Goal: Task Accomplishment & Management: Manage account settings

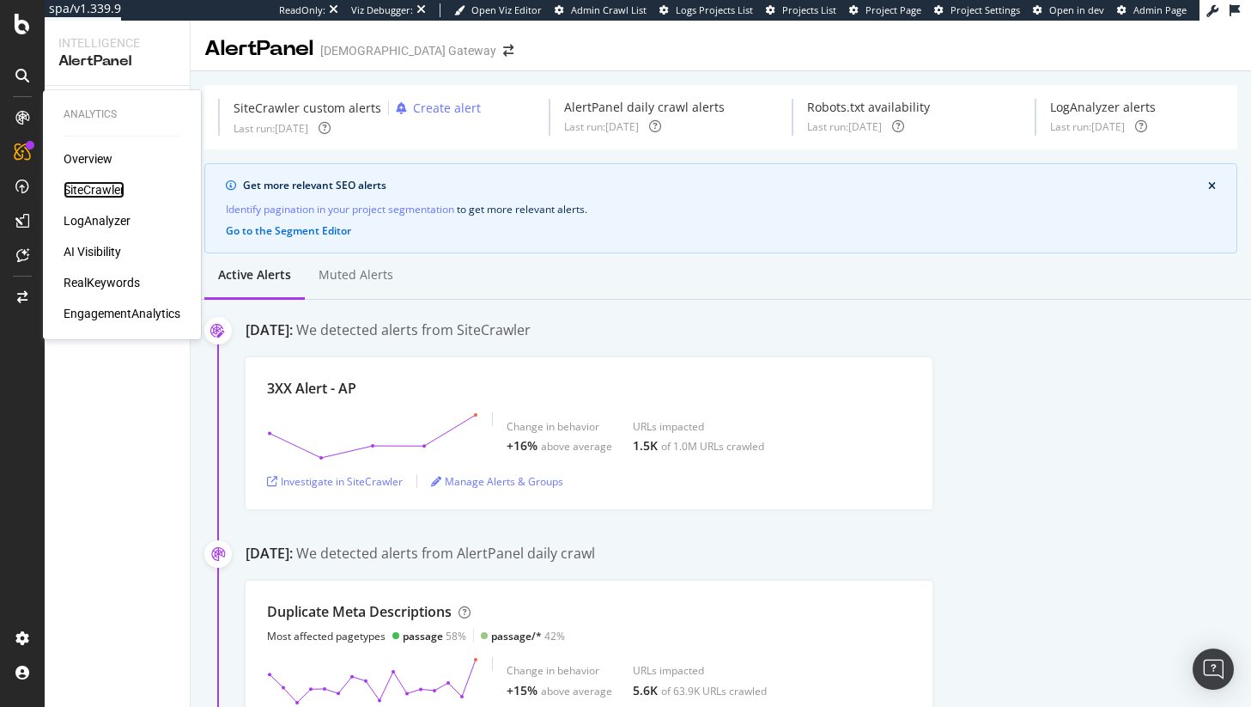
click at [102, 186] on div "SiteCrawler" at bounding box center [94, 189] width 61 height 17
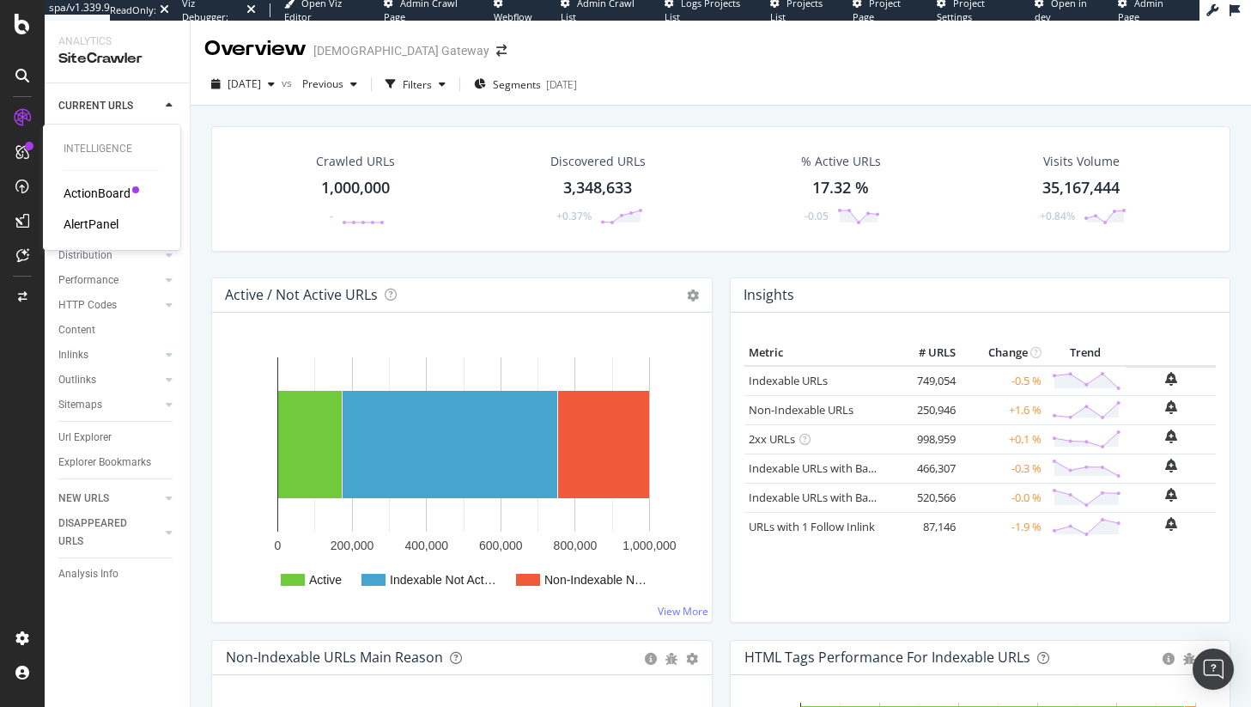
click at [99, 218] on div "AlertPanel" at bounding box center [91, 224] width 55 height 17
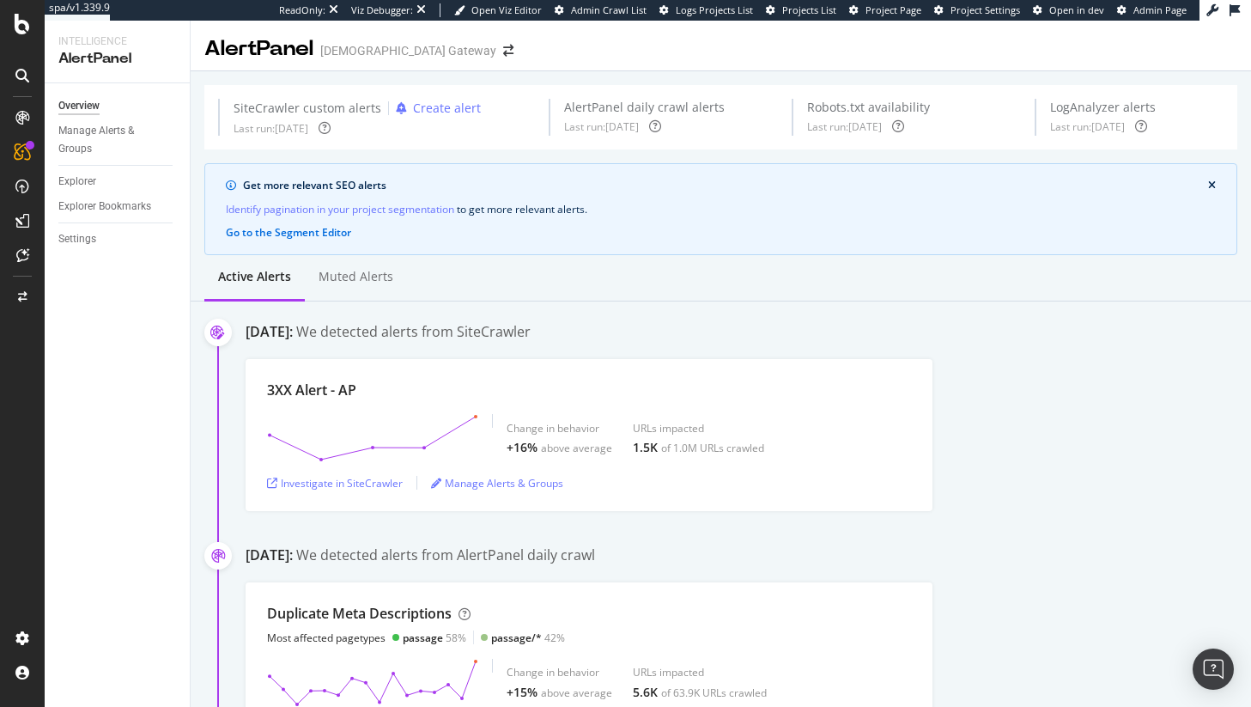
click at [471, 327] on div "We detected alerts from SiteCrawler" at bounding box center [413, 332] width 234 height 20
click at [326, 474] on div "Investigate in SiteCrawler" at bounding box center [335, 483] width 136 height 26
click at [93, 127] on div "Manage Alerts & Groups" at bounding box center [109, 140] width 103 height 36
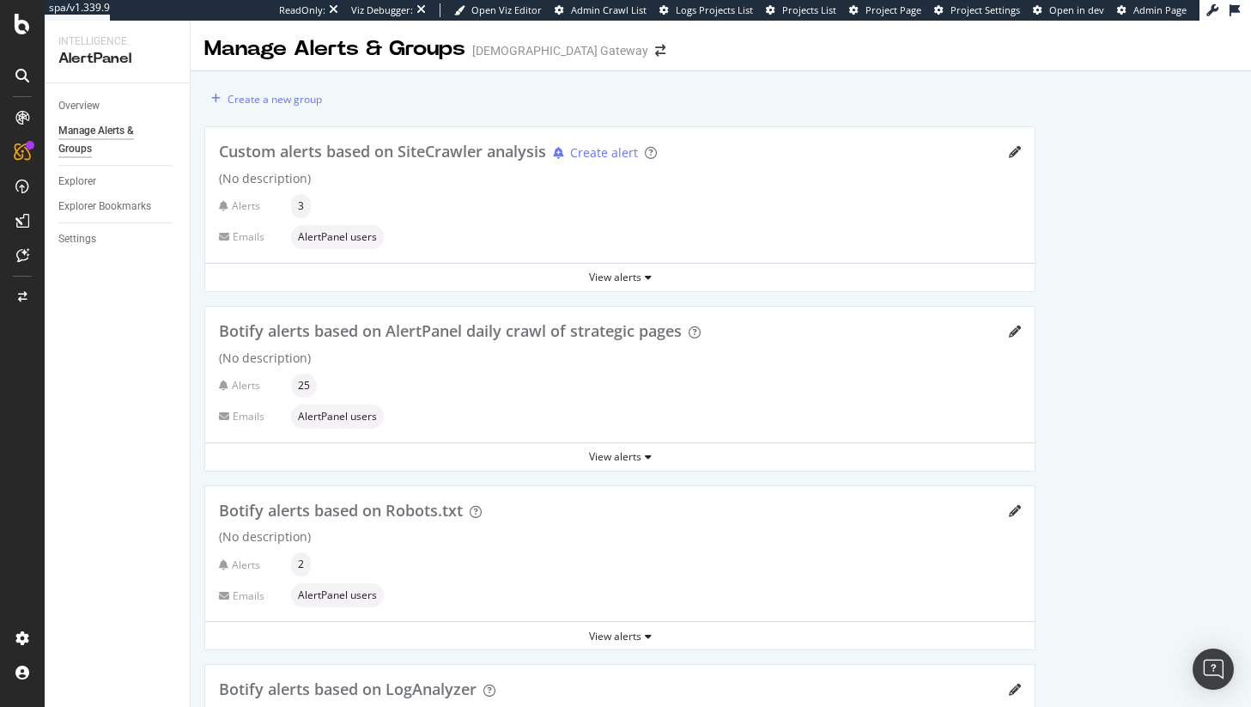
click at [581, 479] on div "Custom alerts based on SiteCrawler analysis Create alert (No description) Alert…" at bounding box center [619, 477] width 831 height 703
click at [588, 455] on div "View alerts" at bounding box center [619, 456] width 829 height 15
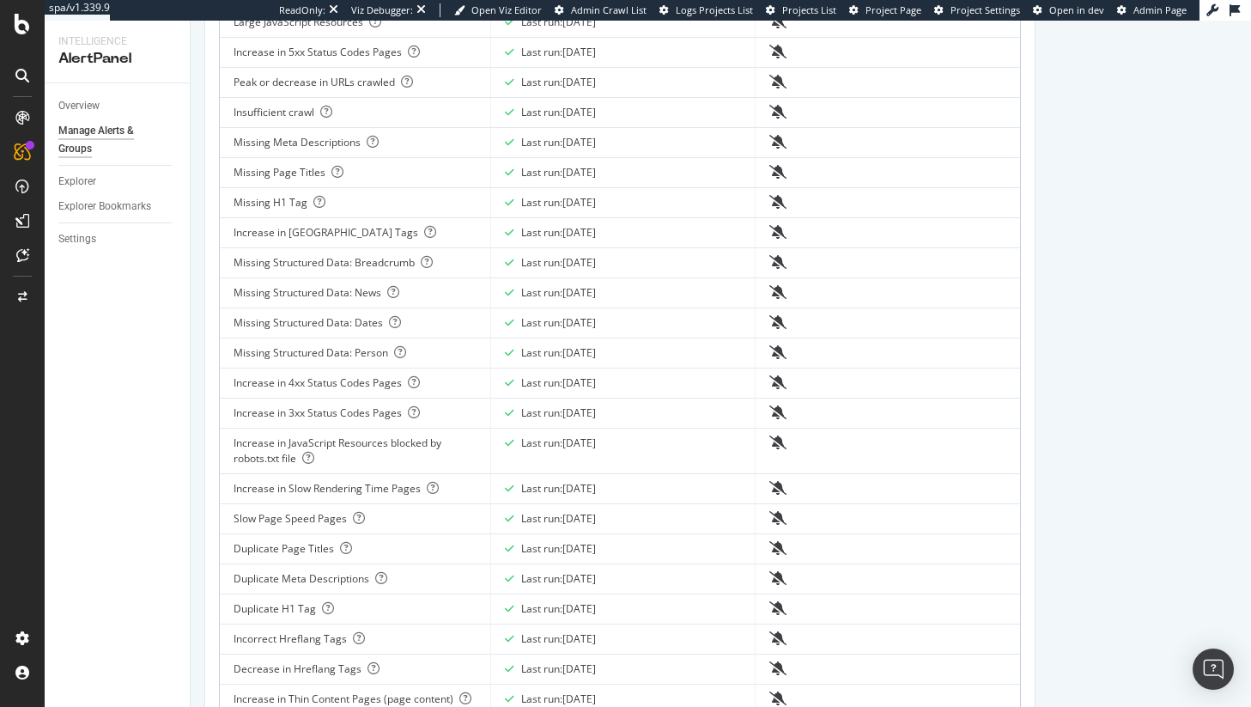
scroll to position [501, 0]
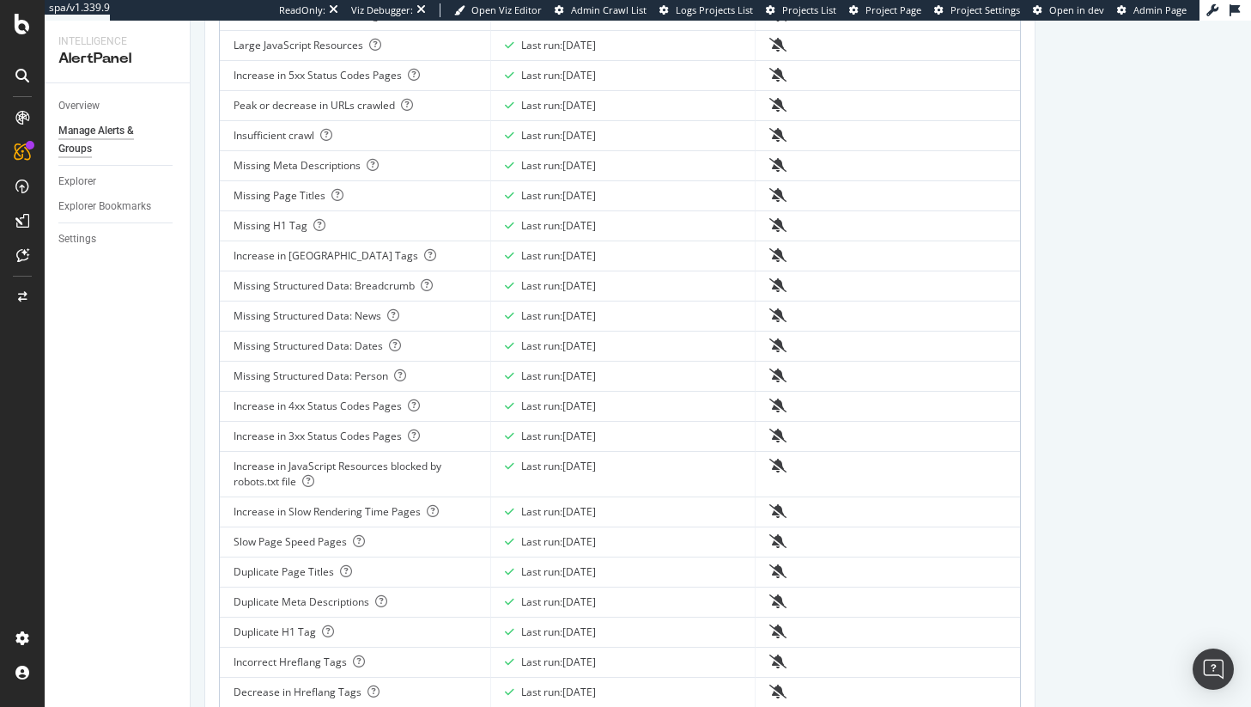
click at [335, 438] on div "Increase in 3xx Status Codes Pages" at bounding box center [355, 435] width 243 height 15
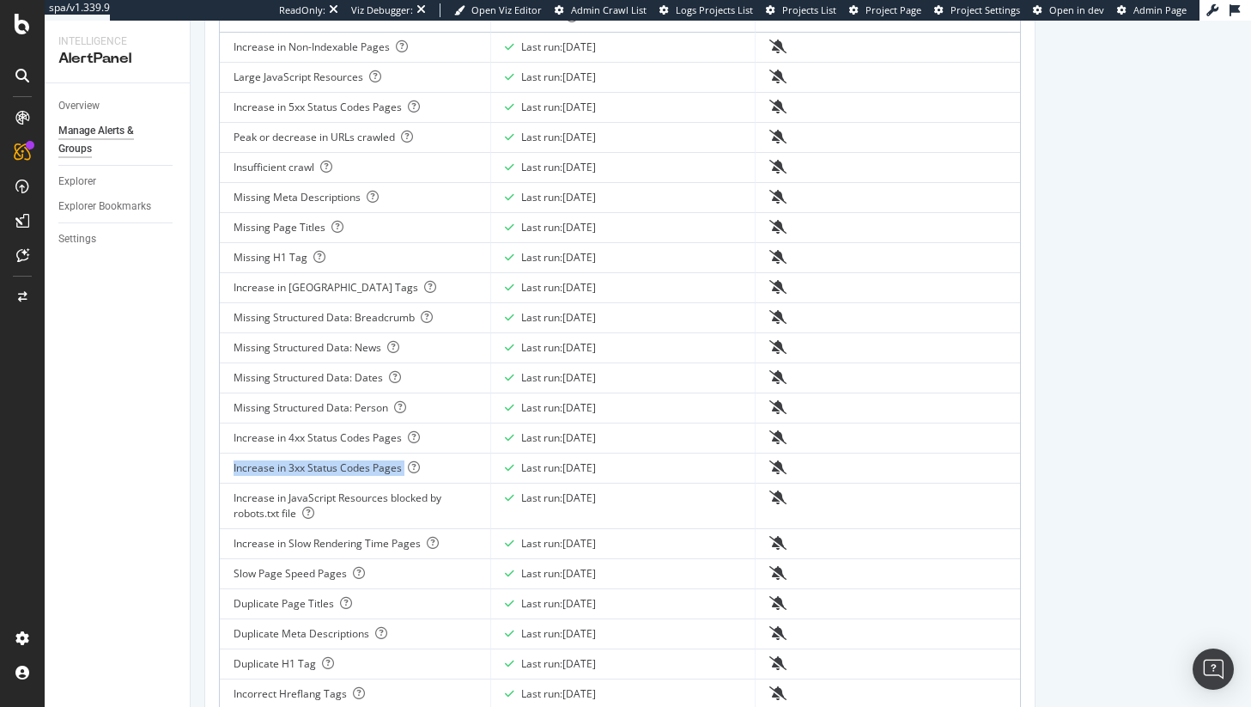
scroll to position [0, 0]
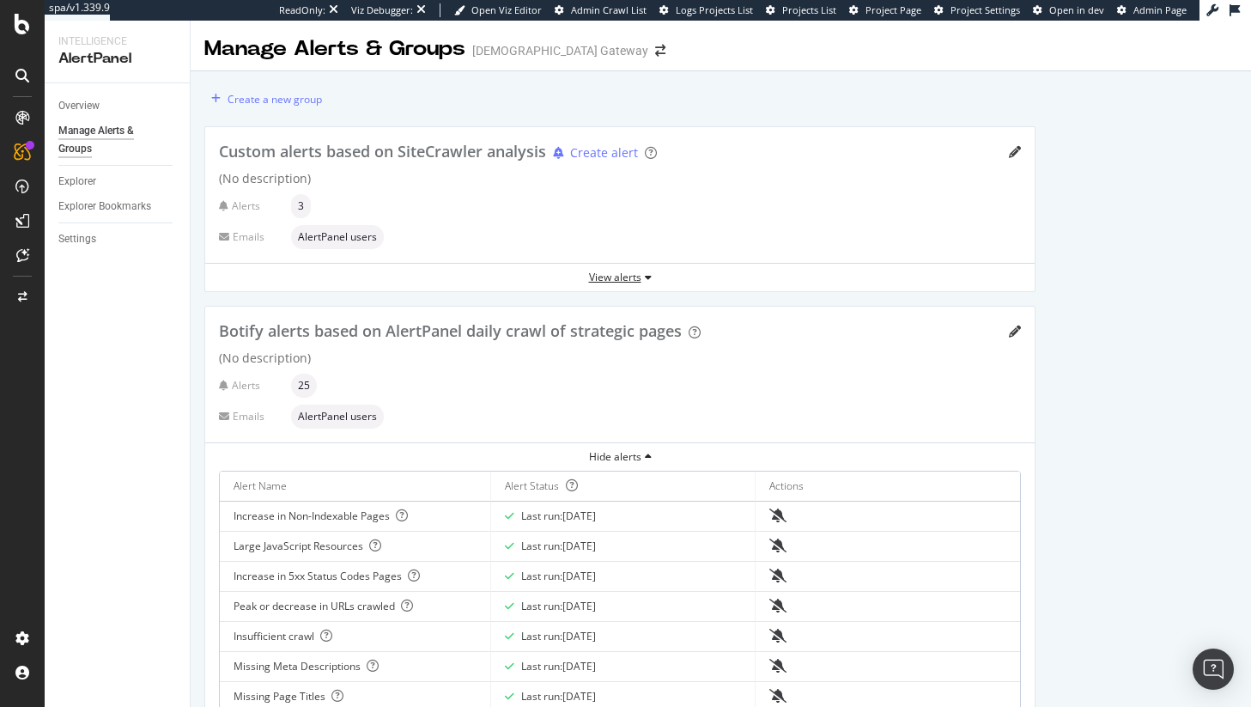
click at [590, 277] on div "View alerts" at bounding box center [619, 277] width 829 height 15
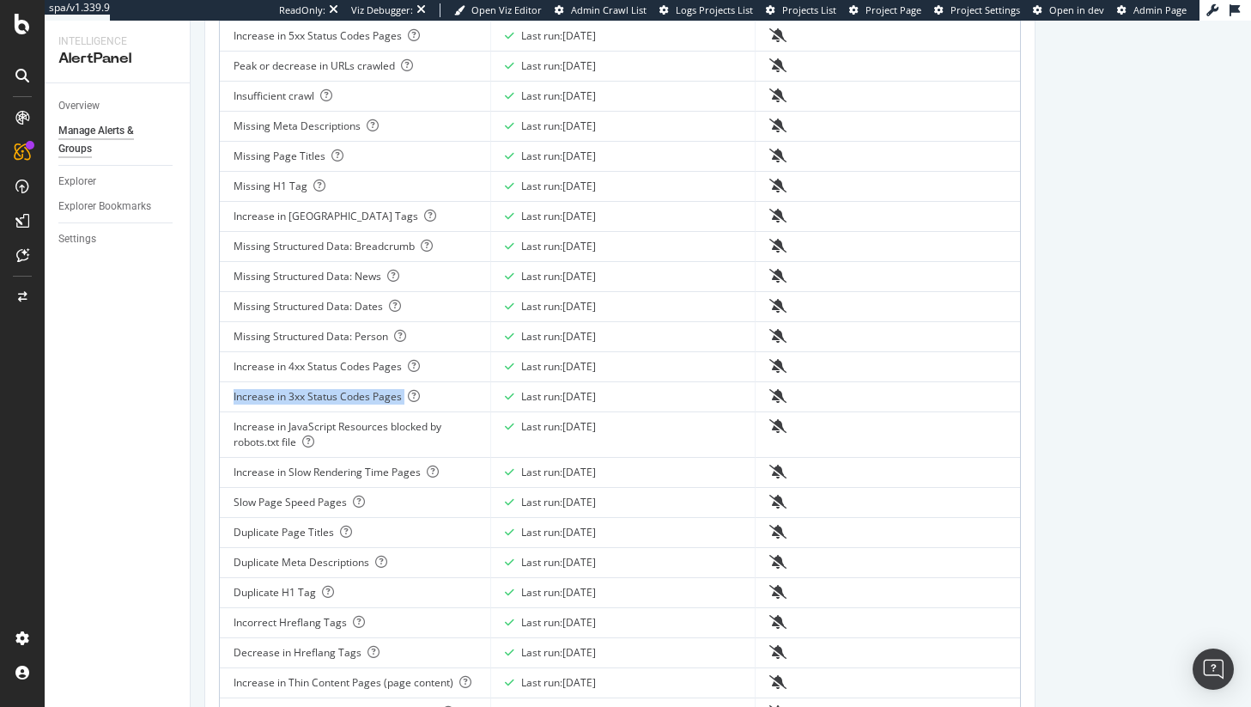
scroll to position [750, 0]
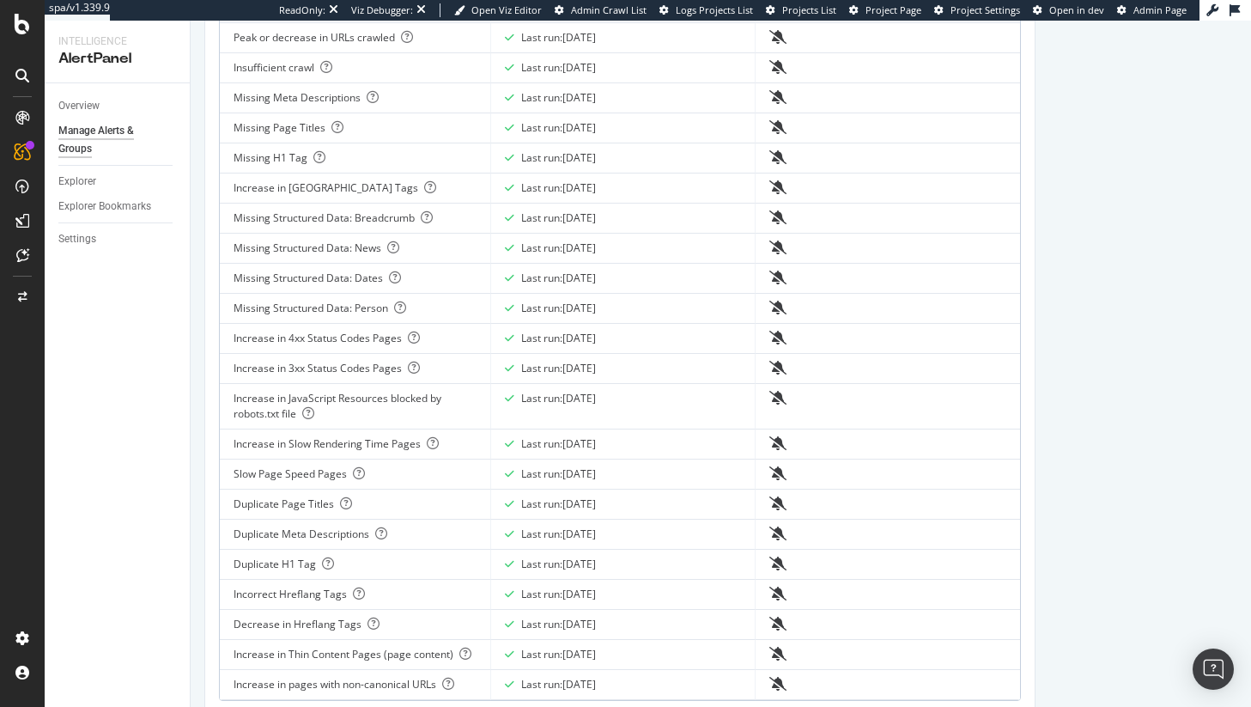
click at [327, 342] on div "Increase in 4xx Status Codes Pages" at bounding box center [355, 338] width 243 height 15
click at [370, 366] on div "Increase in 3xx Status Codes Pages" at bounding box center [355, 368] width 243 height 15
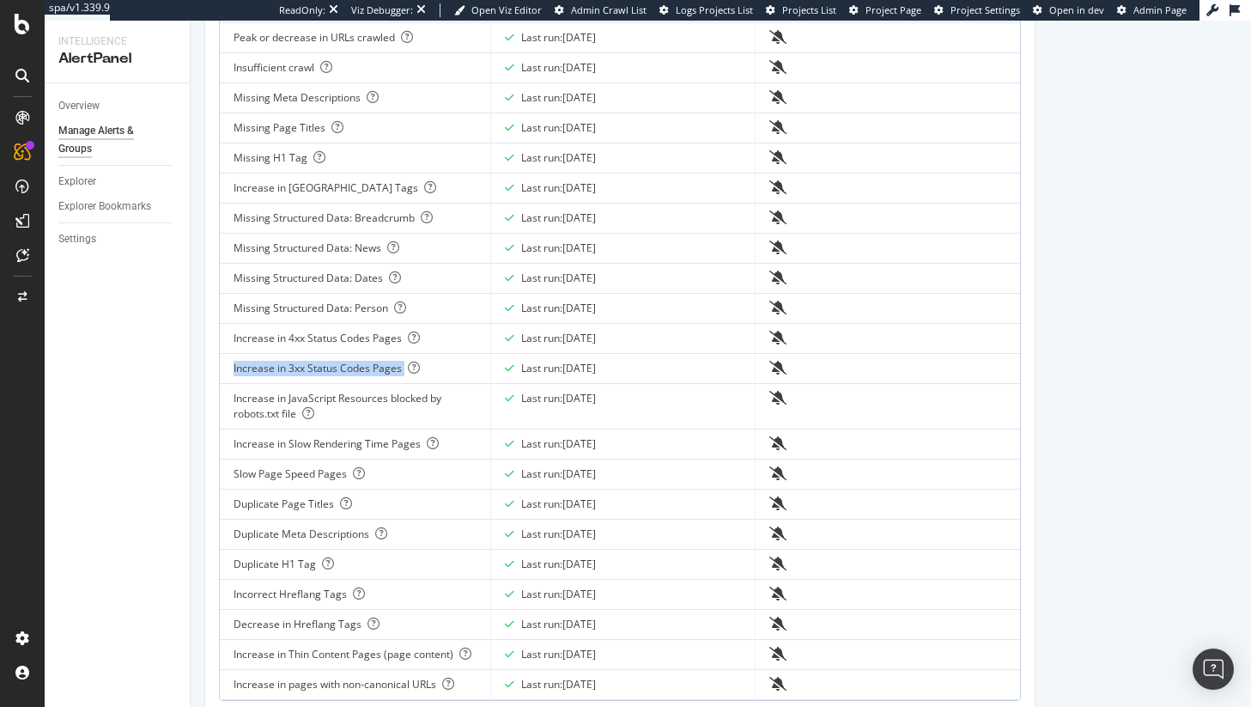
click at [370, 366] on div "Increase in 3xx Status Codes Pages" at bounding box center [355, 368] width 243 height 15
click at [366, 337] on div "Increase in 4xx Status Codes Pages" at bounding box center [355, 338] width 243 height 15
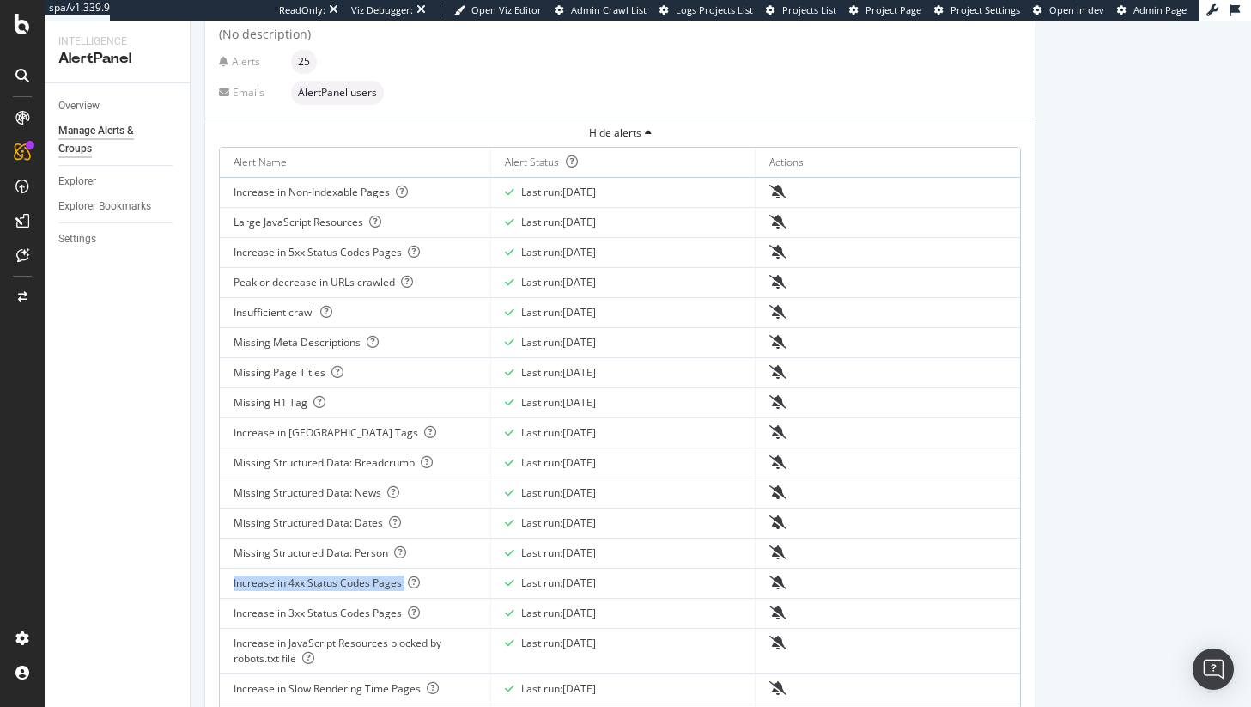
scroll to position [463, 0]
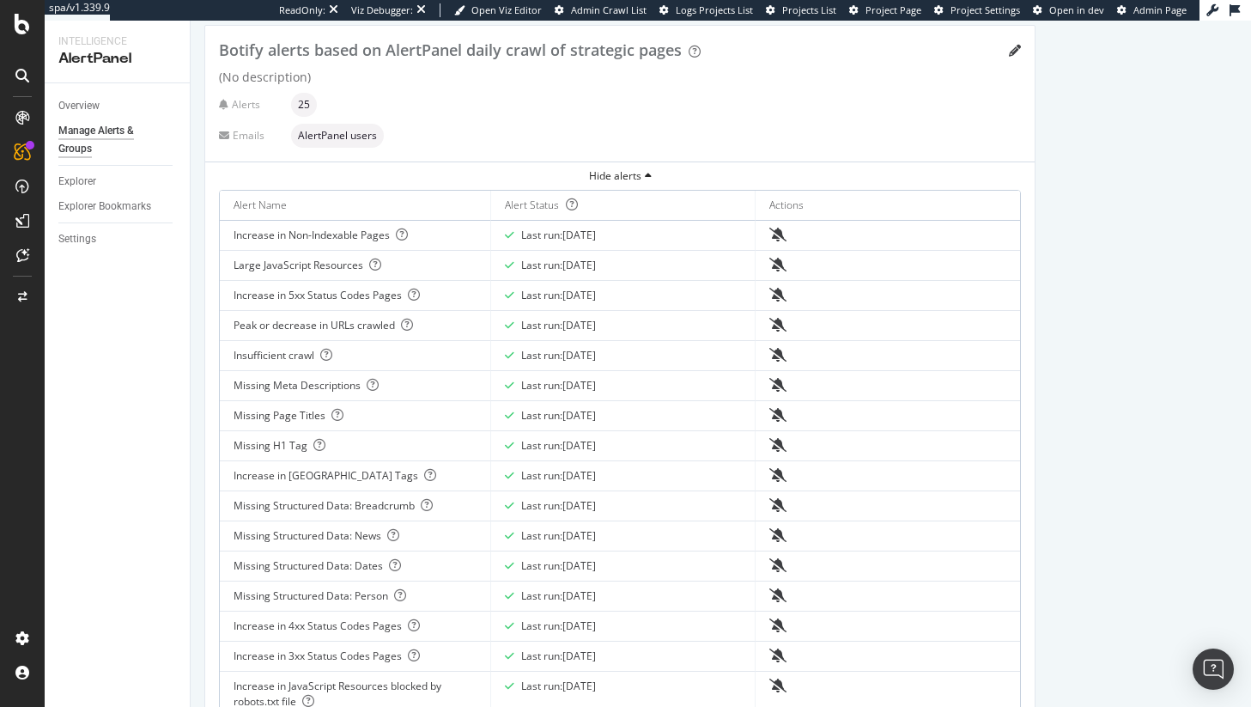
click at [321, 293] on div "Increase in 5xx Status Codes Pages" at bounding box center [355, 295] width 243 height 15
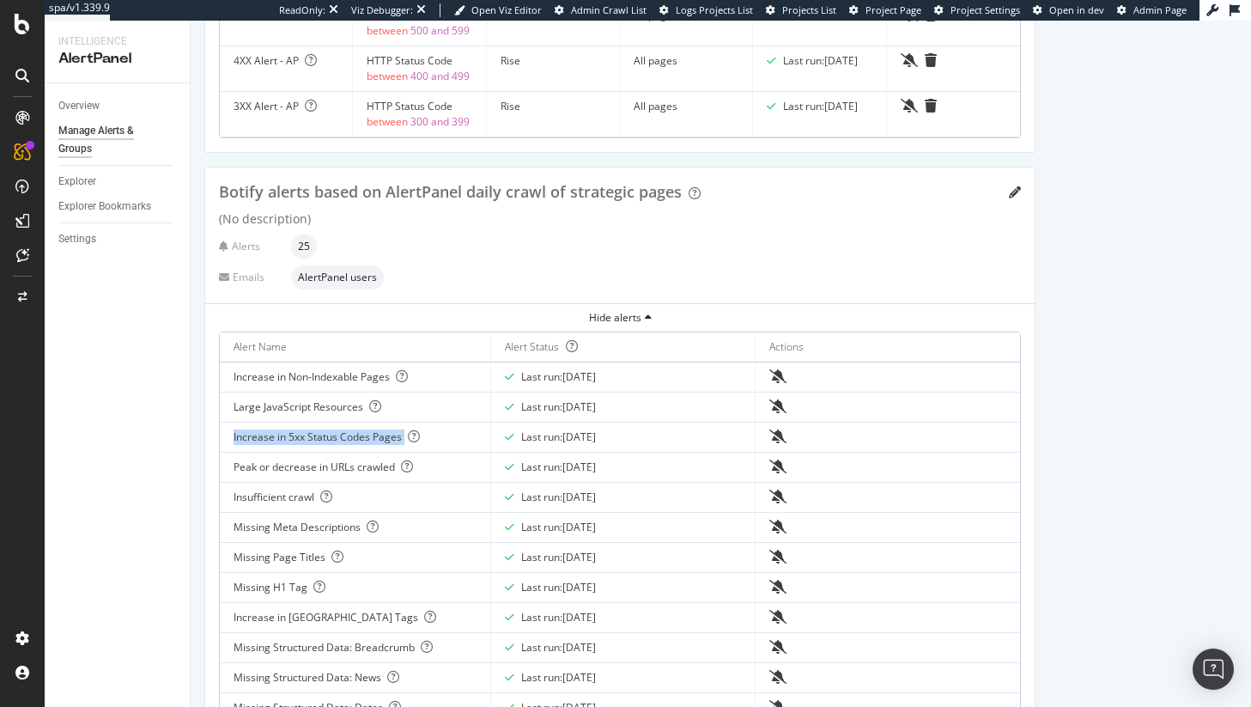
scroll to position [0, 0]
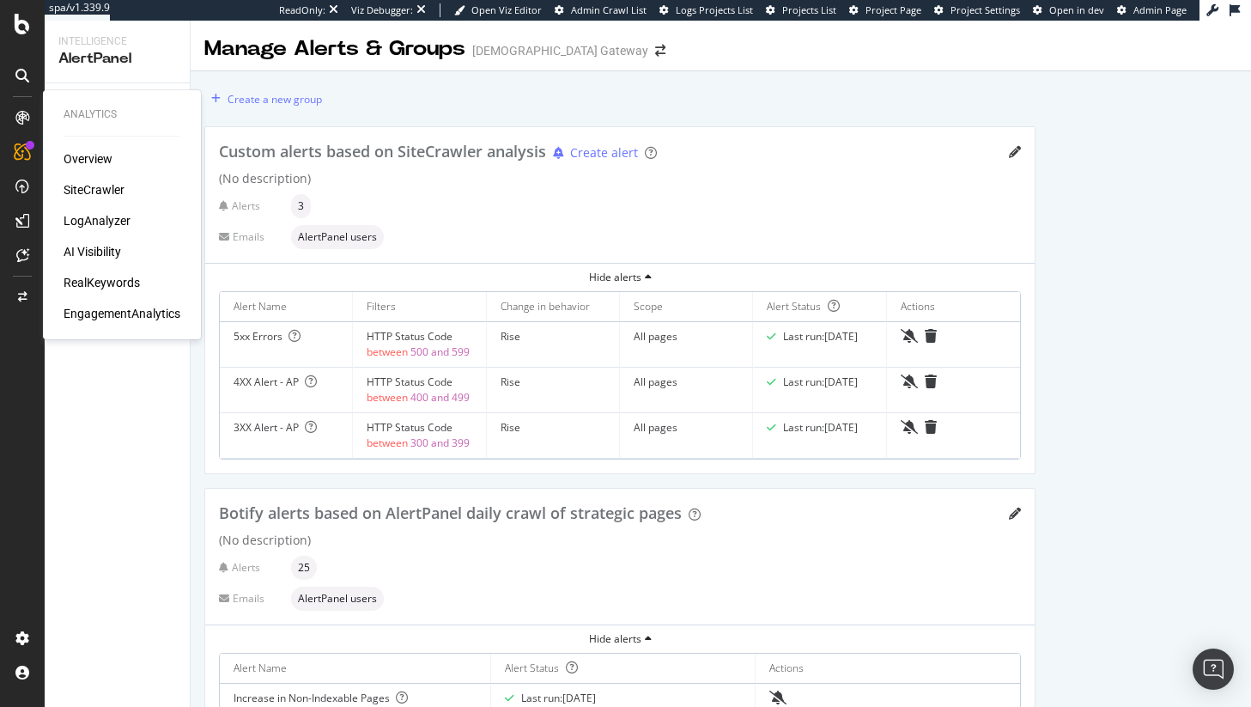
click at [91, 189] on div "SiteCrawler" at bounding box center [94, 189] width 61 height 17
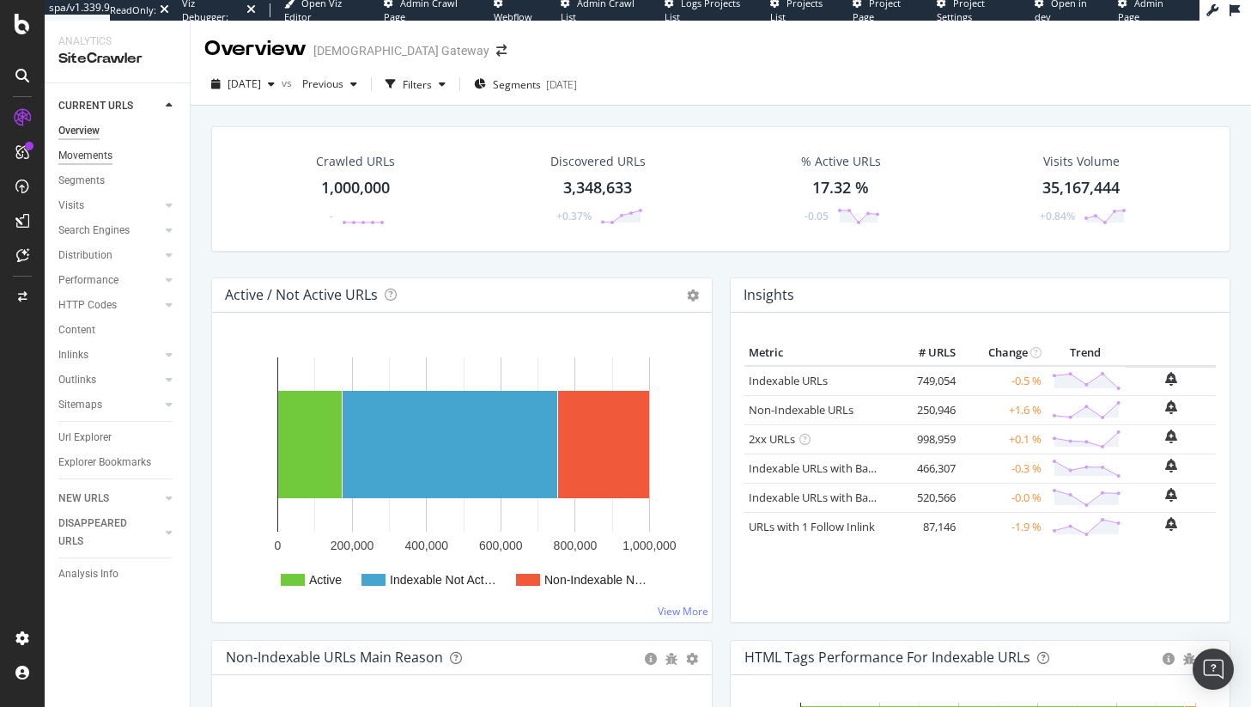
click at [108, 151] on div "Movements" at bounding box center [85, 156] width 54 height 18
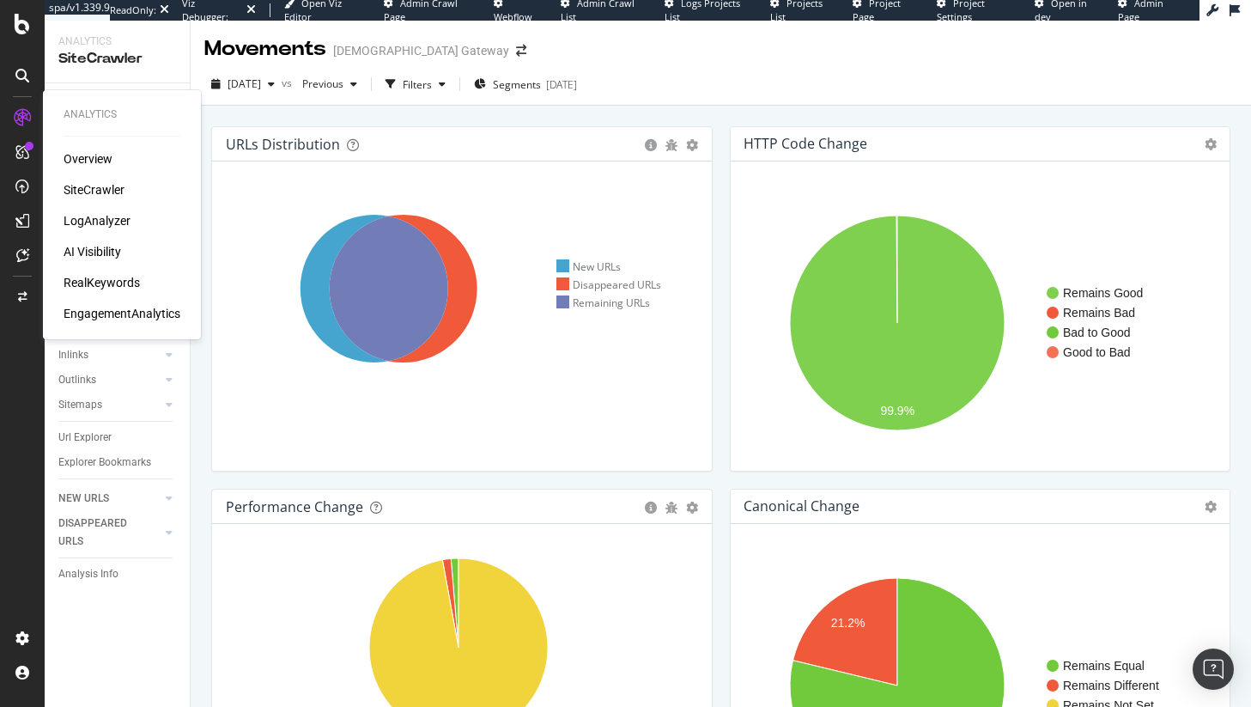
click at [128, 216] on div "LogAnalyzer" at bounding box center [97, 220] width 67 height 17
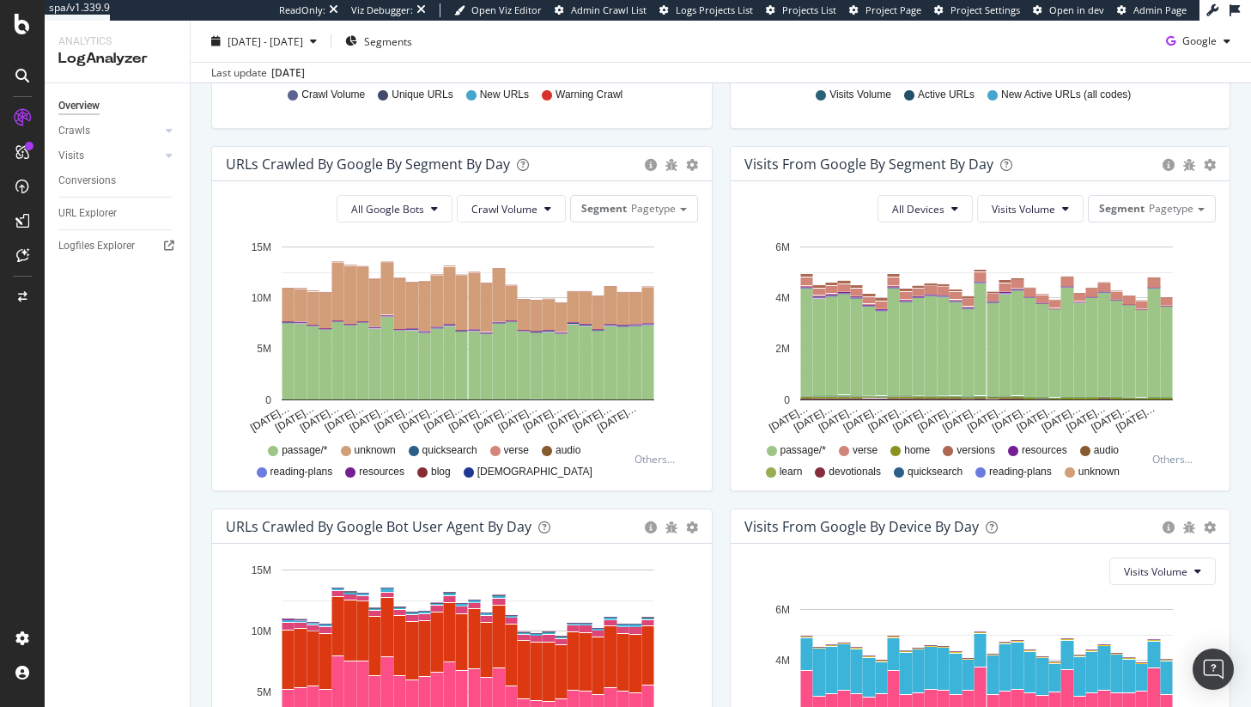
scroll to position [551, 0]
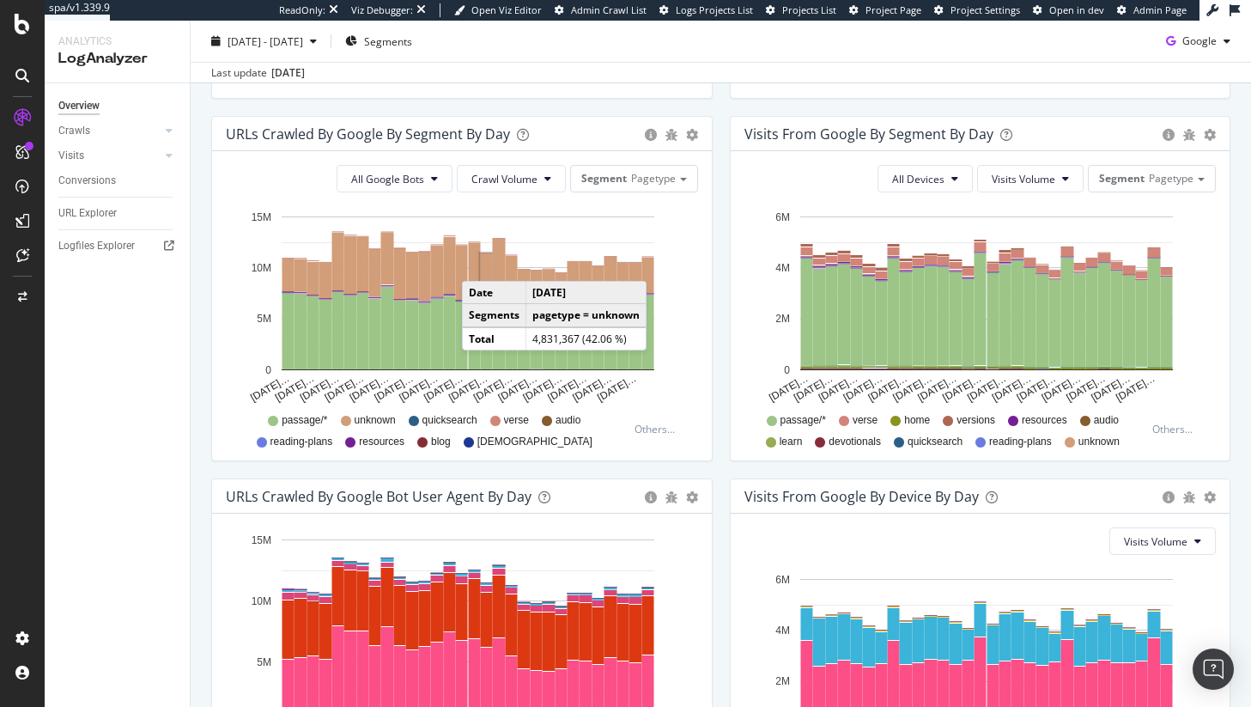
click at [479, 264] on rect "A chart." at bounding box center [486, 277] width 15 height 51
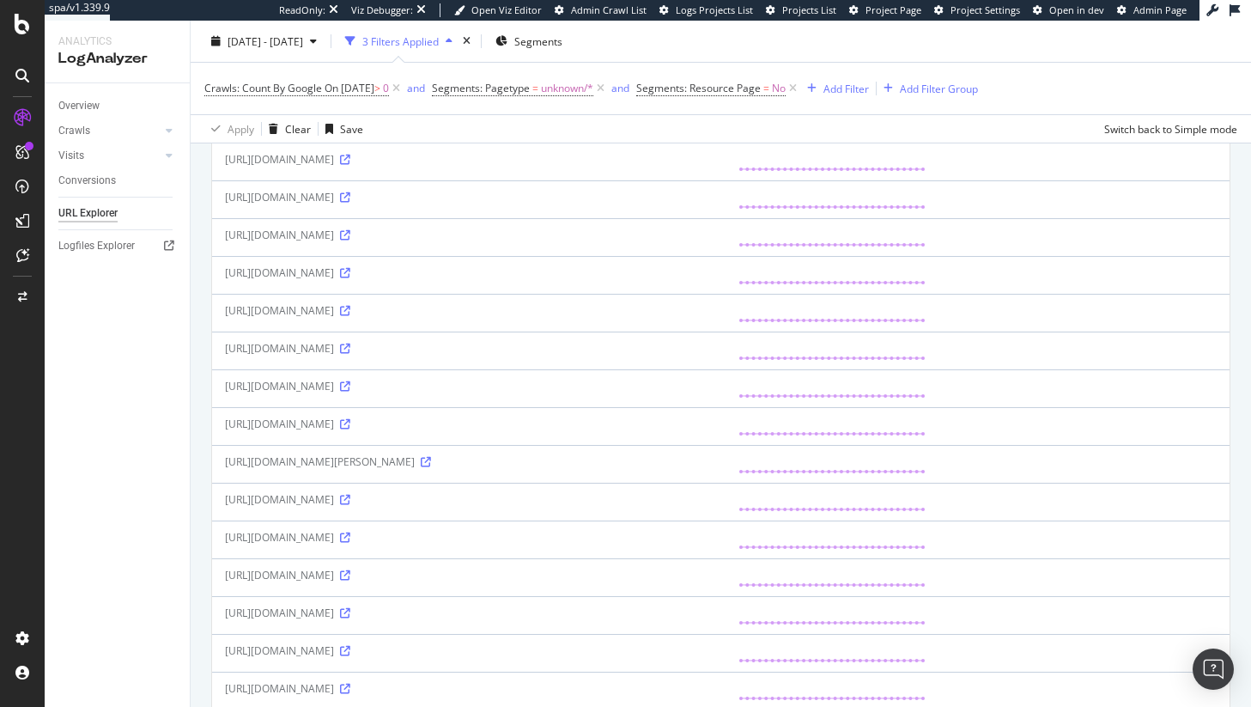
scroll to position [491, 0]
drag, startPoint x: 373, startPoint y: 460, endPoint x: 471, endPoint y: 462, distance: 98.8
click at [404, 458] on div "http://www.biblegateway.com/cgi-bin/bible?language=en&search=+James+1%253A19-20…" at bounding box center [469, 460] width 488 height 15
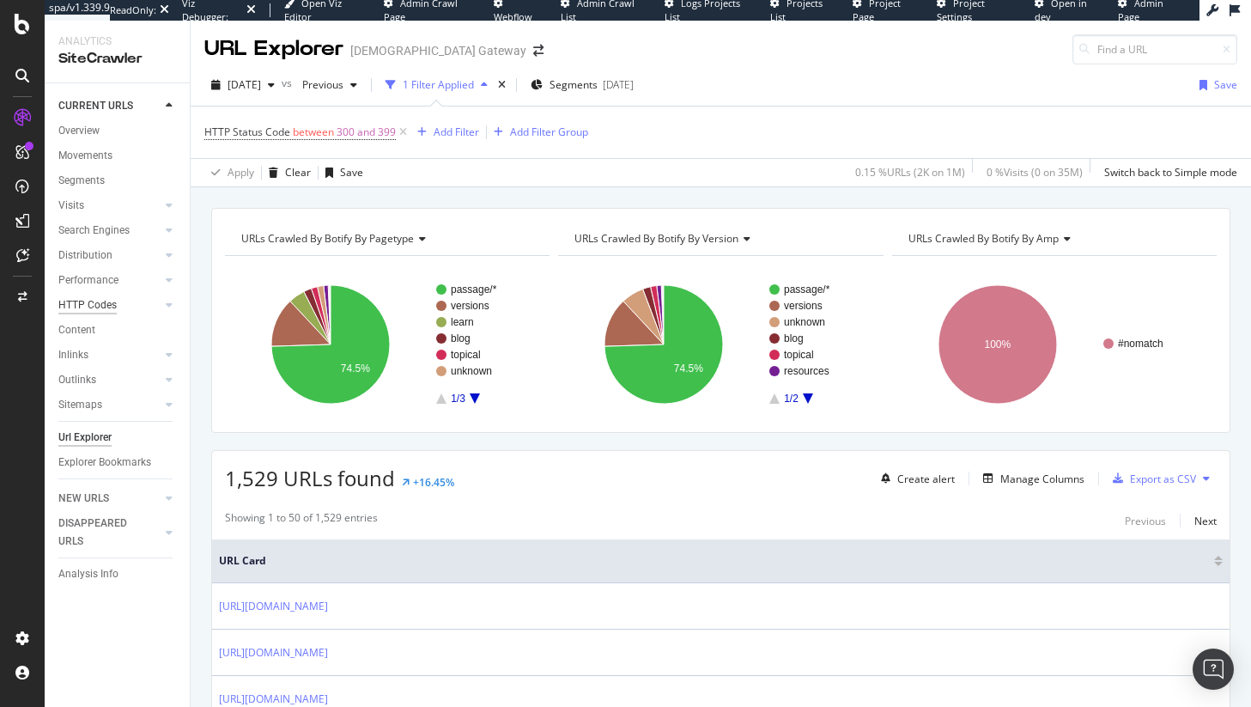
click at [89, 300] on div "HTTP Codes" at bounding box center [87, 305] width 58 height 18
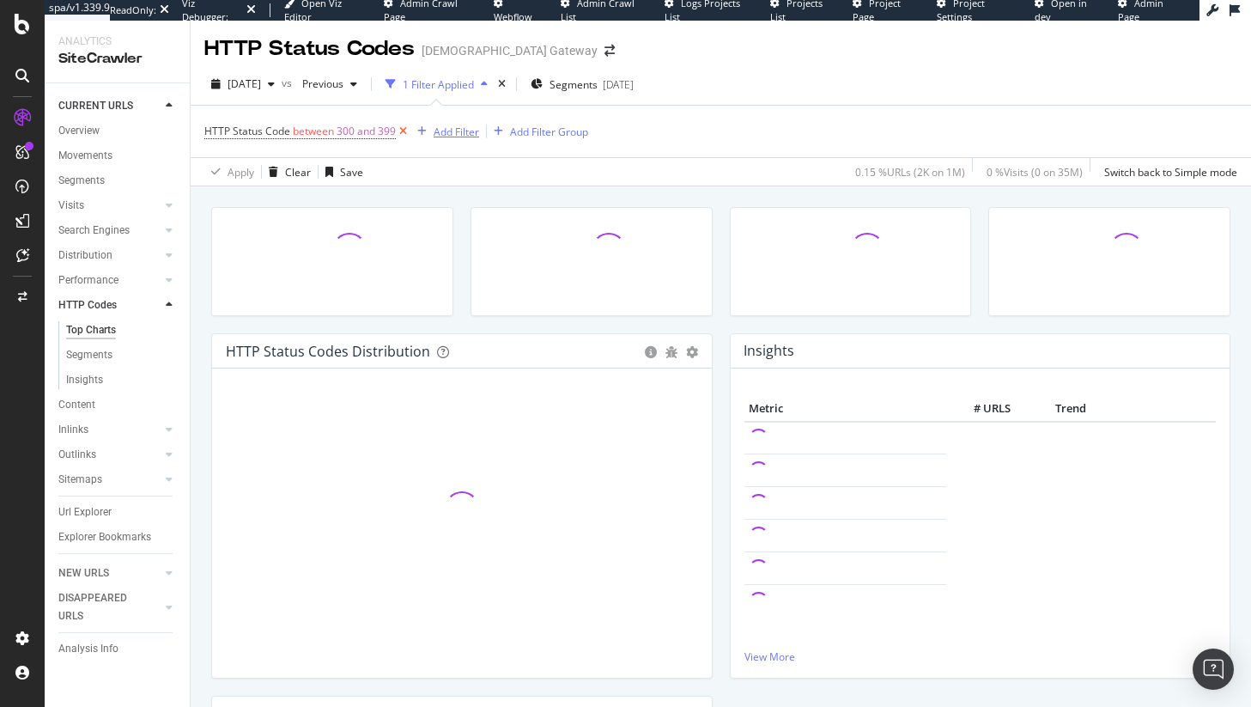
drag, startPoint x: 412, startPoint y: 127, endPoint x: 402, endPoint y: 129, distance: 10.4
click at [411, 127] on div "button" at bounding box center [421, 131] width 23 height 10
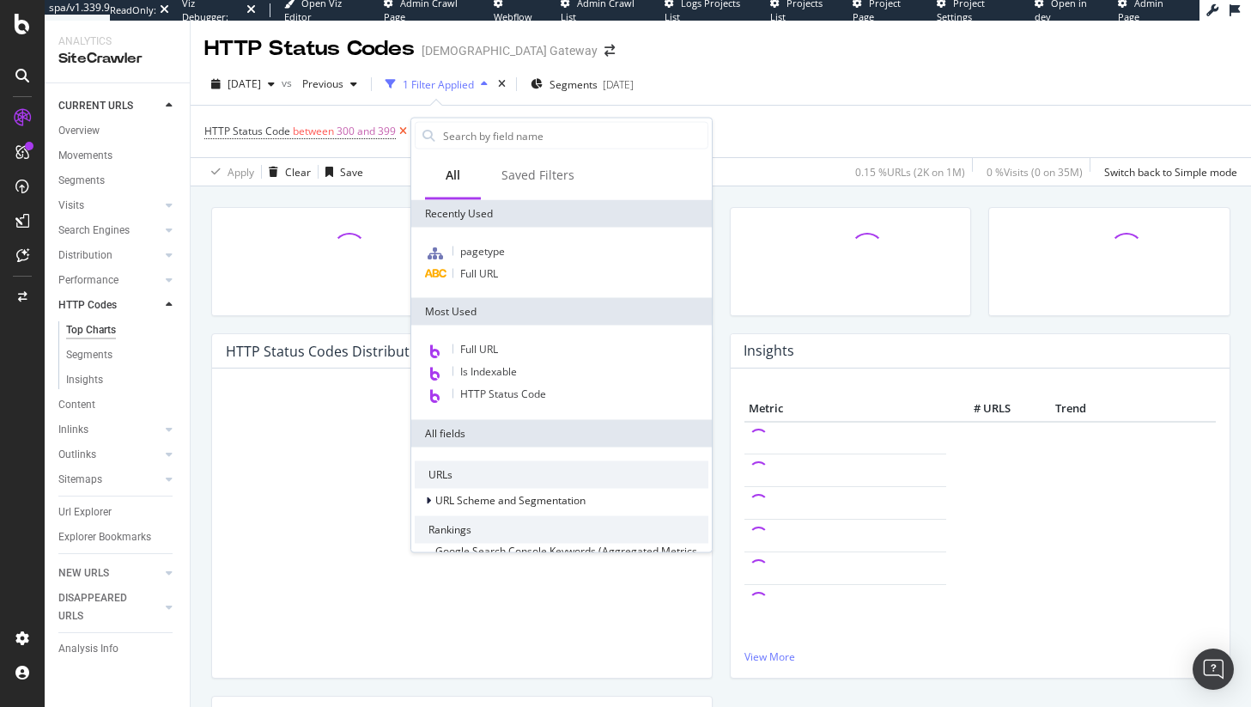
click at [402, 129] on icon at bounding box center [403, 131] width 15 height 17
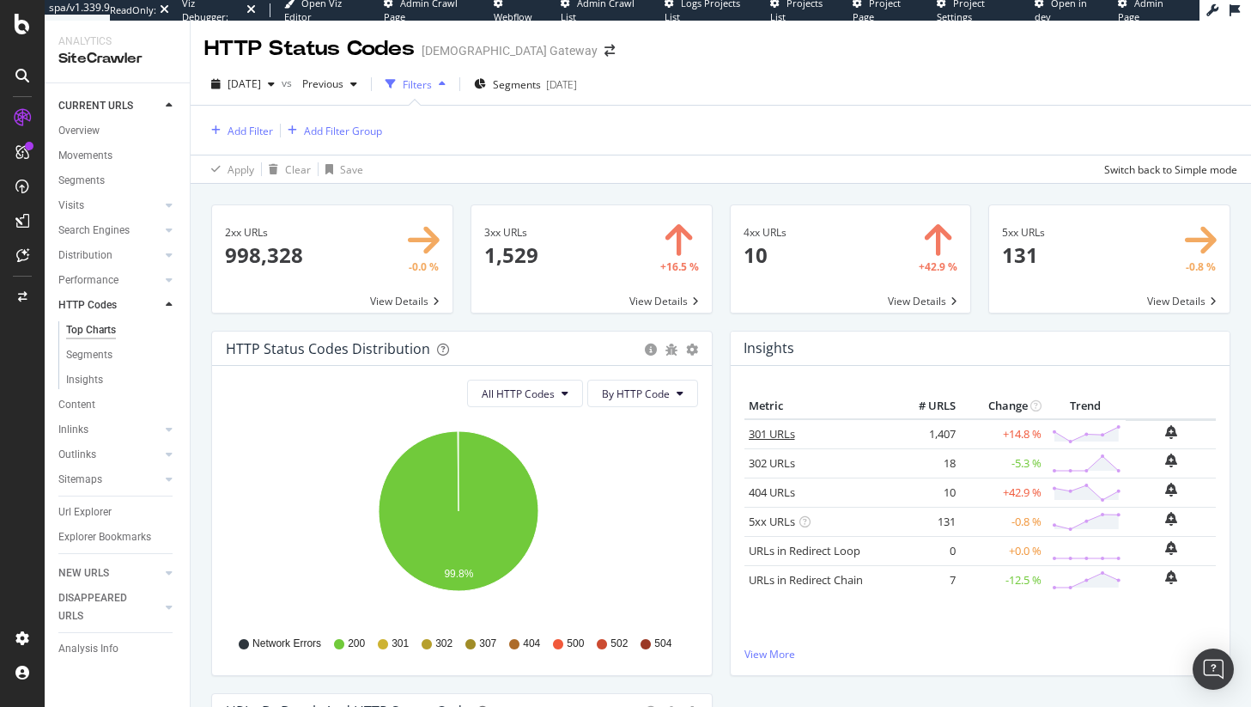
click at [779, 438] on link "301 URLs" at bounding box center [772, 433] width 46 height 15
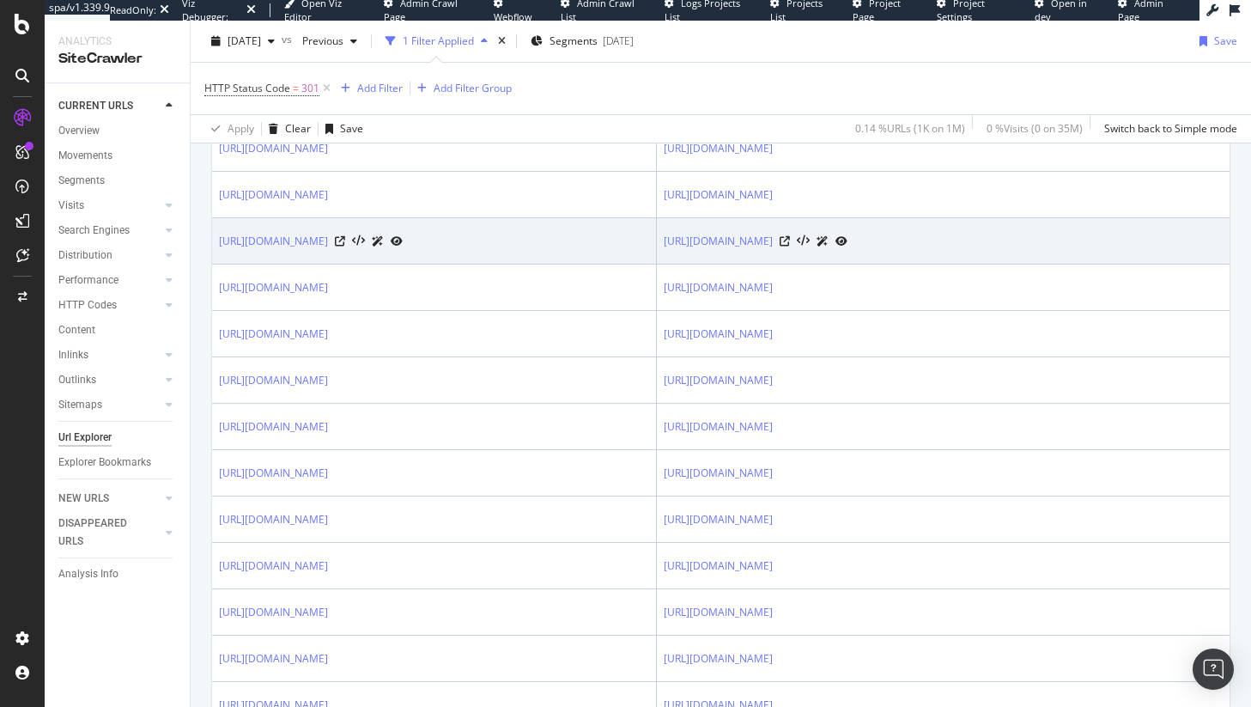
scroll to position [1503, 0]
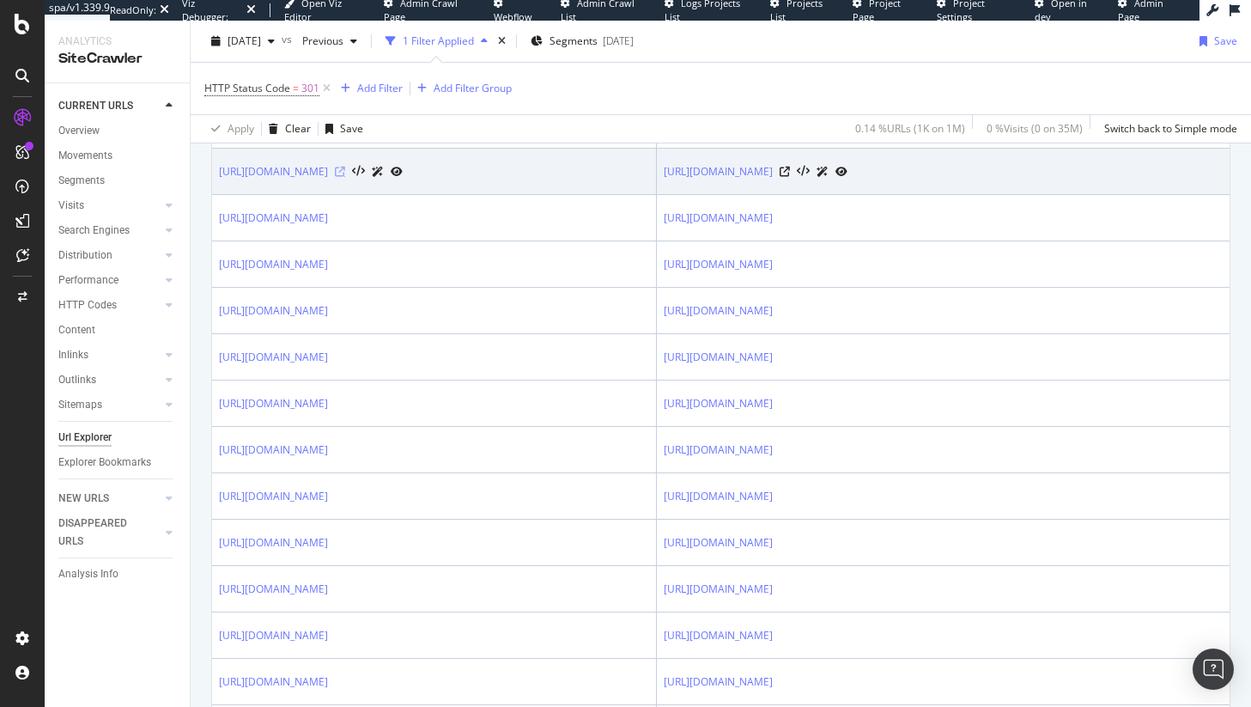
click at [345, 177] on icon at bounding box center [340, 172] width 10 height 10
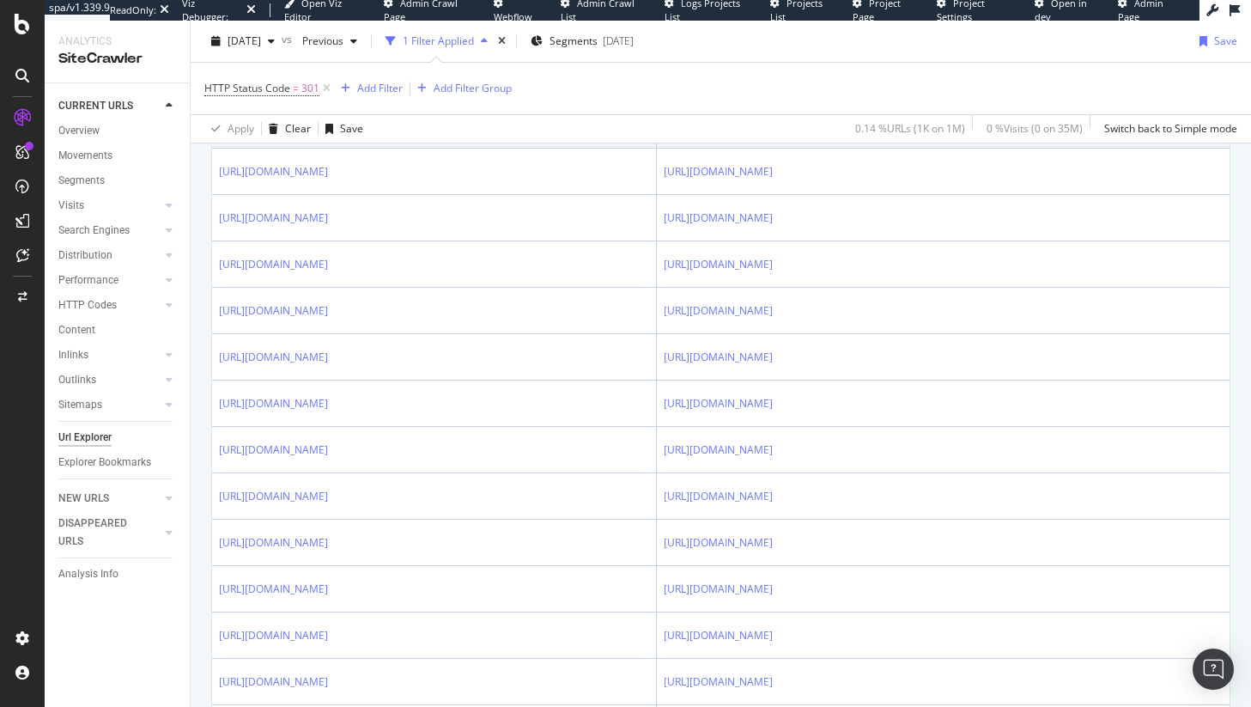
click at [790, 131] on icon at bounding box center [785, 125] width 10 height 10
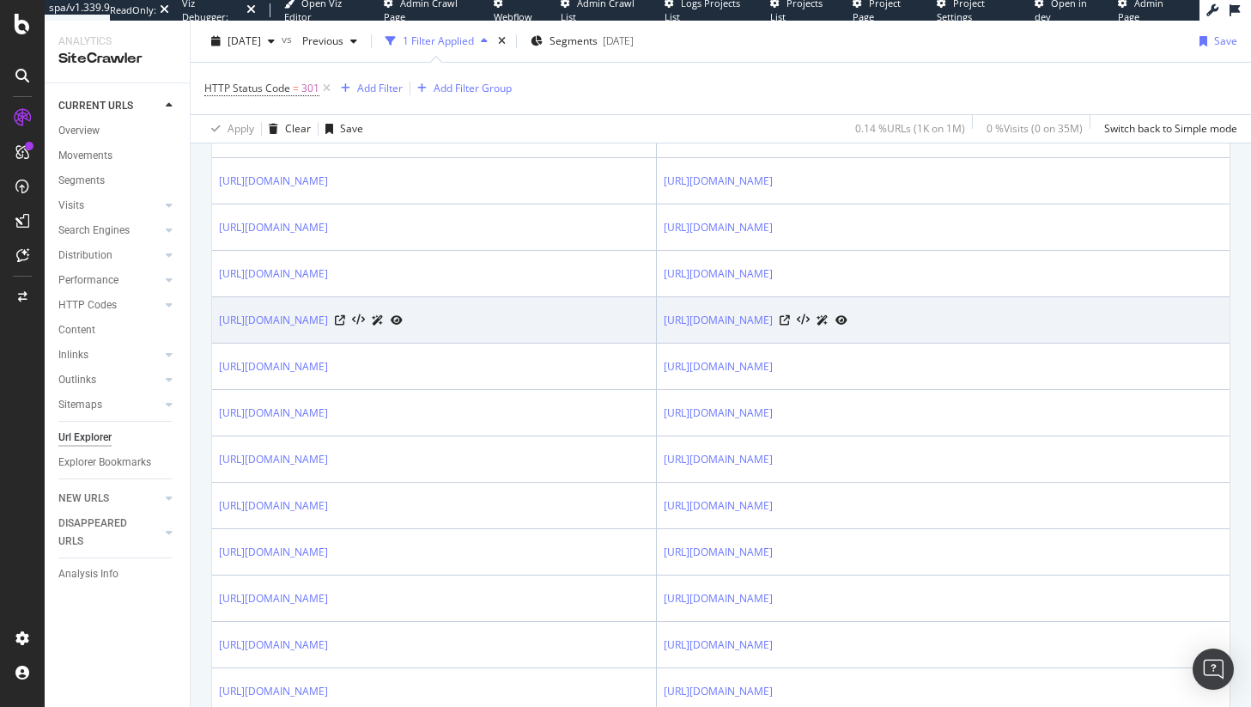
scroll to position [1475, 0]
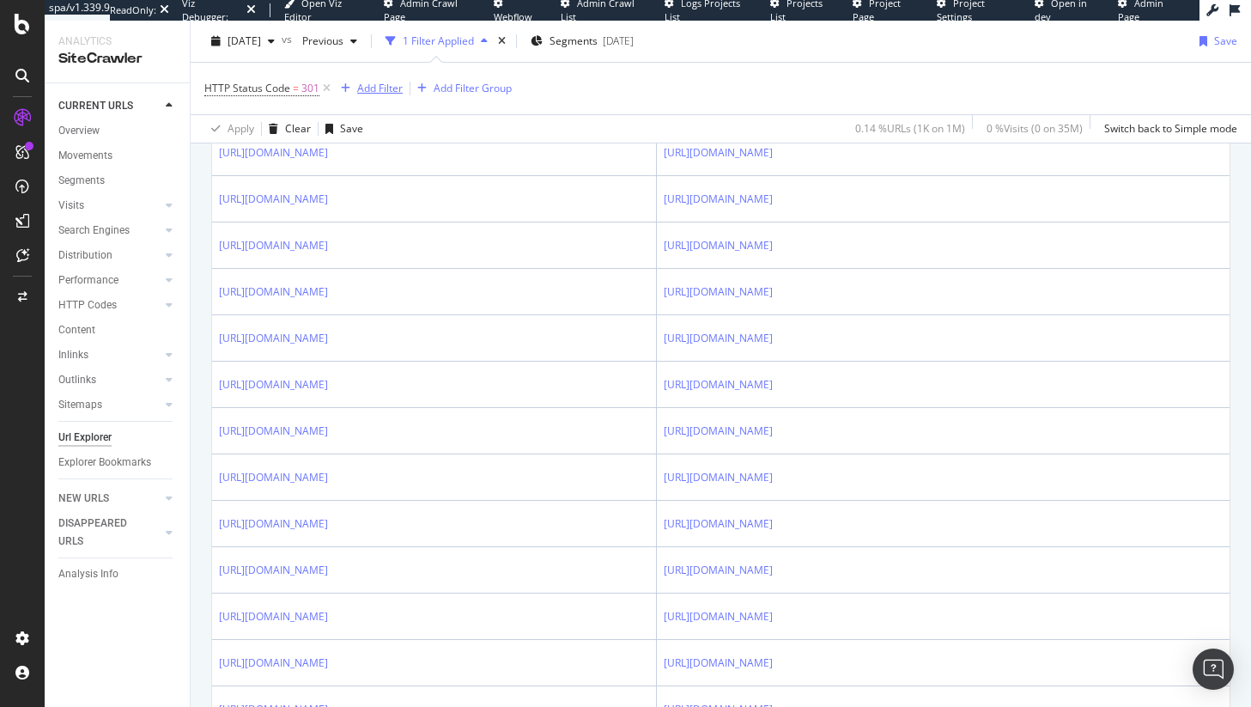
click at [395, 95] on div "Add Filter" at bounding box center [380, 88] width 46 height 15
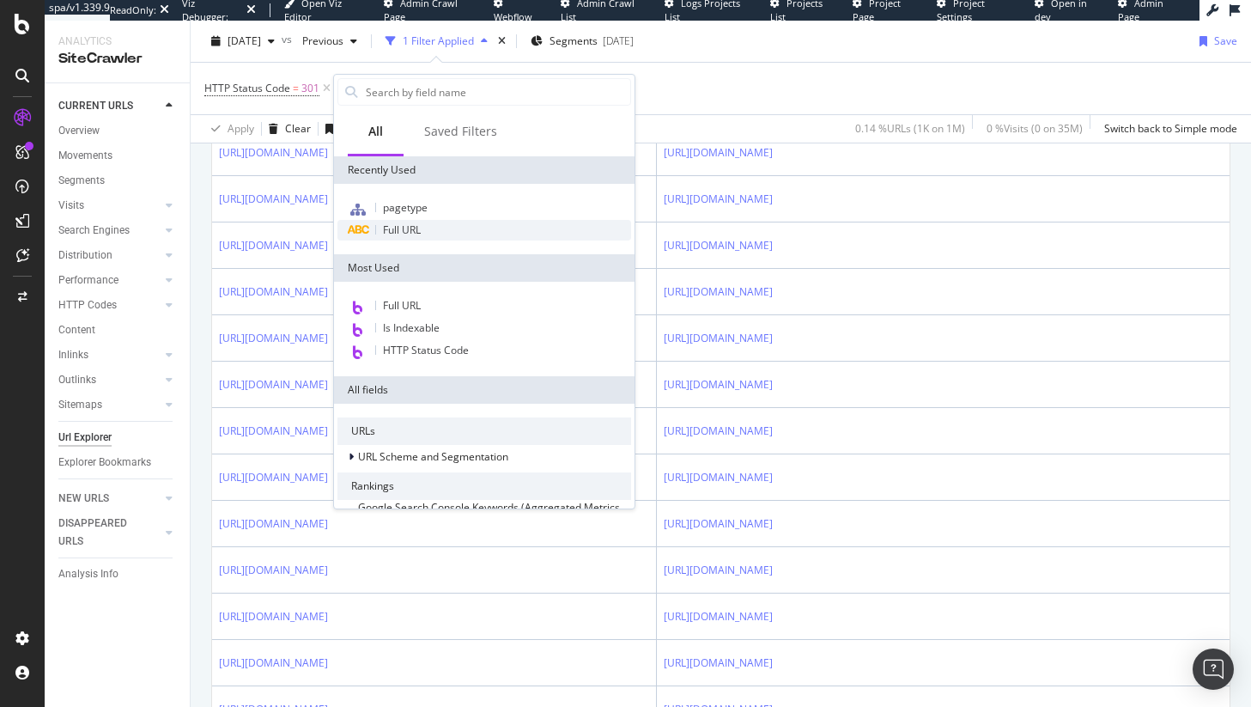
click at [402, 228] on span "Full URL" at bounding box center [402, 229] width 38 height 15
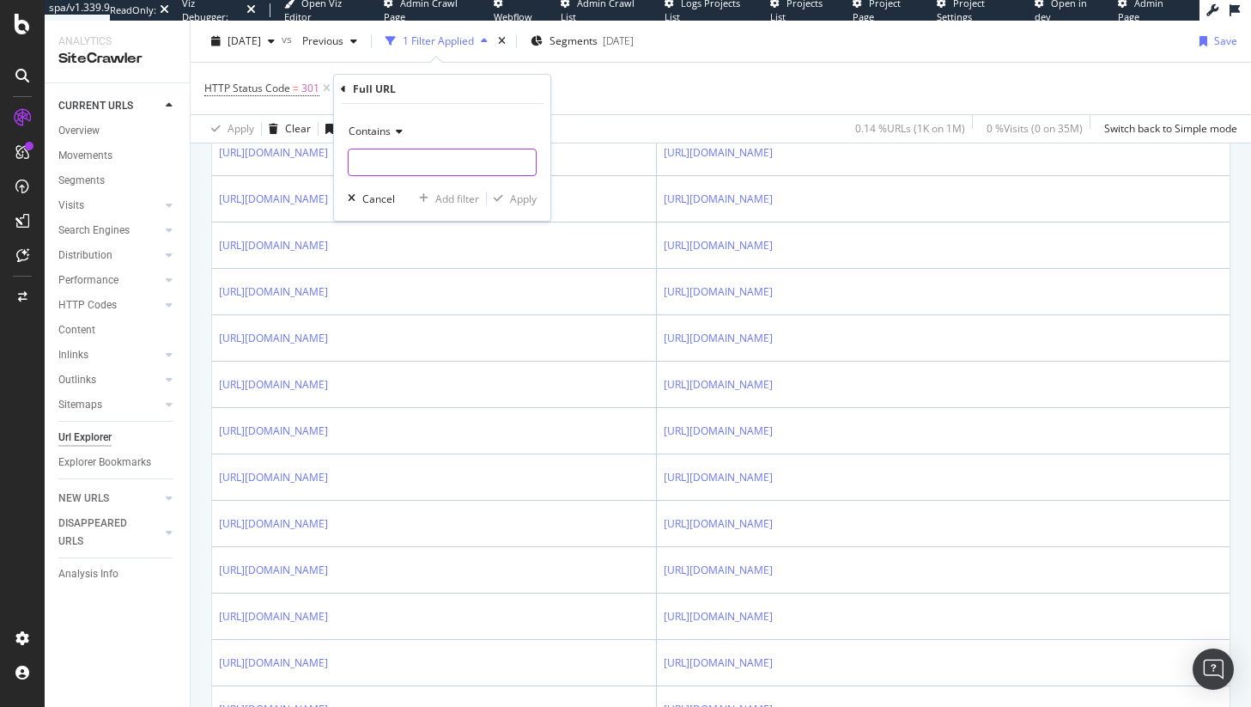
click at [403, 152] on input "text" at bounding box center [442, 162] width 187 height 27
type input "/learn/"
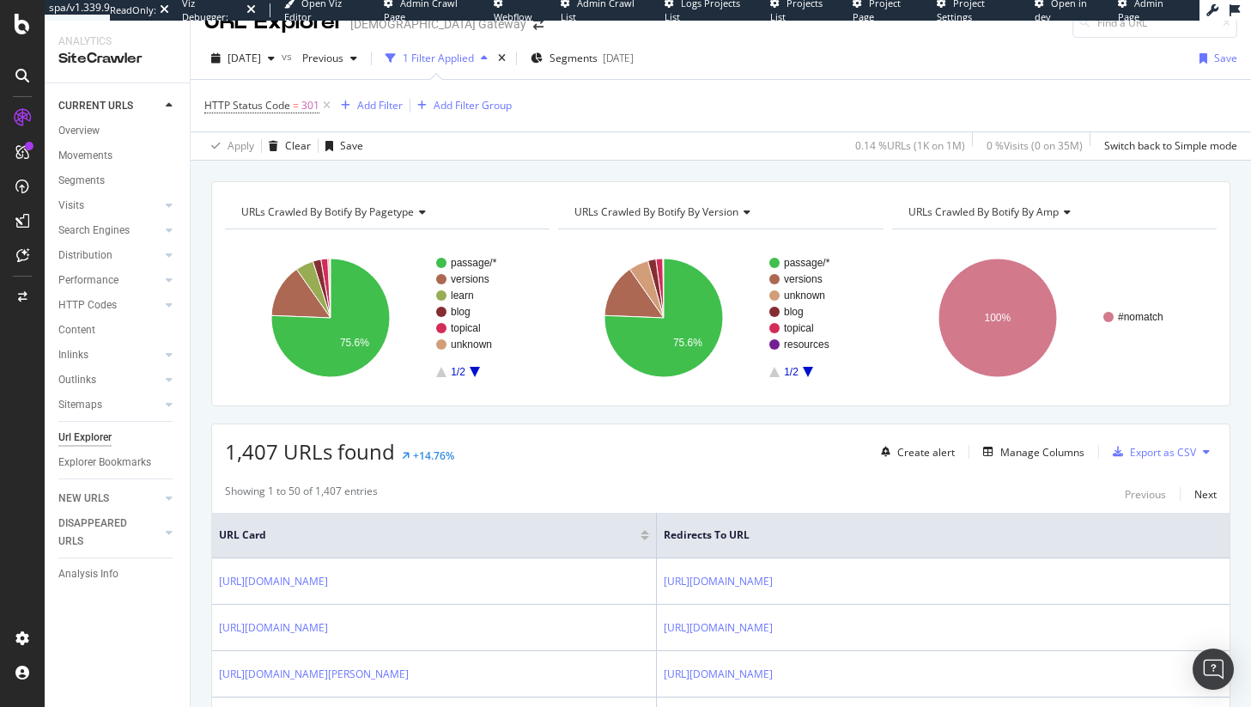
scroll to position [0, 0]
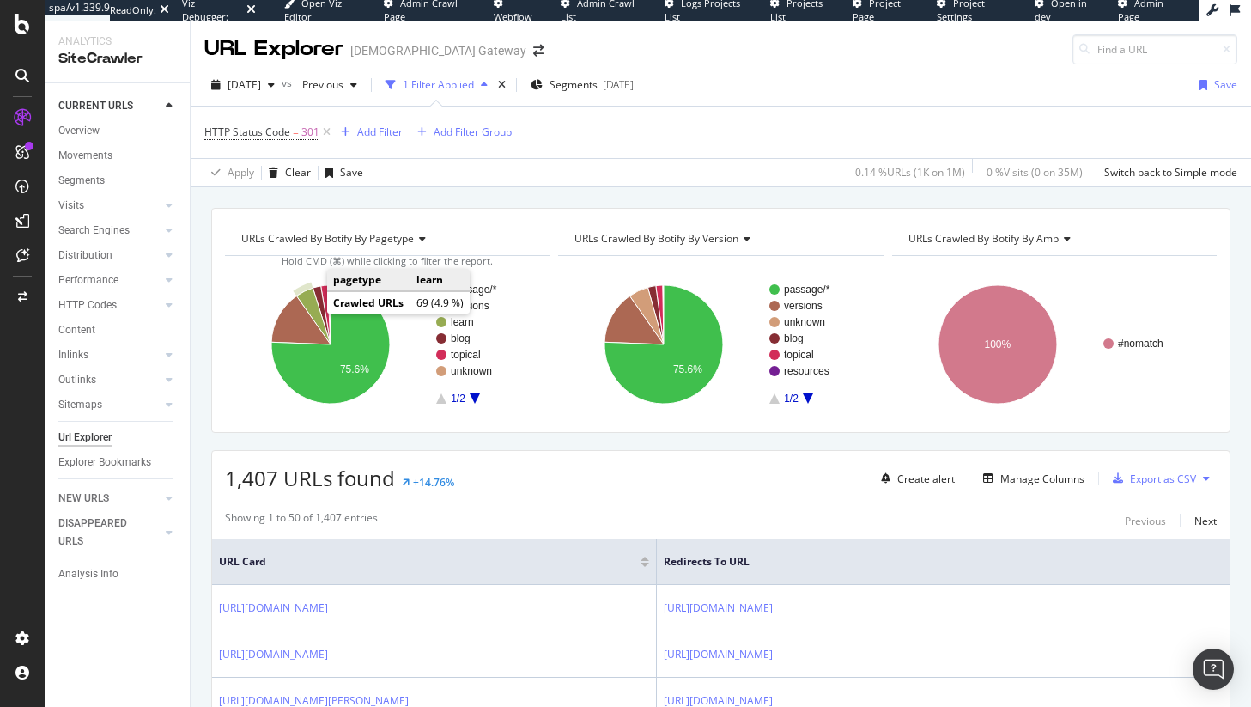
click at [316, 309] on icon "A chart." at bounding box center [313, 316] width 34 height 57
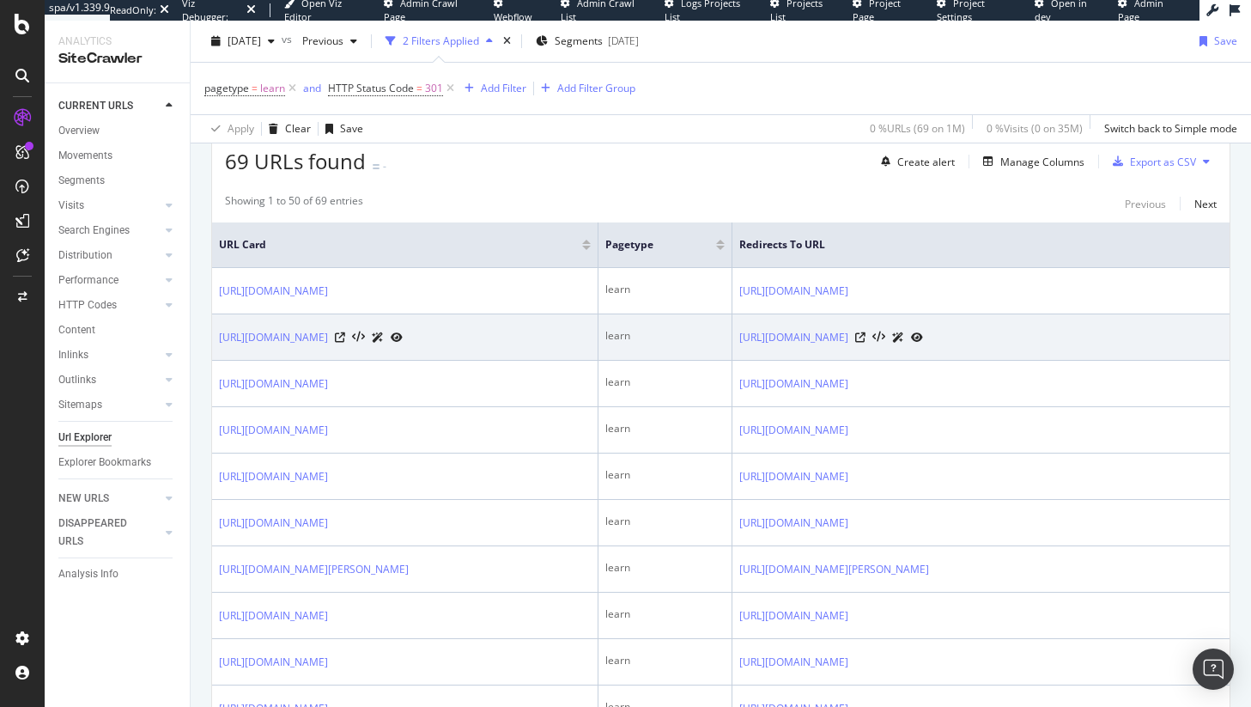
scroll to position [290, 0]
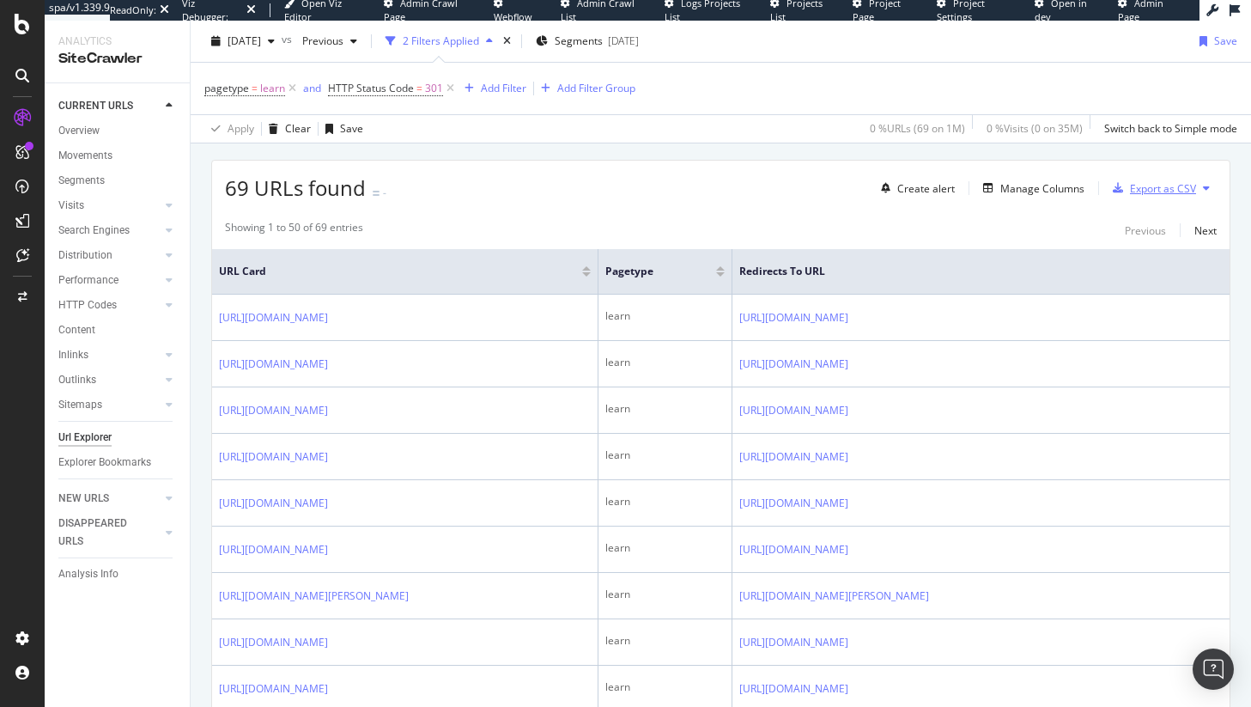
click at [1164, 177] on div "Export as CSV" at bounding box center [1151, 188] width 90 height 26
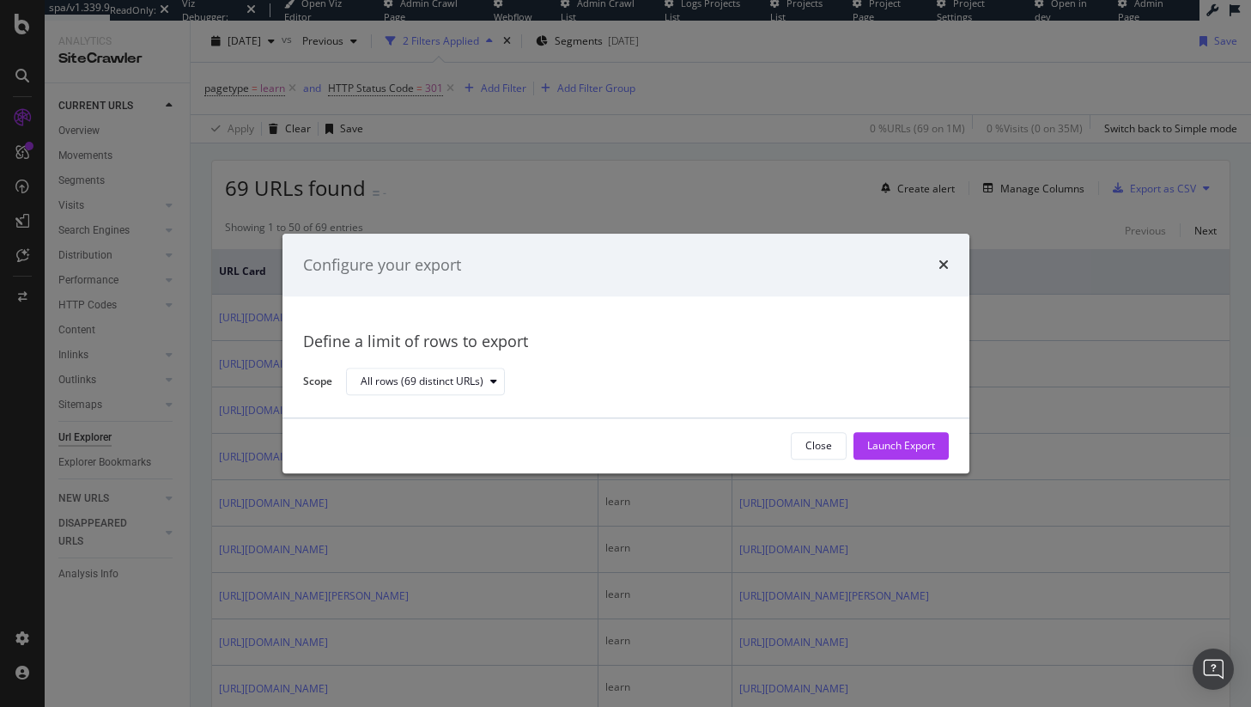
click at [729, 111] on div "Configure your export Define a limit of rows to export Scope All rows (69 disti…" at bounding box center [625, 353] width 1251 height 707
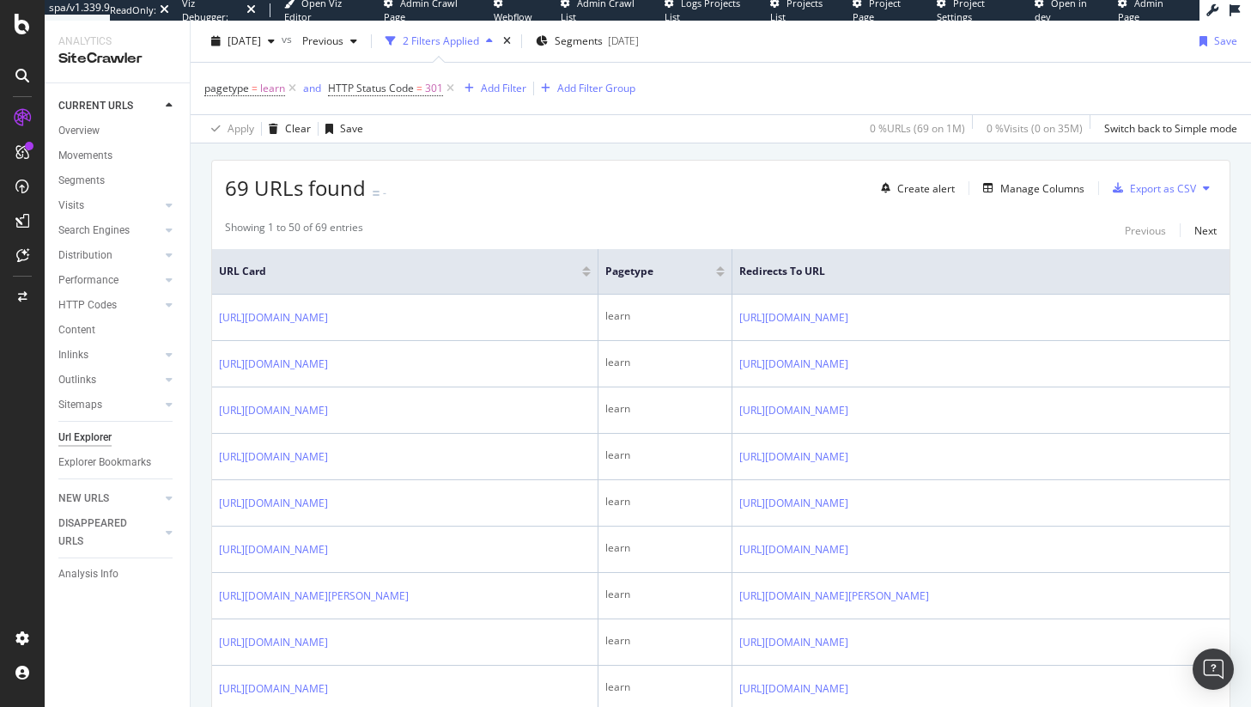
click at [764, 226] on div "Showing 1 to 50 of 69 entries Previous Next" at bounding box center [721, 230] width 1018 height 21
click at [1027, 188] on div "Manage Columns" at bounding box center [1042, 188] width 84 height 15
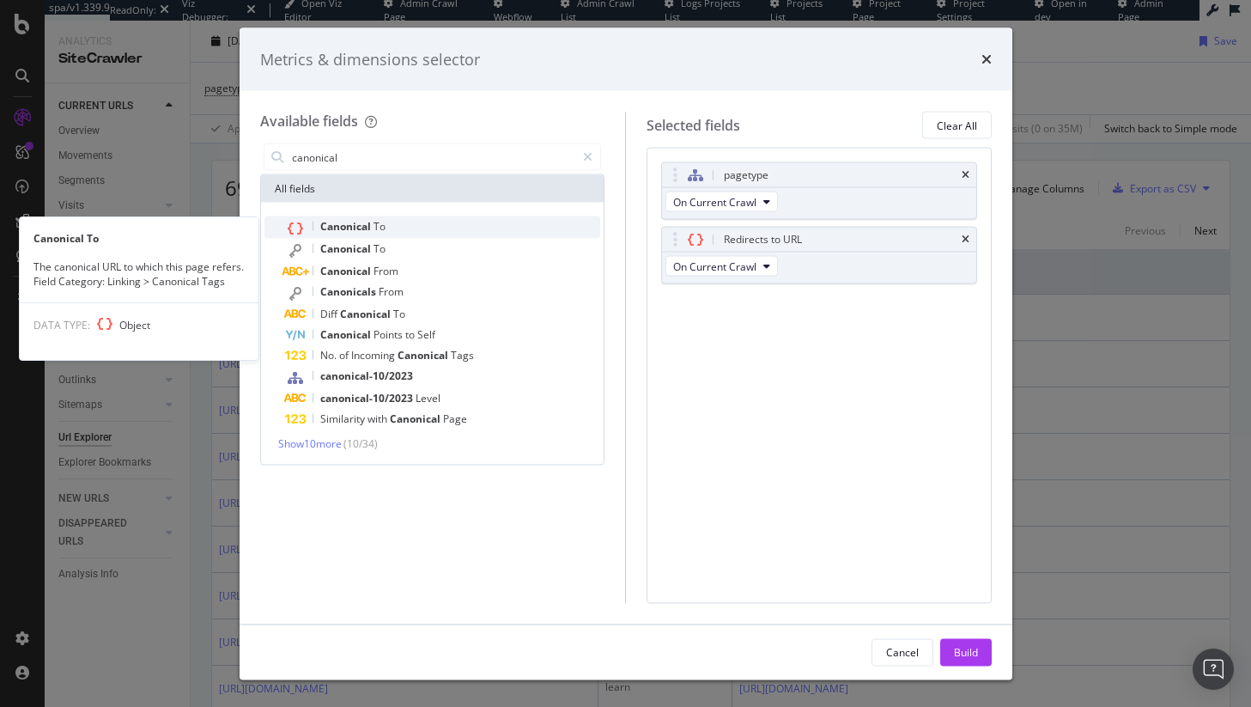
type input "canonical"
click at [531, 222] on div "Canonical To" at bounding box center [443, 227] width 316 height 22
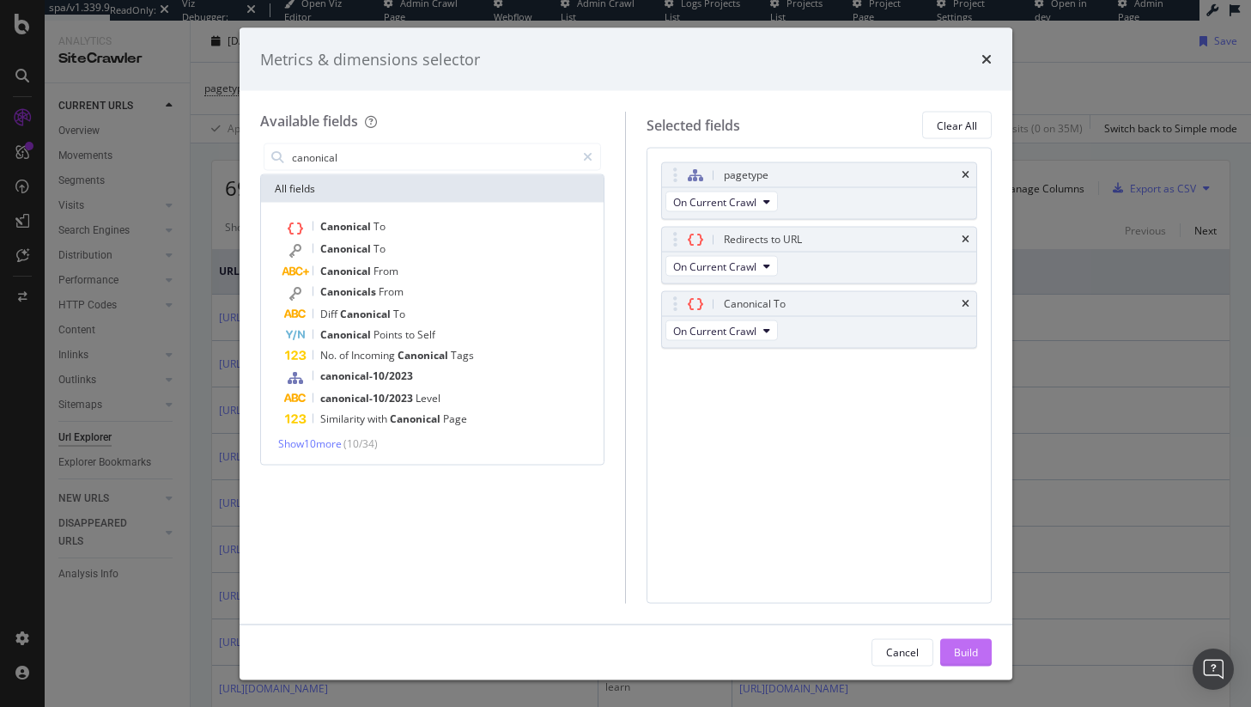
click at [961, 641] on div "Build" at bounding box center [966, 652] width 24 height 26
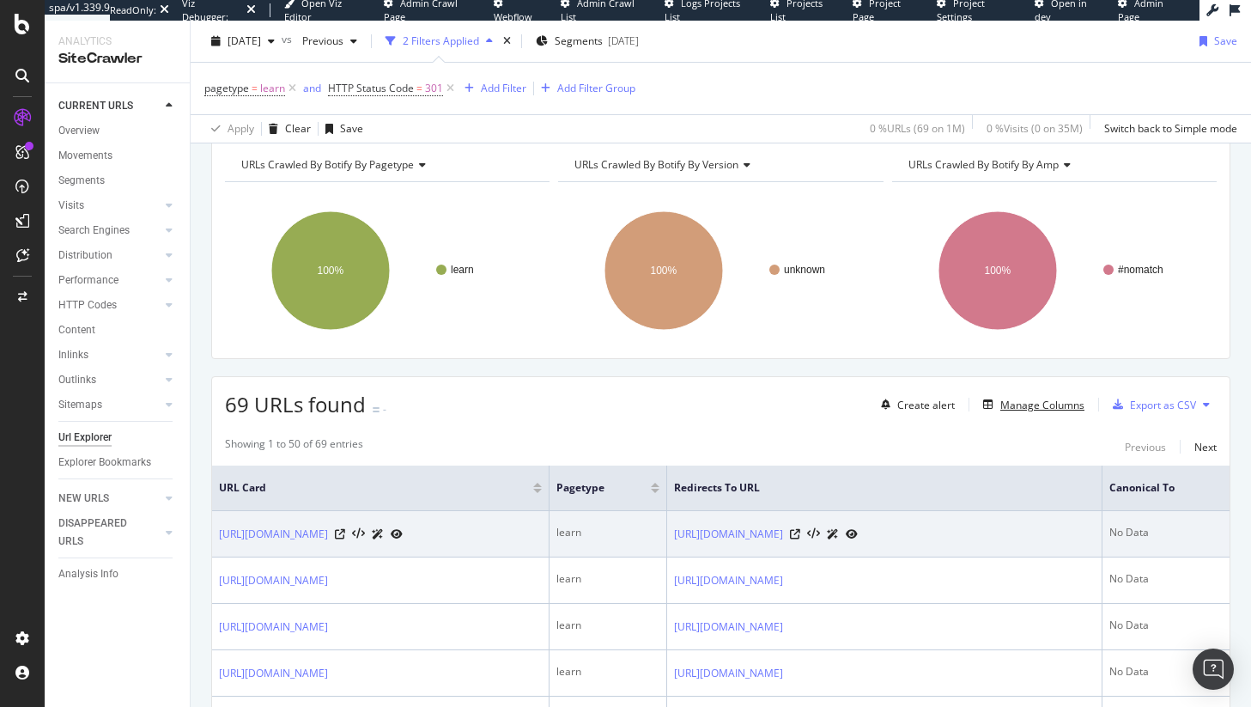
scroll to position [81, 0]
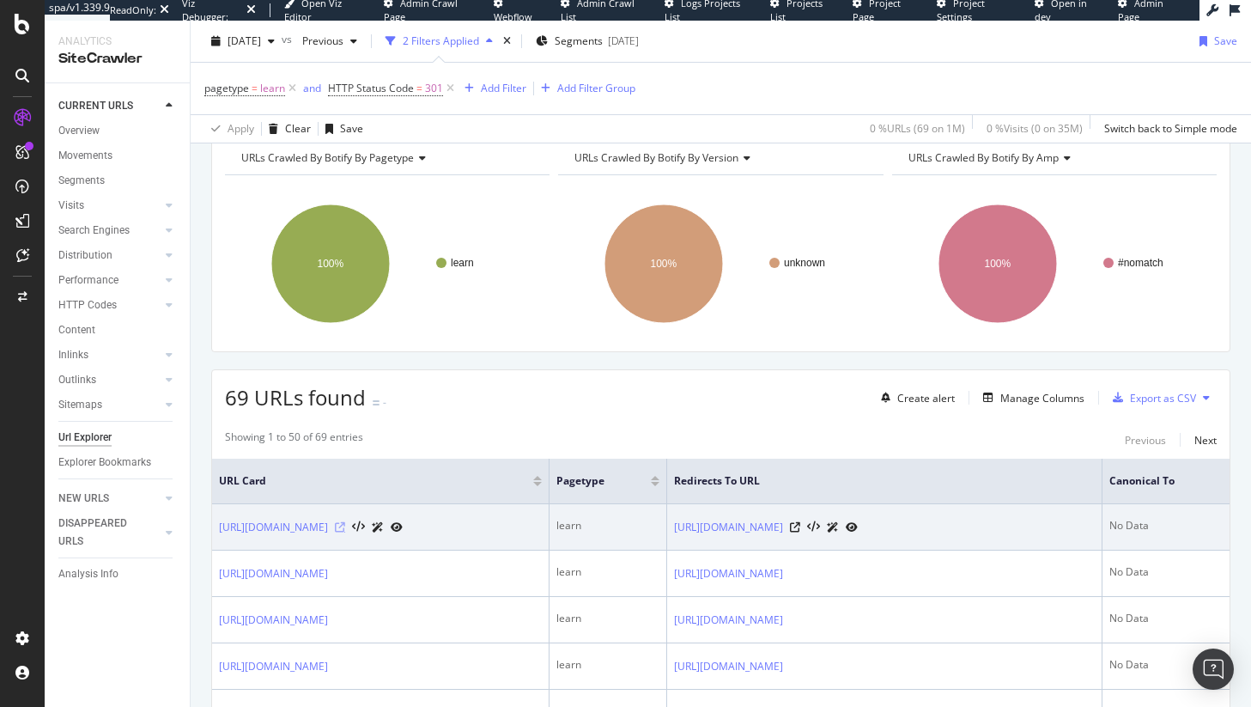
click at [345, 526] on icon at bounding box center [340, 527] width 10 height 10
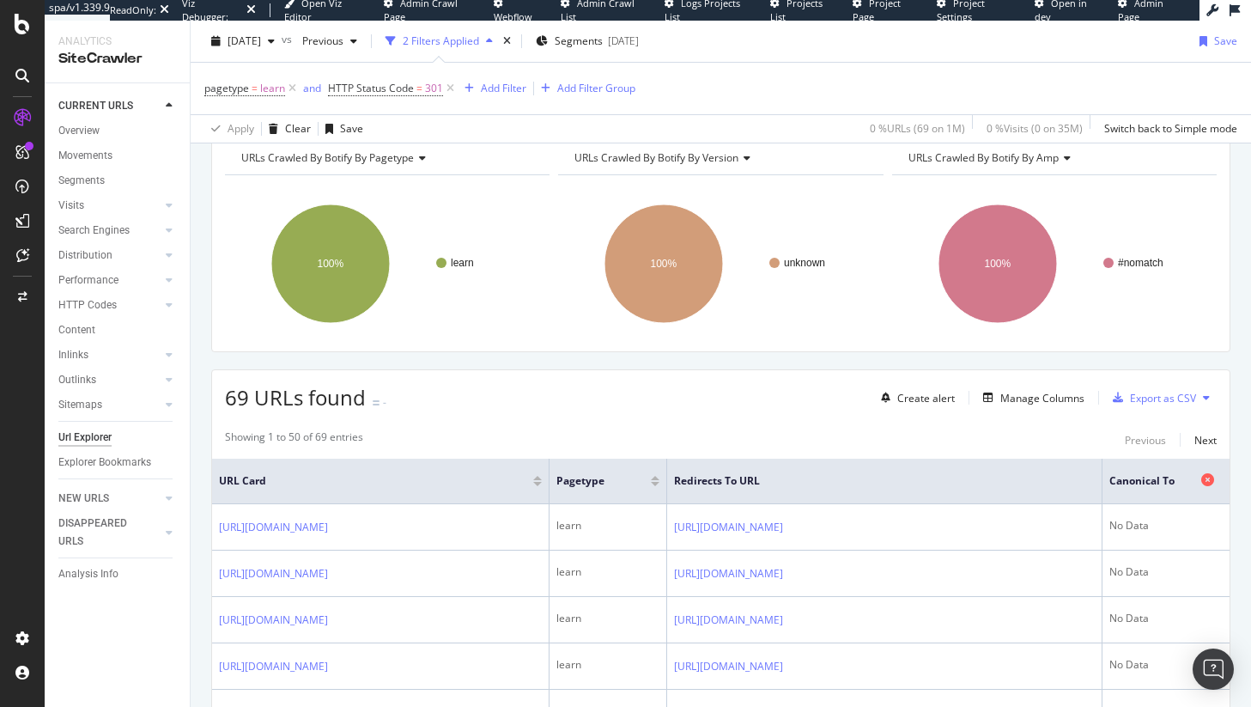
click at [1201, 483] on icon at bounding box center [1207, 479] width 13 height 13
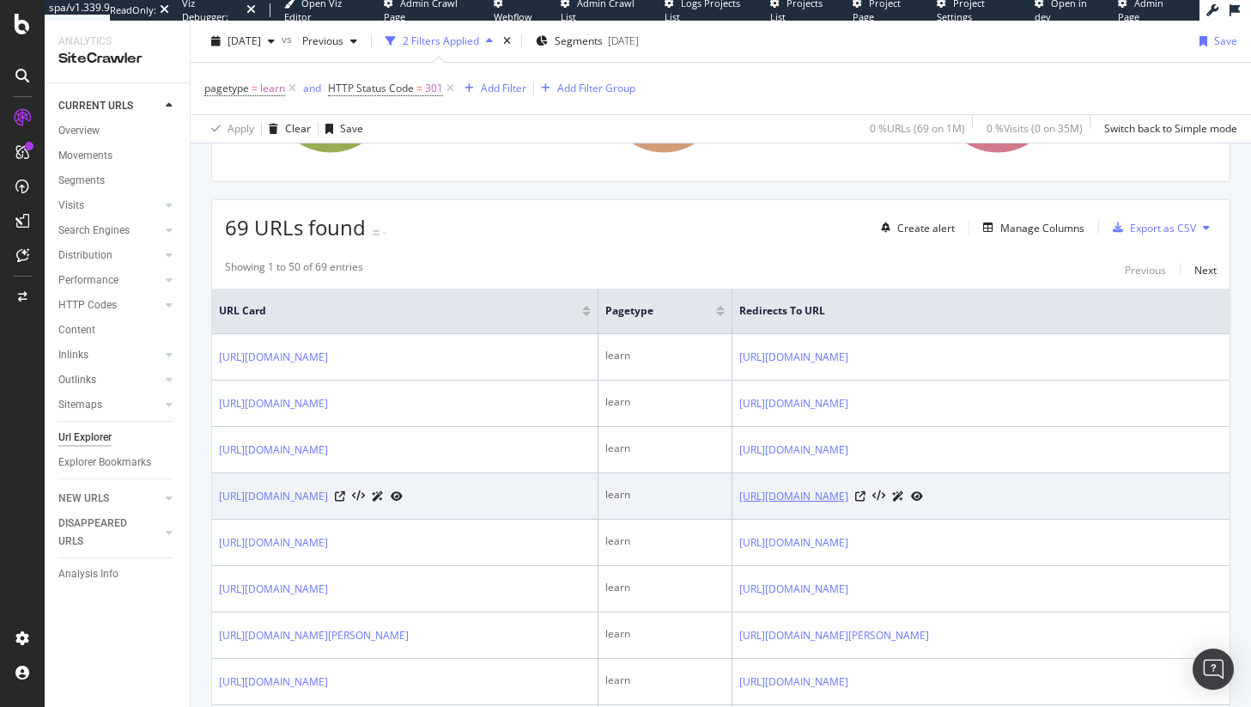
scroll to position [247, 0]
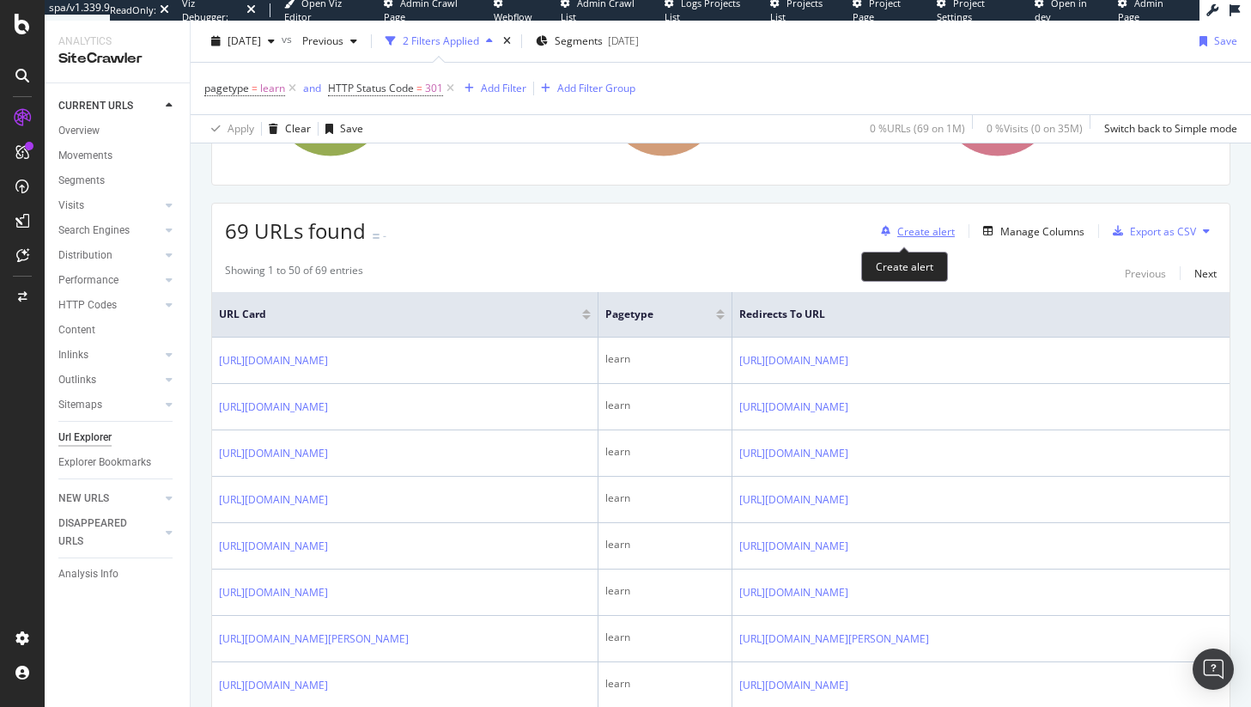
click at [887, 243] on div "Create alert" at bounding box center [914, 231] width 81 height 26
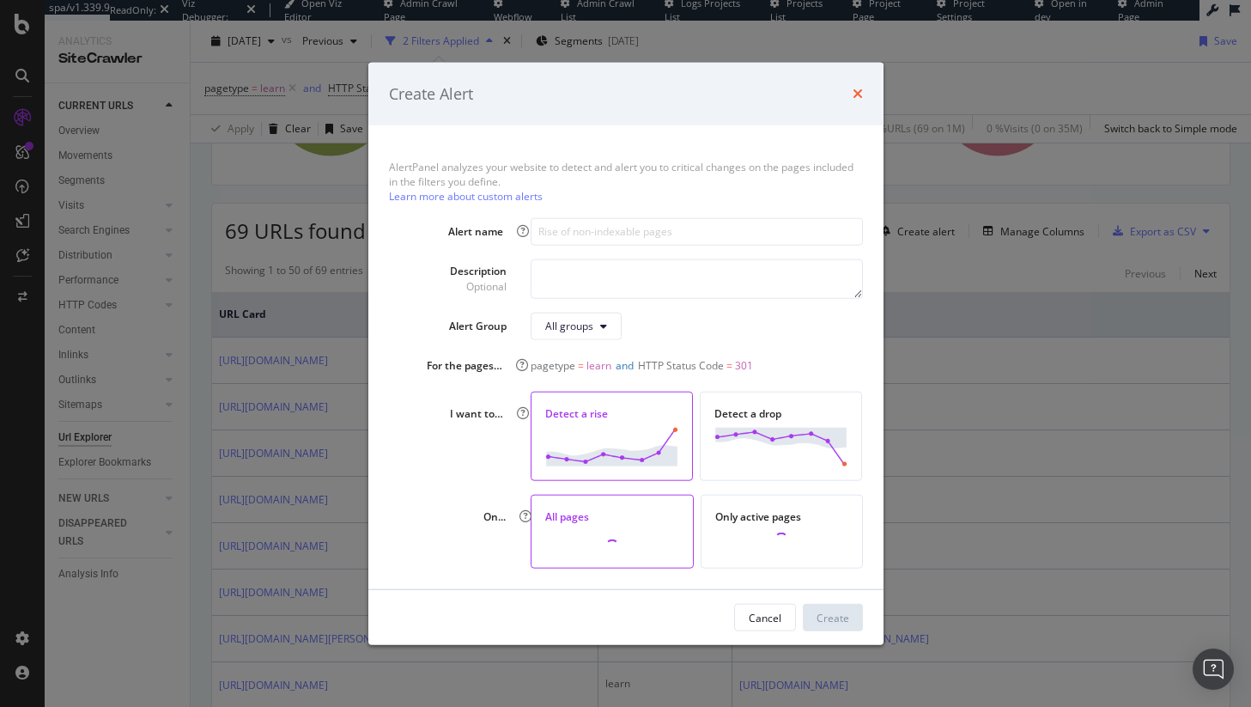
click at [858, 88] on icon "times" at bounding box center [858, 94] width 10 height 14
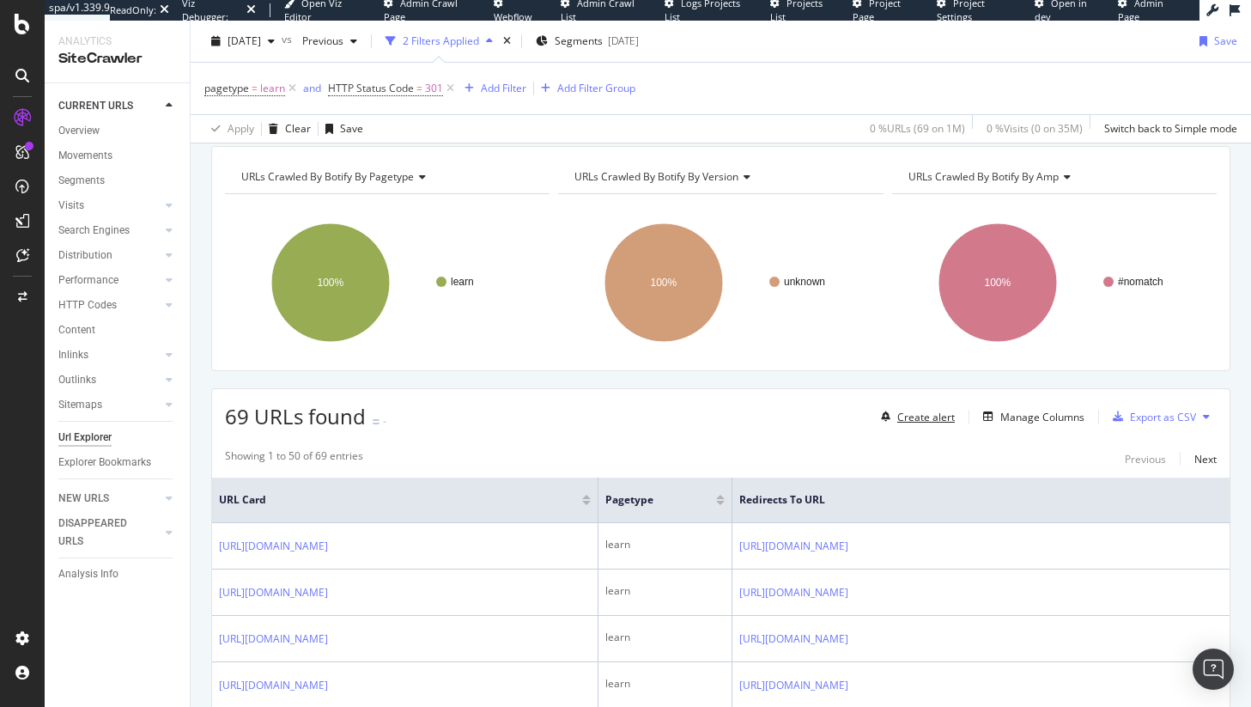
scroll to position [67, 0]
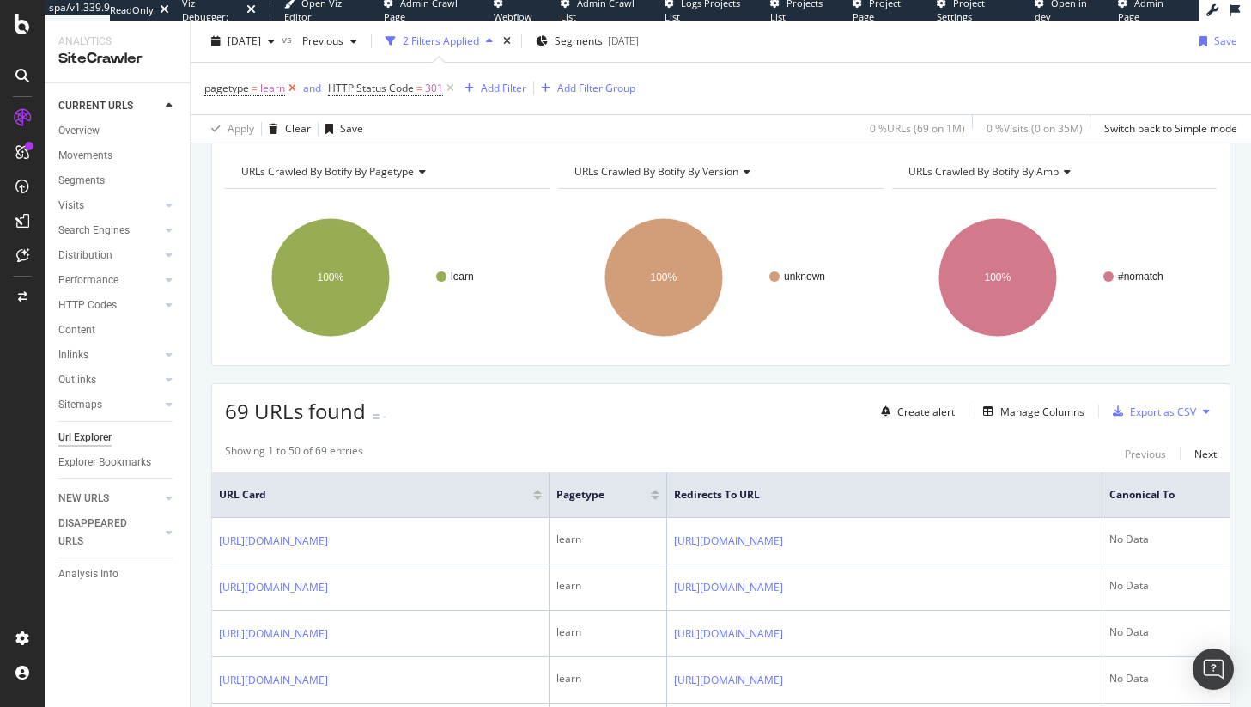
click at [292, 85] on icon at bounding box center [292, 88] width 15 height 17
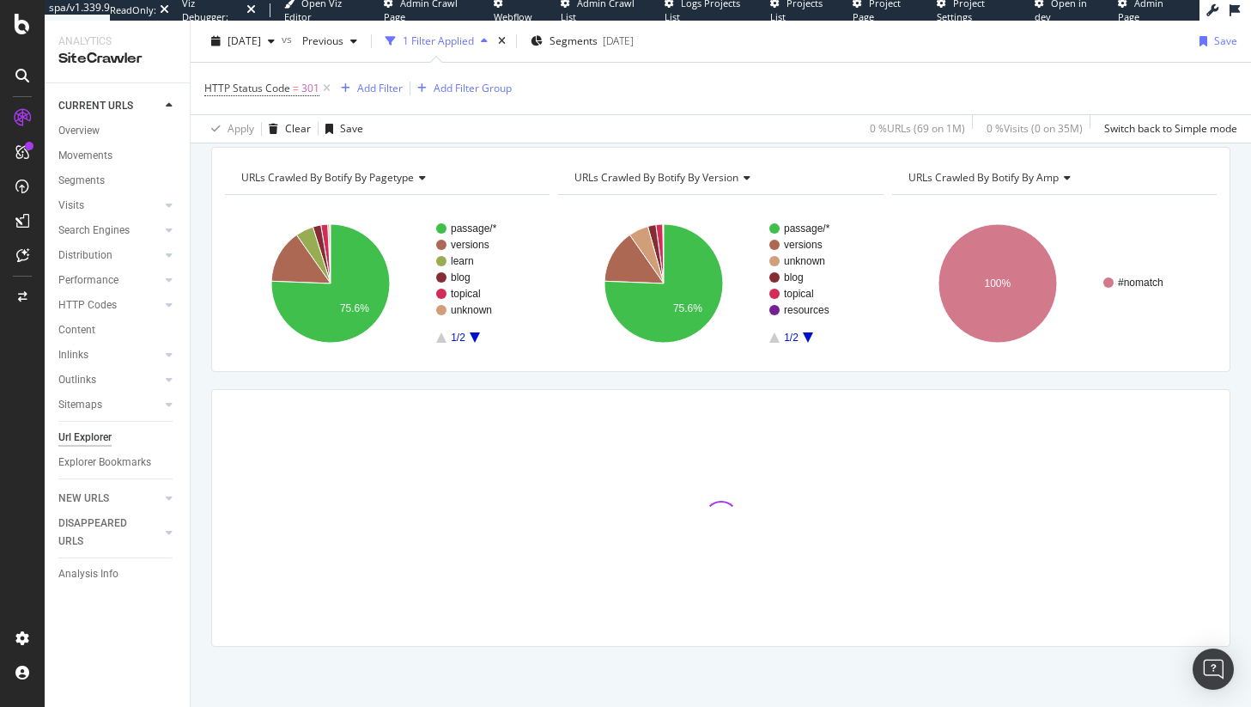
scroll to position [61, 0]
click at [290, 268] on icon "A chart." at bounding box center [300, 259] width 59 height 48
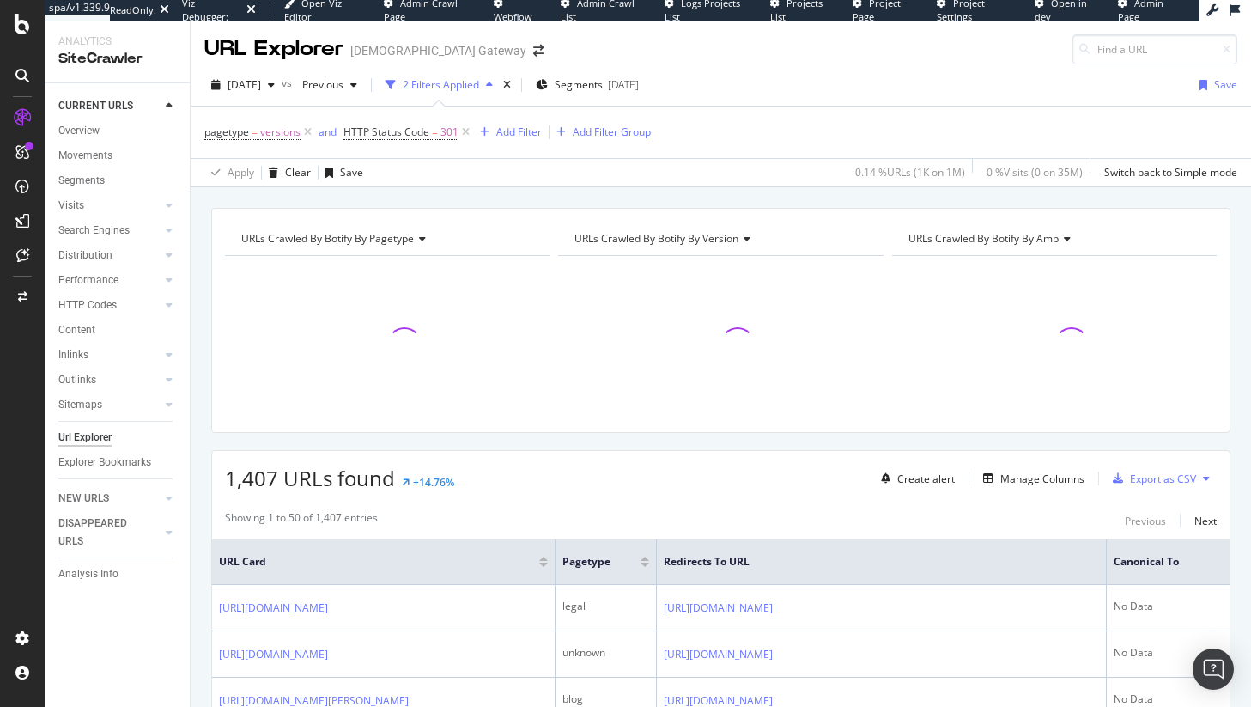
scroll to position [272, 0]
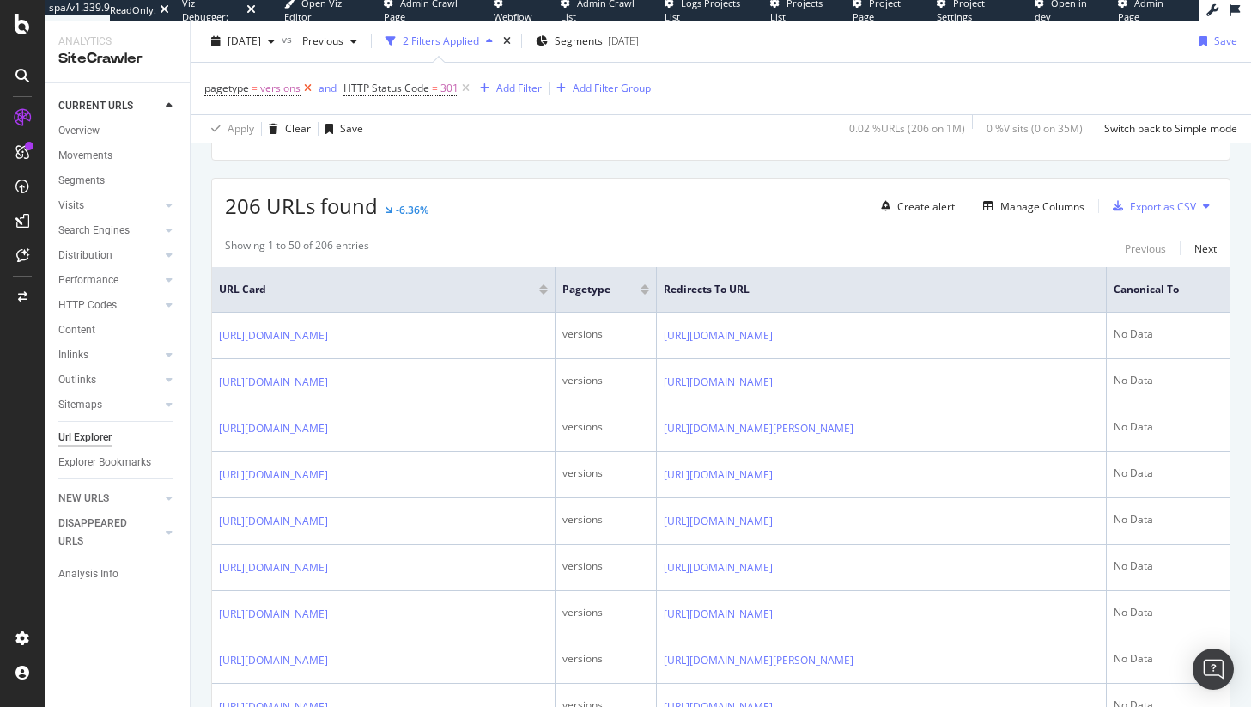
click at [301, 86] on icon at bounding box center [308, 88] width 15 height 17
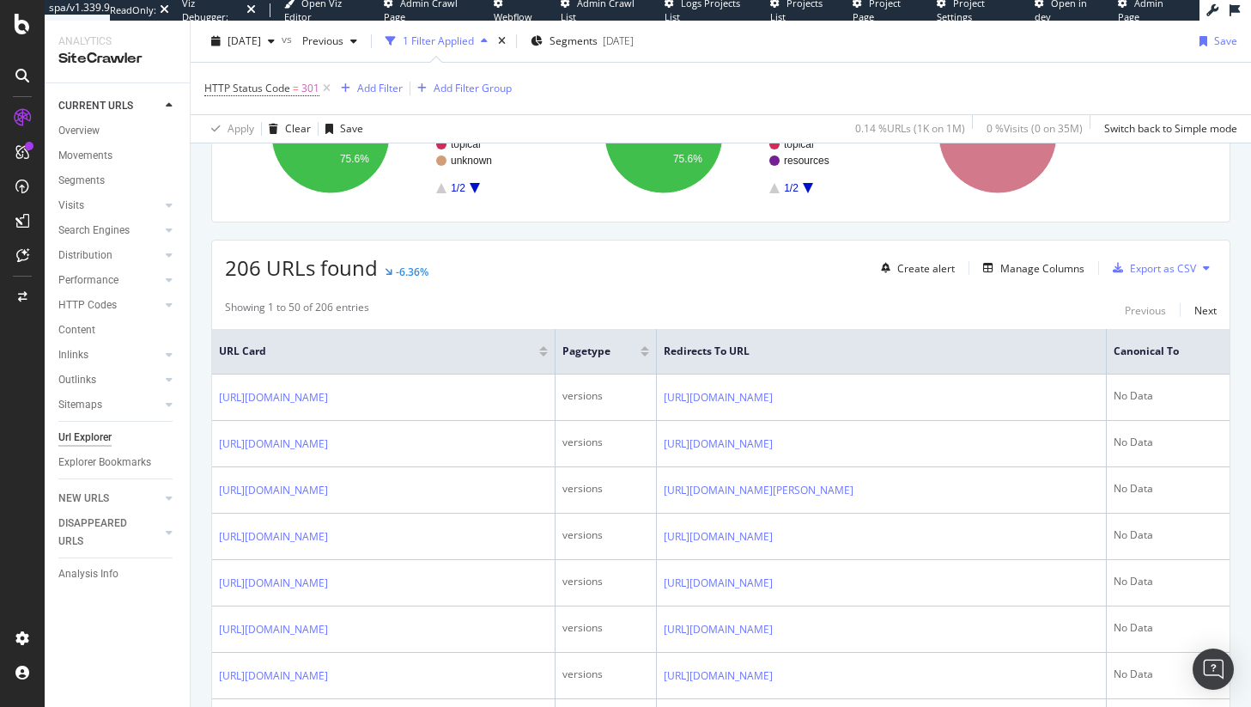
scroll to position [158, 0]
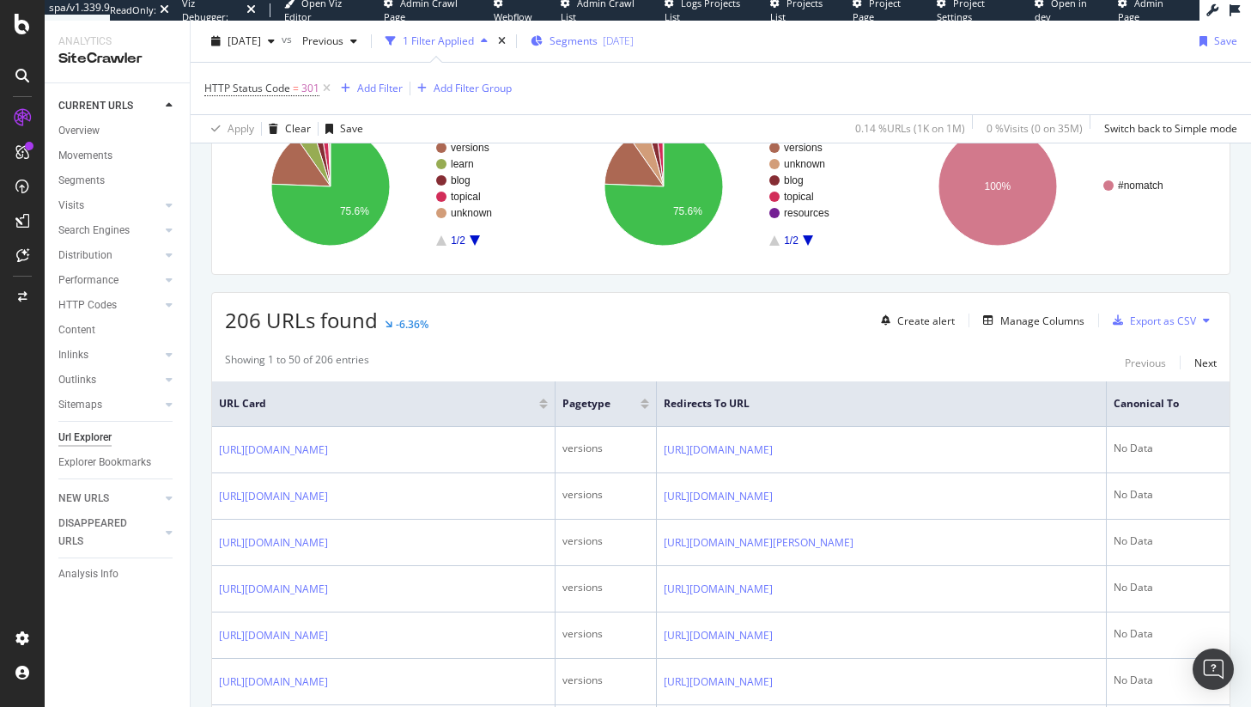
click at [598, 45] on span "Segments" at bounding box center [574, 40] width 48 height 15
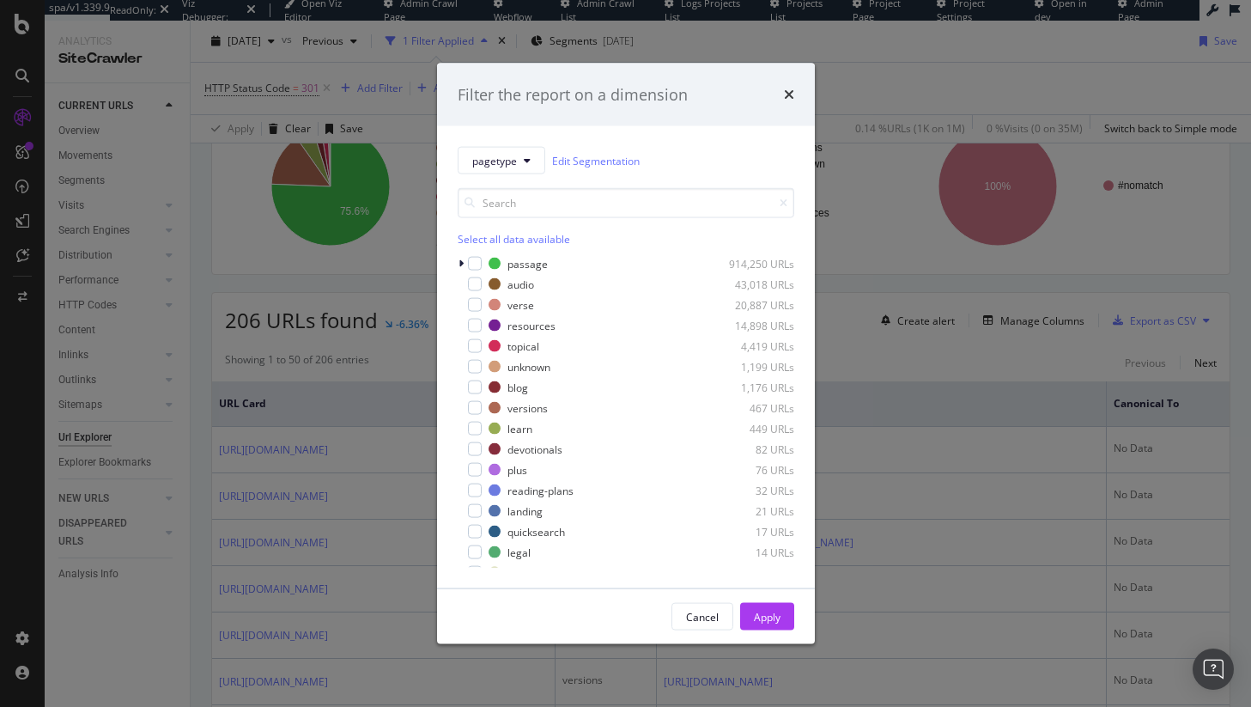
click at [474, 240] on div "Select all data available" at bounding box center [626, 239] width 337 height 15
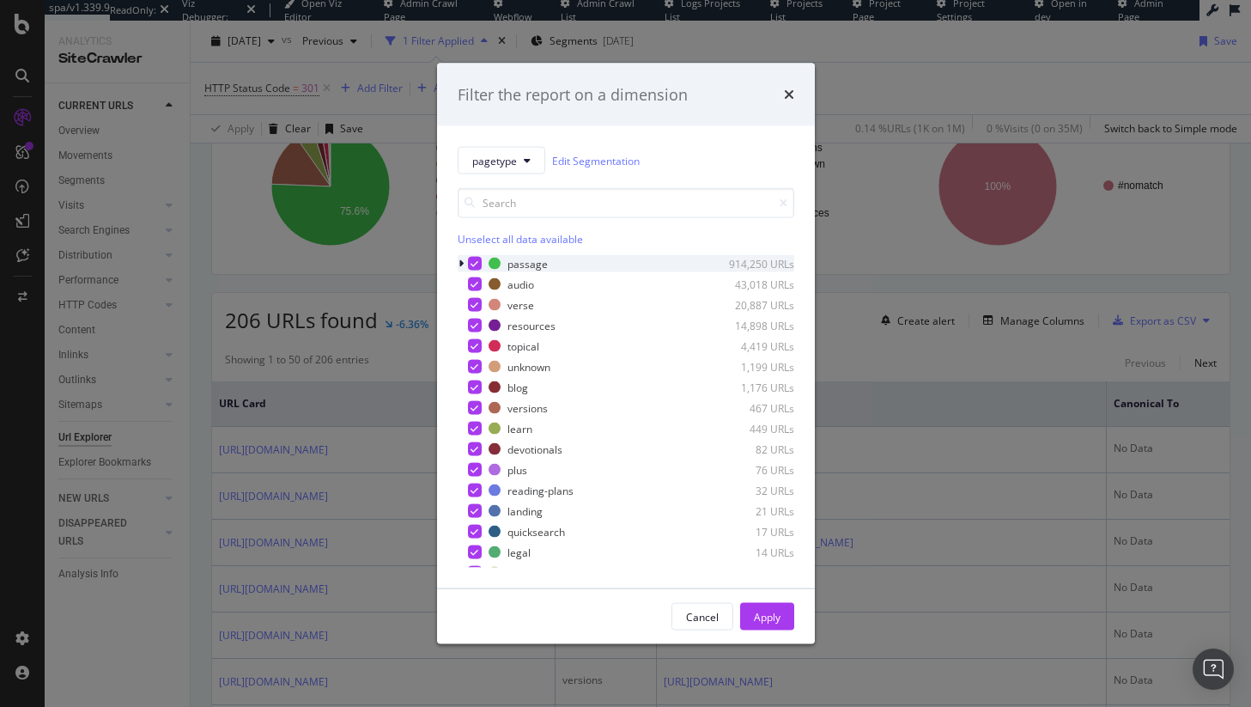
click at [471, 262] on icon "modal" at bounding box center [475, 263] width 8 height 9
click at [472, 306] on icon "modal" at bounding box center [475, 305] width 8 height 9
click at [751, 605] on button "Apply" at bounding box center [767, 616] width 54 height 27
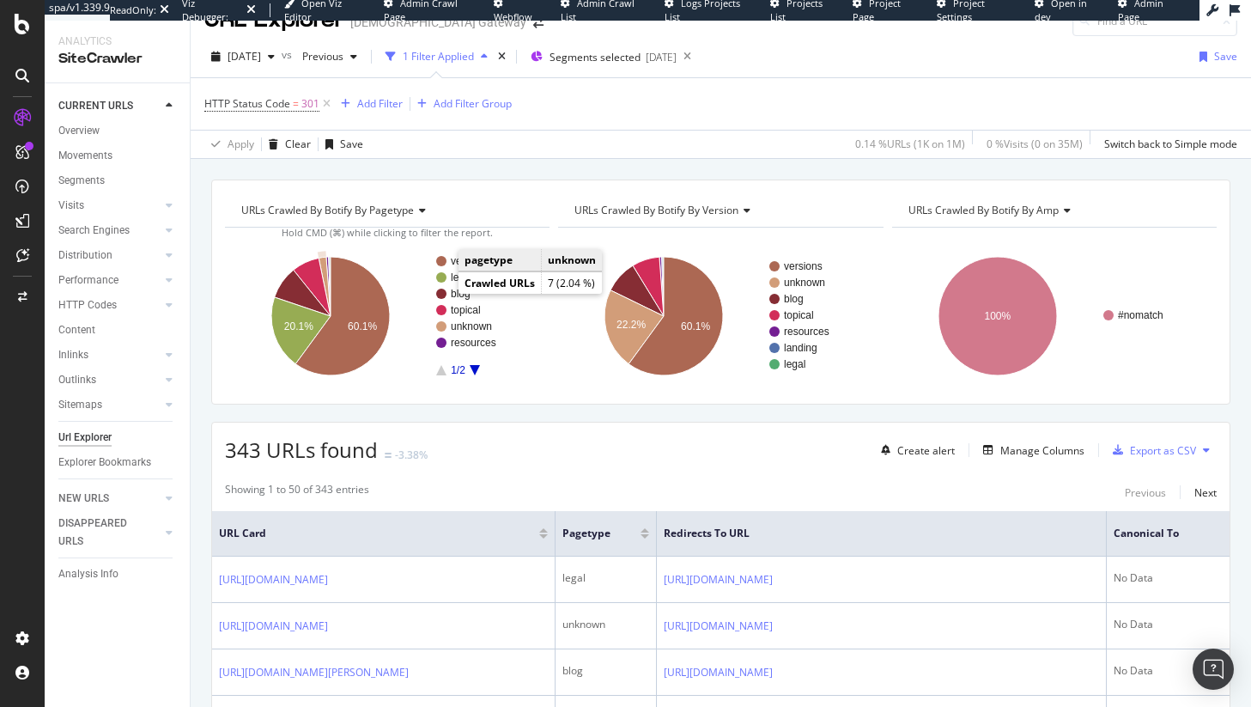
scroll to position [26, 0]
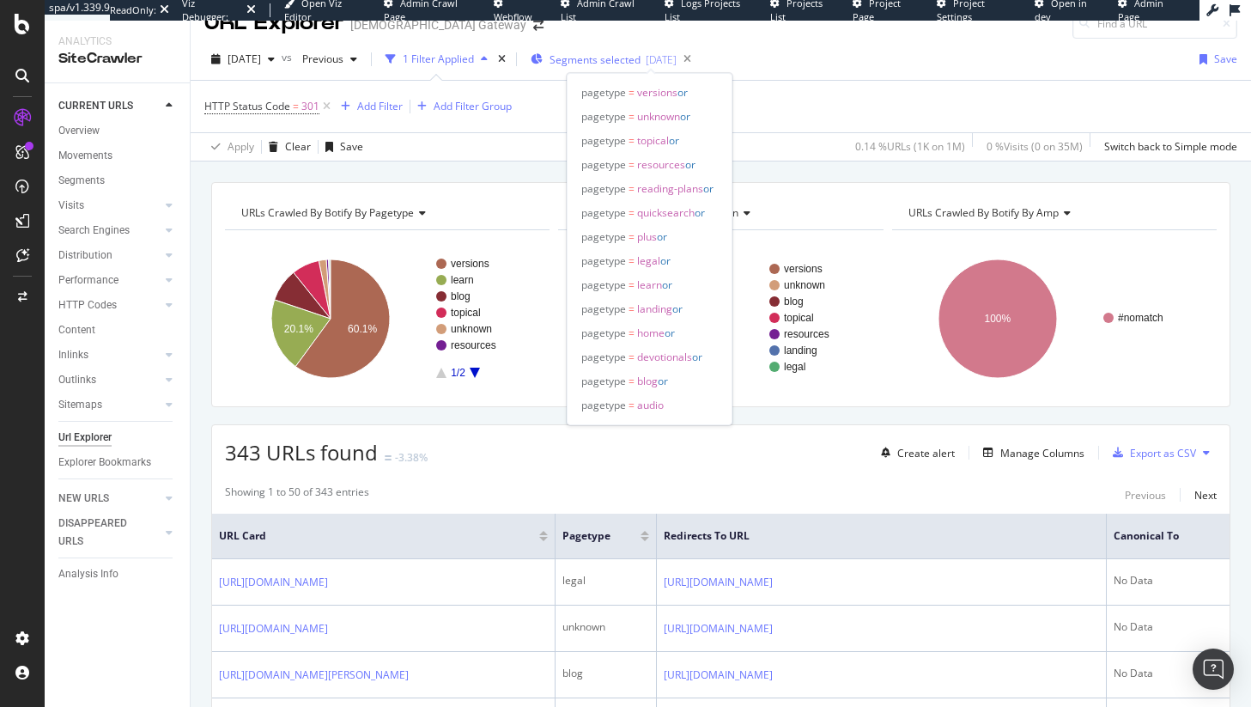
click at [611, 59] on span "Segments selected" at bounding box center [595, 59] width 91 height 15
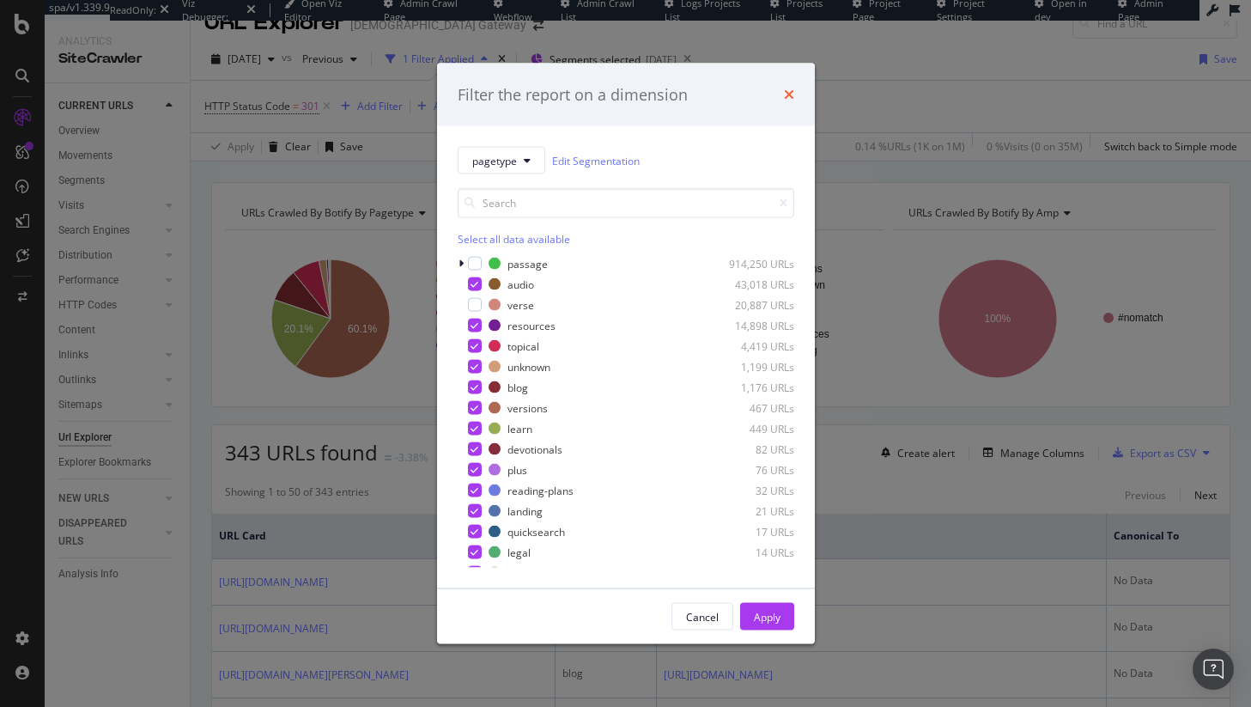
click at [790, 90] on icon "times" at bounding box center [789, 95] width 10 height 14
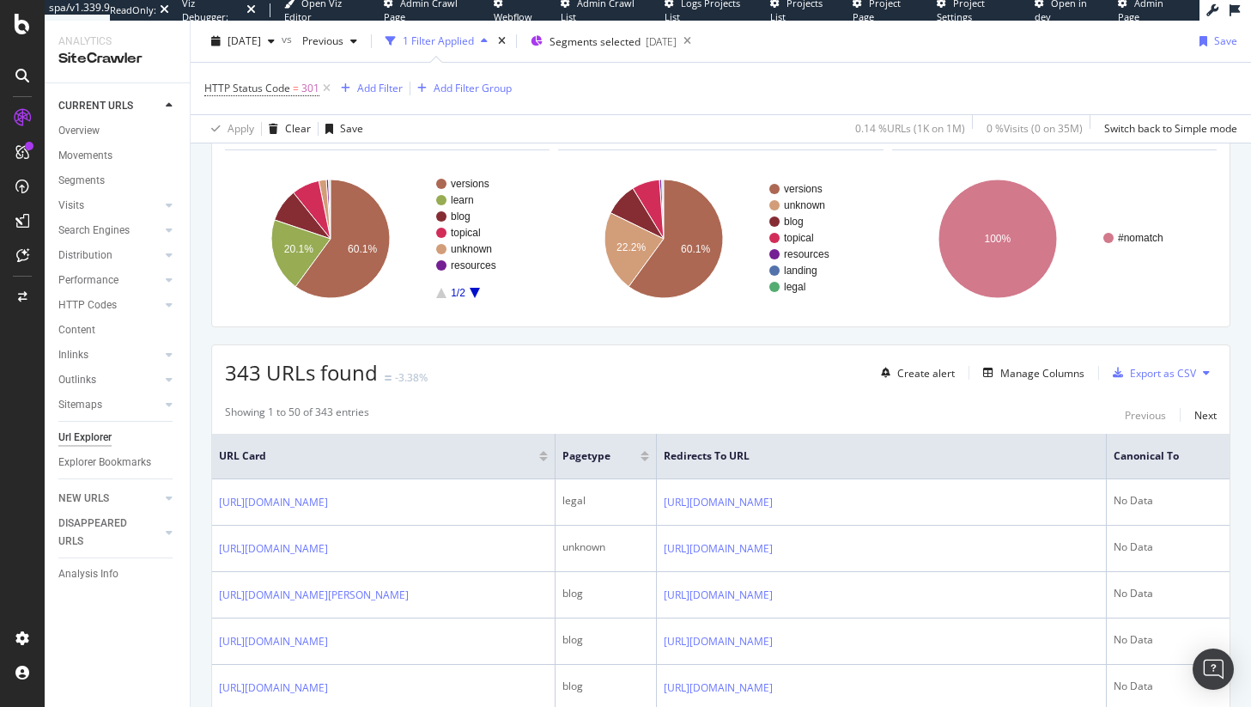
scroll to position [196, 0]
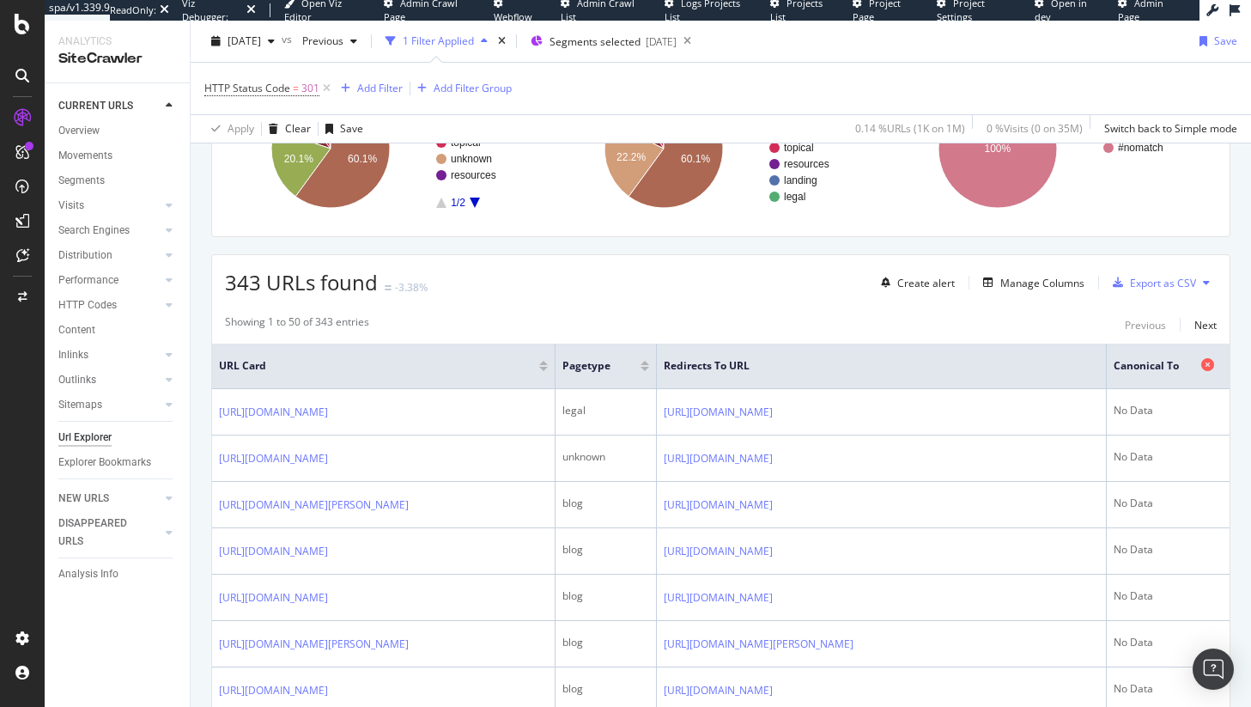
click at [1187, 361] on div "Canonical To" at bounding box center [1168, 365] width 109 height 17
click at [1201, 366] on div at bounding box center [1209, 365] width 17 height 17
click at [1201, 363] on icon at bounding box center [1207, 364] width 13 height 13
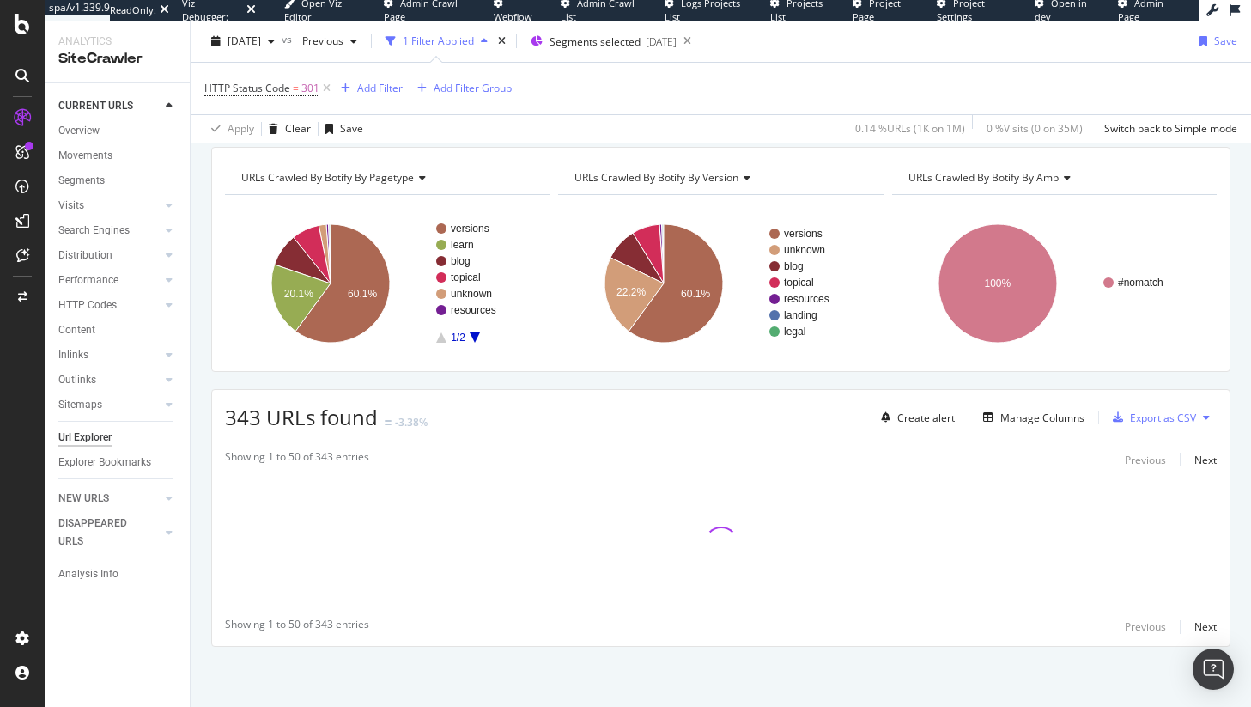
scroll to position [61, 0]
click at [232, 416] on span "343 URLs found" at bounding box center [301, 417] width 153 height 28
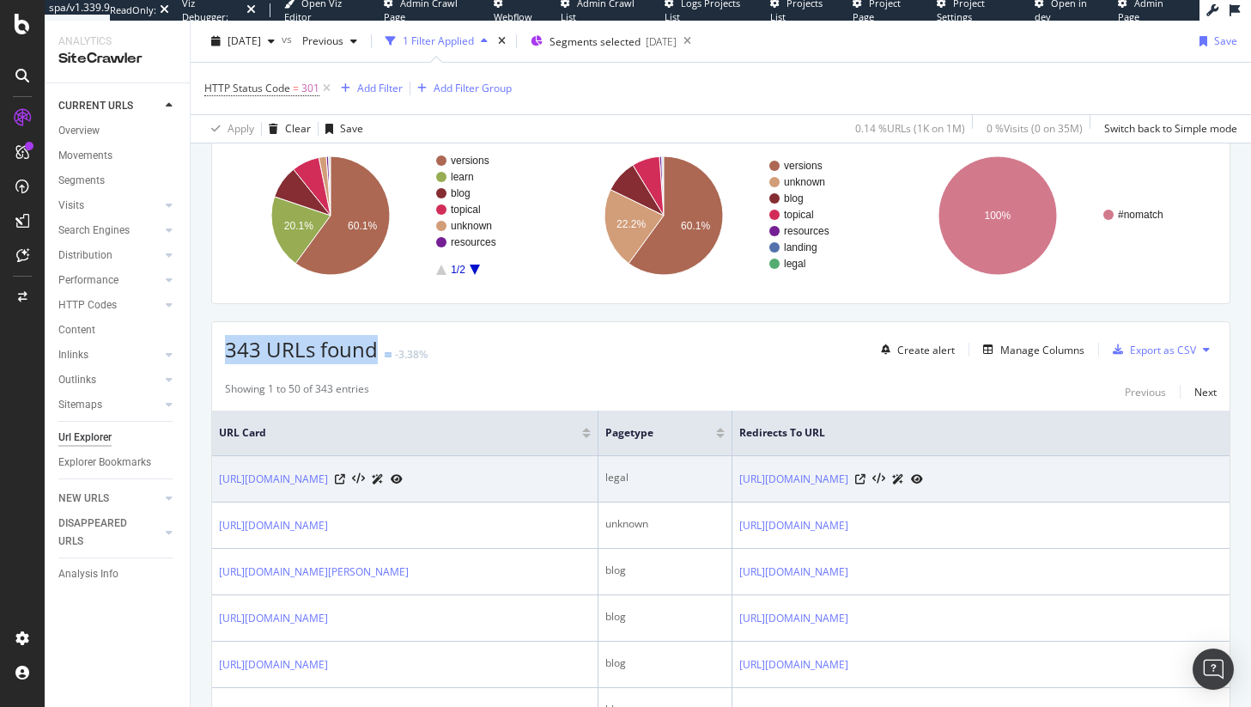
scroll to position [0, 0]
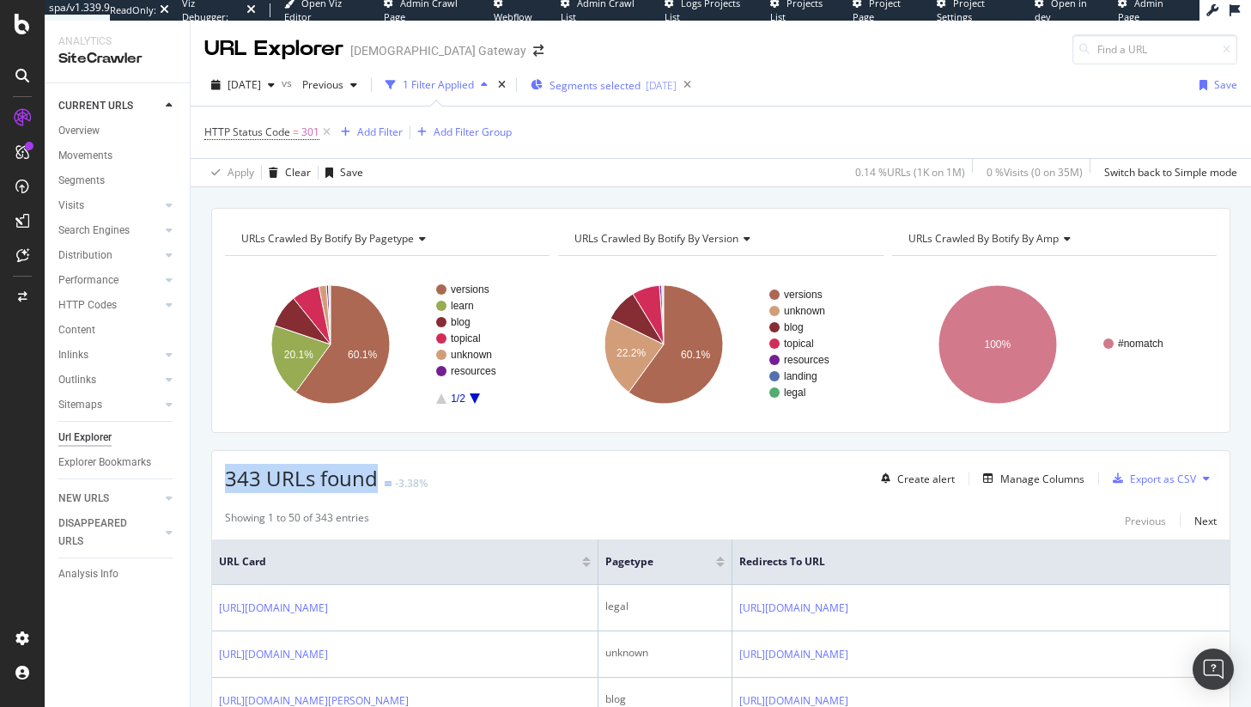
click at [622, 91] on span "Segments selected" at bounding box center [595, 85] width 91 height 15
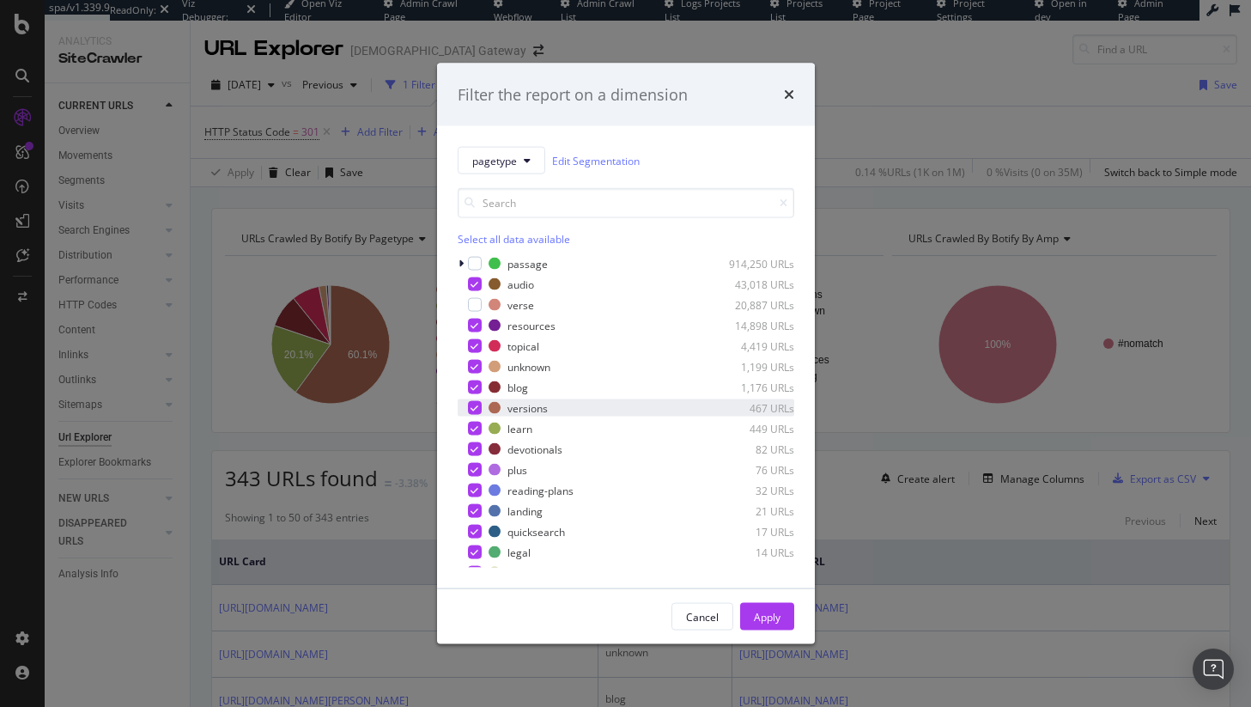
click at [475, 409] on icon "modal" at bounding box center [475, 408] width 8 height 9
click at [776, 616] on div "Apply" at bounding box center [767, 616] width 27 height 15
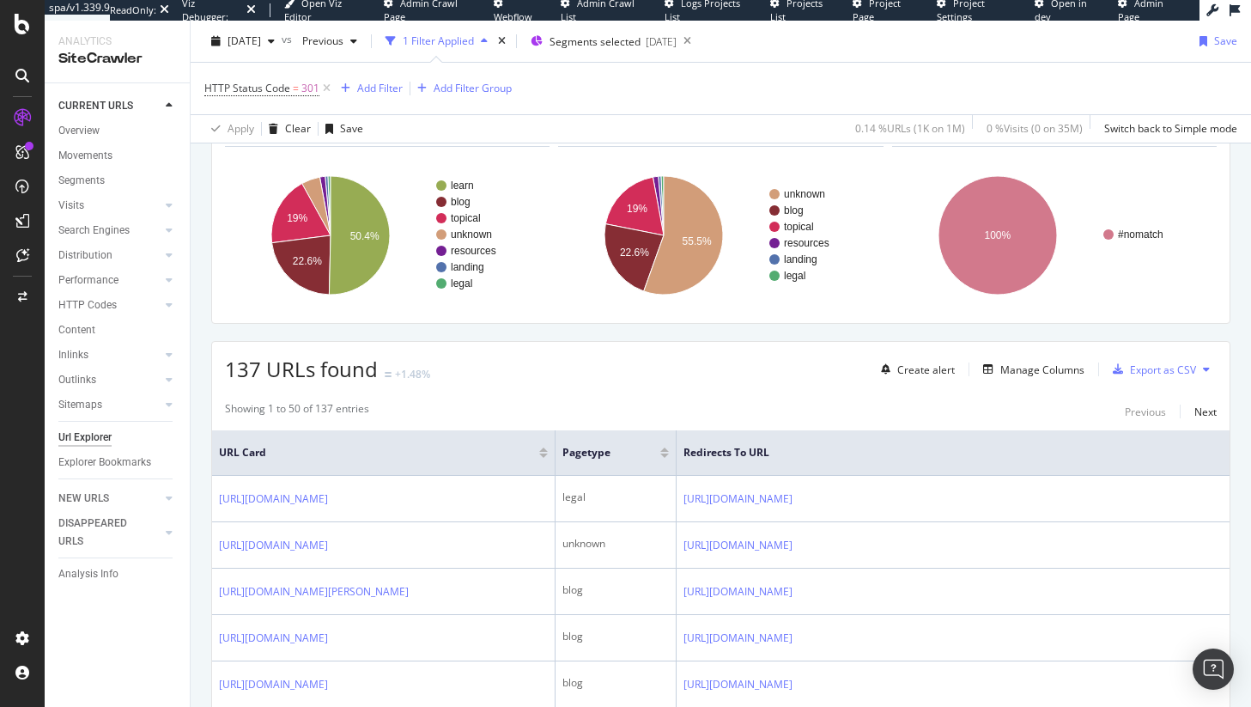
scroll to position [68, 0]
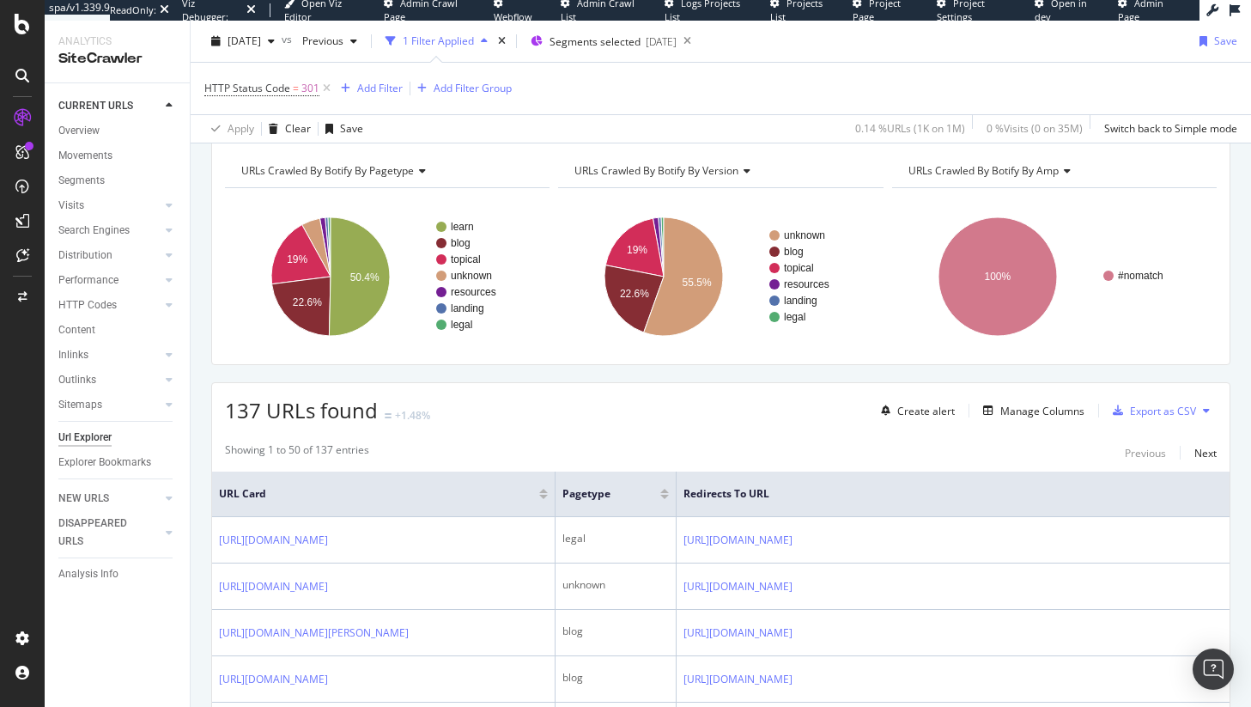
click at [260, 408] on span "137 URLs found" at bounding box center [301, 410] width 153 height 28
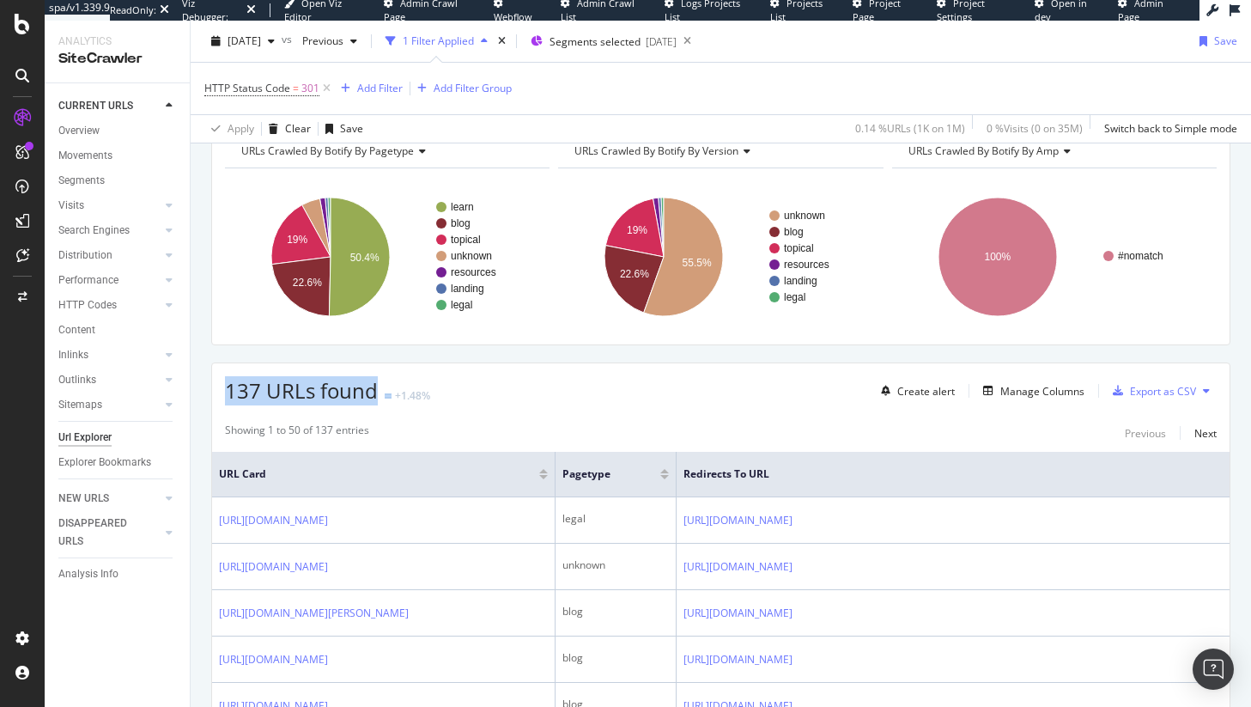
scroll to position [91, 0]
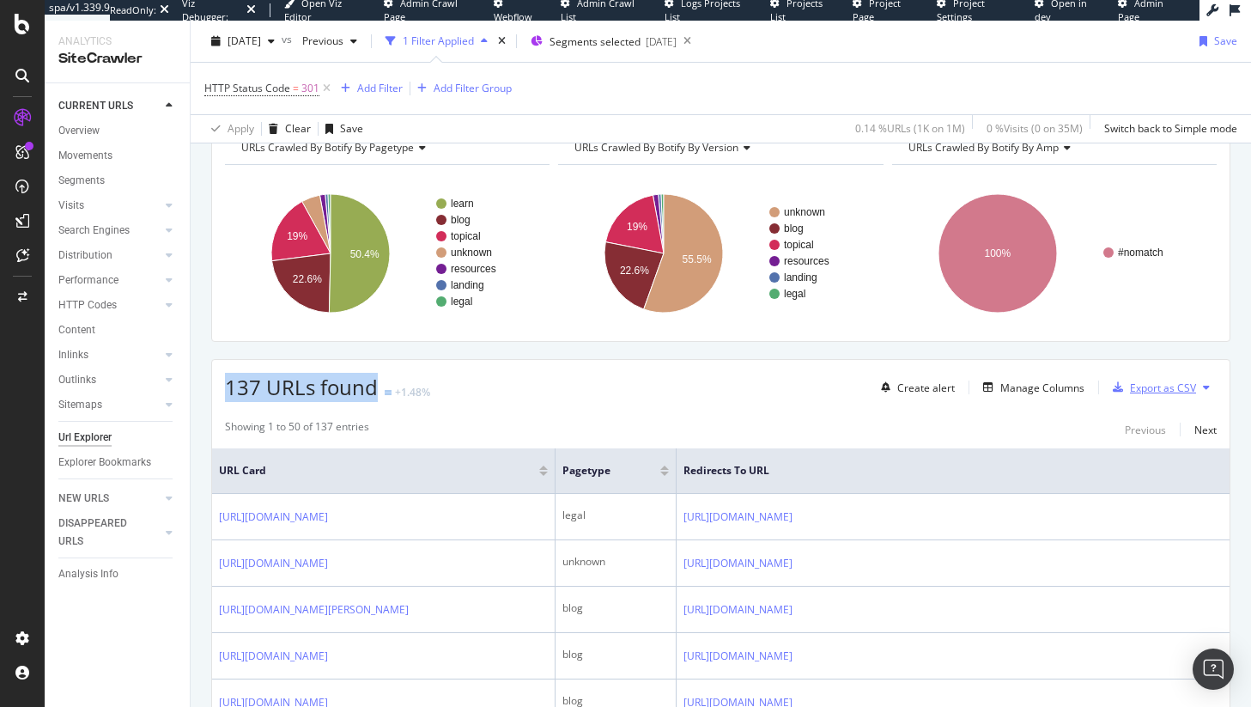
click at [1156, 389] on div "Export as CSV" at bounding box center [1163, 387] width 66 height 15
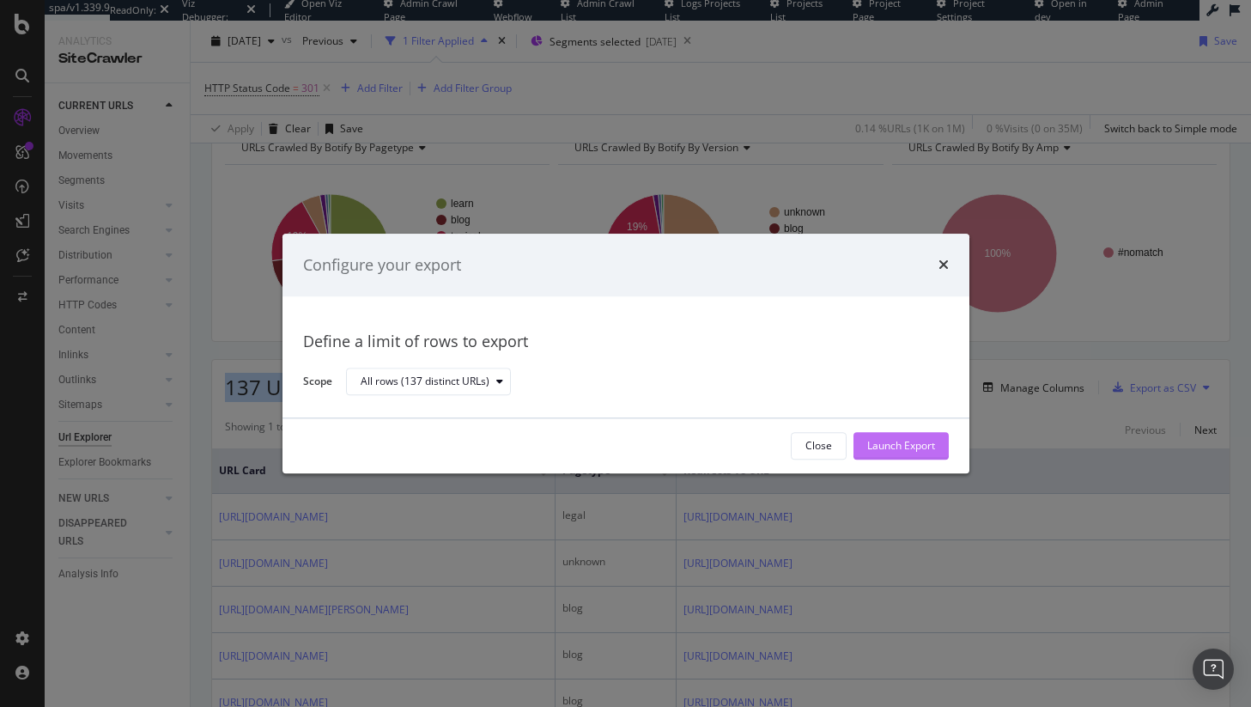
click at [915, 453] on div "Launch Export" at bounding box center [901, 446] width 68 height 15
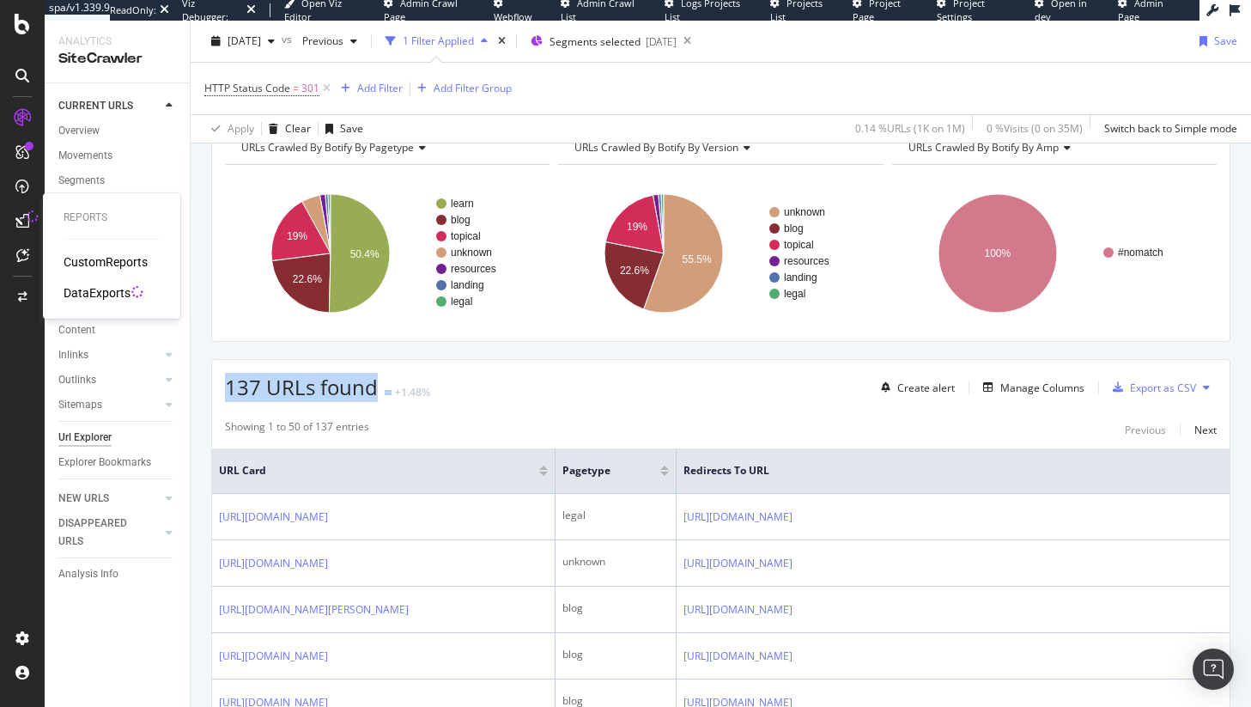
click at [89, 295] on div "DataExports" at bounding box center [97, 292] width 67 height 17
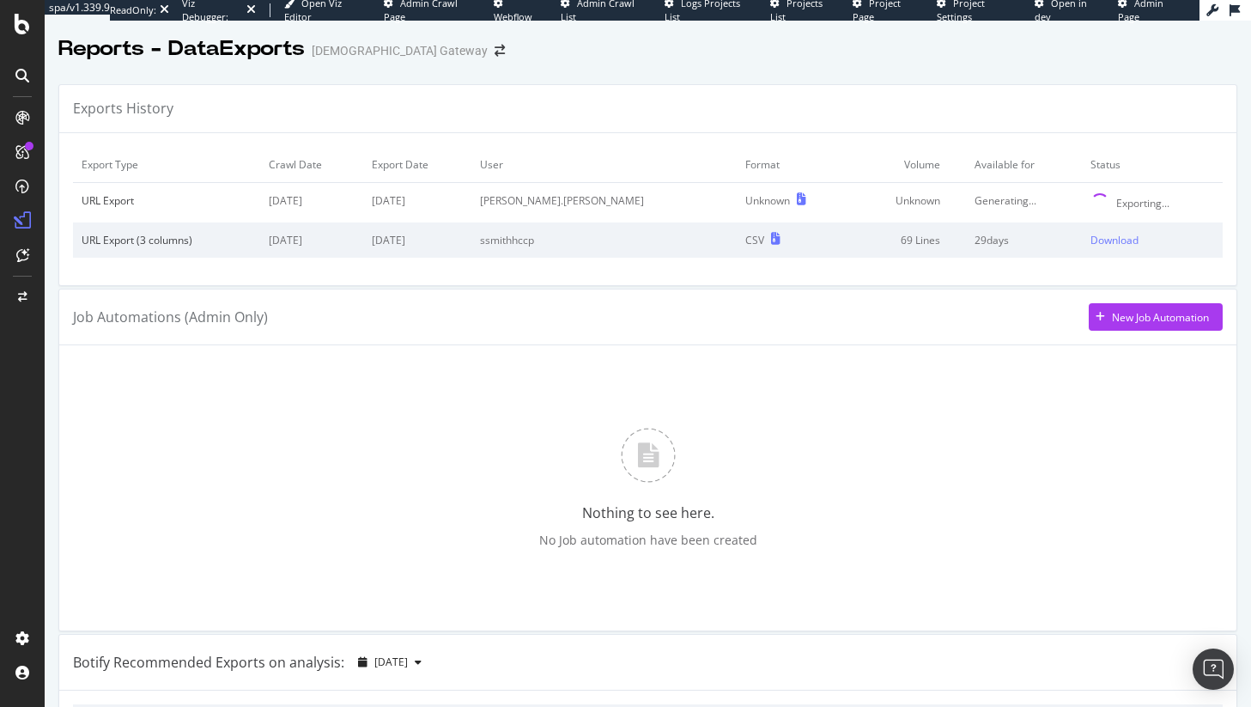
click at [604, 198] on td "[PERSON_NAME].[PERSON_NAME]" at bounding box center [603, 203] width 265 height 40
click at [100, 195] on div "URL Export" at bounding box center [167, 200] width 170 height 15
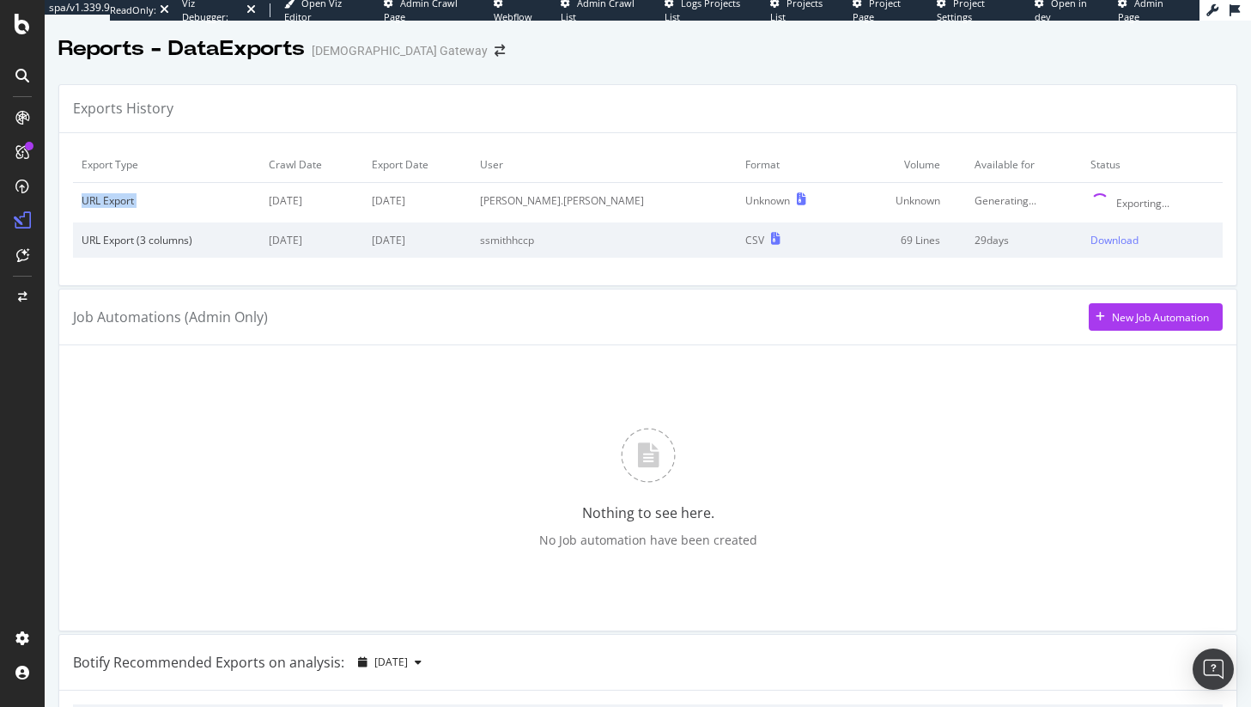
click at [100, 195] on div "URL Export" at bounding box center [167, 200] width 170 height 15
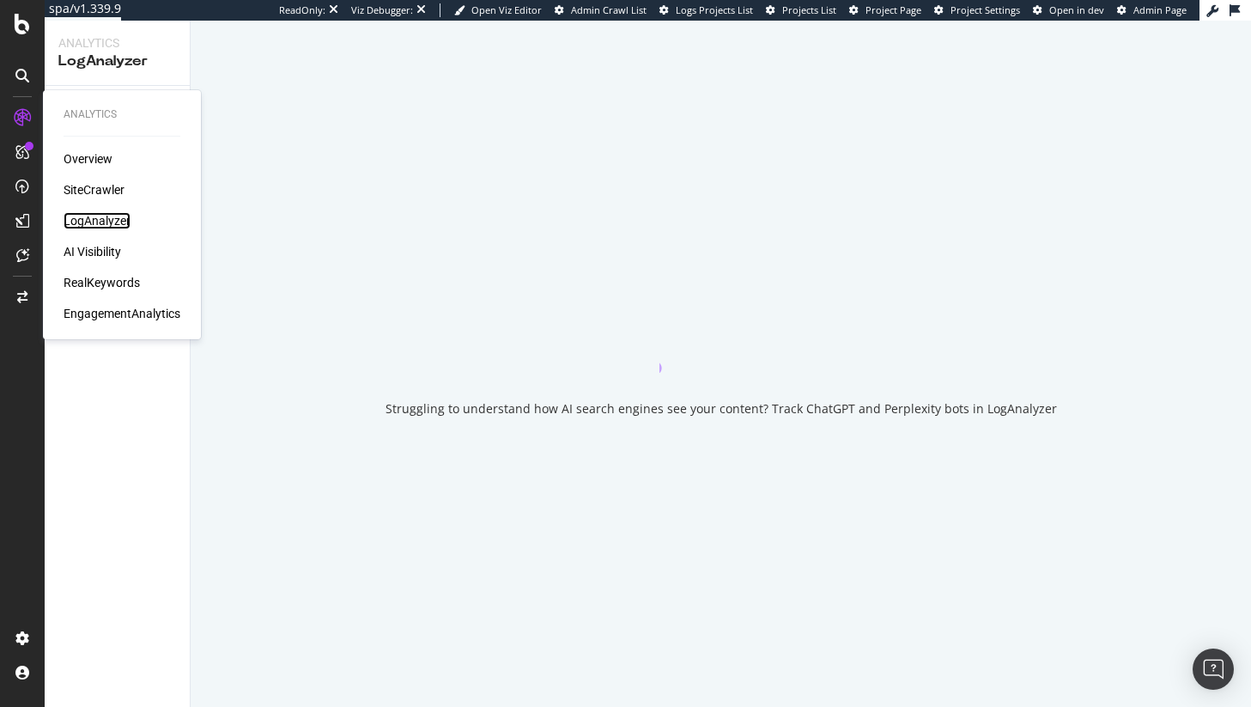
click at [88, 216] on div "LogAnalyzer" at bounding box center [97, 220] width 67 height 17
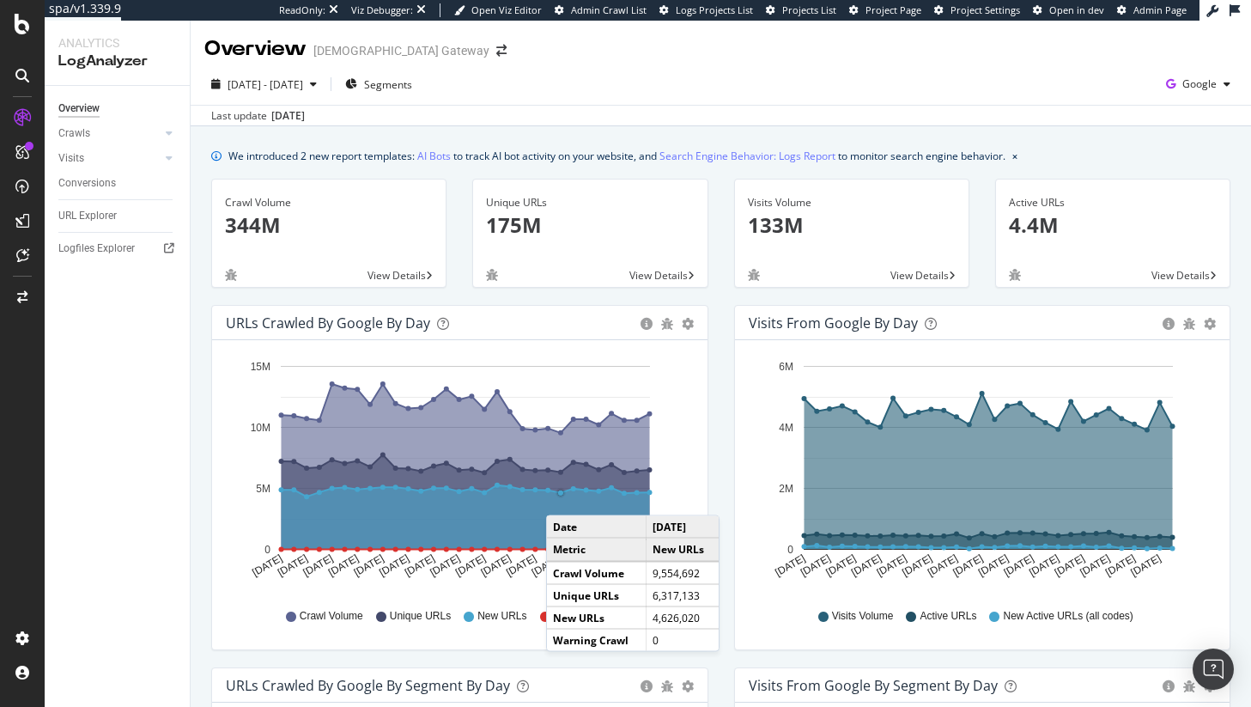
scroll to position [208, 0]
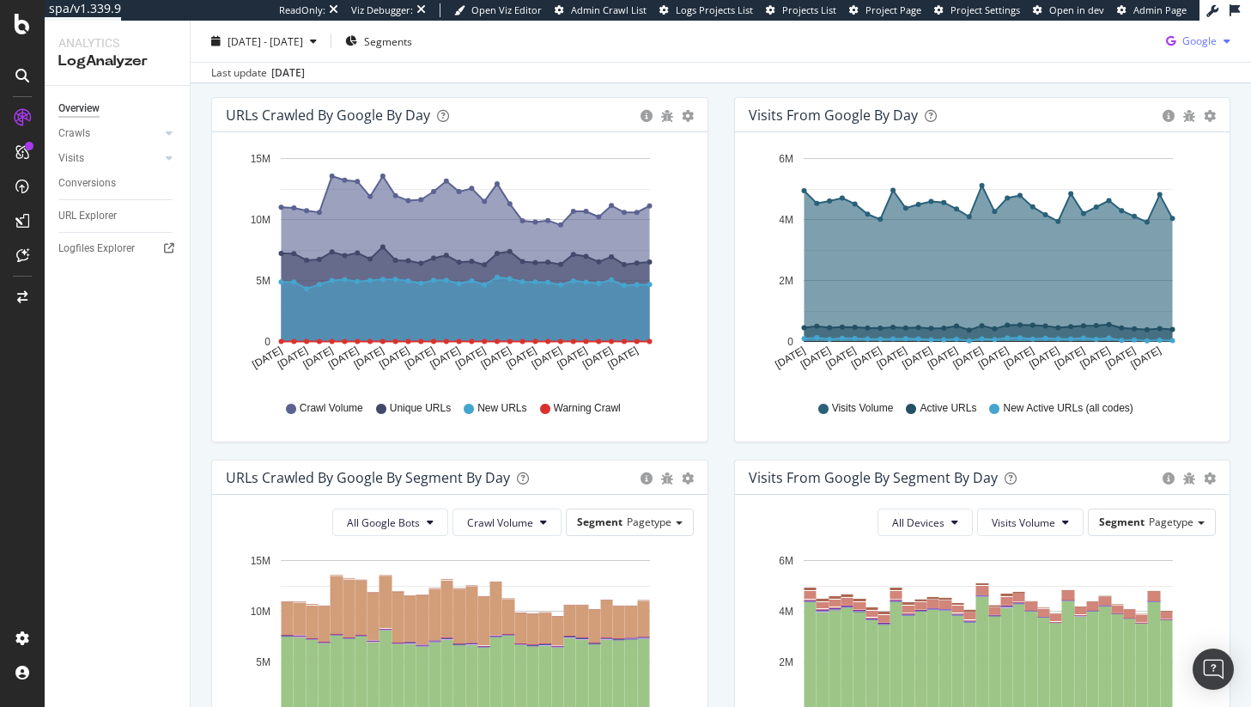
click at [1217, 41] on div "button" at bounding box center [1227, 41] width 21 height 10
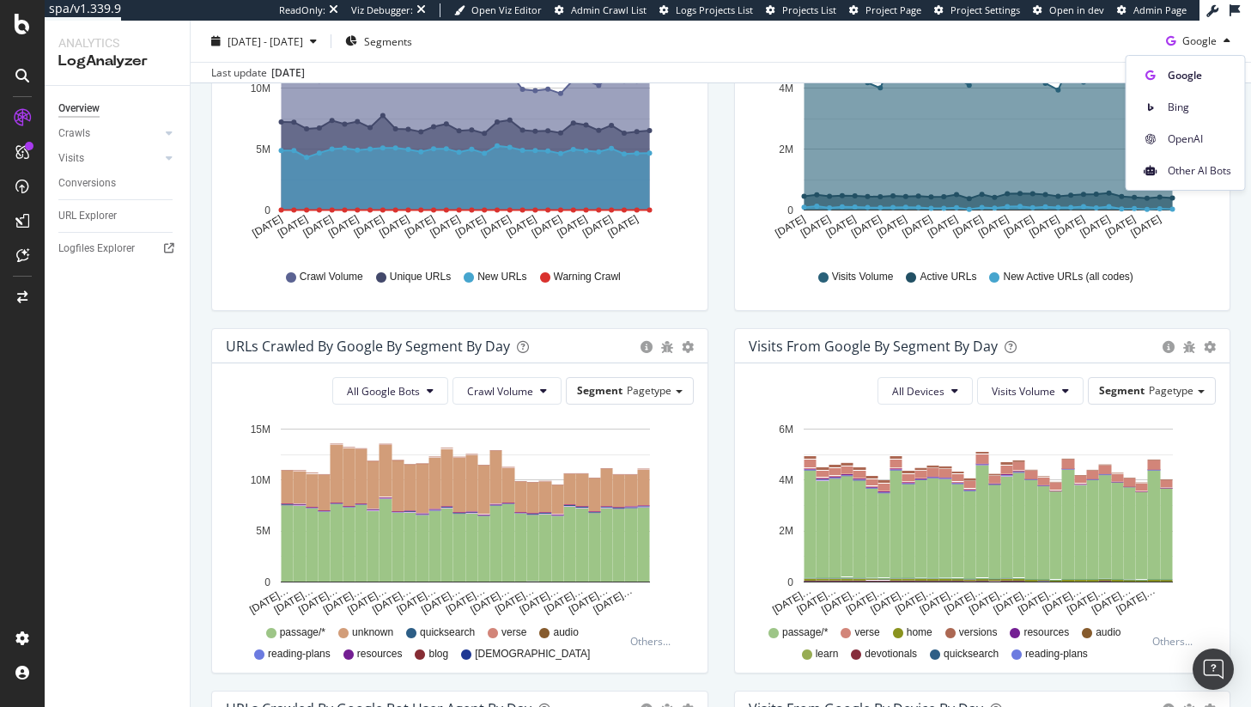
click at [721, 426] on div "Visits from Google By Segment By Day Timeline (by Value) Table All Devices Visi…" at bounding box center [982, 509] width 523 height 362
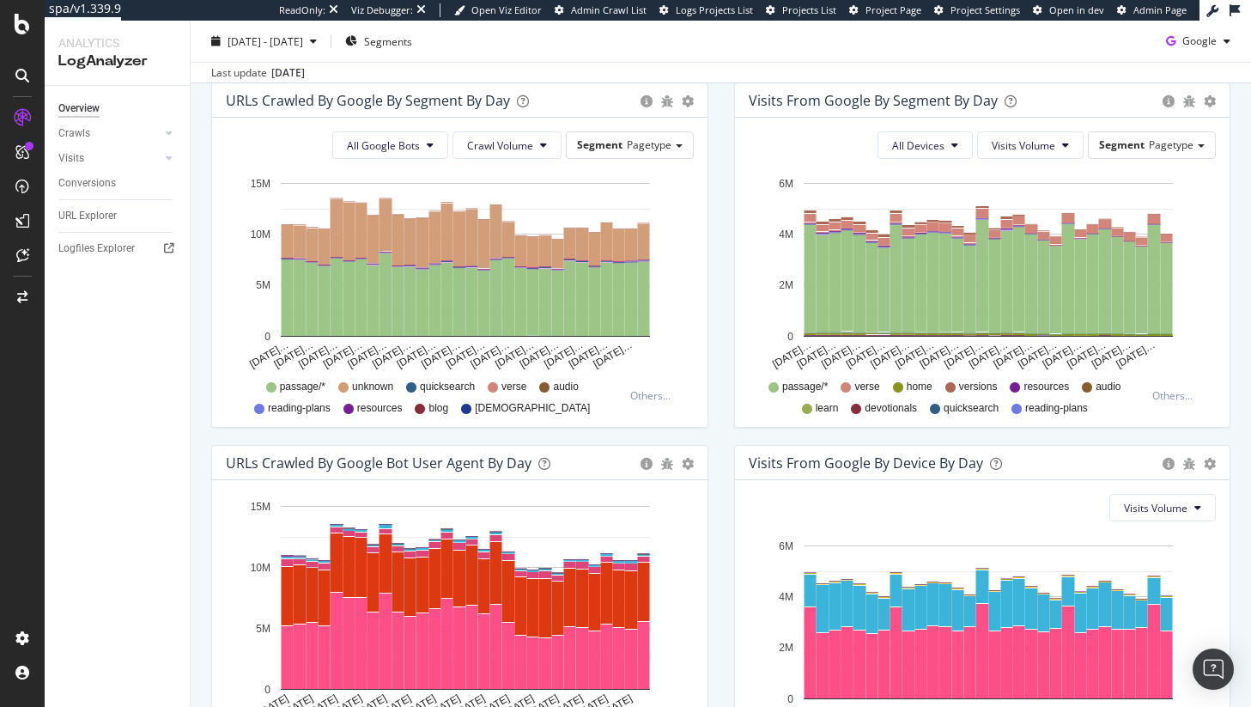
scroll to position [581, 0]
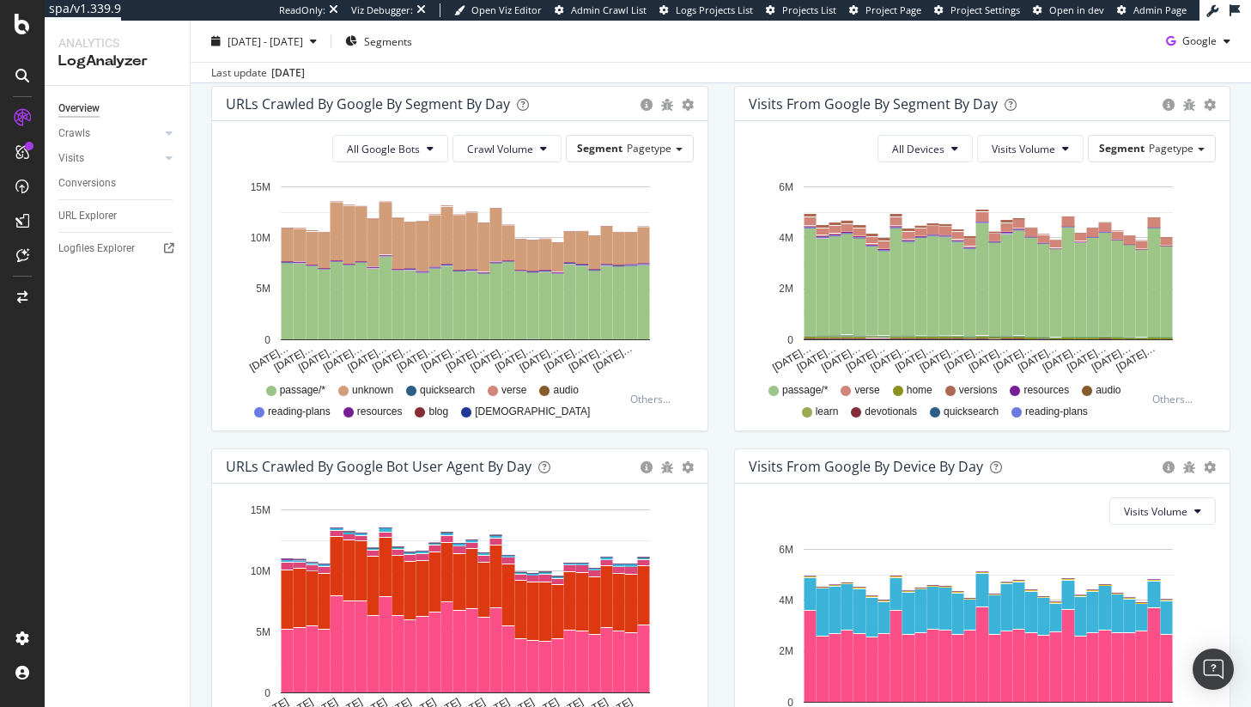
click at [295, 387] on span "passage/*" at bounding box center [303, 390] width 46 height 15
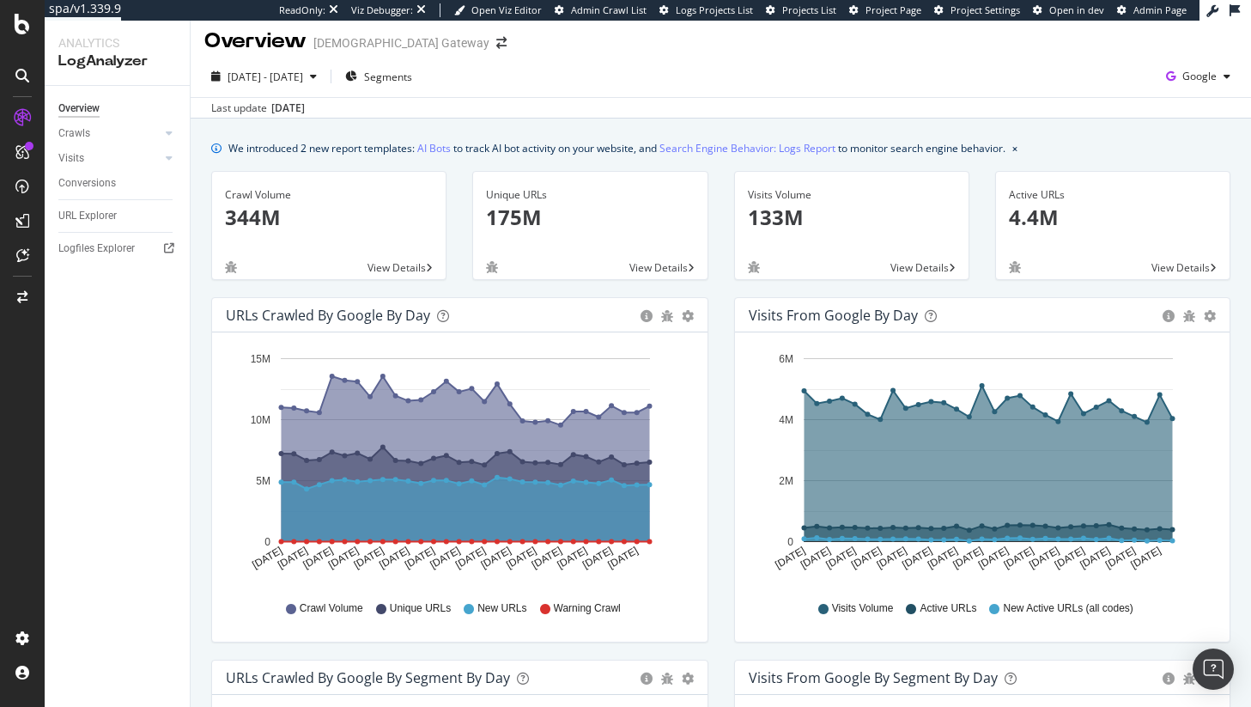
scroll to position [0, 0]
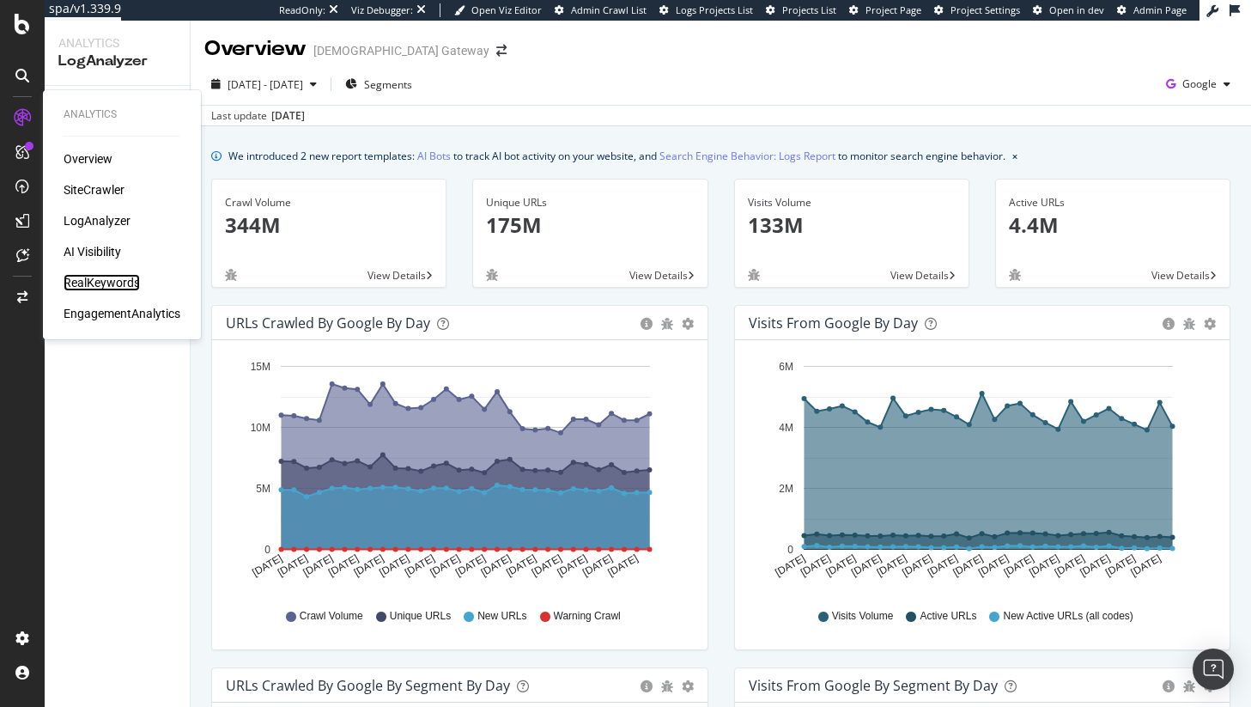
click at [118, 285] on div "RealKeywords" at bounding box center [102, 282] width 76 height 17
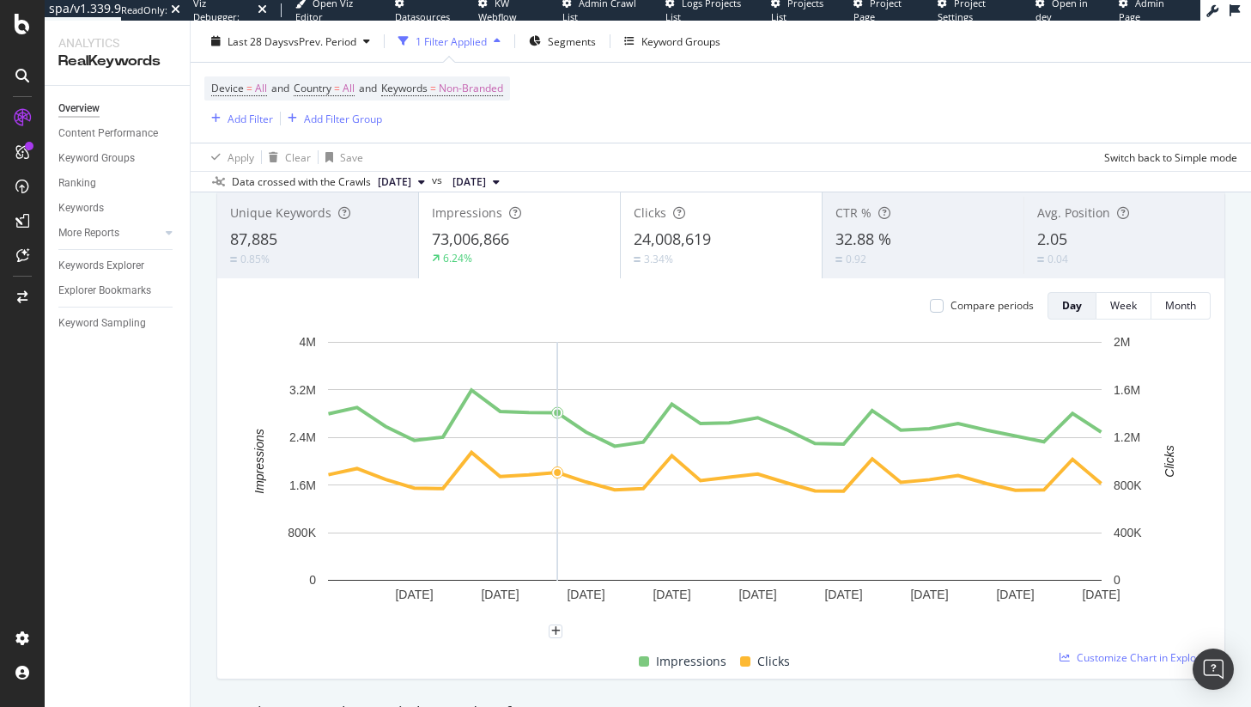
scroll to position [110, 0]
click at [103, 190] on div "ActionBoard" at bounding box center [97, 193] width 67 height 17
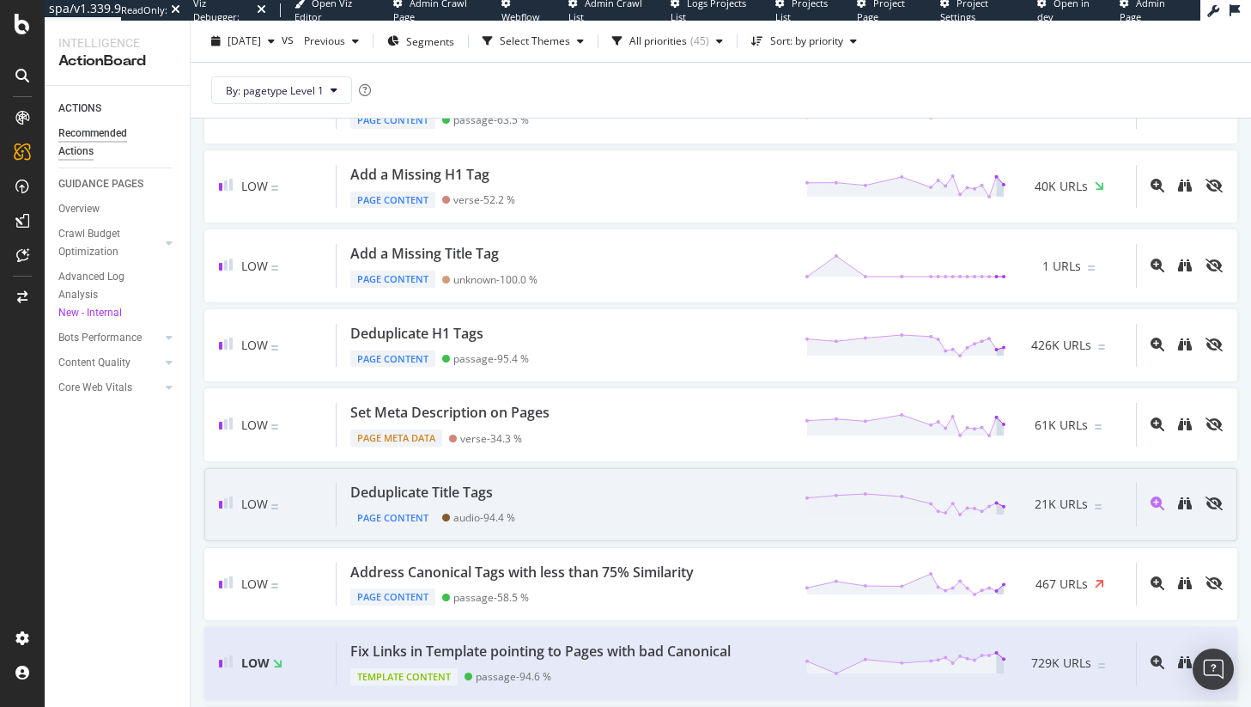
scroll to position [1022, 0]
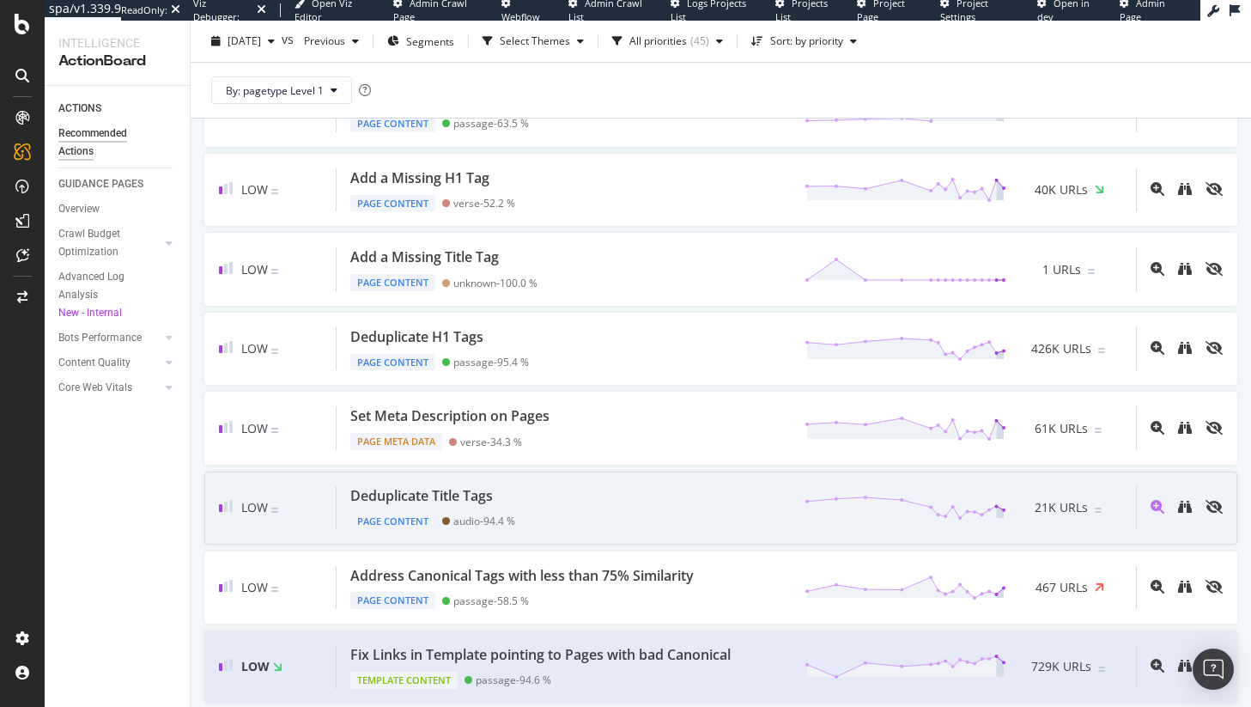
click at [555, 508] on div "Deduplicate Title Tags Page Content audio - 94.4 % 21K URLs" at bounding box center [736, 508] width 799 height 44
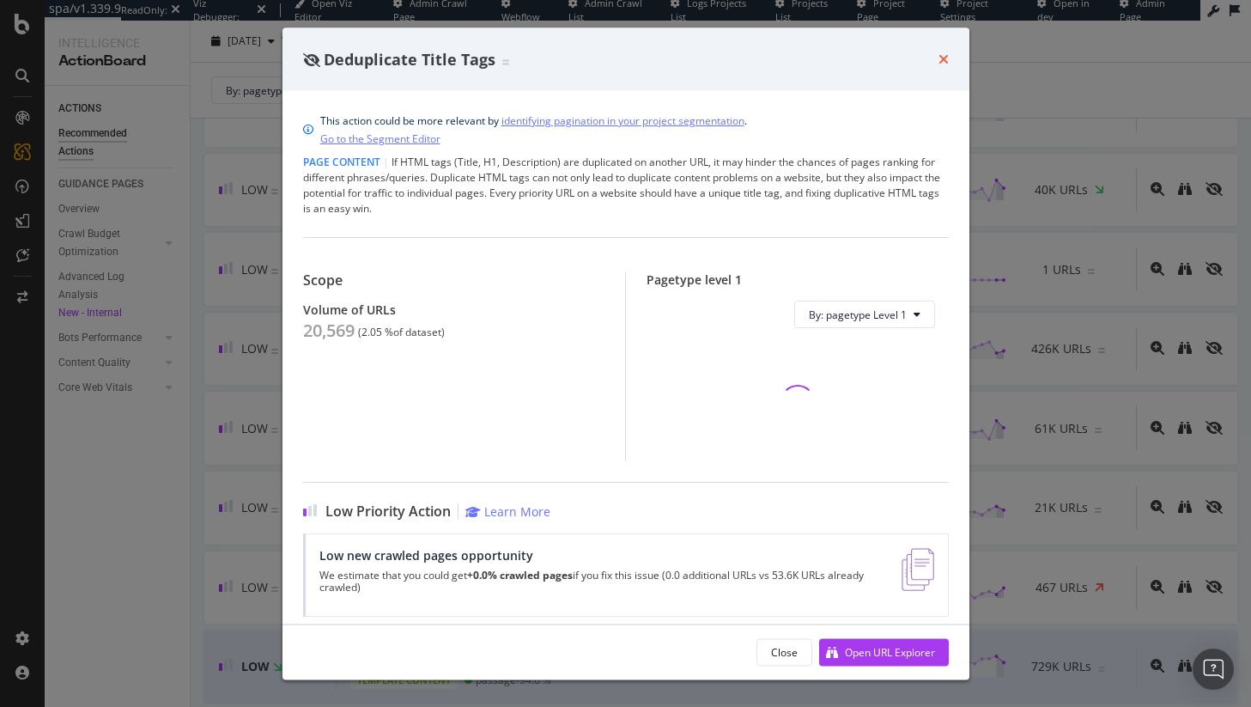
click at [941, 56] on icon "times" at bounding box center [944, 59] width 10 height 14
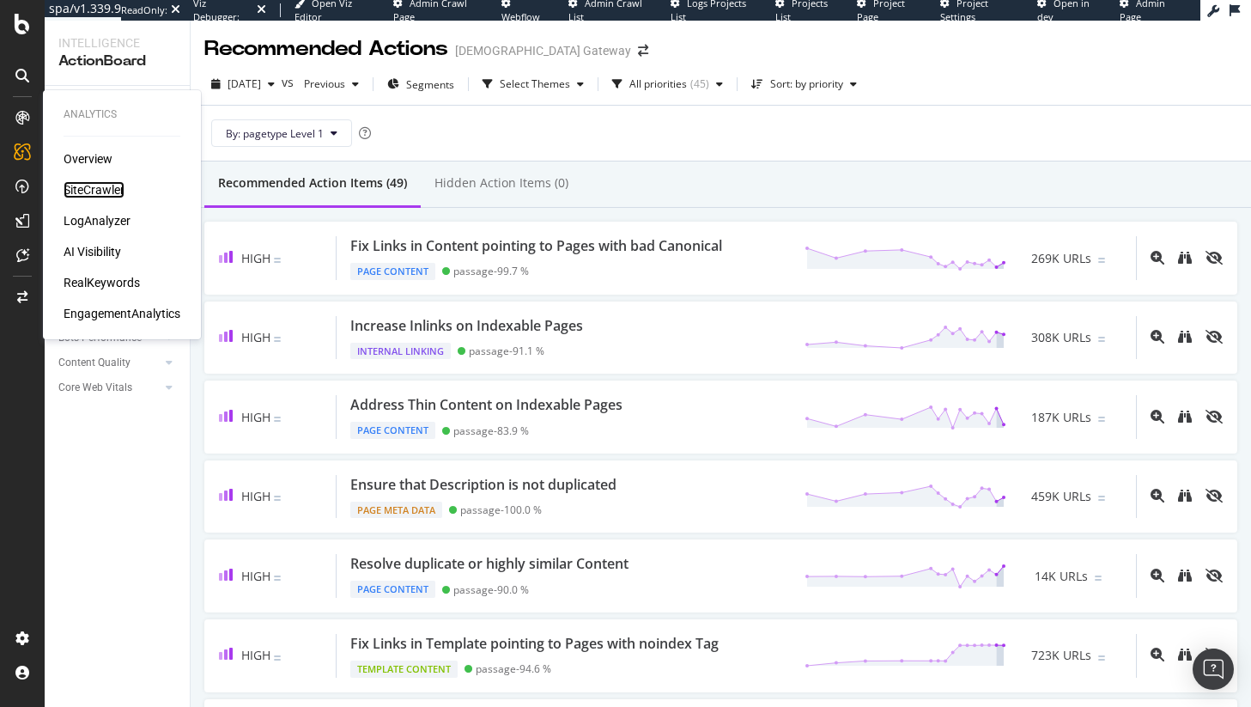
click at [78, 189] on div "SiteCrawler" at bounding box center [94, 189] width 61 height 17
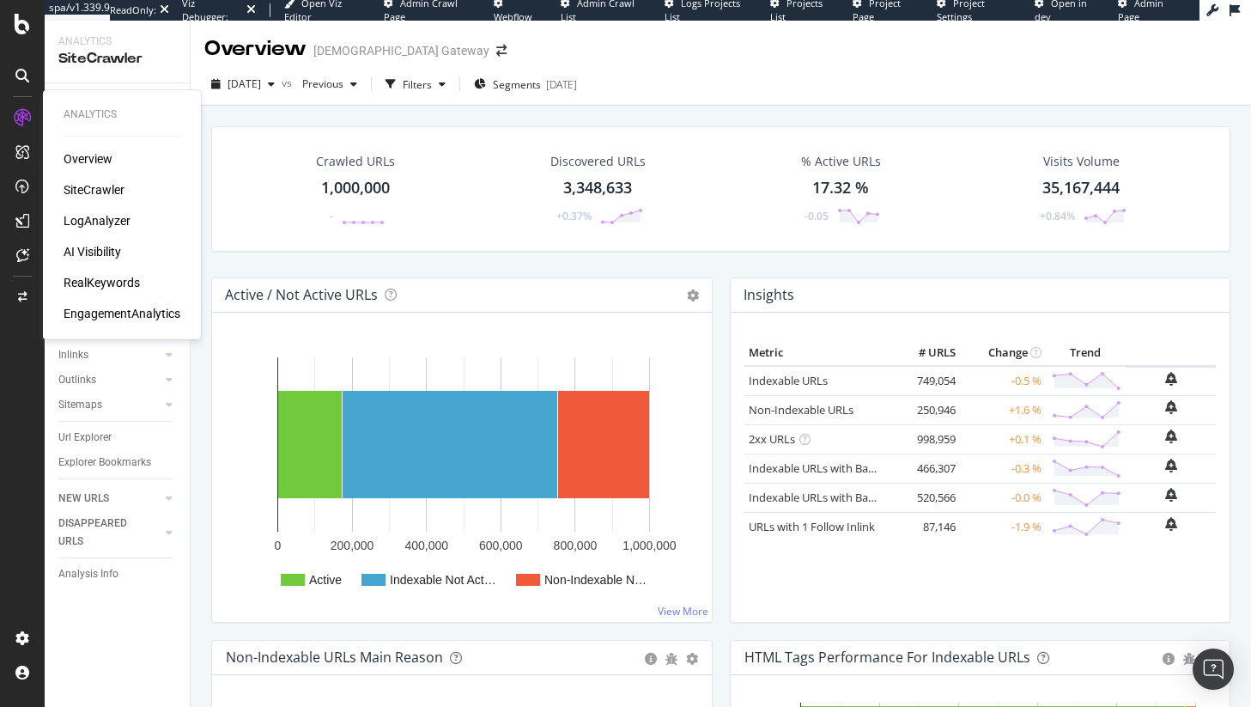
click at [118, 219] on div "LogAnalyzer" at bounding box center [97, 220] width 67 height 17
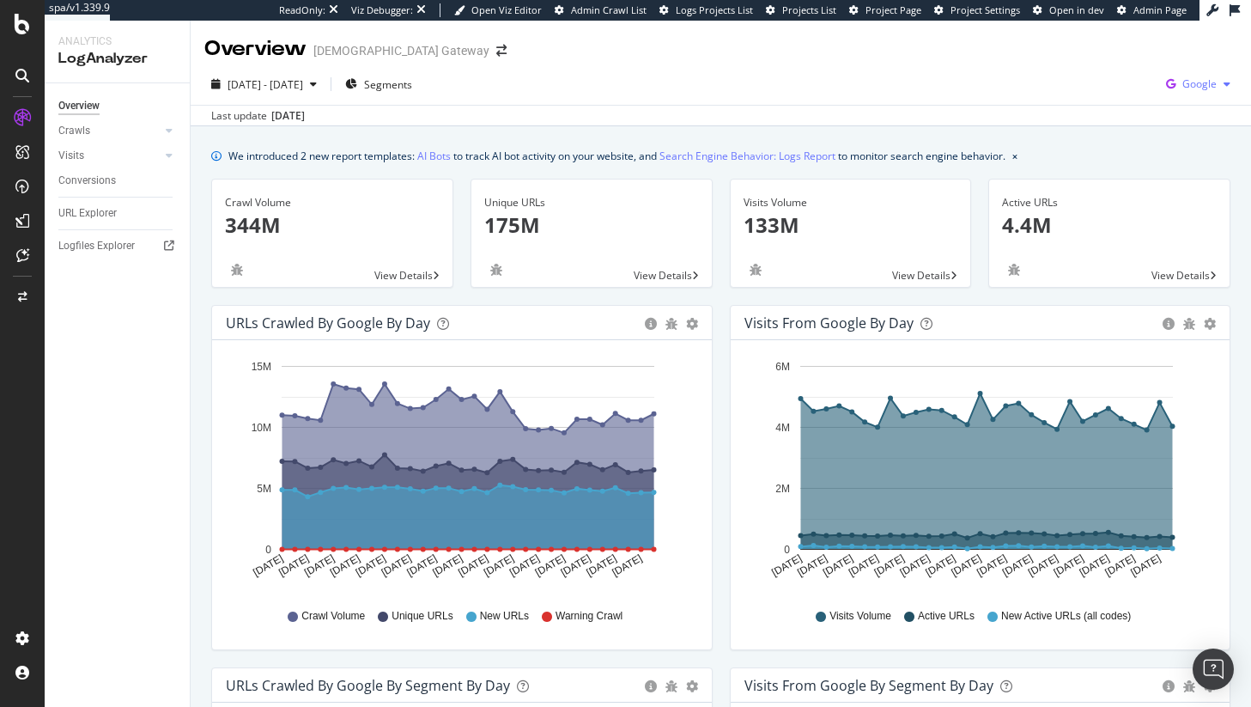
click at [1207, 94] on div "Google" at bounding box center [1198, 84] width 78 height 26
click at [1119, 100] on span "OpenAI" at bounding box center [1101, 100] width 64 height 15
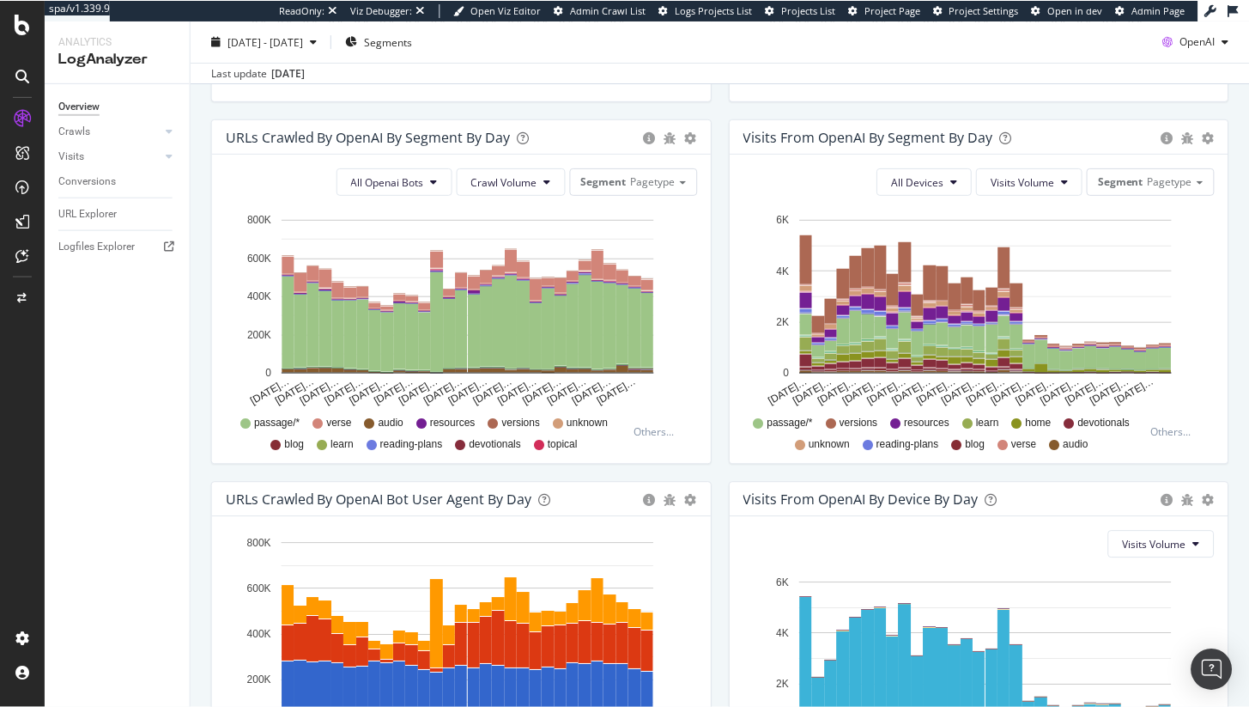
scroll to position [582, 0]
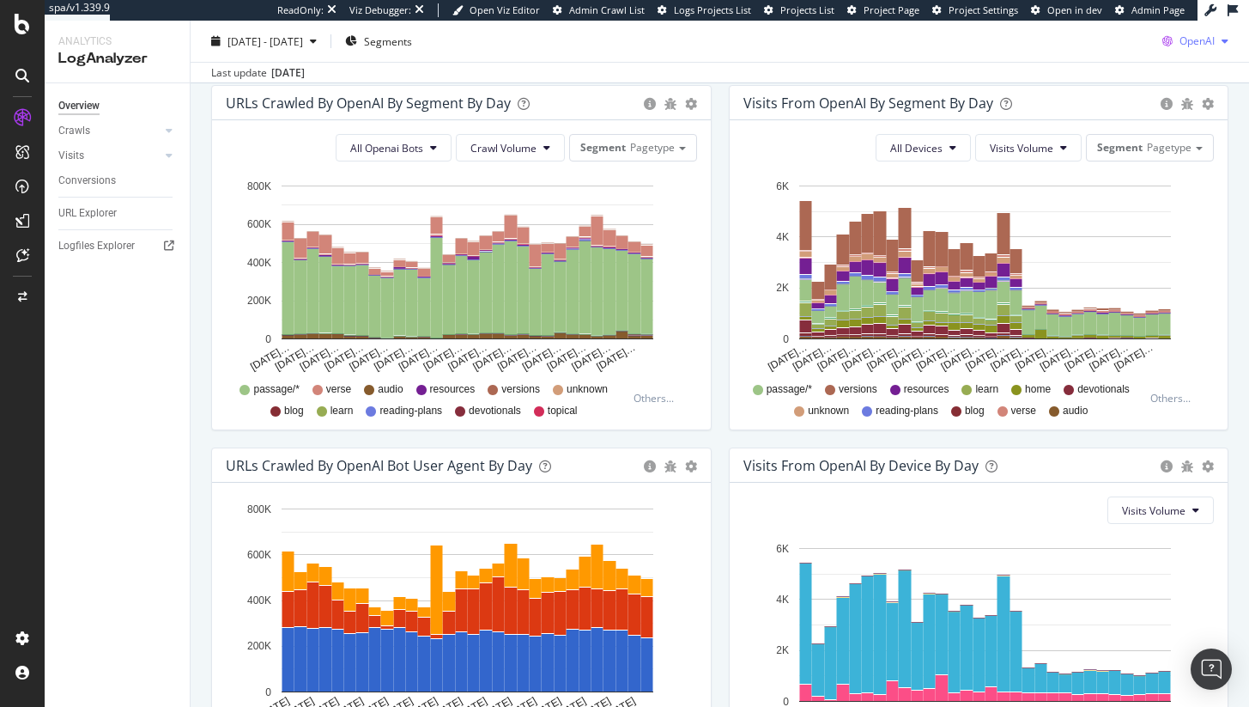
click at [1187, 39] on span "OpenAI" at bounding box center [1197, 40] width 35 height 15
click at [1168, 167] on span "Other AI Bots" at bounding box center [1196, 170] width 64 height 15
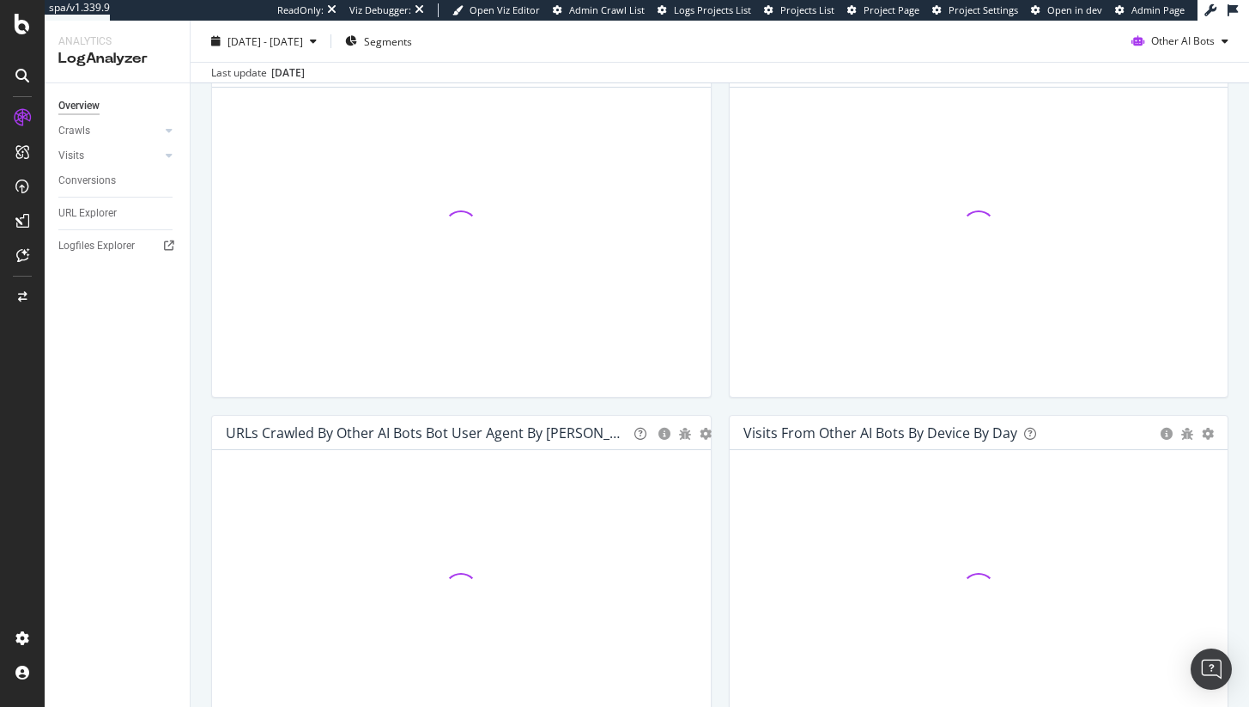
scroll to position [745, 0]
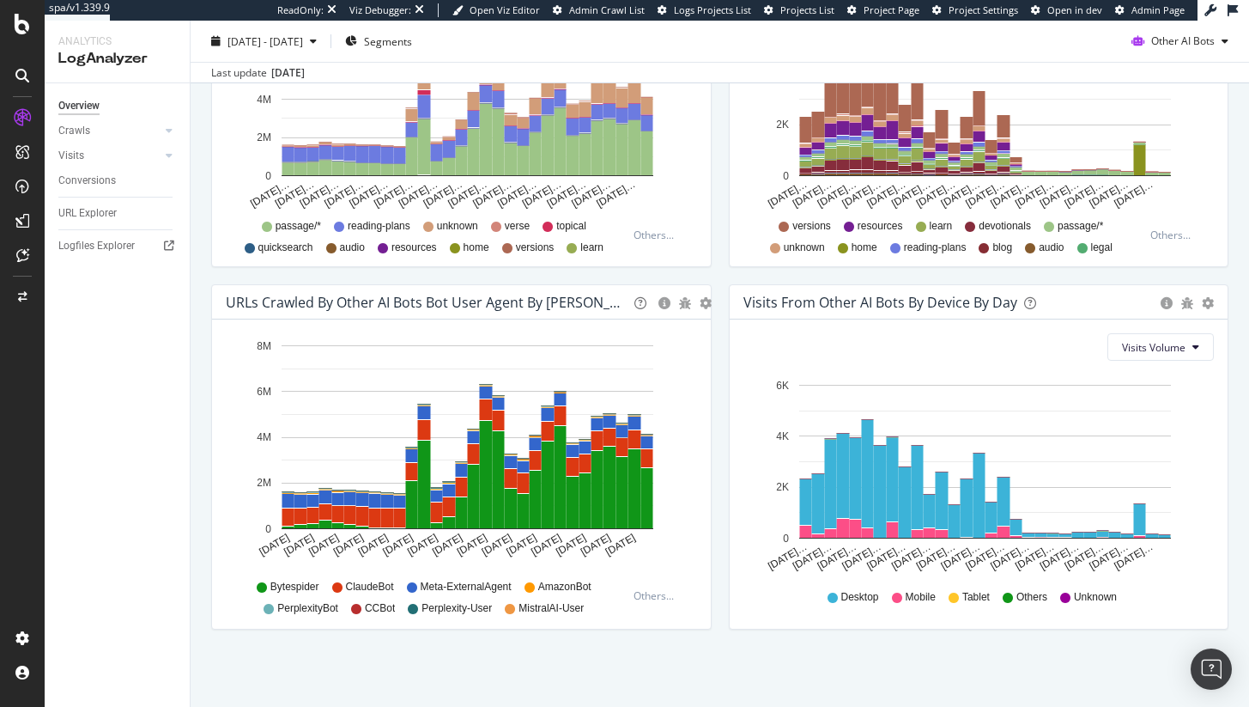
click at [301, 606] on span "PerplexityBot" at bounding box center [307, 608] width 61 height 15
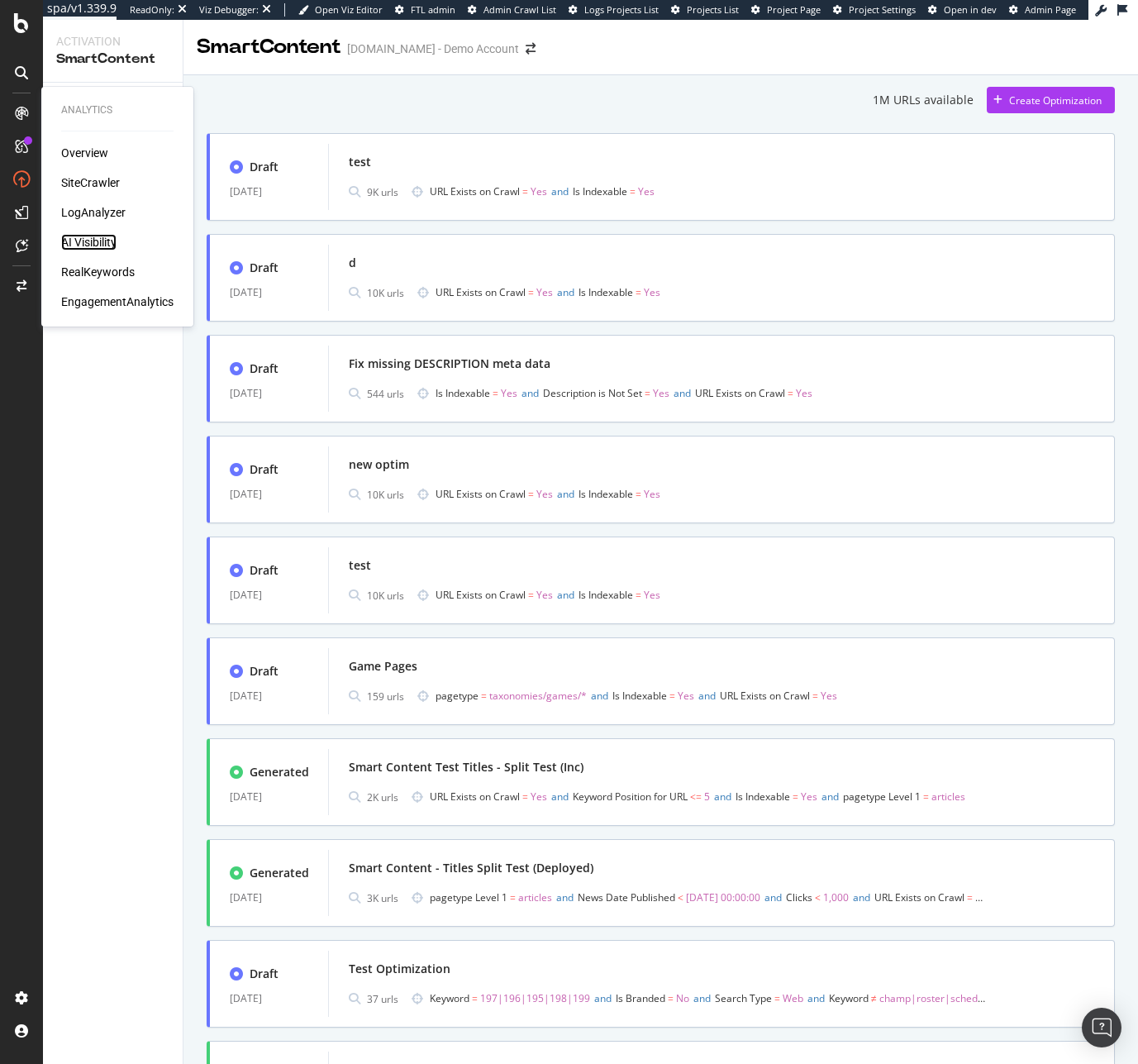
click at [104, 244] on div "AI Visibility" at bounding box center [90, 242] width 56 height 16
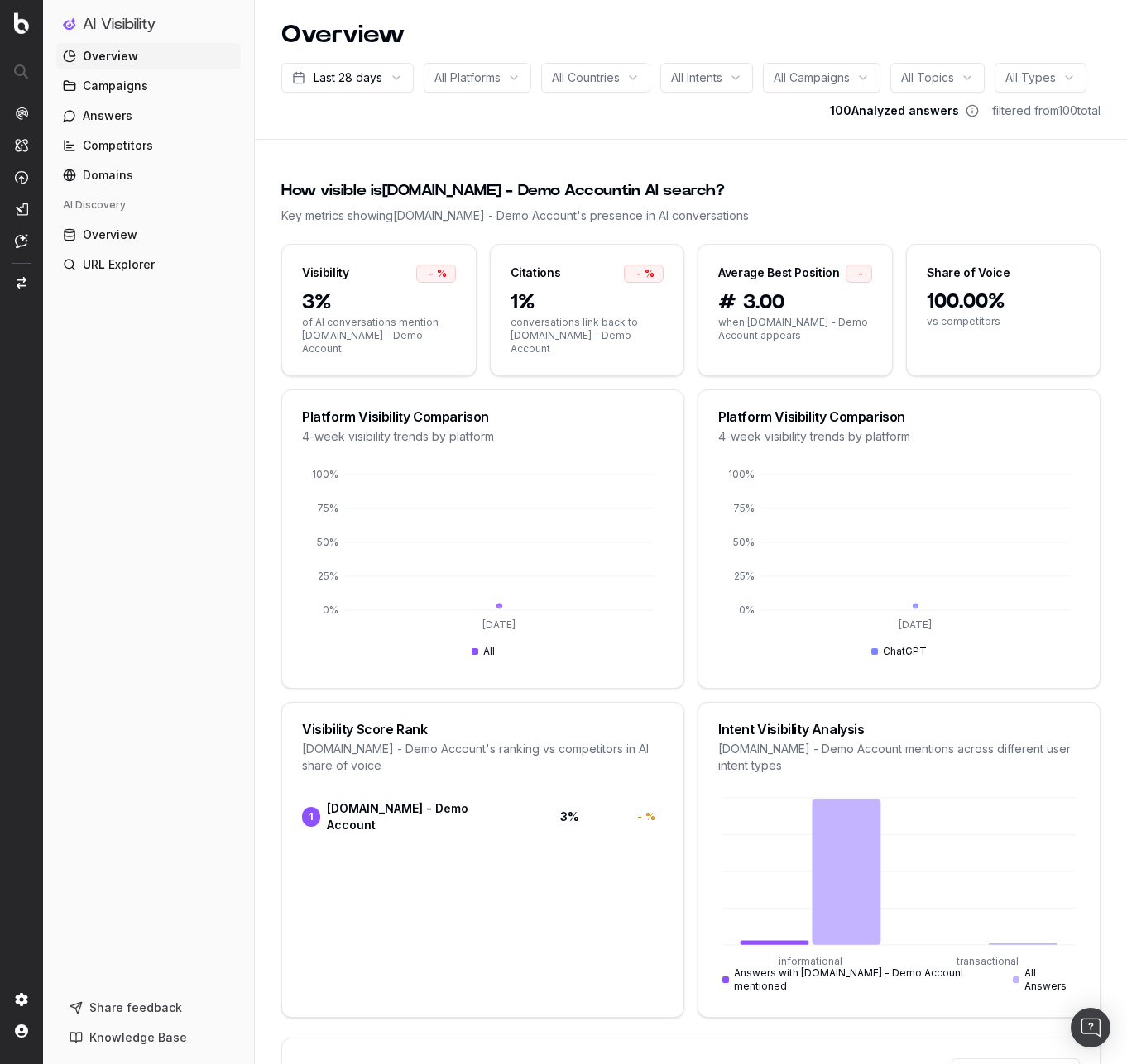
scroll to position [3, 0]
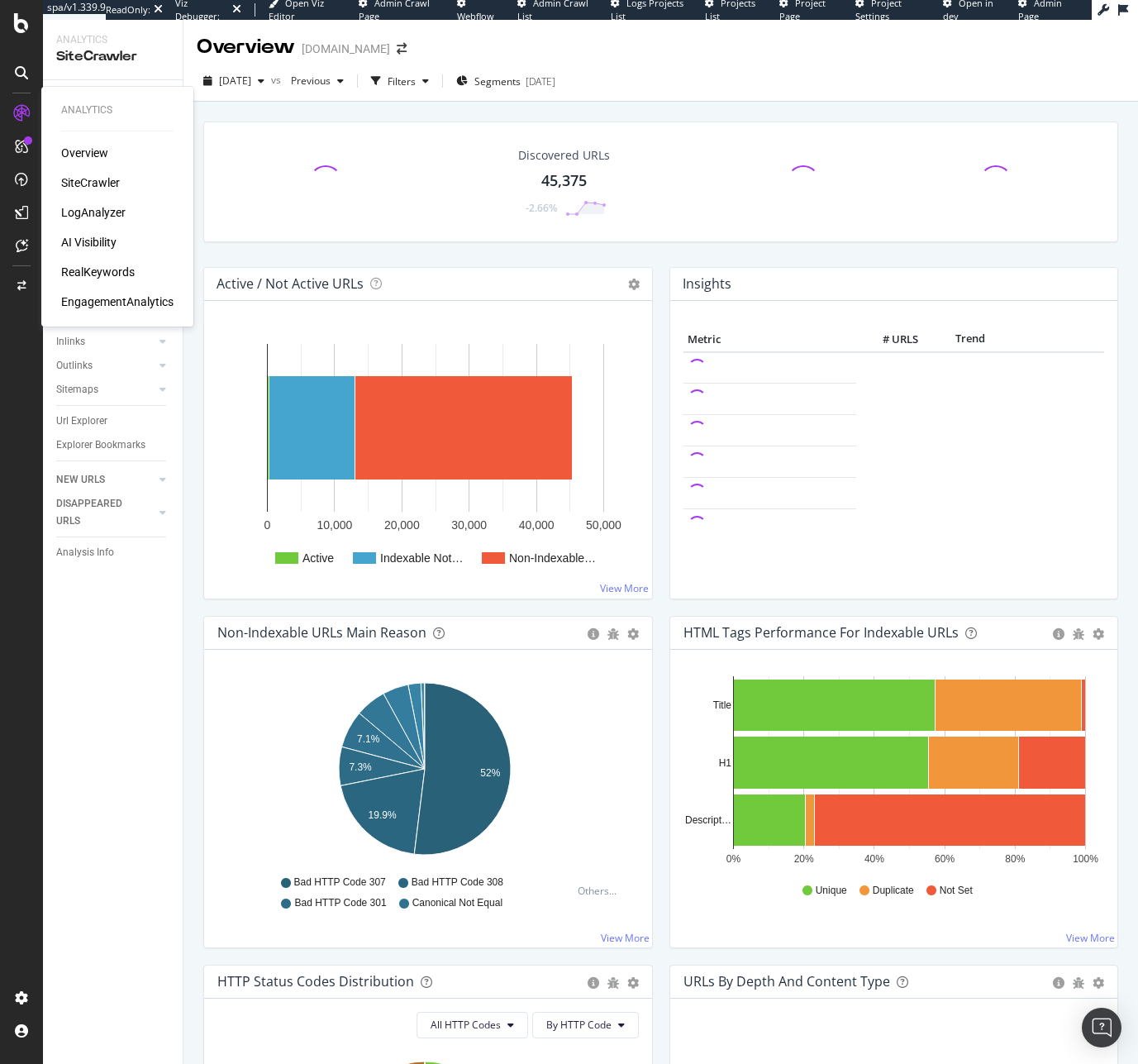
click at [90, 214] on div "LogAnalyzer" at bounding box center [93, 212] width 65 height 16
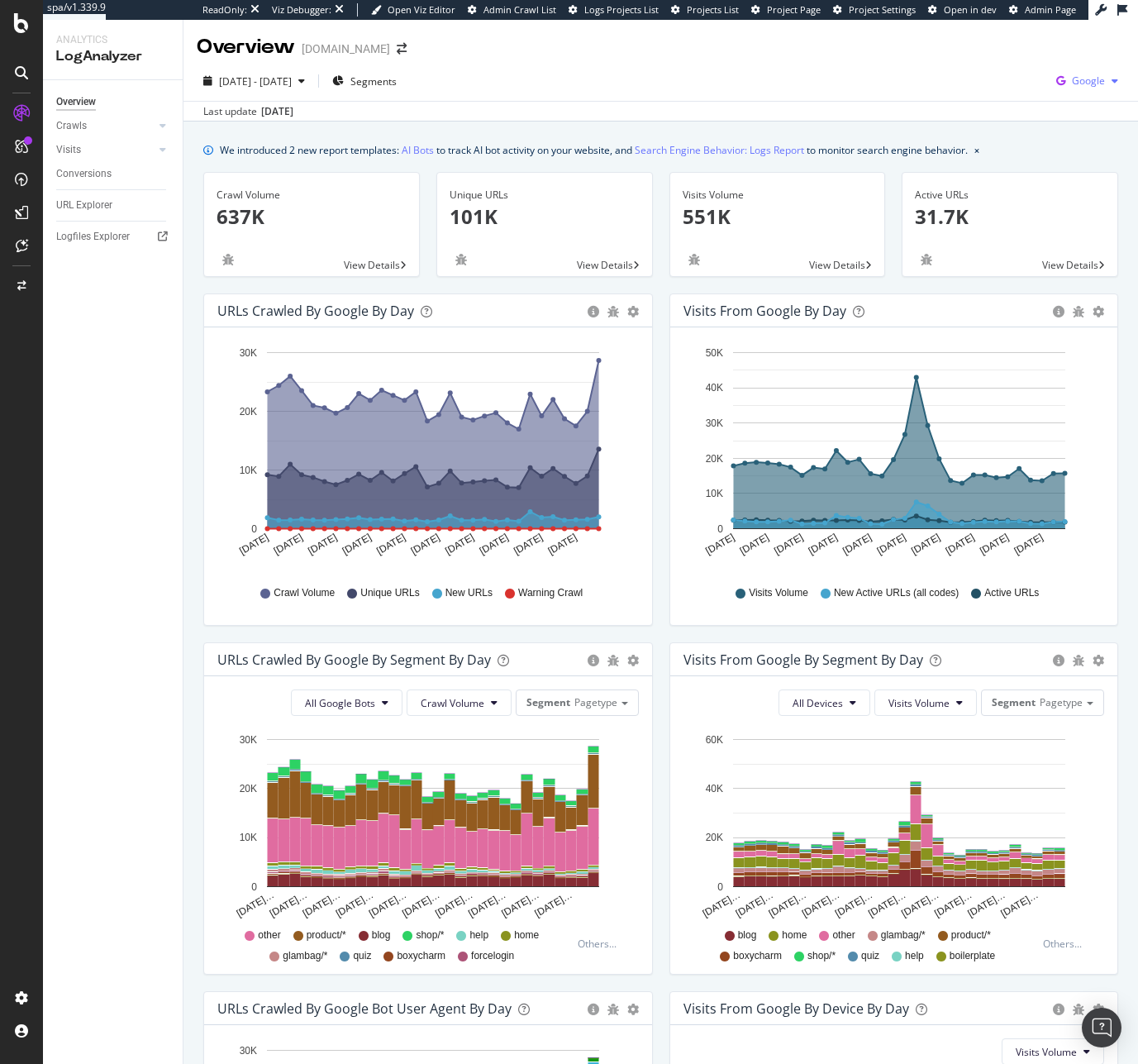
click at [1081, 89] on div "Google" at bounding box center [1088, 81] width 75 height 25
click at [981, 136] on div "Other AI Bots" at bounding box center [980, 126] width 114 height 24
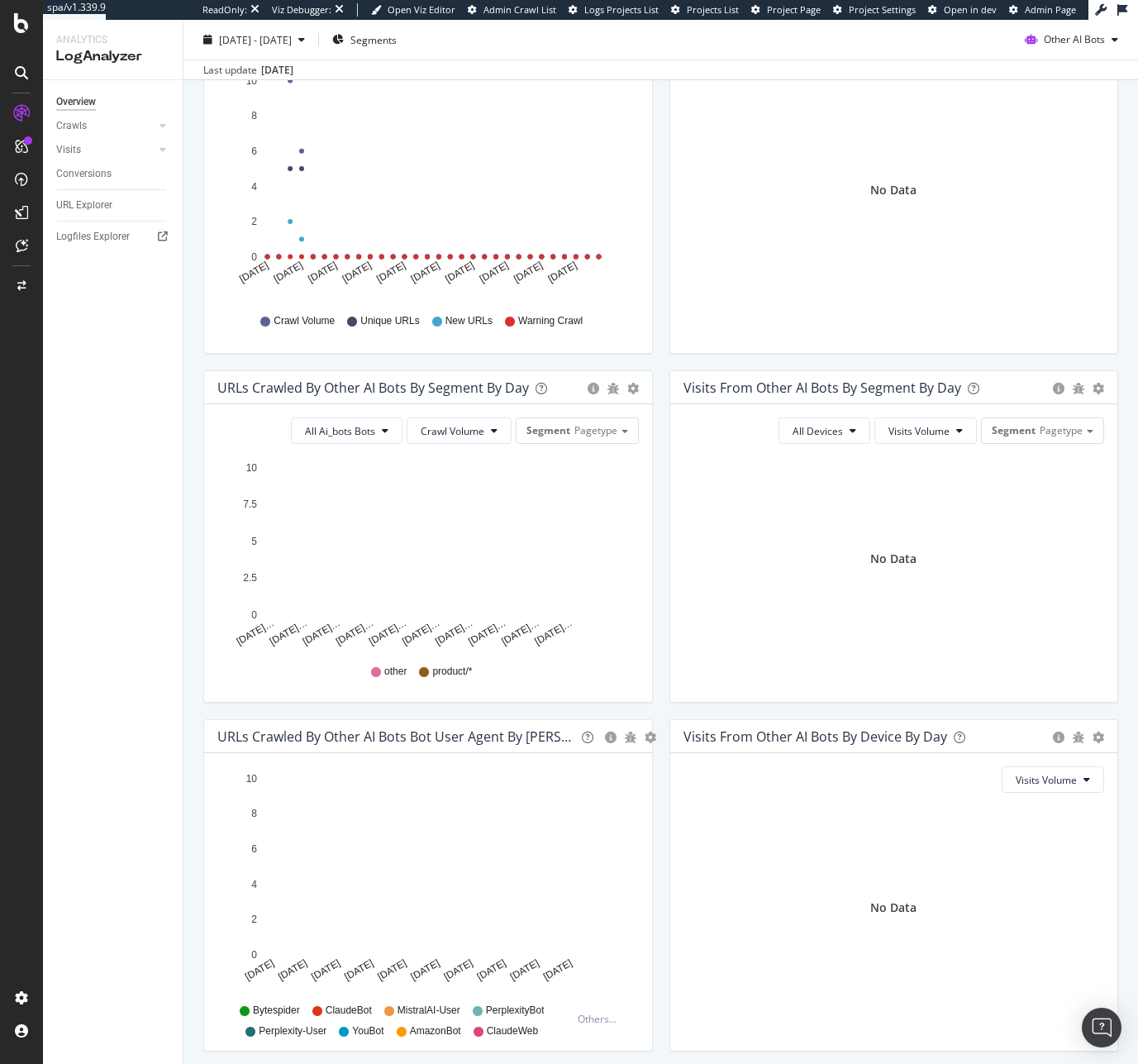
scroll to position [334, 0]
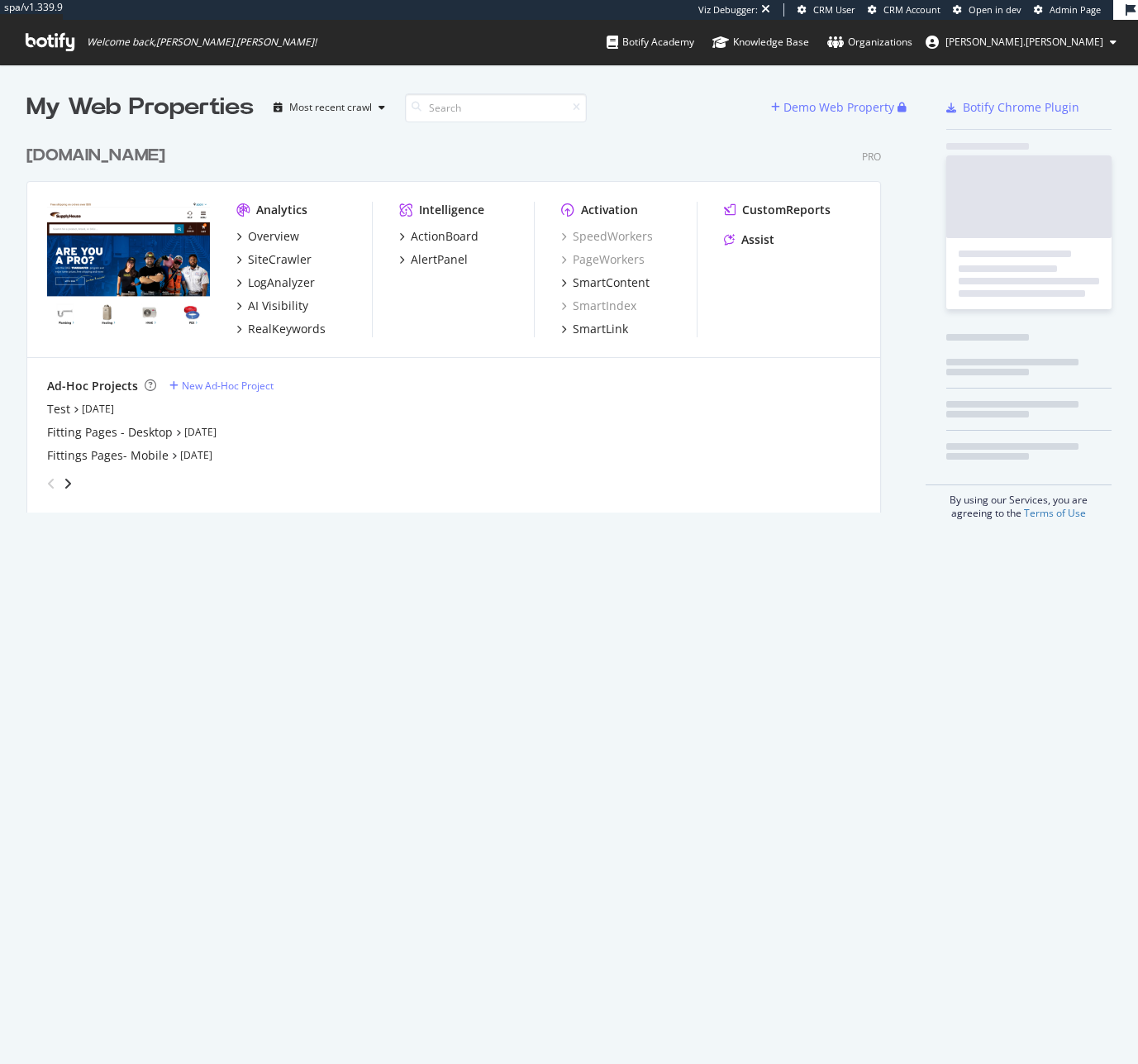
scroll to position [376, 856]
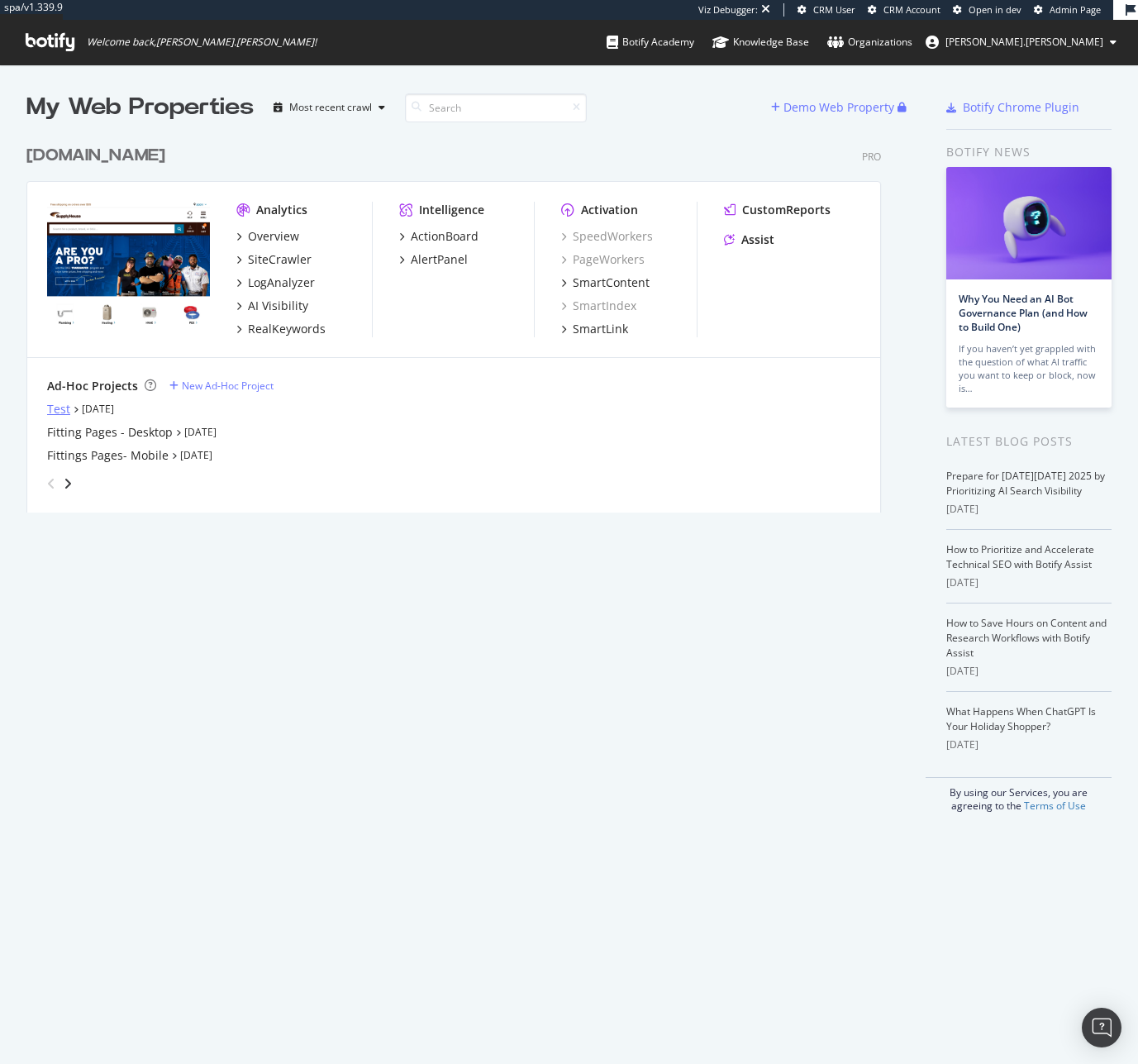
click at [58, 402] on div "Test" at bounding box center [59, 408] width 23 height 16
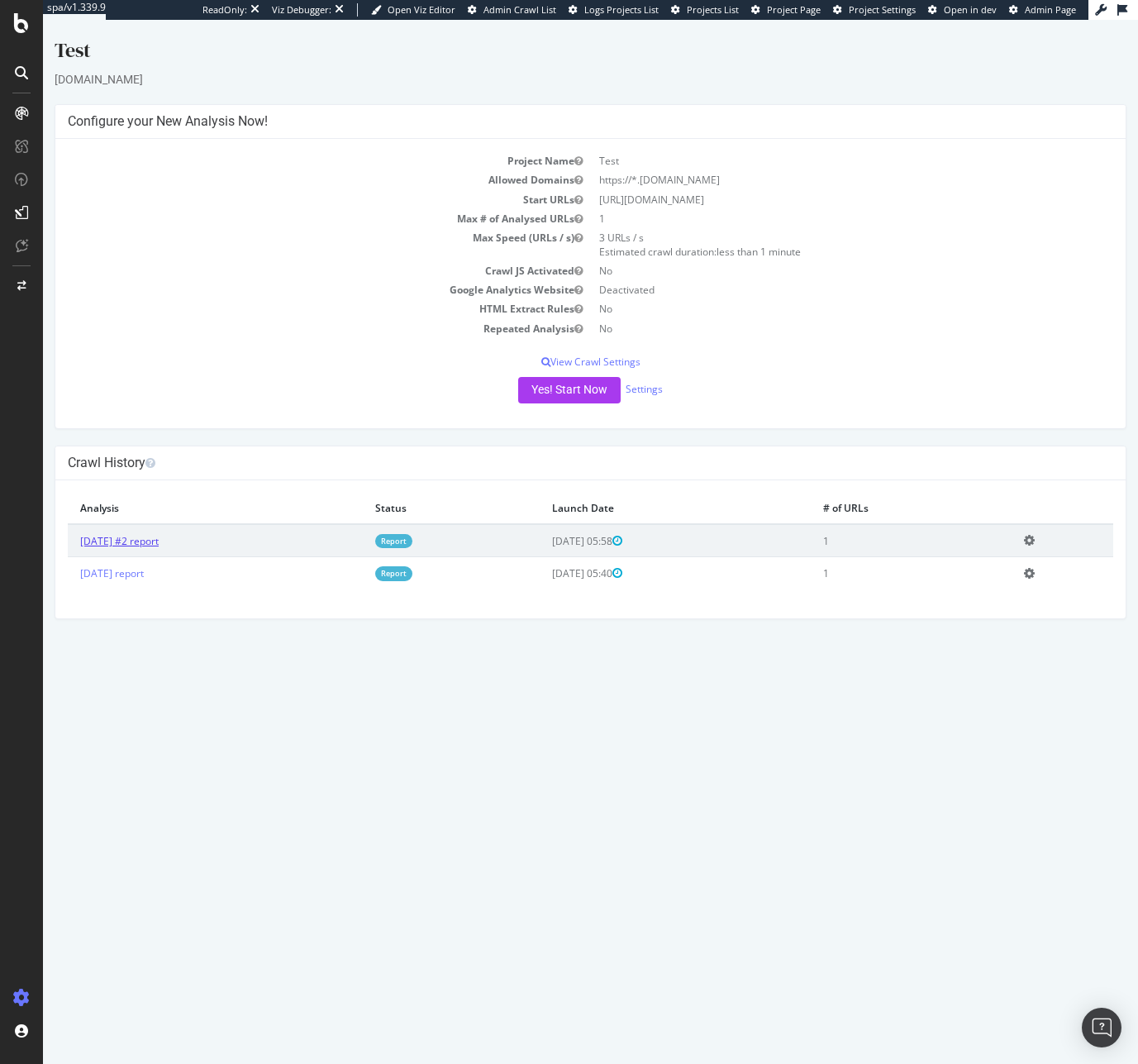
click at [159, 534] on link "[DATE] #2 report" at bounding box center [119, 541] width 79 height 14
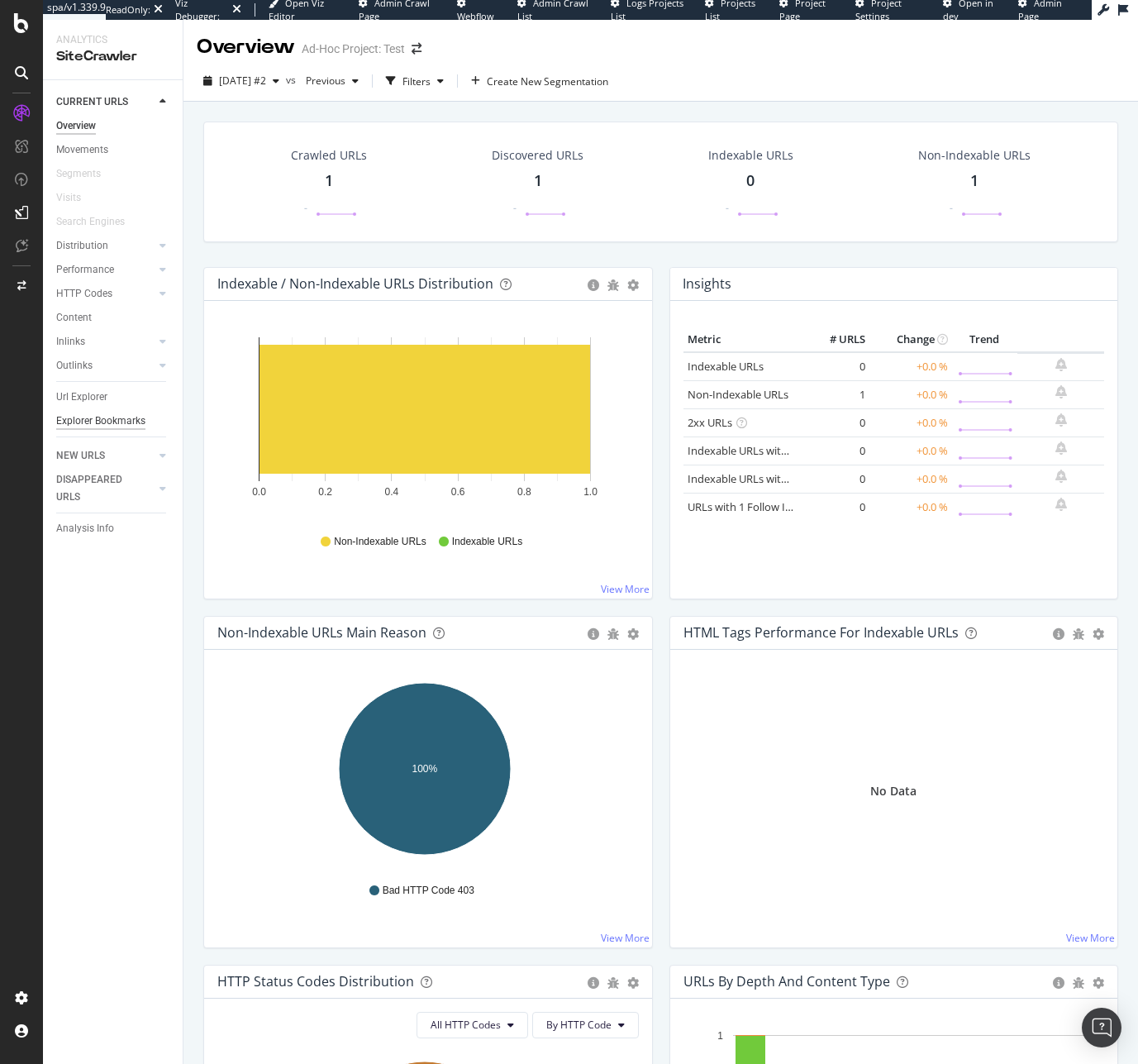
drag, startPoint x: 77, startPoint y: 400, endPoint x: 136, endPoint y: 422, distance: 63.0
click at [77, 400] on div "Url Explorer" at bounding box center [81, 398] width 51 height 17
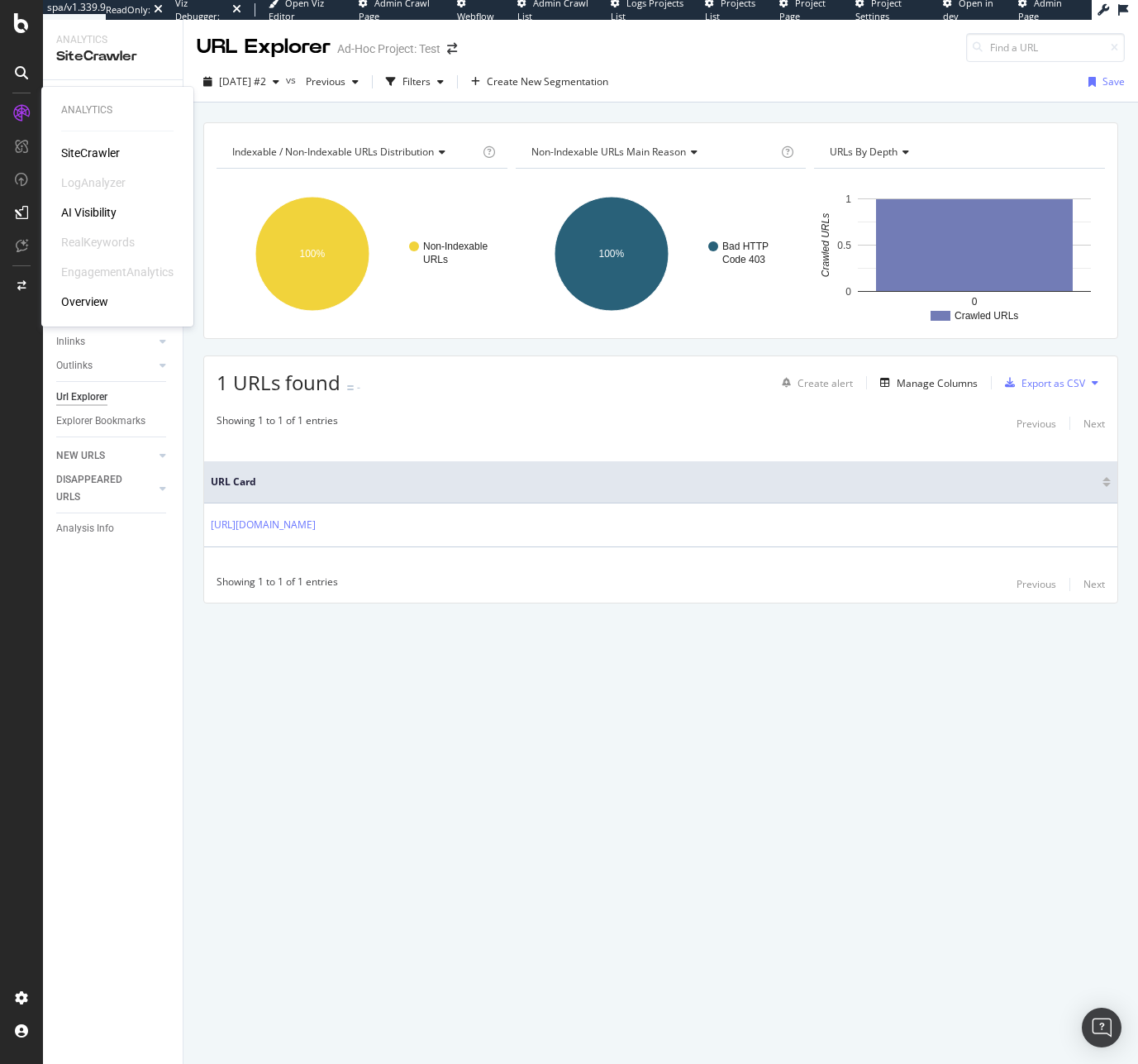
click at [79, 155] on div "SiteCrawler" at bounding box center [91, 152] width 59 height 16
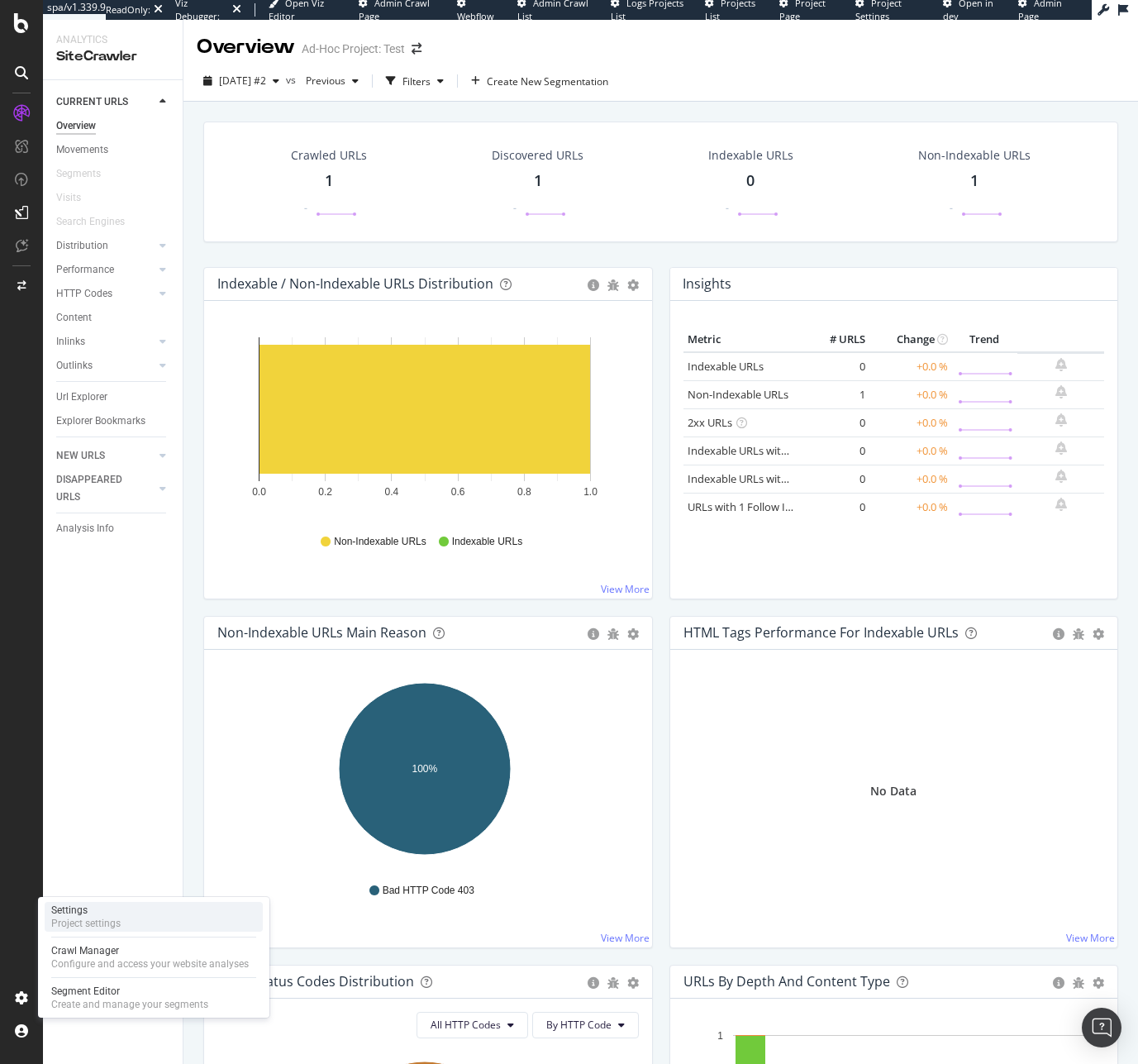
click at [115, 921] on div "Project settings" at bounding box center [86, 923] width 69 height 13
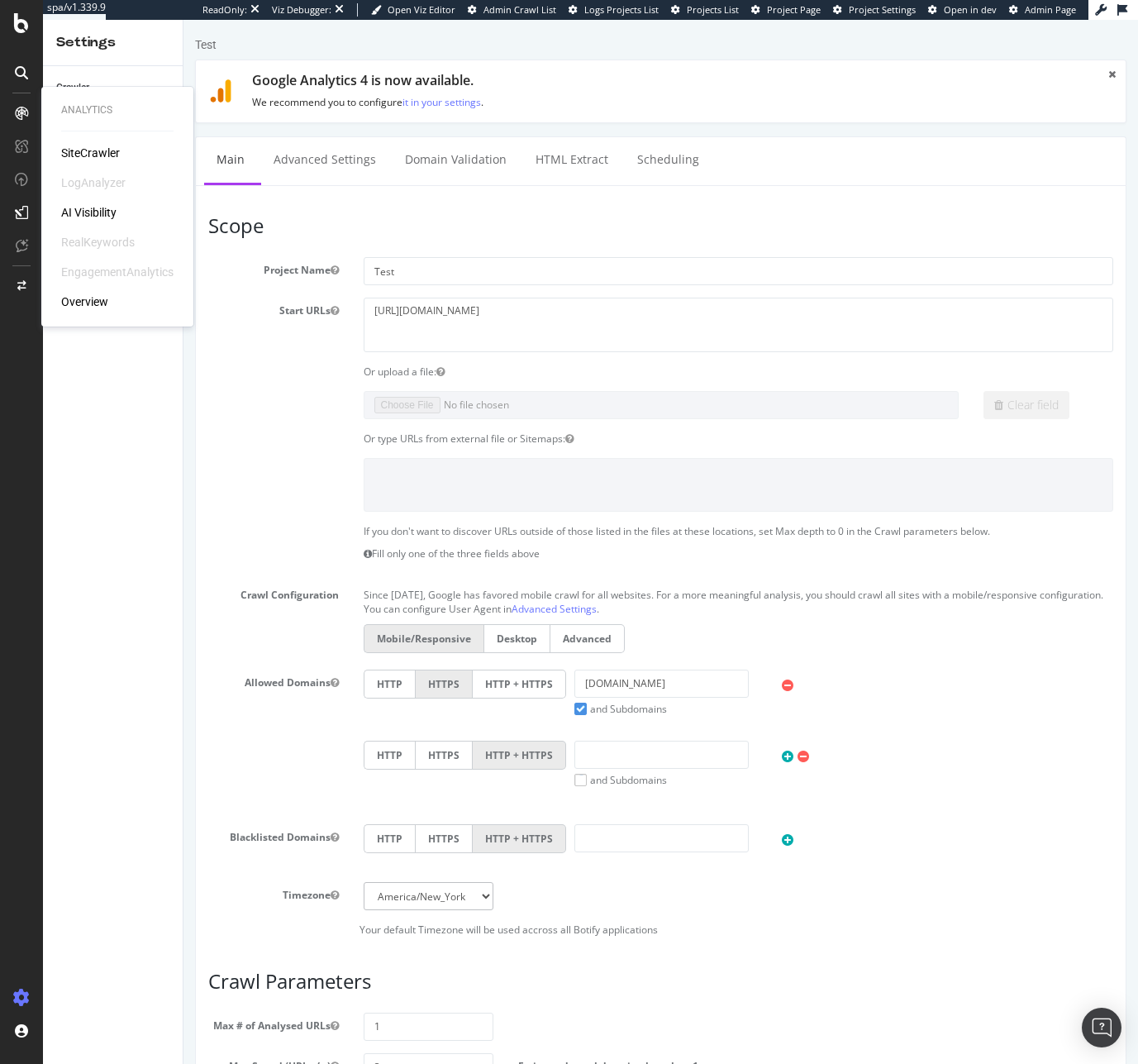
click at [71, 153] on div "SiteCrawler" at bounding box center [91, 152] width 59 height 16
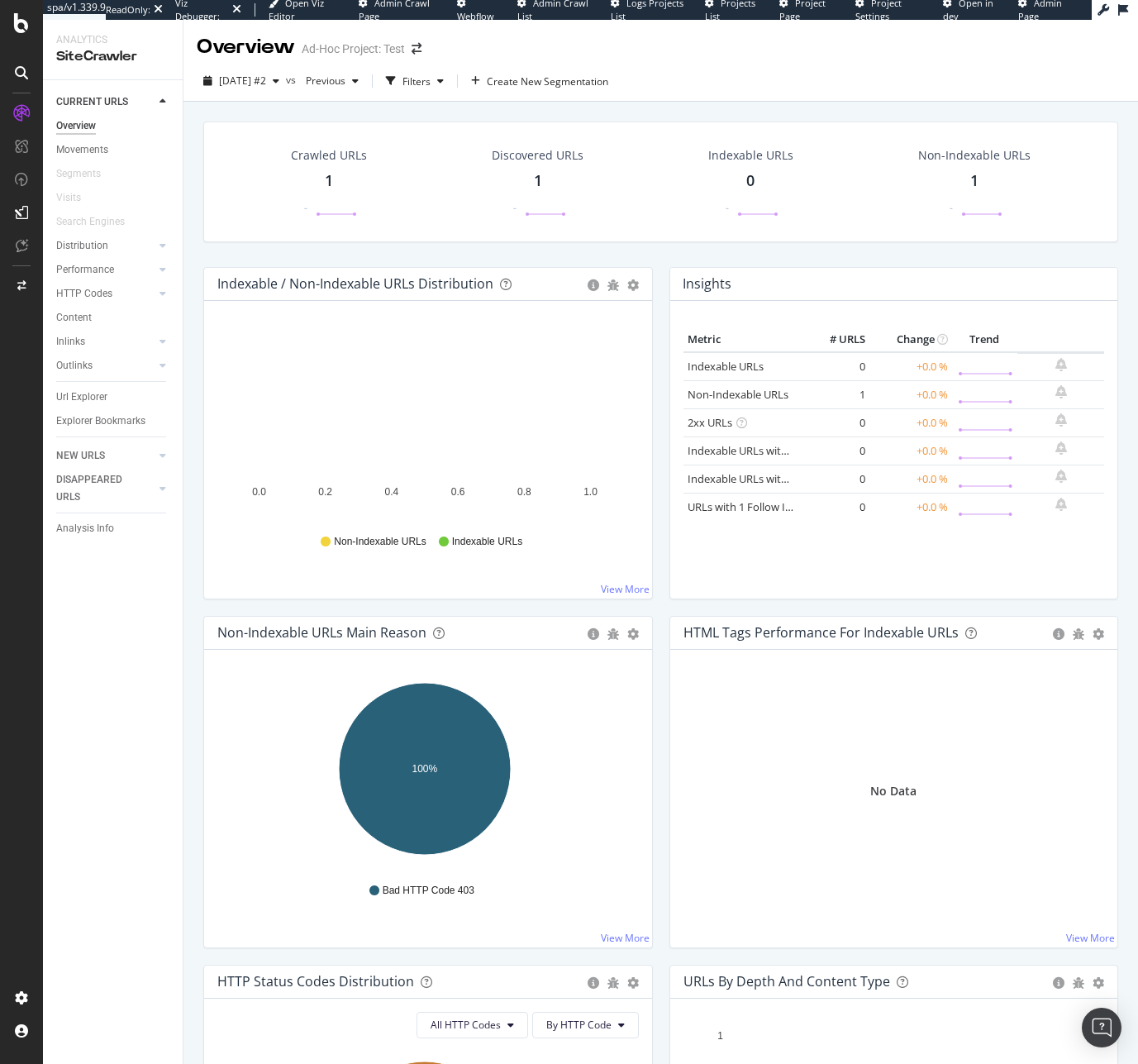
scroll to position [3, 0]
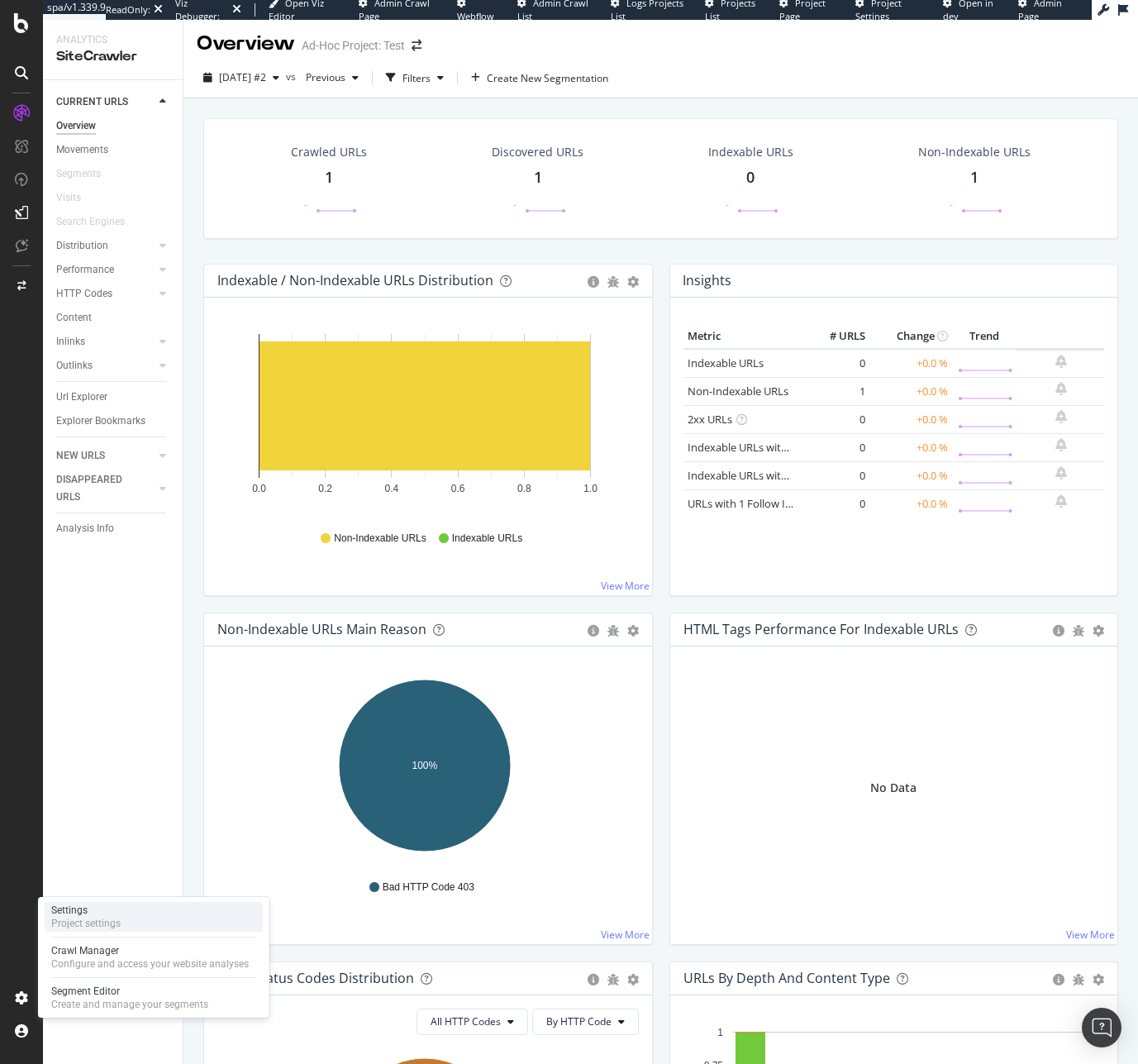
click at [96, 911] on div "Settings" at bounding box center [86, 911] width 69 height 13
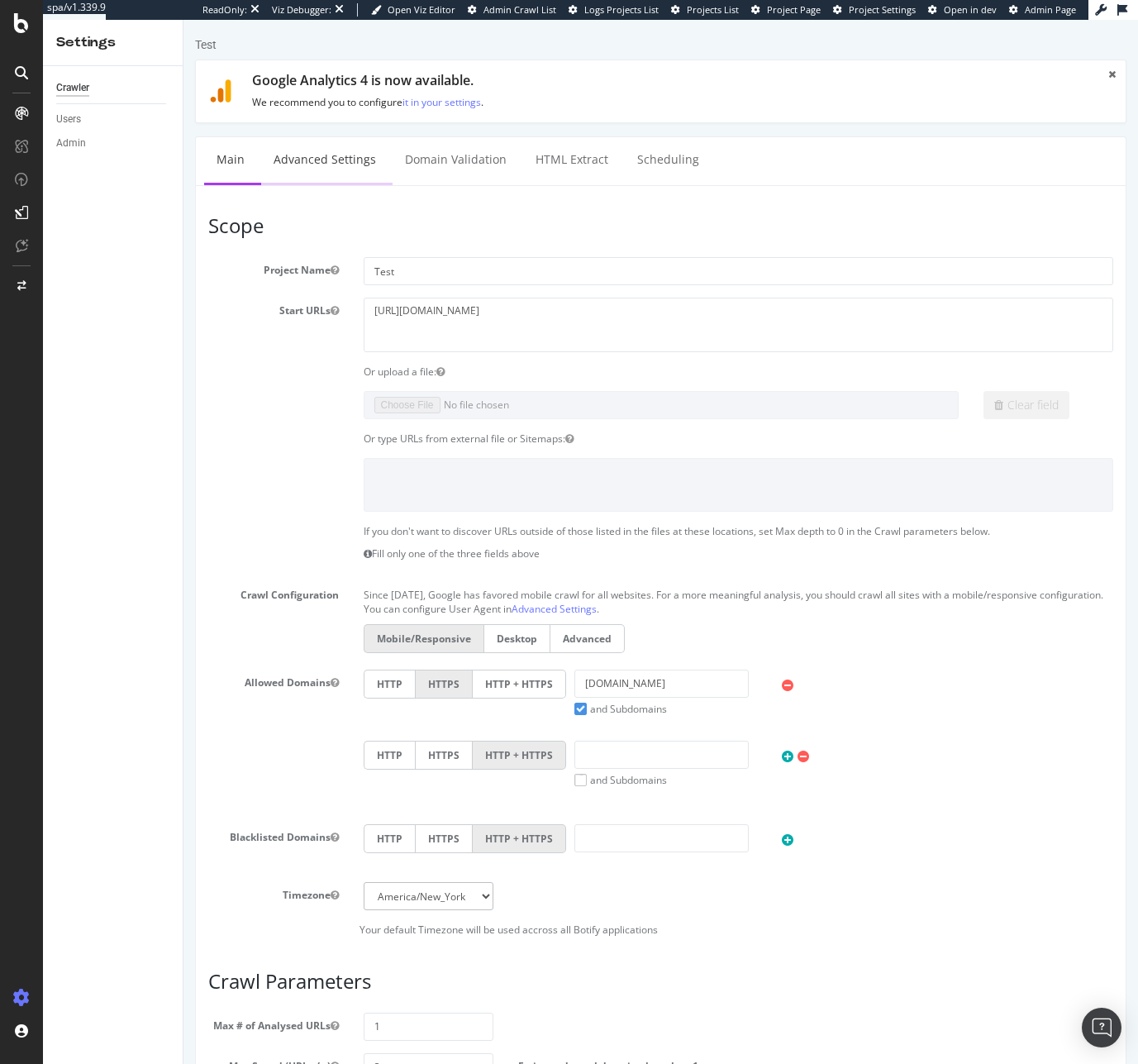
click at [317, 158] on link "Advanced Settings" at bounding box center [324, 160] width 127 height 45
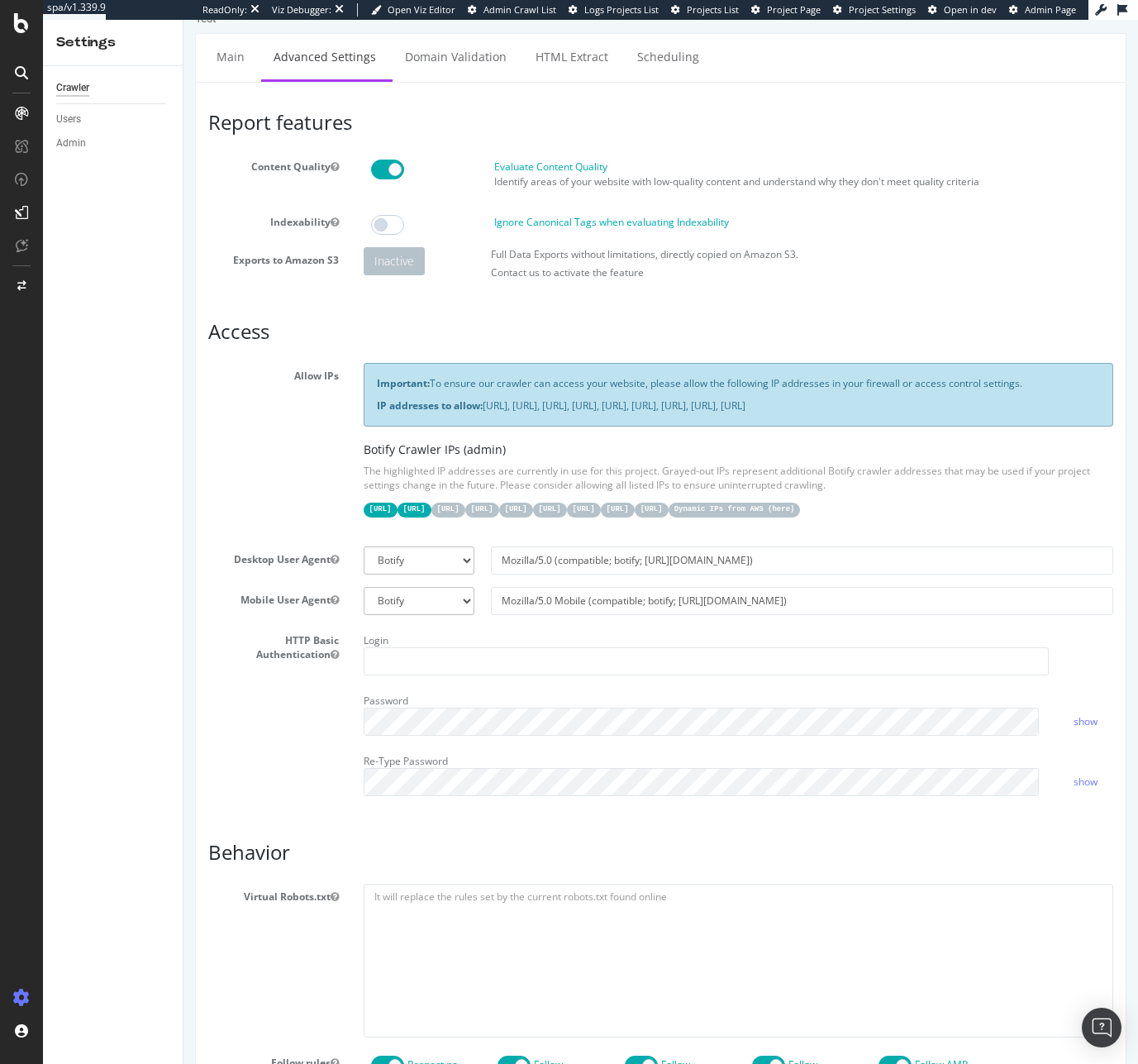
scroll to position [27, 0]
click at [428, 532] on div "Important: To ensure our crawler can access your website, please allow the foll…" at bounding box center [738, 447] width 775 height 170
click at [425, 574] on select "Botify Googlebot Chrome Firefox Edge Custom" at bounding box center [420, 559] width 112 height 28
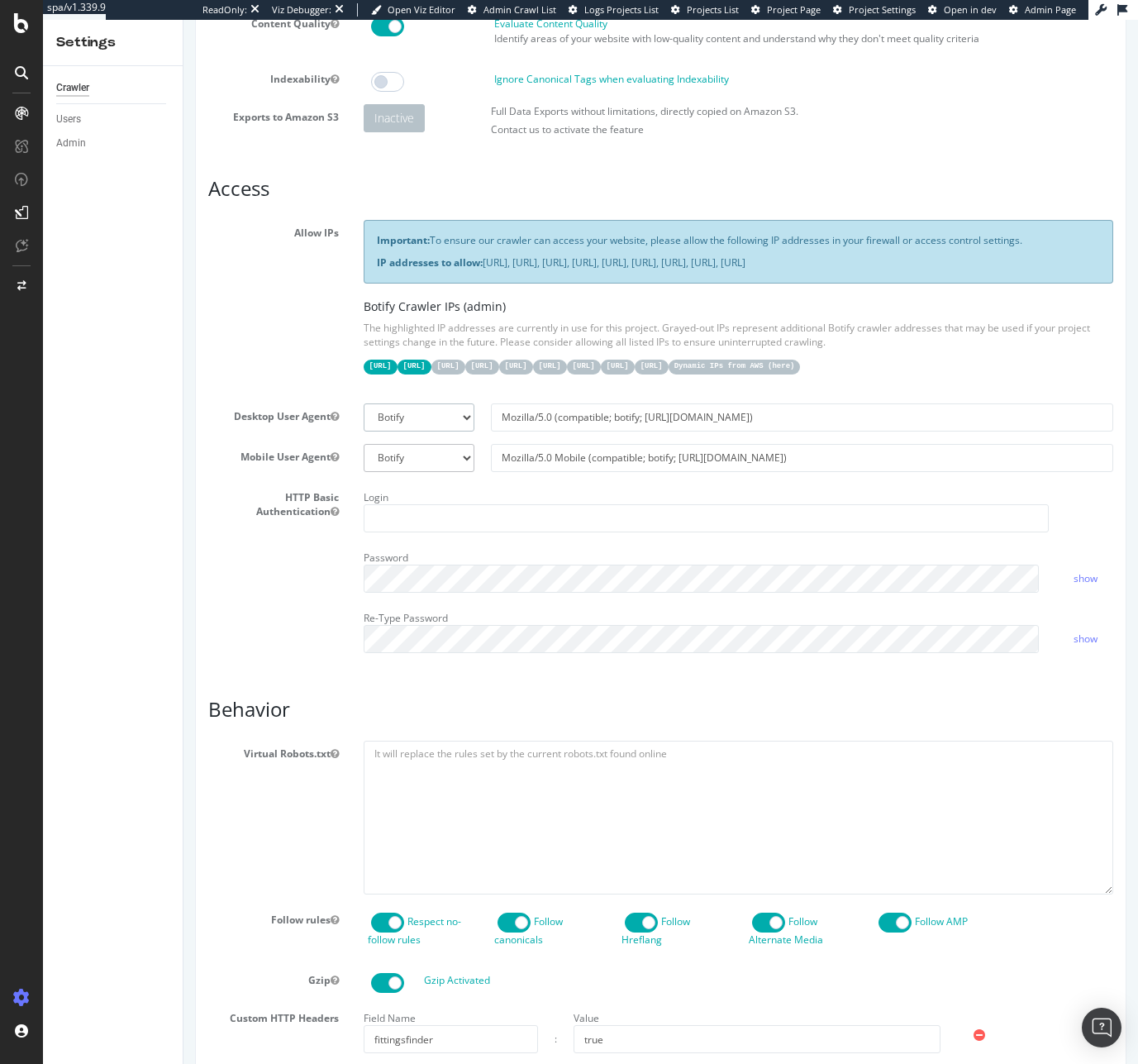
scroll to position [730, 0]
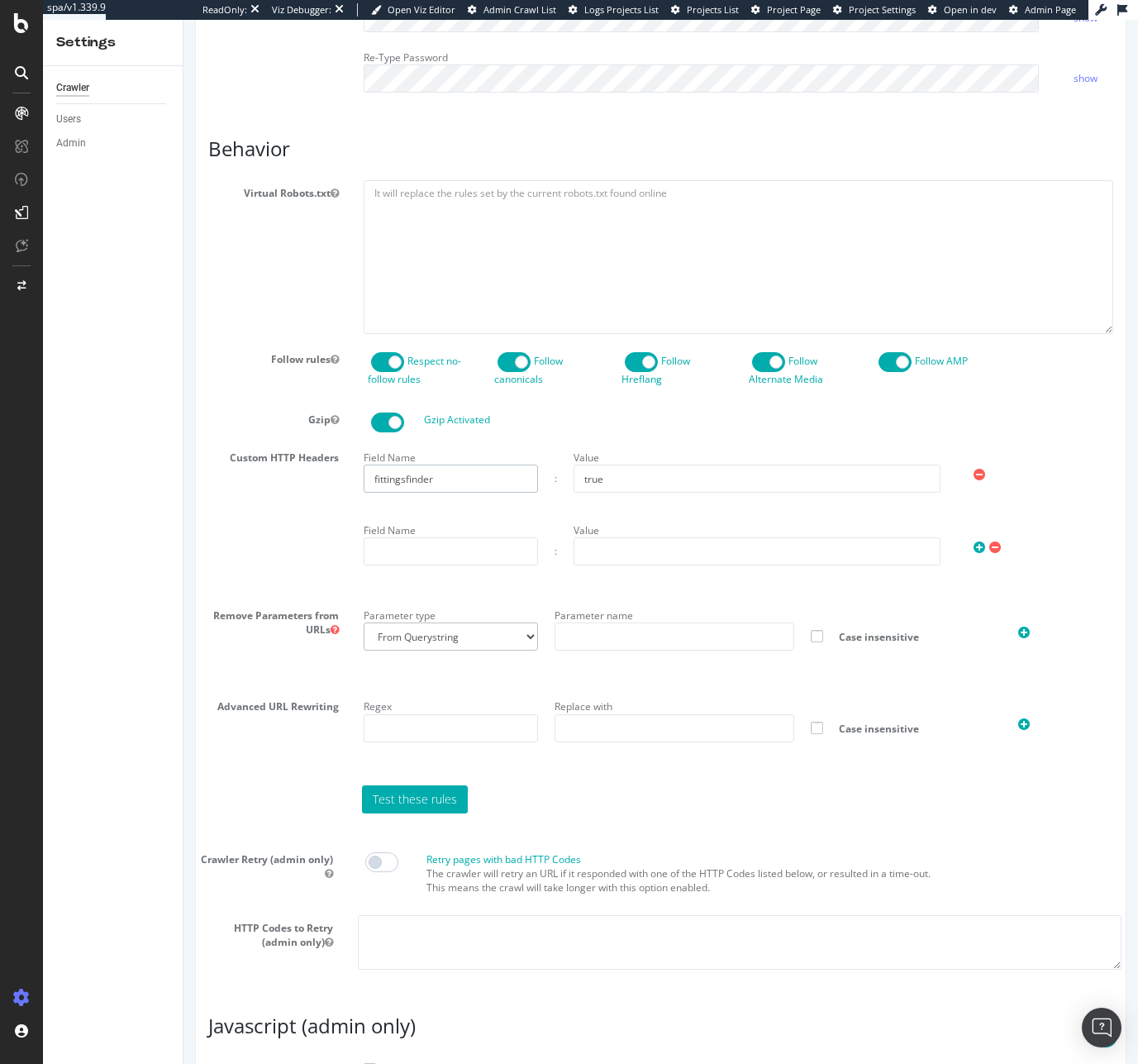
click at [422, 493] on input "fittingsfinder" at bounding box center [452, 479] width 175 height 28
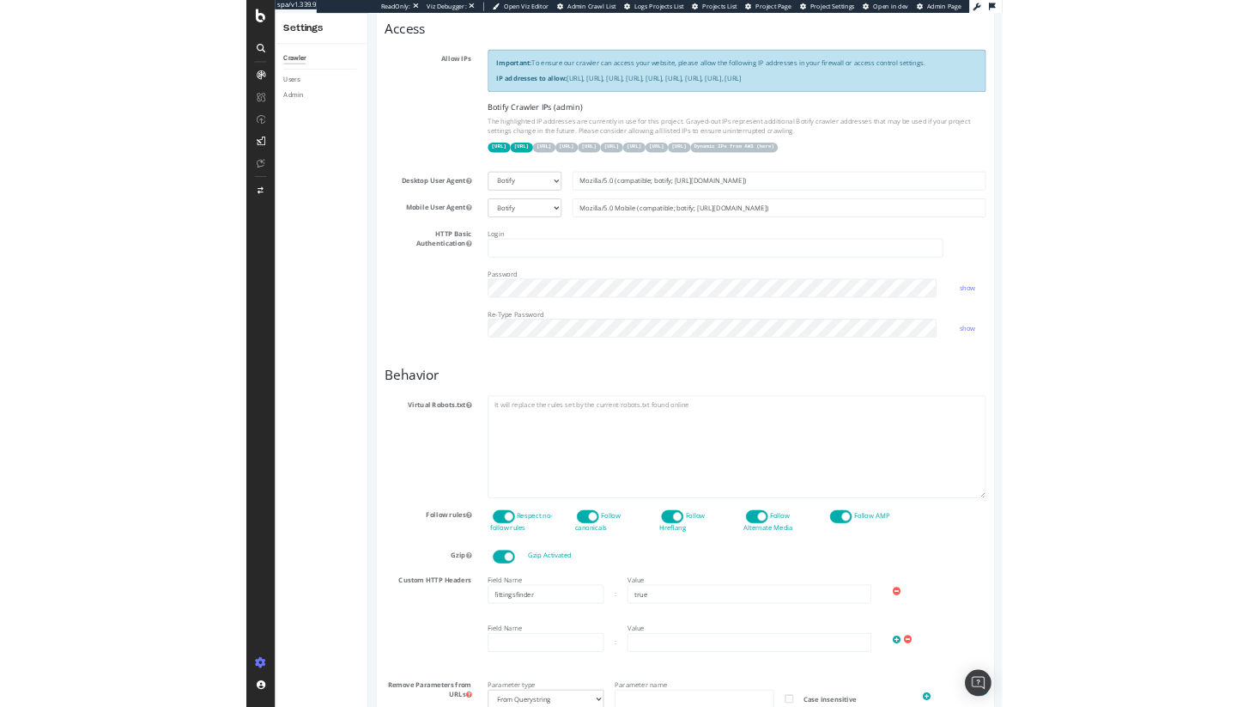
scroll to position [580, 0]
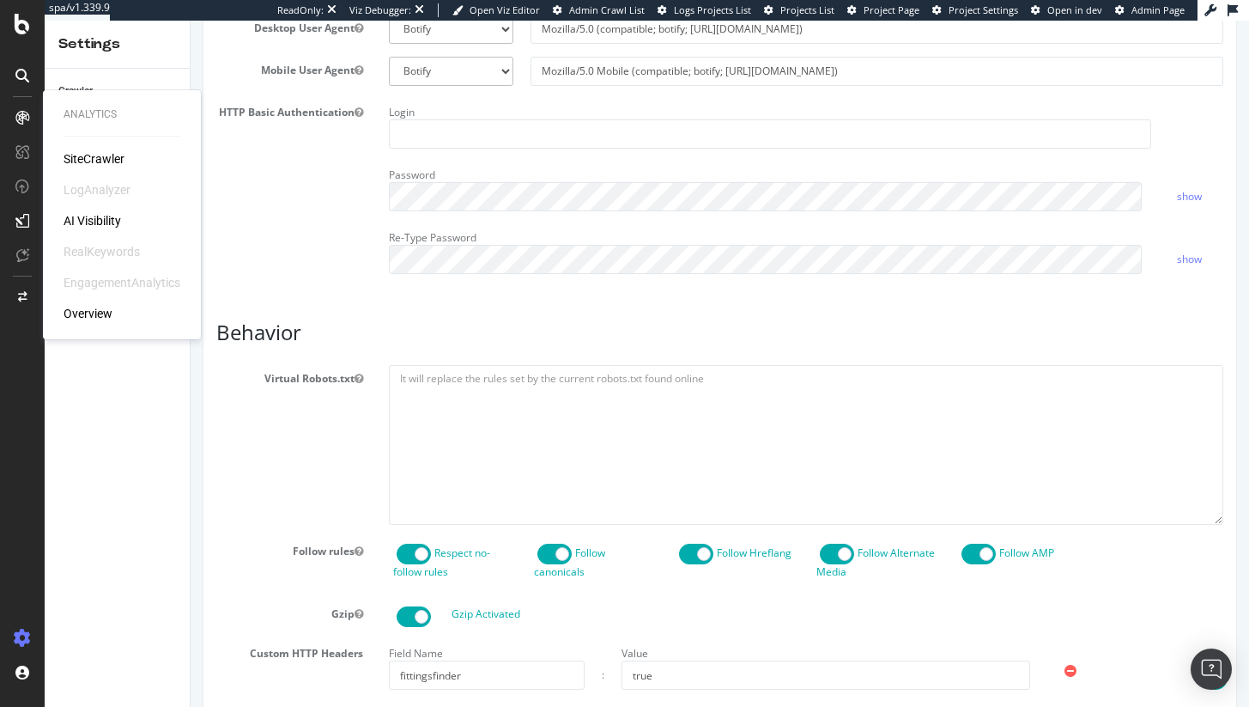
click at [92, 156] on div "SiteCrawler" at bounding box center [94, 158] width 61 height 17
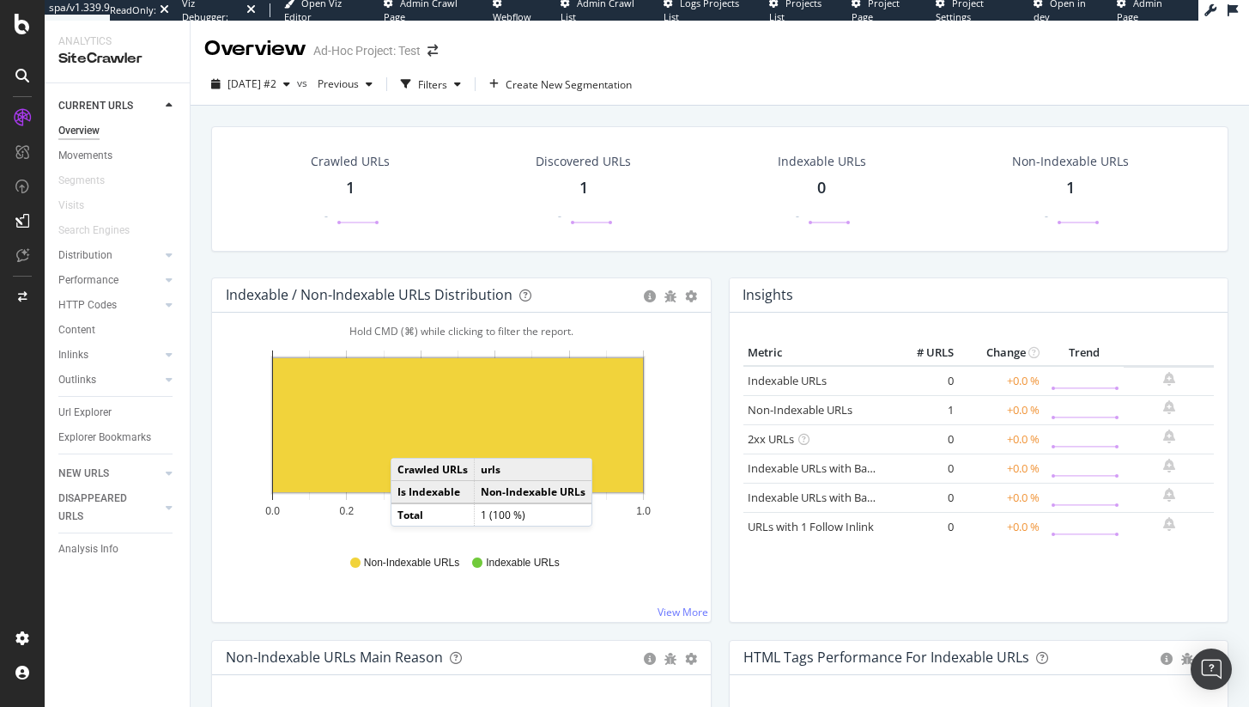
click at [408, 441] on rect "A chart." at bounding box center [458, 425] width 370 height 134
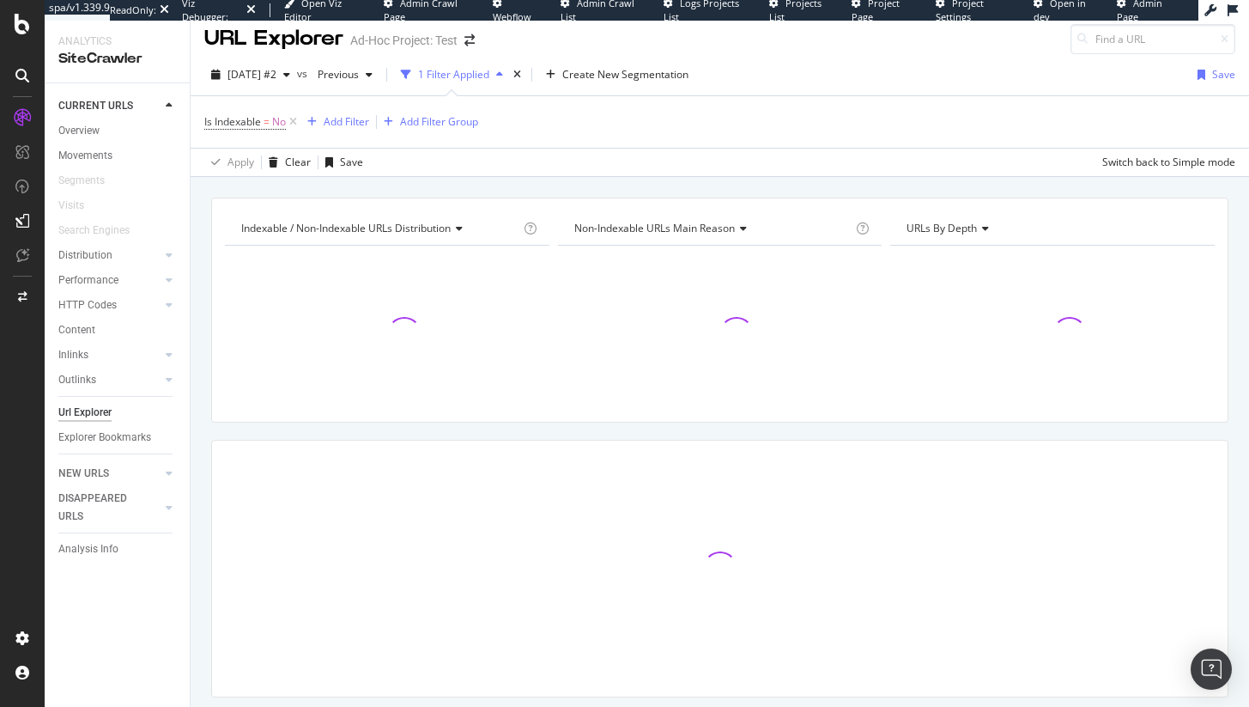
scroll to position [61, 0]
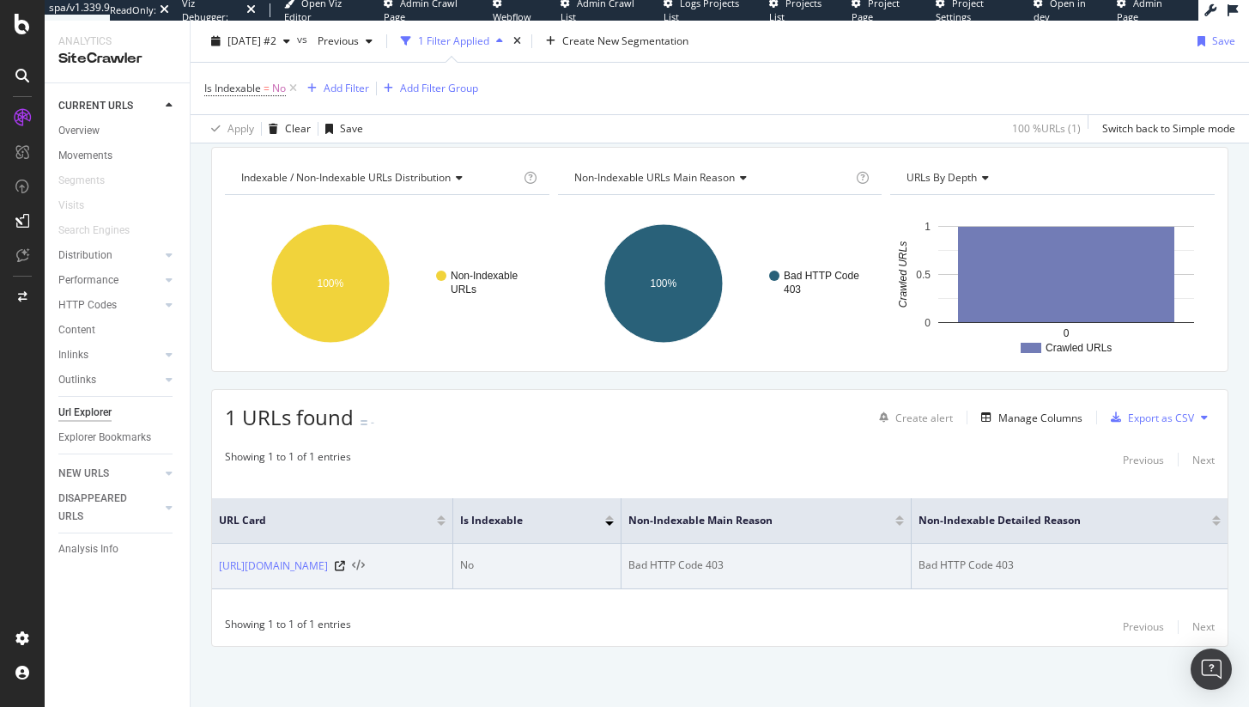
click at [365, 568] on icon at bounding box center [358, 566] width 13 height 12
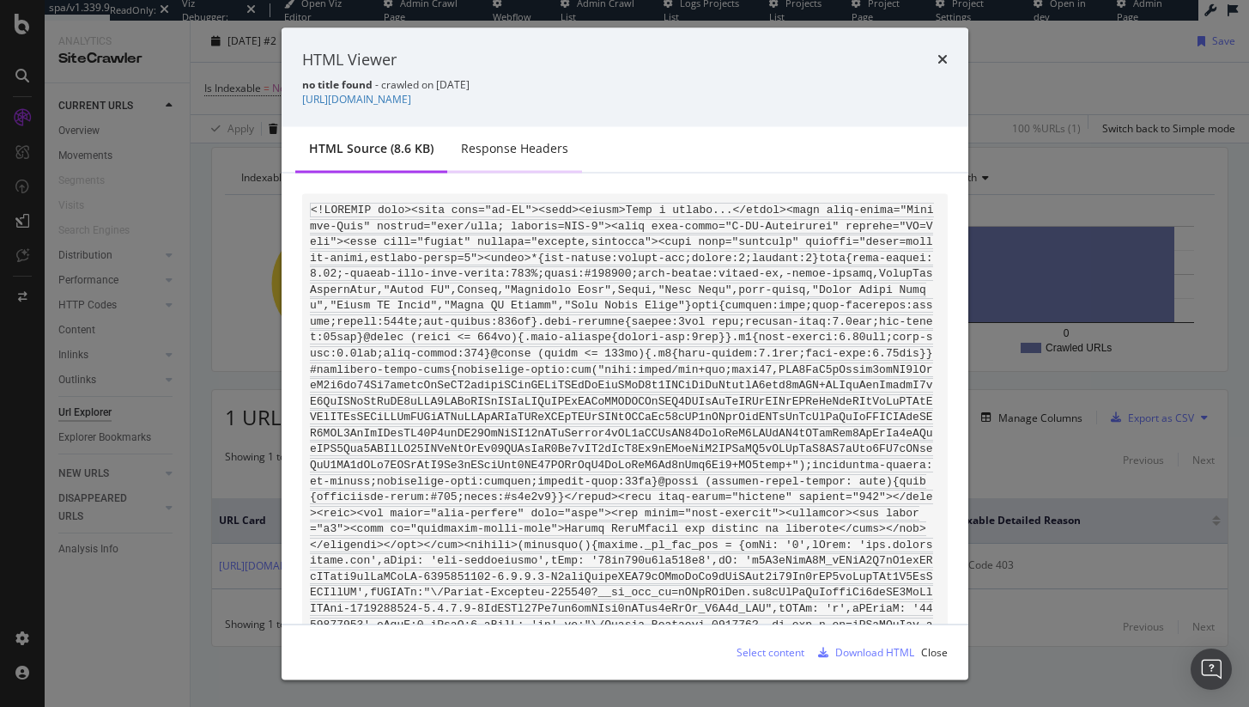
click at [519, 137] on div "Response Headers" at bounding box center [514, 149] width 135 height 47
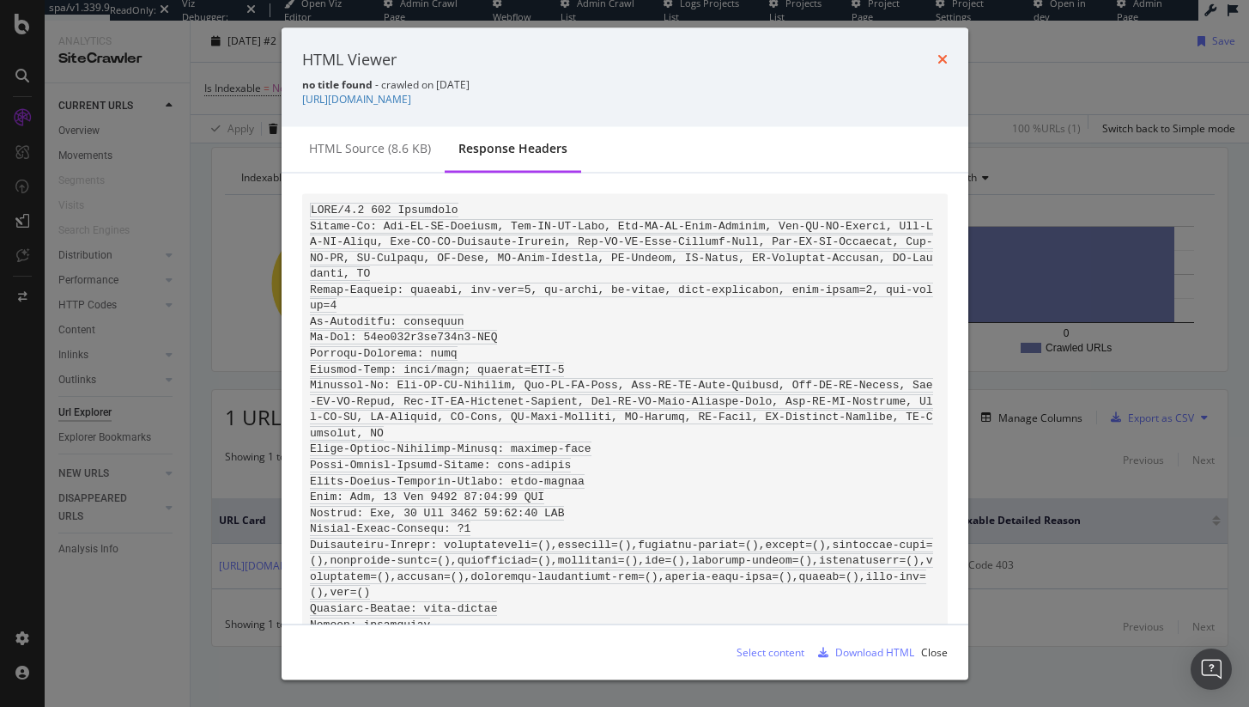
click at [941, 57] on icon "times" at bounding box center [943, 59] width 10 height 14
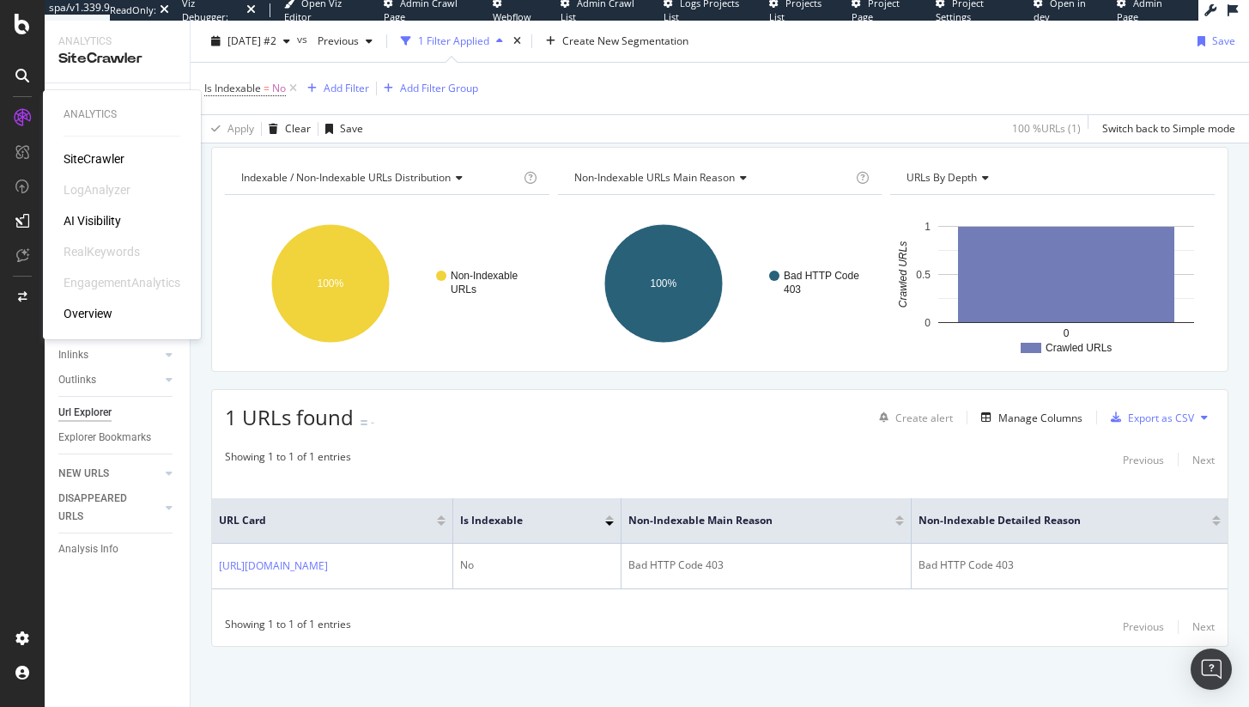
click at [95, 153] on div "SiteCrawler" at bounding box center [94, 158] width 61 height 17
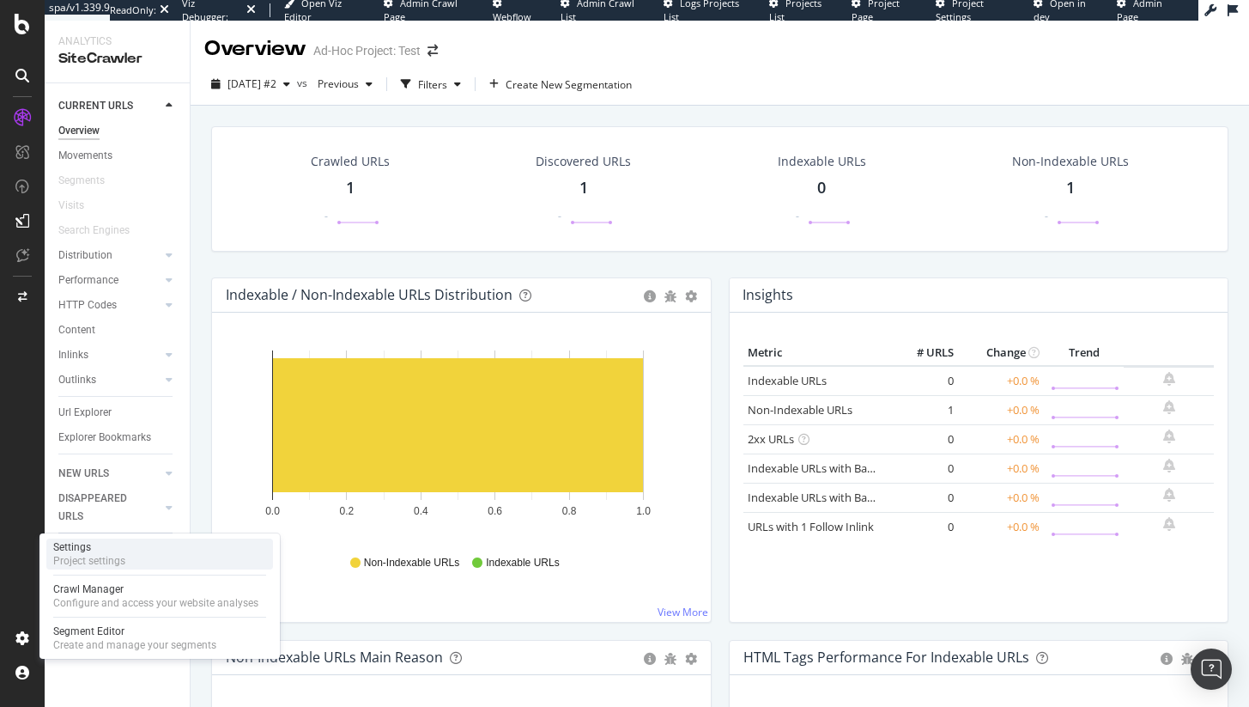
click at [136, 552] on div "Settings Project settings" at bounding box center [159, 553] width 227 height 31
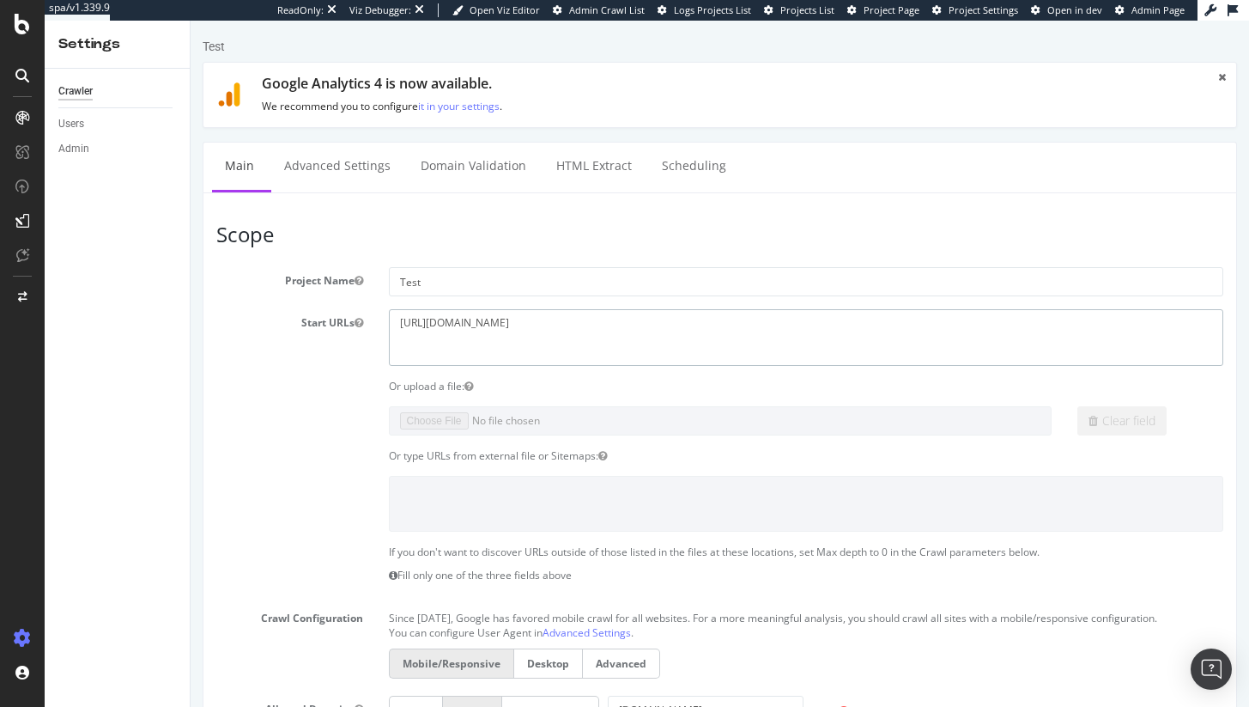
click at [434, 322] on textarea "[URL][DOMAIN_NAME]" at bounding box center [807, 337] width 836 height 56
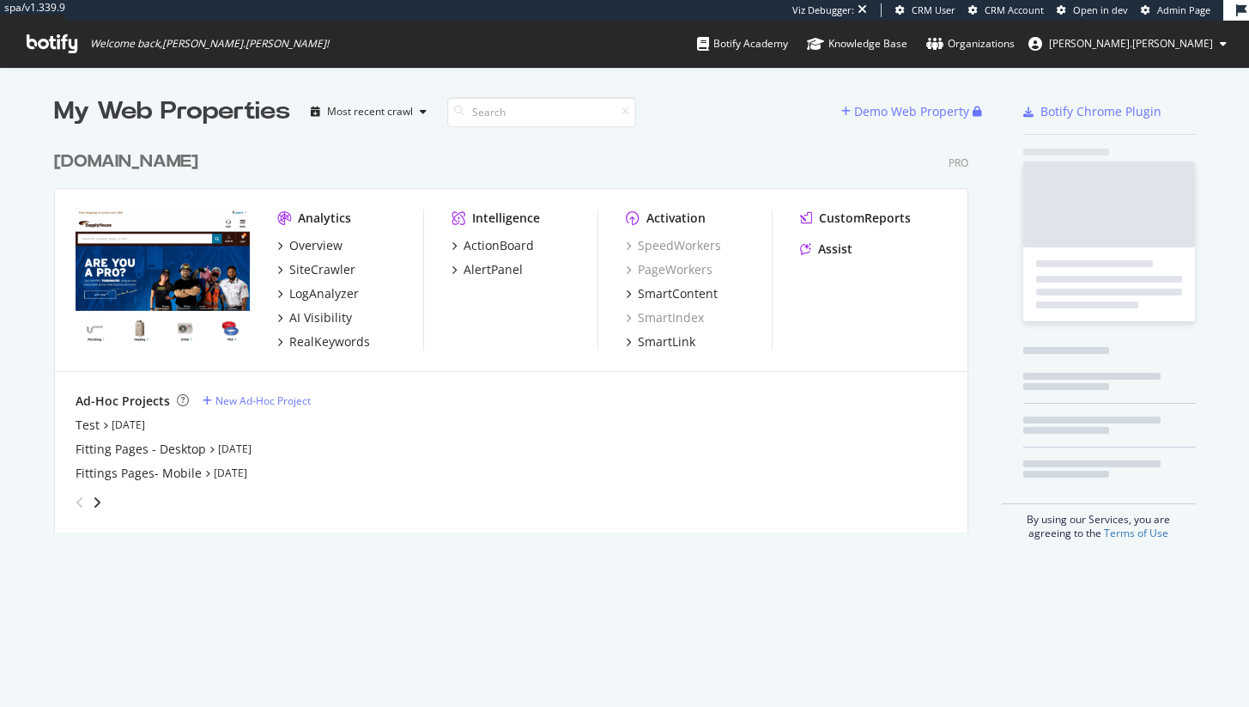
scroll to position [391, 915]
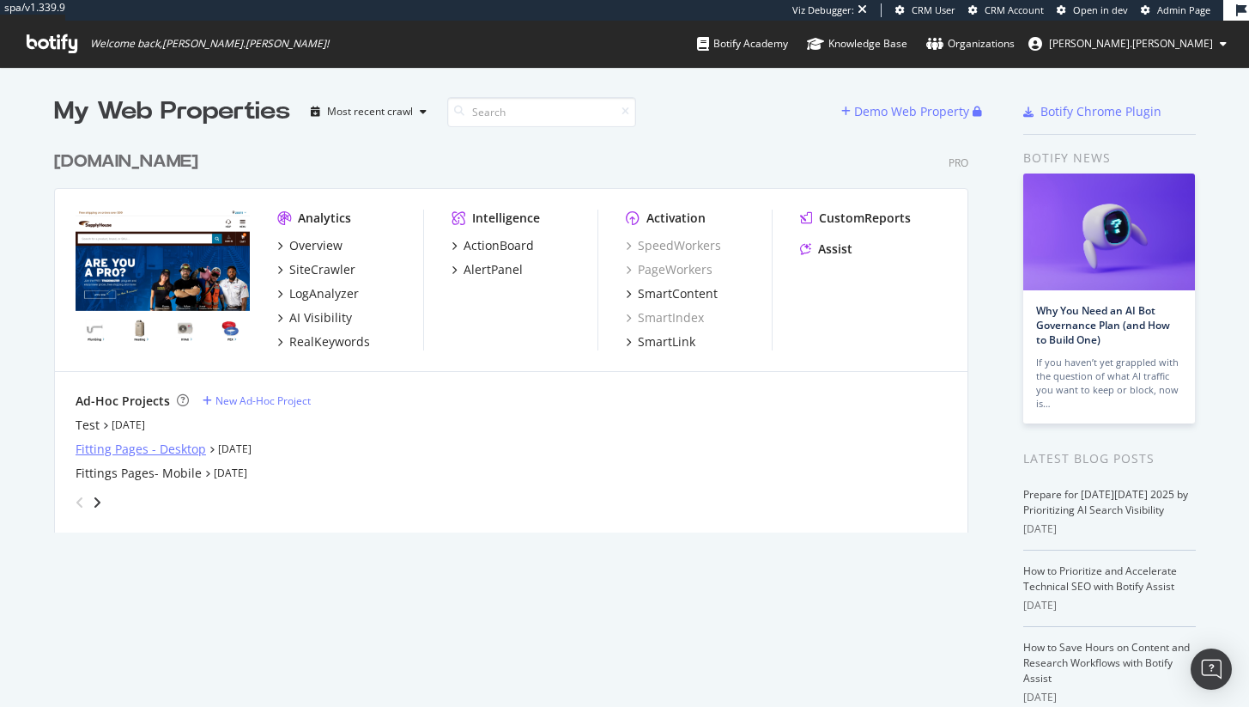
click at [114, 441] on div "Fitting Pages - Desktop" at bounding box center [141, 449] width 131 height 17
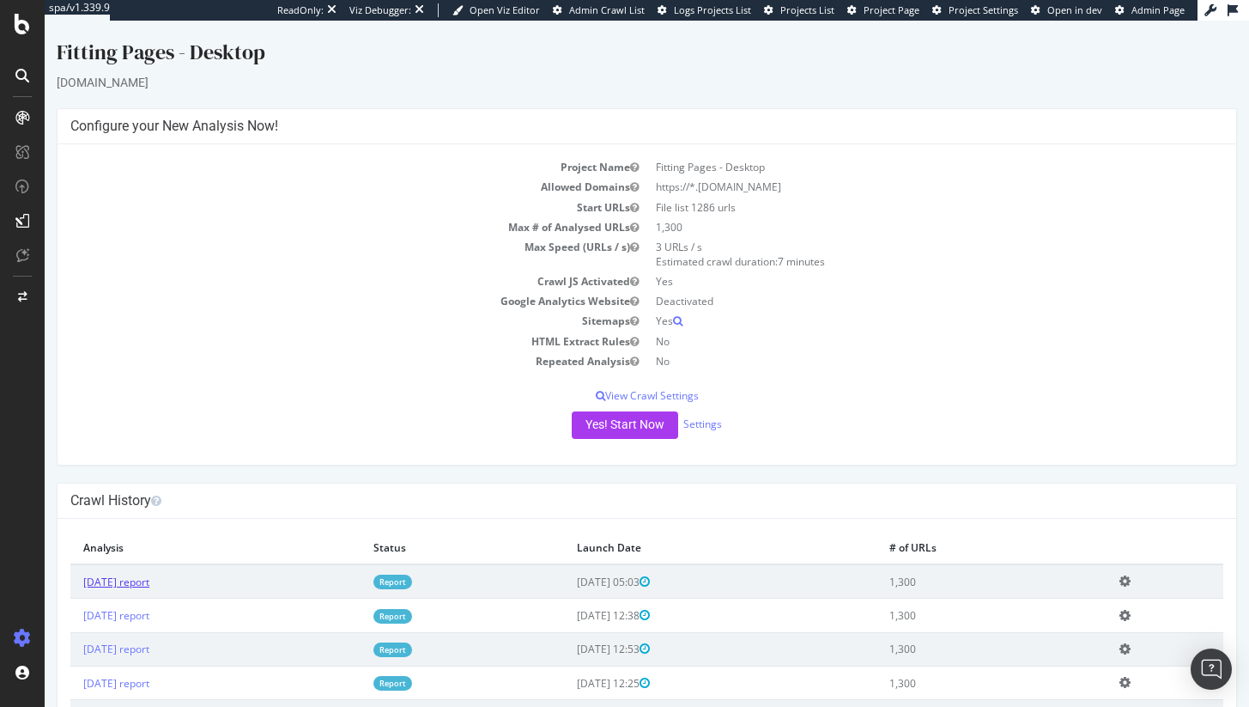
click at [149, 588] on link "[DATE] report" at bounding box center [116, 581] width 66 height 15
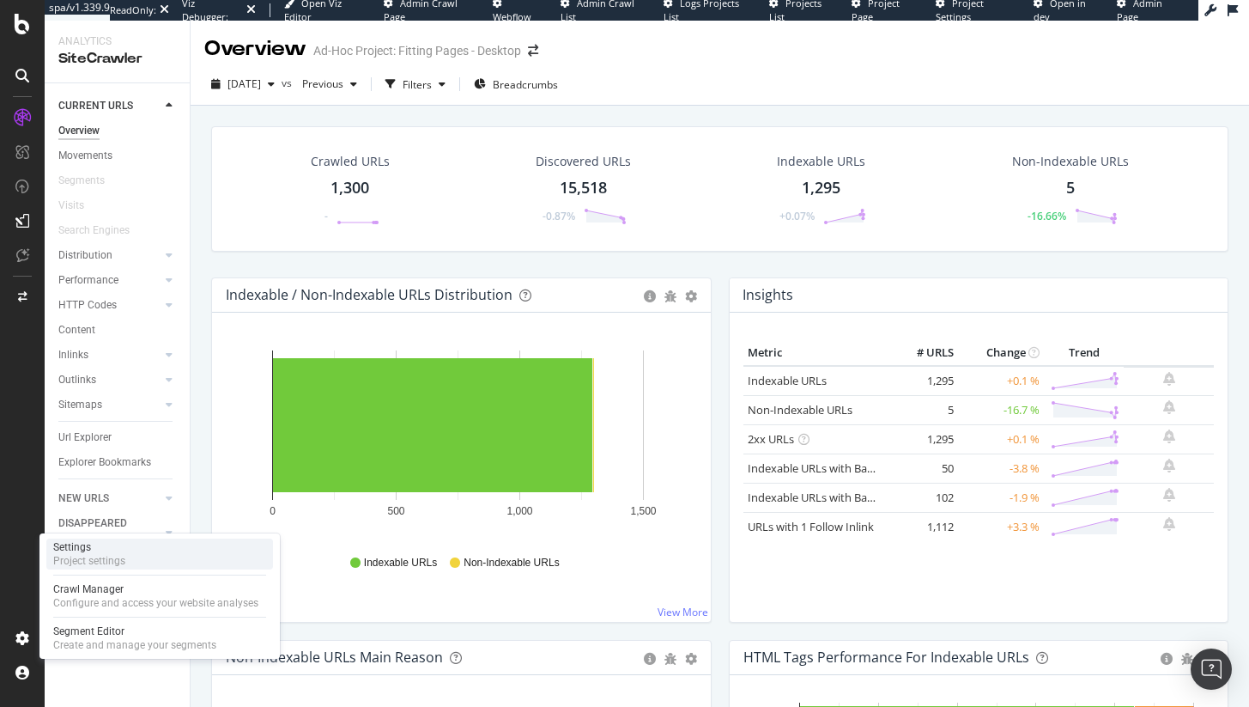
click at [100, 556] on div "Project settings" at bounding box center [89, 561] width 72 height 14
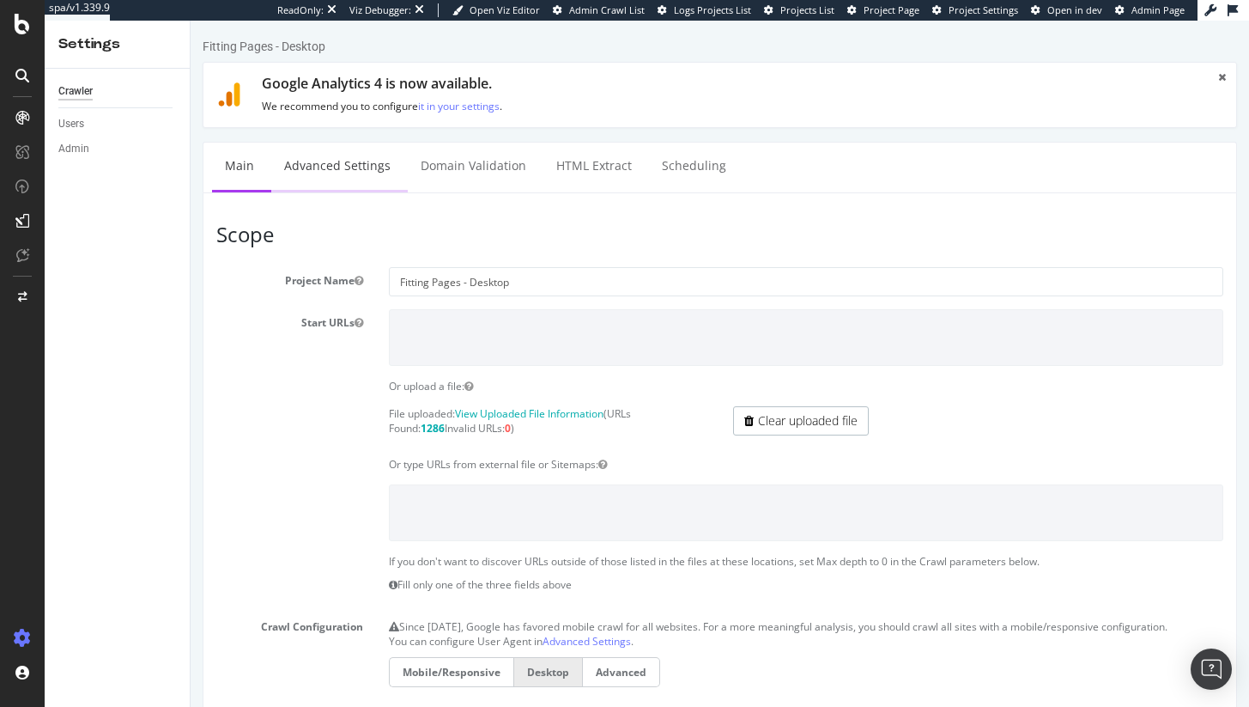
click at [349, 178] on link "Advanced Settings" at bounding box center [337, 166] width 132 height 47
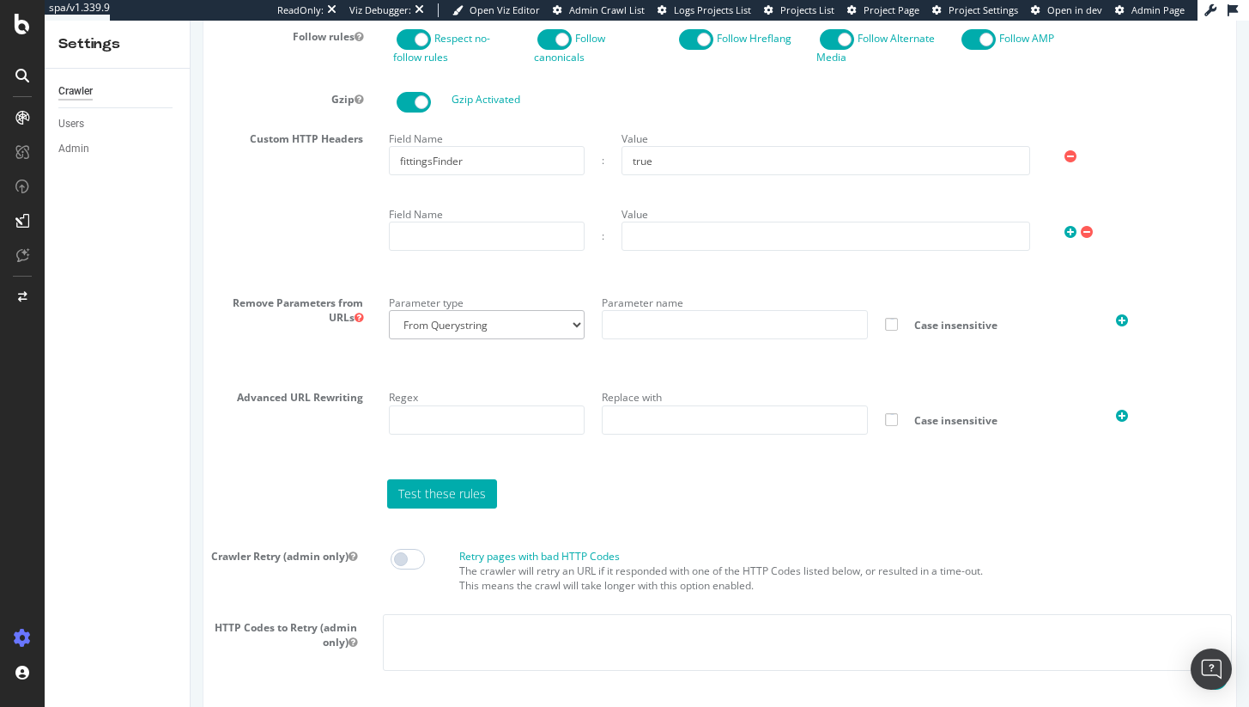
scroll to position [910, 0]
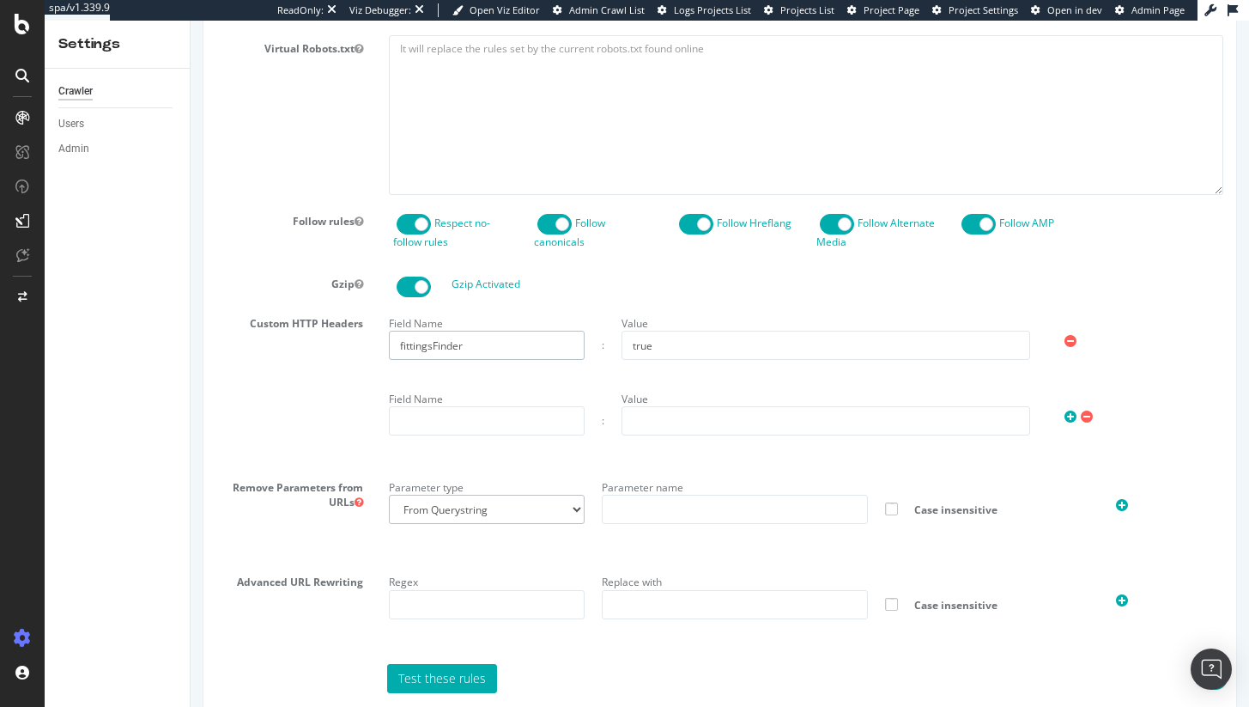
click at [434, 360] on input "fittingsFinder" at bounding box center [487, 345] width 196 height 29
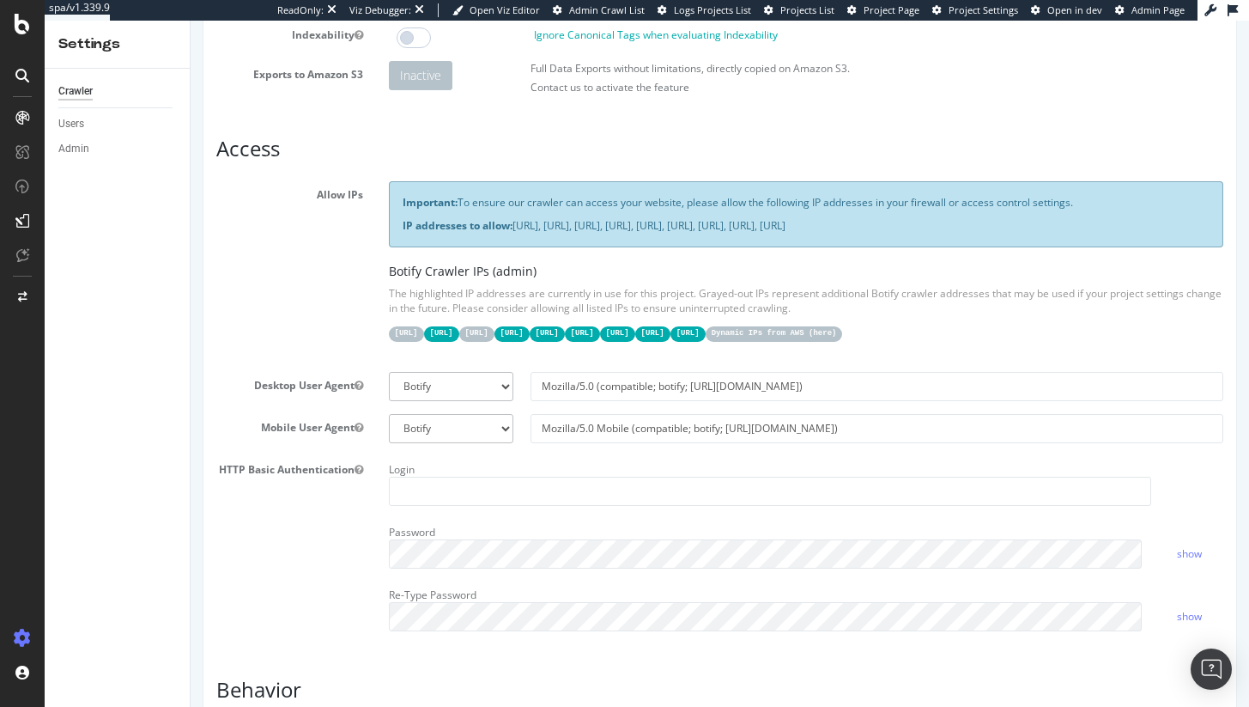
scroll to position [0, 0]
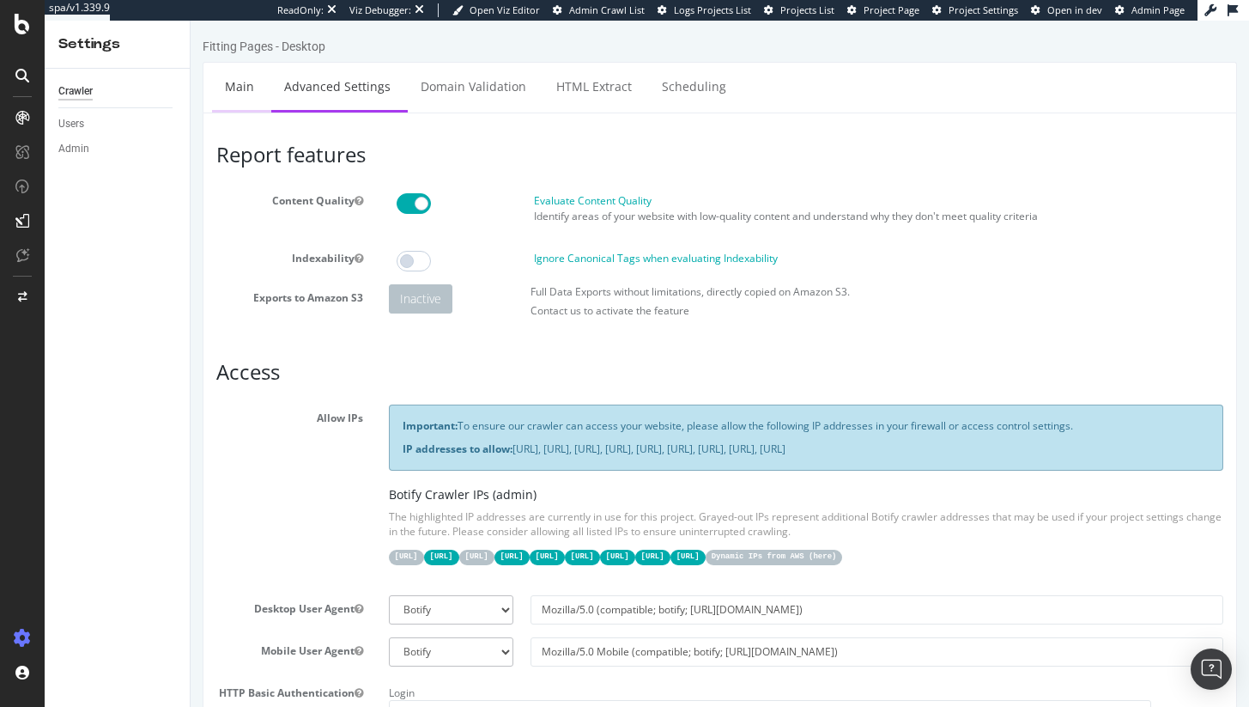
click at [255, 80] on link "Main" at bounding box center [239, 86] width 55 height 47
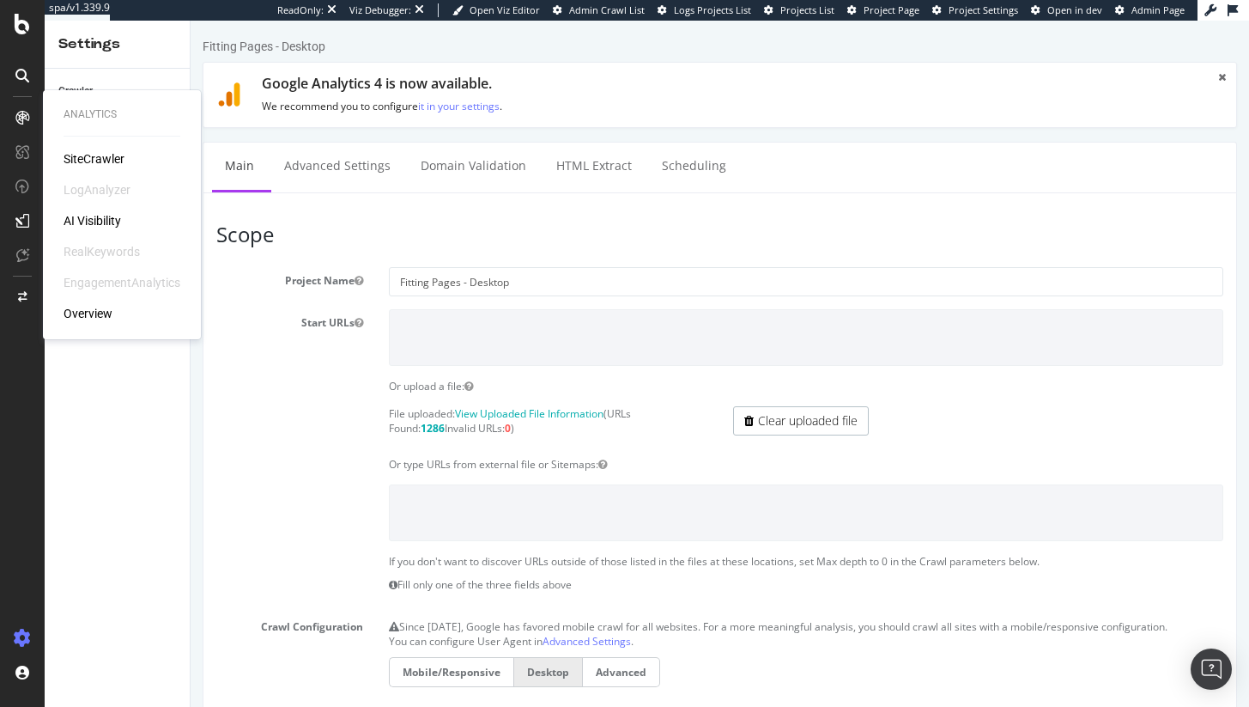
click at [94, 166] on div "SiteCrawler" at bounding box center [94, 158] width 61 height 17
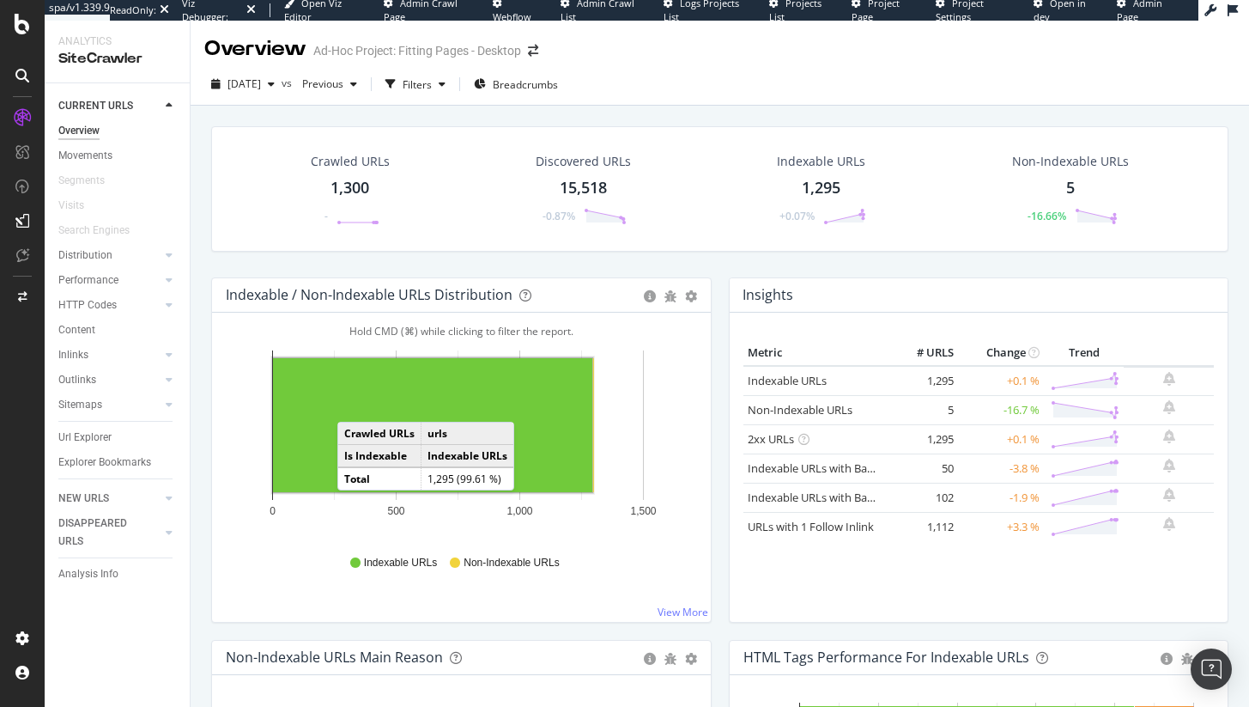
click at [355, 404] on rect "A chart." at bounding box center [432, 425] width 319 height 134
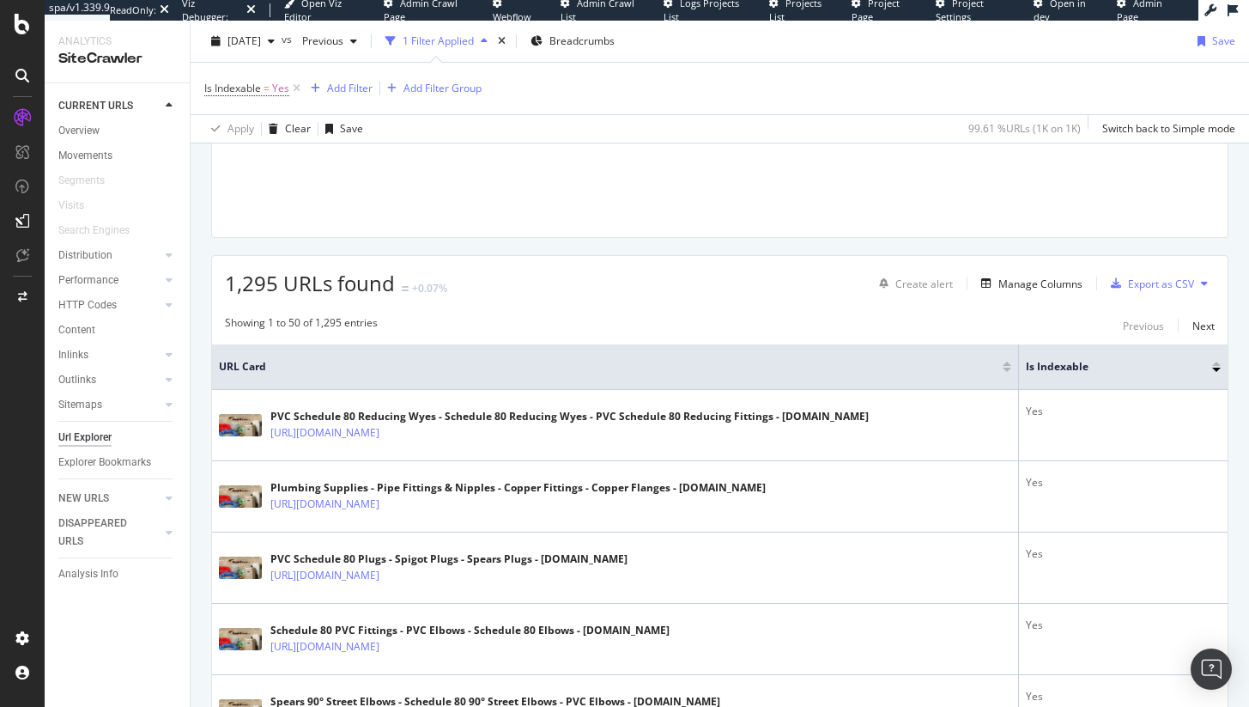
scroll to position [209, 0]
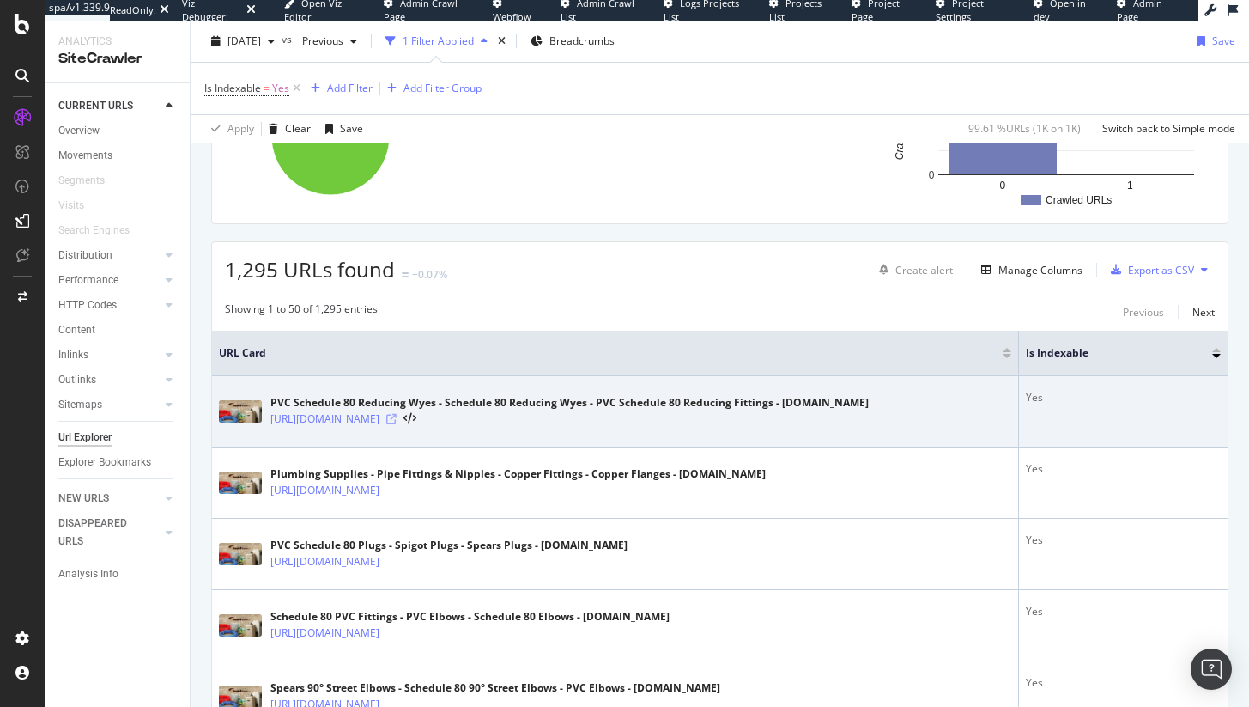
click at [397, 419] on icon at bounding box center [391, 419] width 10 height 10
click at [416, 417] on icon at bounding box center [410, 419] width 13 height 12
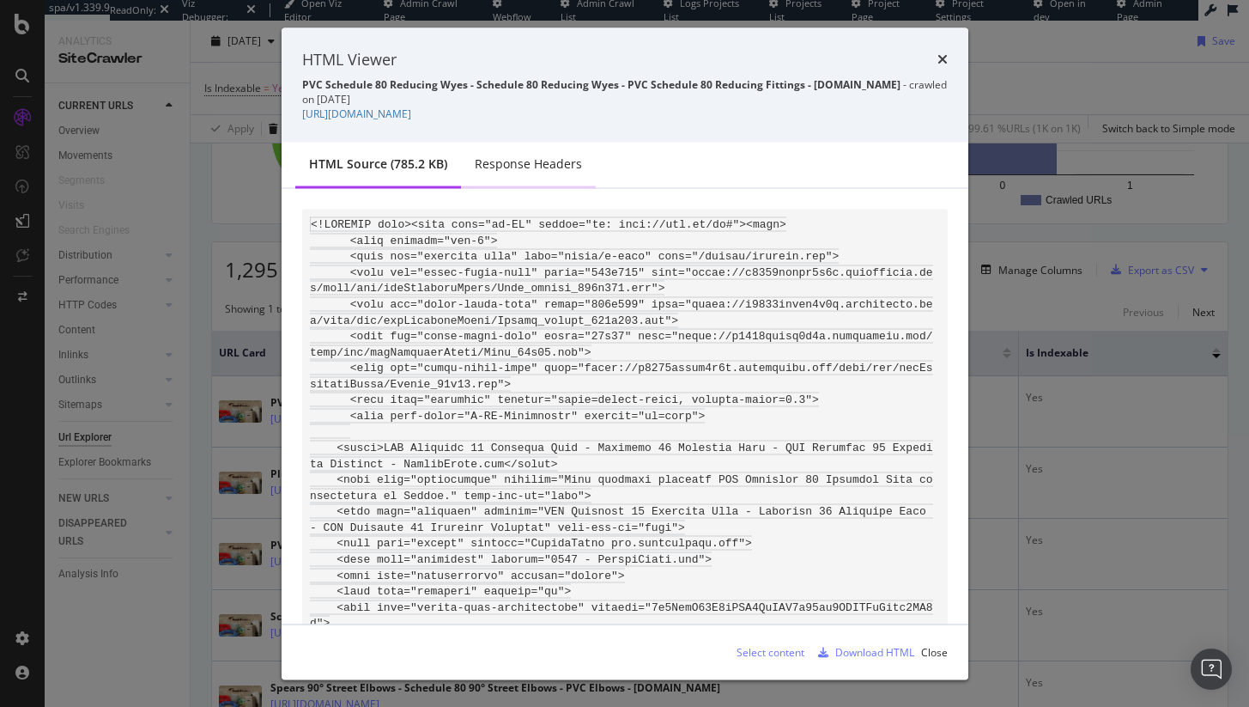
click at [535, 161] on div "Response Headers" at bounding box center [528, 163] width 107 height 17
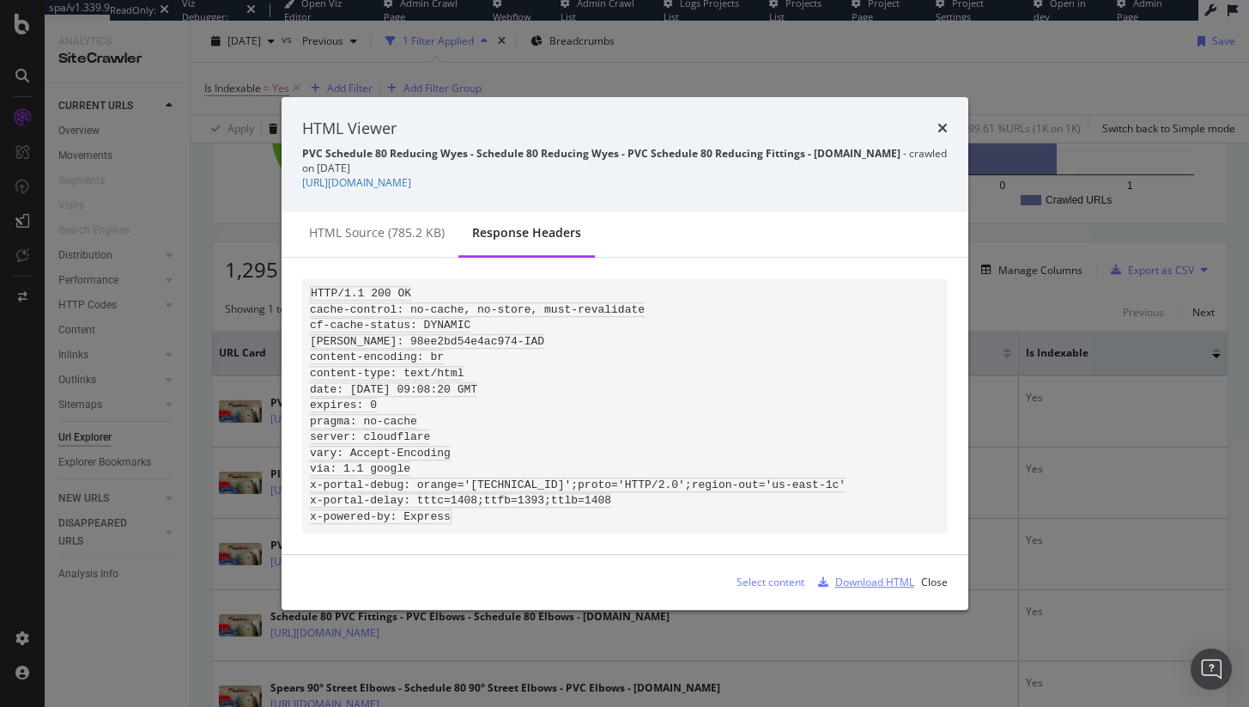
click at [875, 588] on div "Download HTML" at bounding box center [875, 582] width 79 height 15
click at [939, 122] on icon "times" at bounding box center [943, 129] width 10 height 14
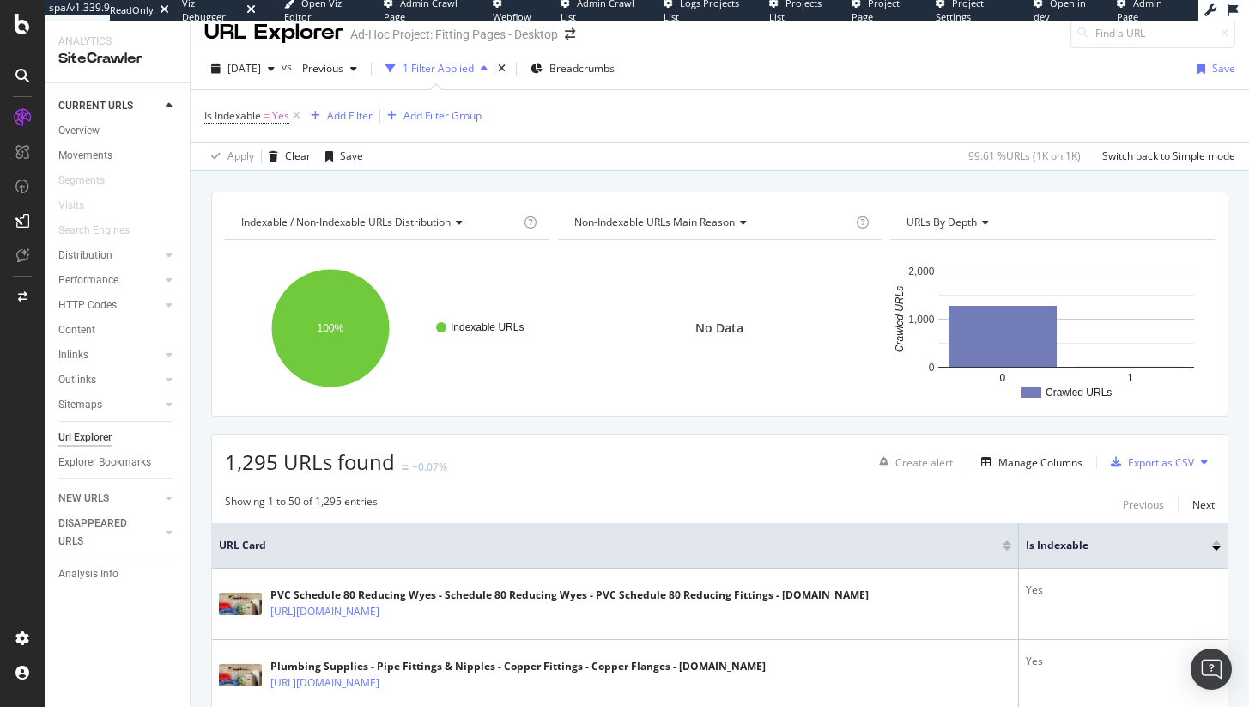
scroll to position [0, 0]
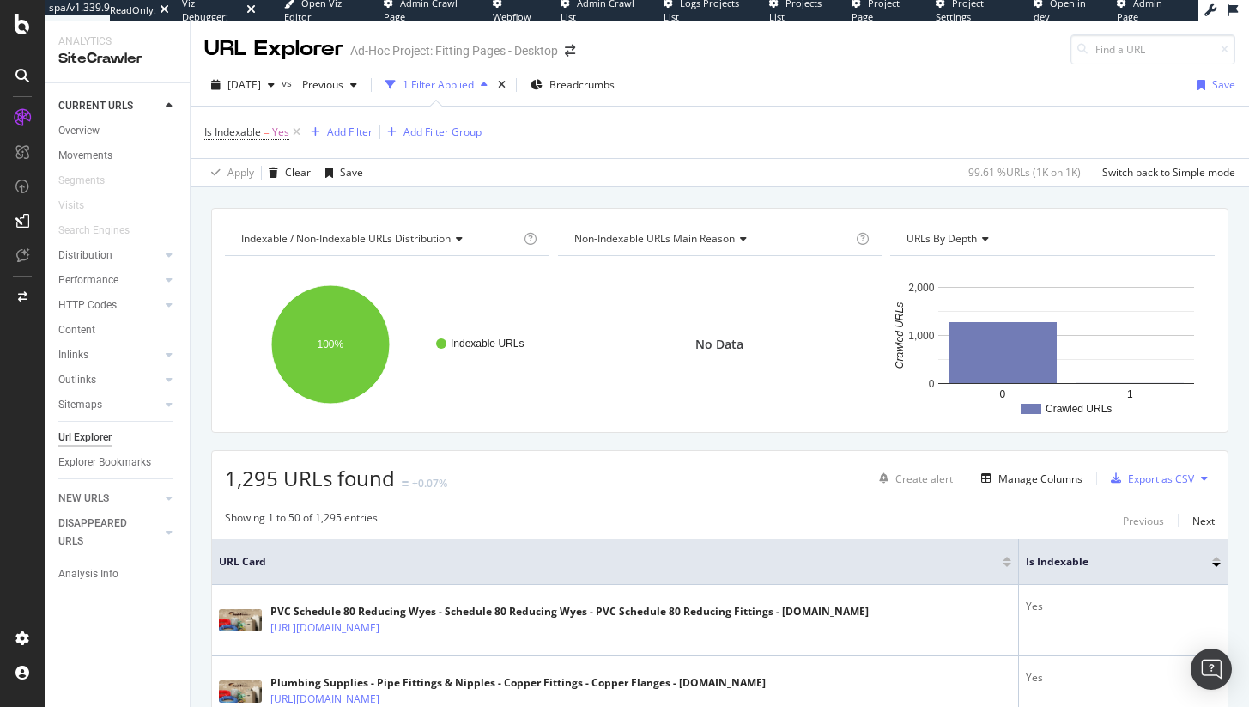
click at [523, 50] on div "Ad-Hoc Project: Fitting Pages - Desktop" at bounding box center [454, 50] width 208 height 17
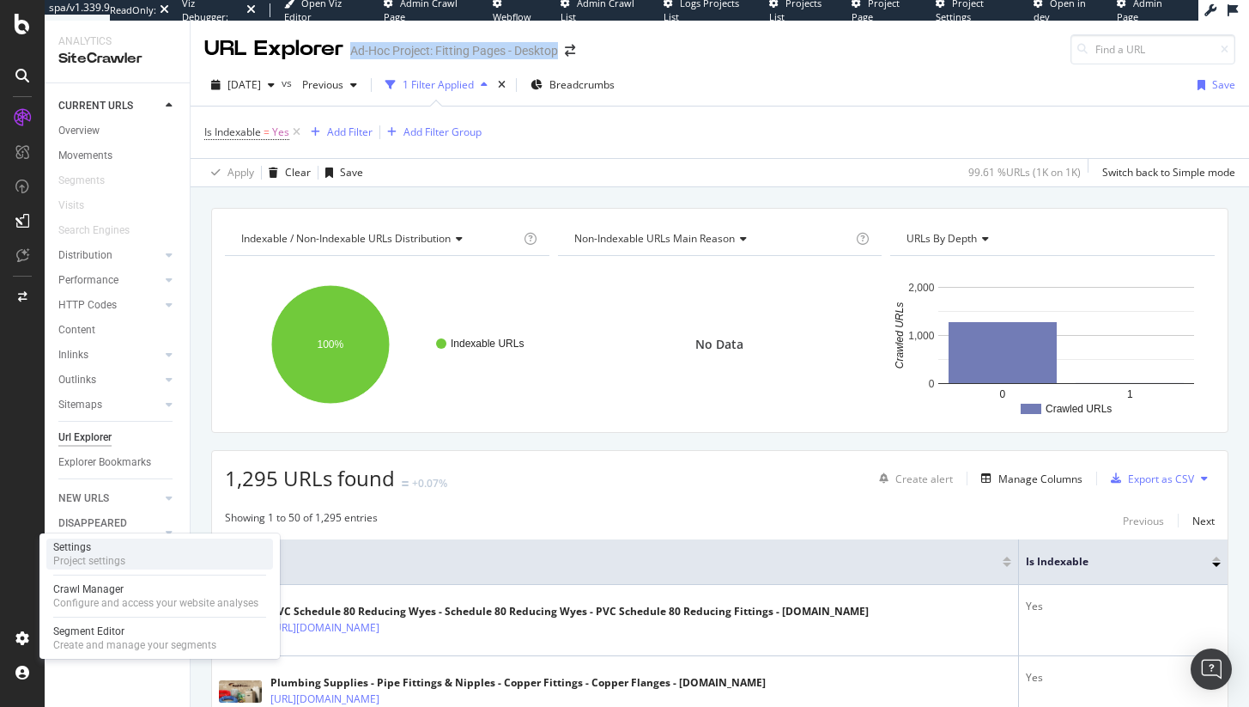
click at [88, 552] on div "Settings" at bounding box center [89, 547] width 72 height 14
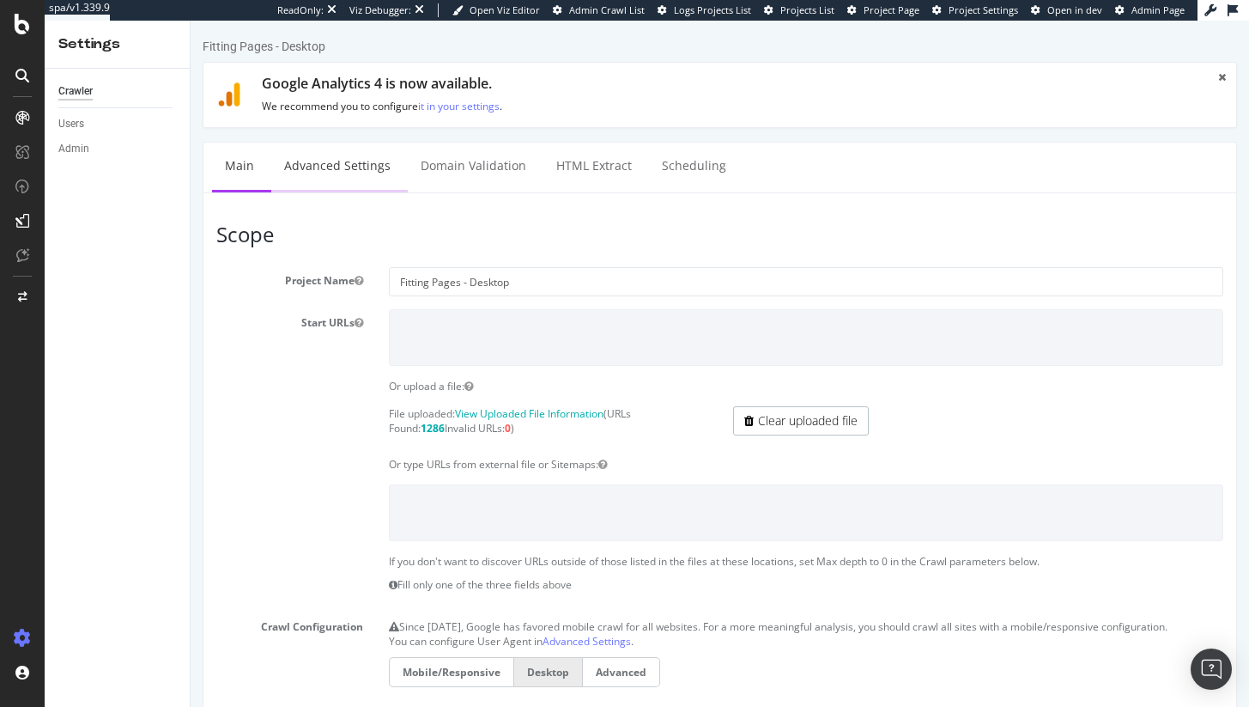
click at [352, 167] on link "Advanced Settings" at bounding box center [337, 166] width 132 height 47
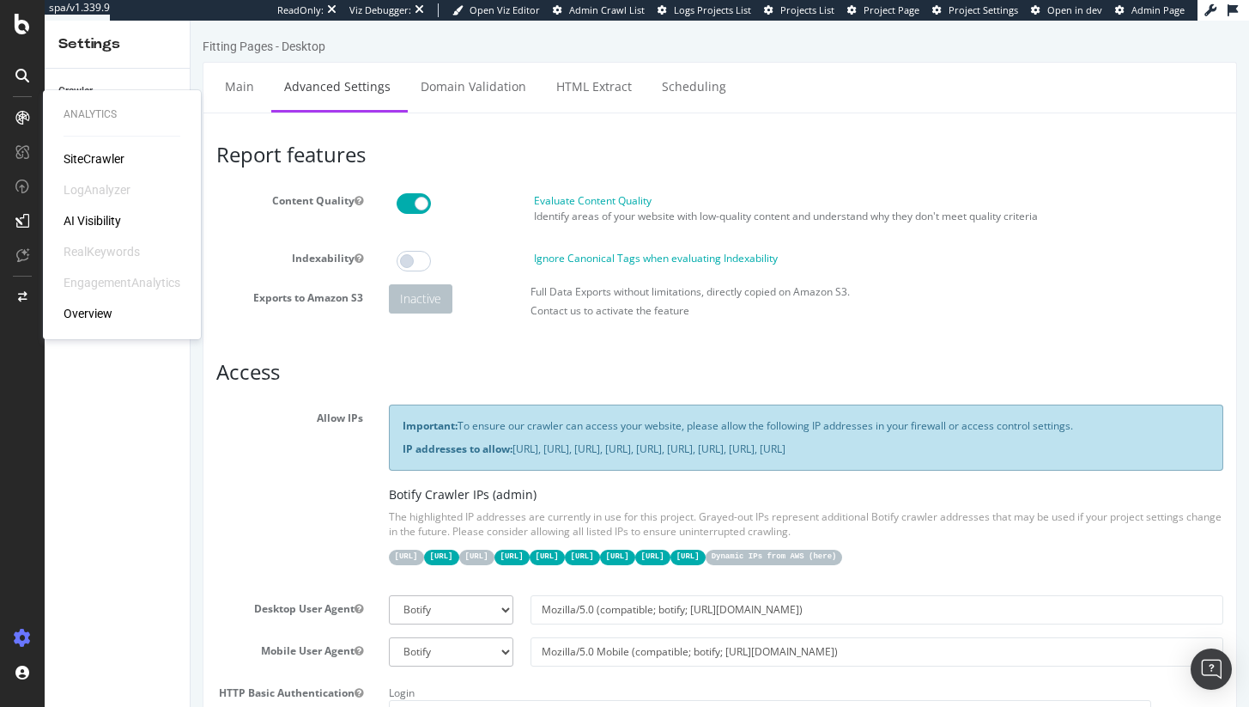
click at [74, 155] on div "SiteCrawler" at bounding box center [94, 158] width 61 height 17
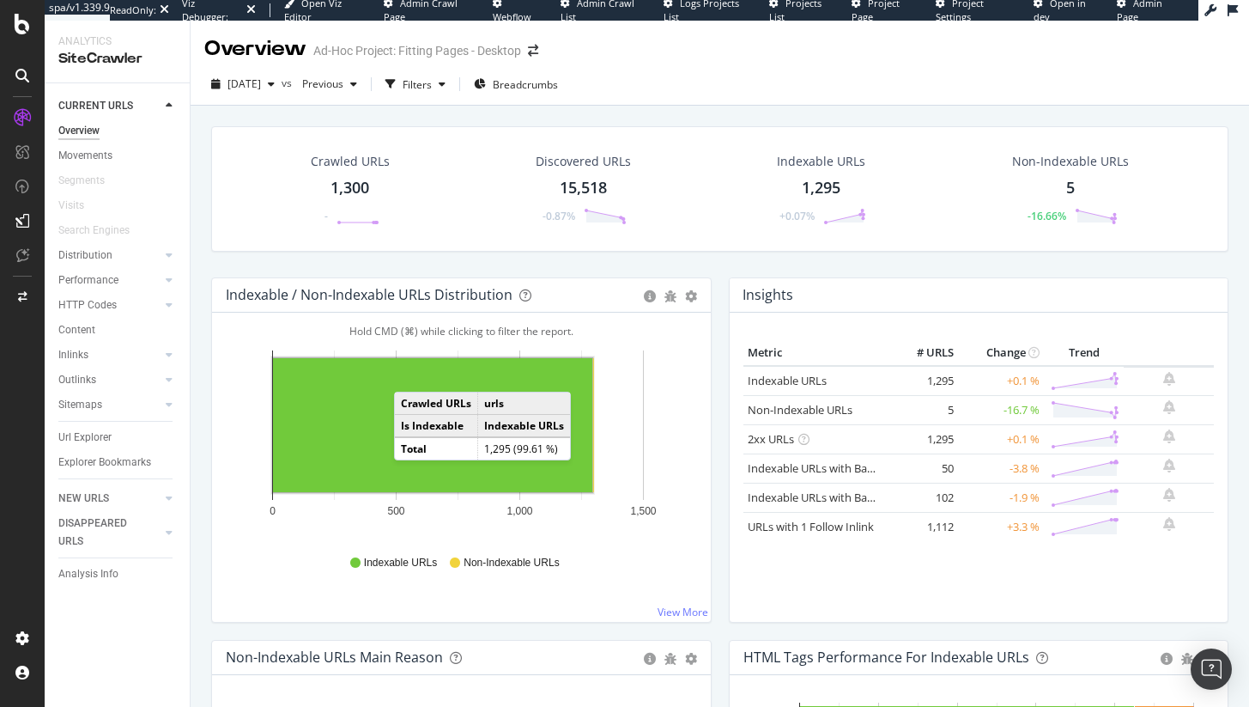
click at [413, 380] on rect "A chart." at bounding box center [432, 425] width 319 height 134
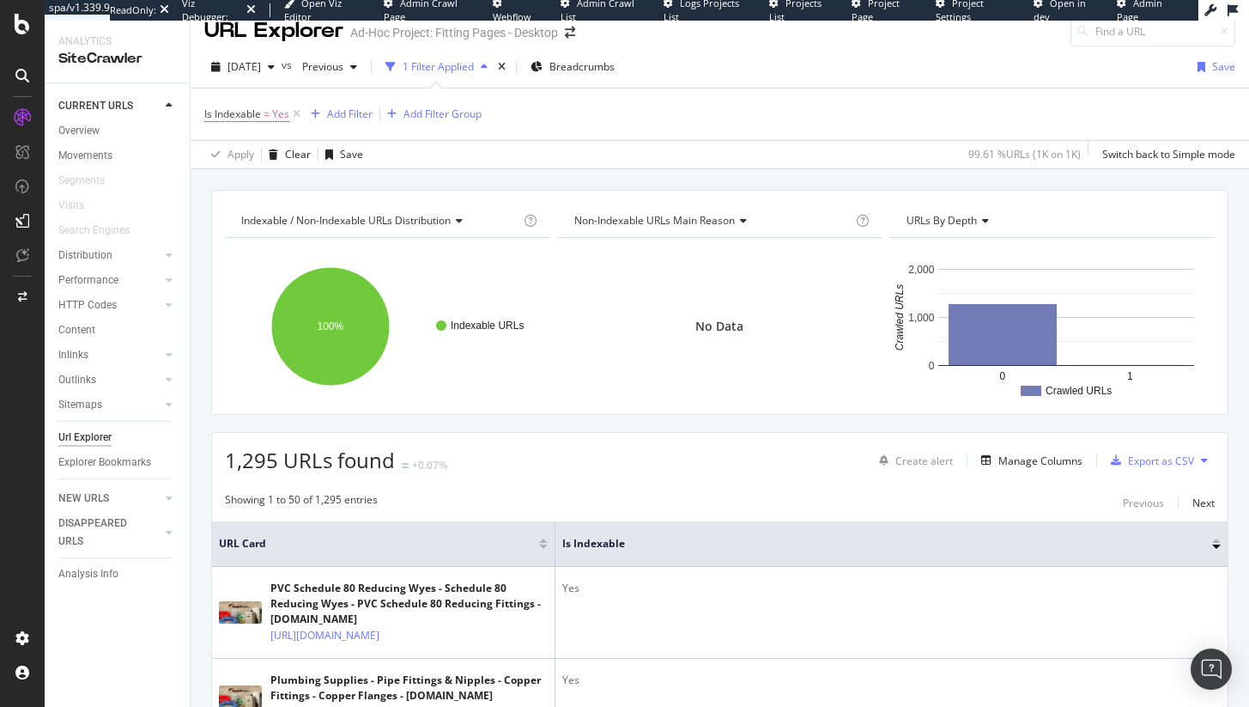
scroll to position [191, 0]
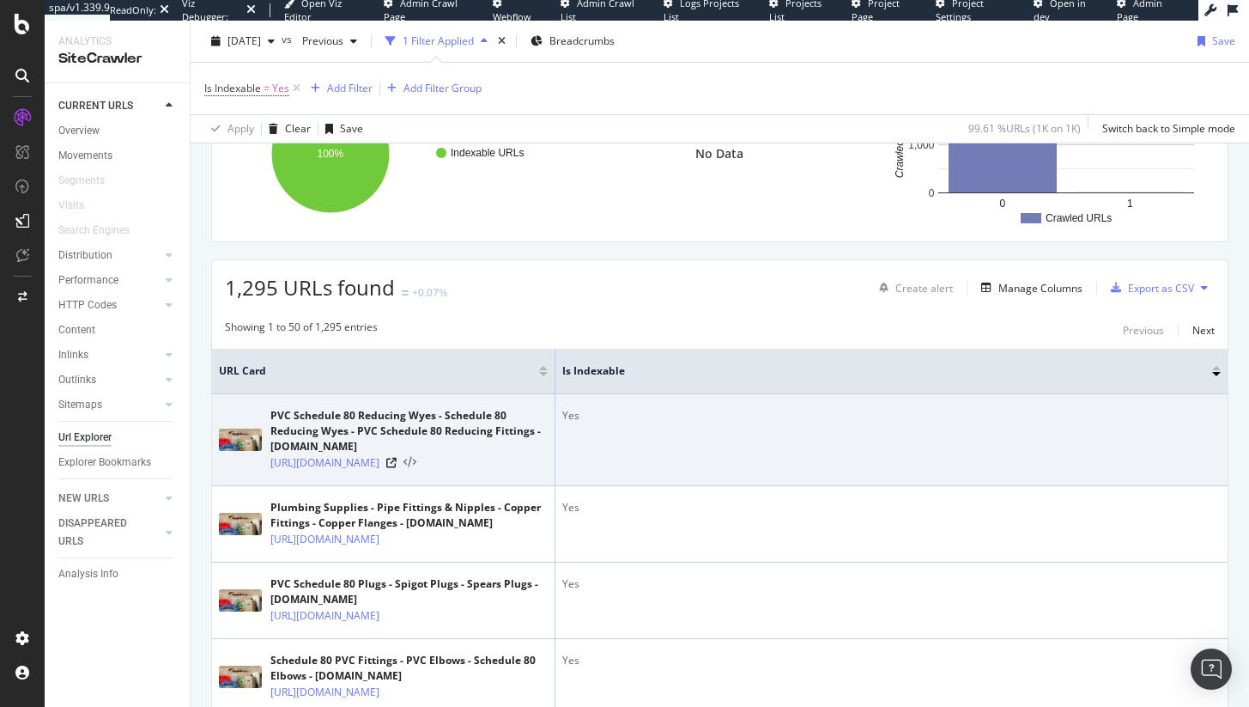
click at [416, 469] on icon at bounding box center [410, 463] width 13 height 12
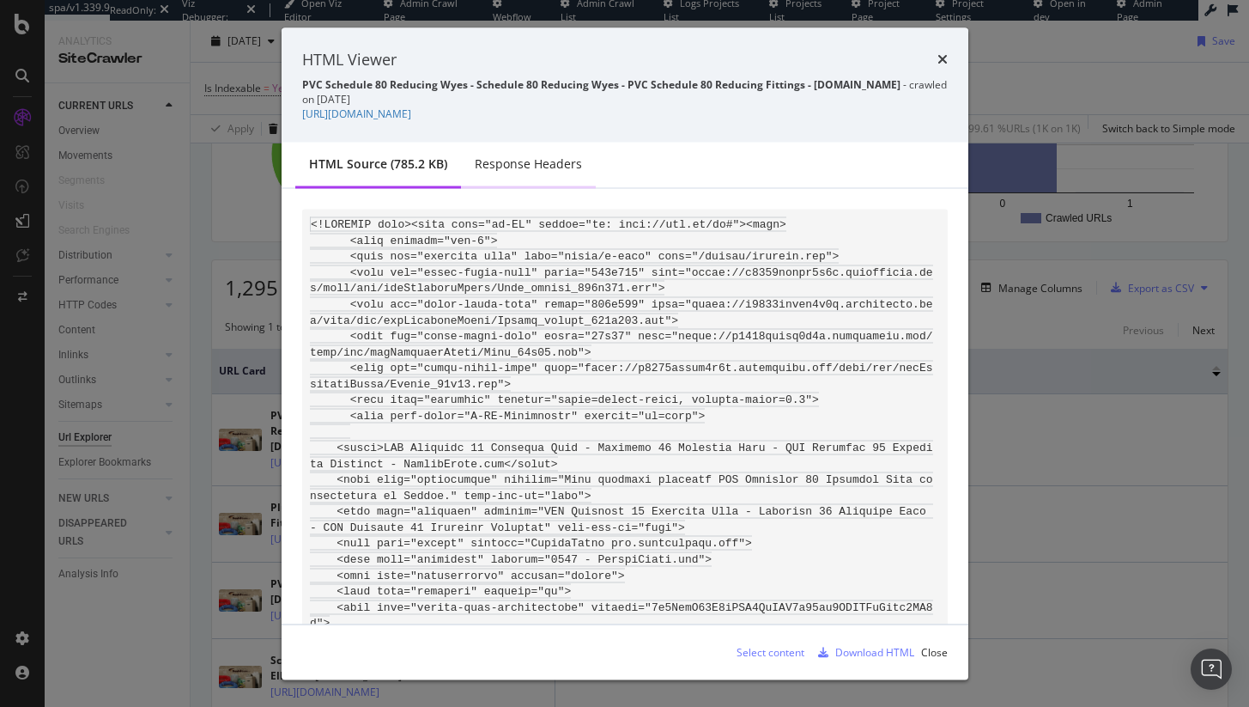
click at [520, 153] on div "Response Headers" at bounding box center [528, 164] width 135 height 47
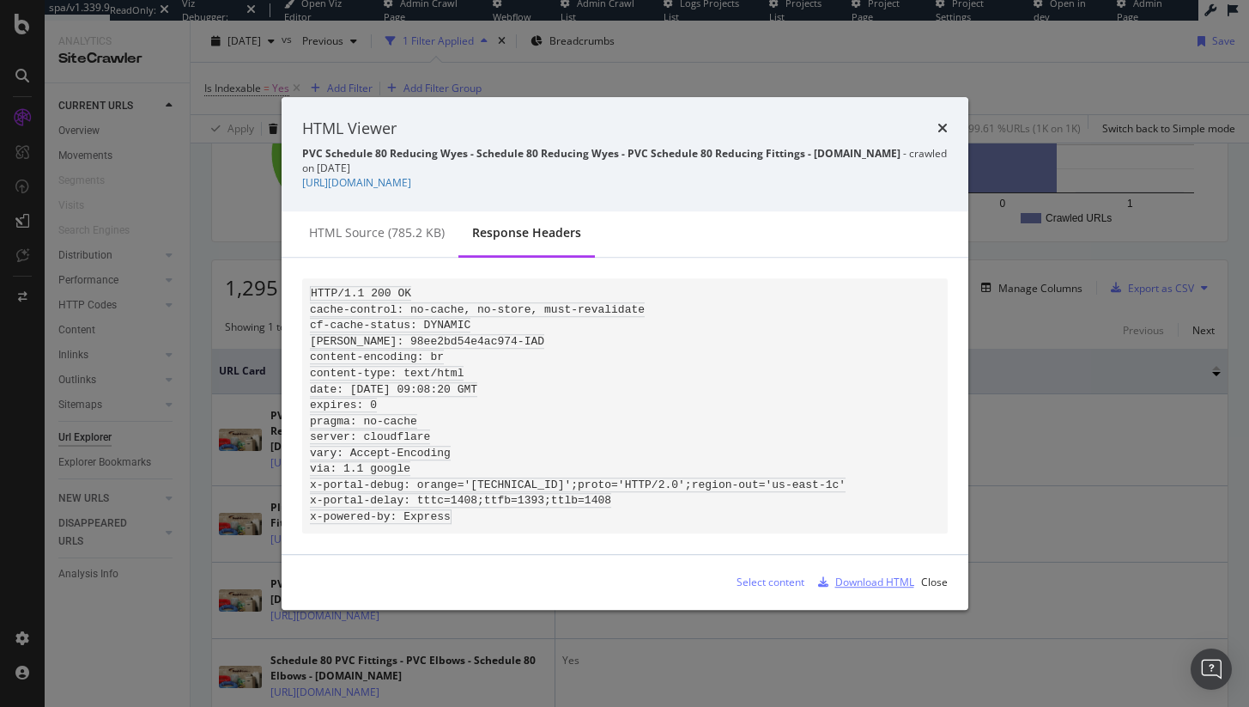
click at [894, 583] on div "Download HTML" at bounding box center [875, 582] width 79 height 15
click at [944, 125] on icon "times" at bounding box center [943, 129] width 10 height 14
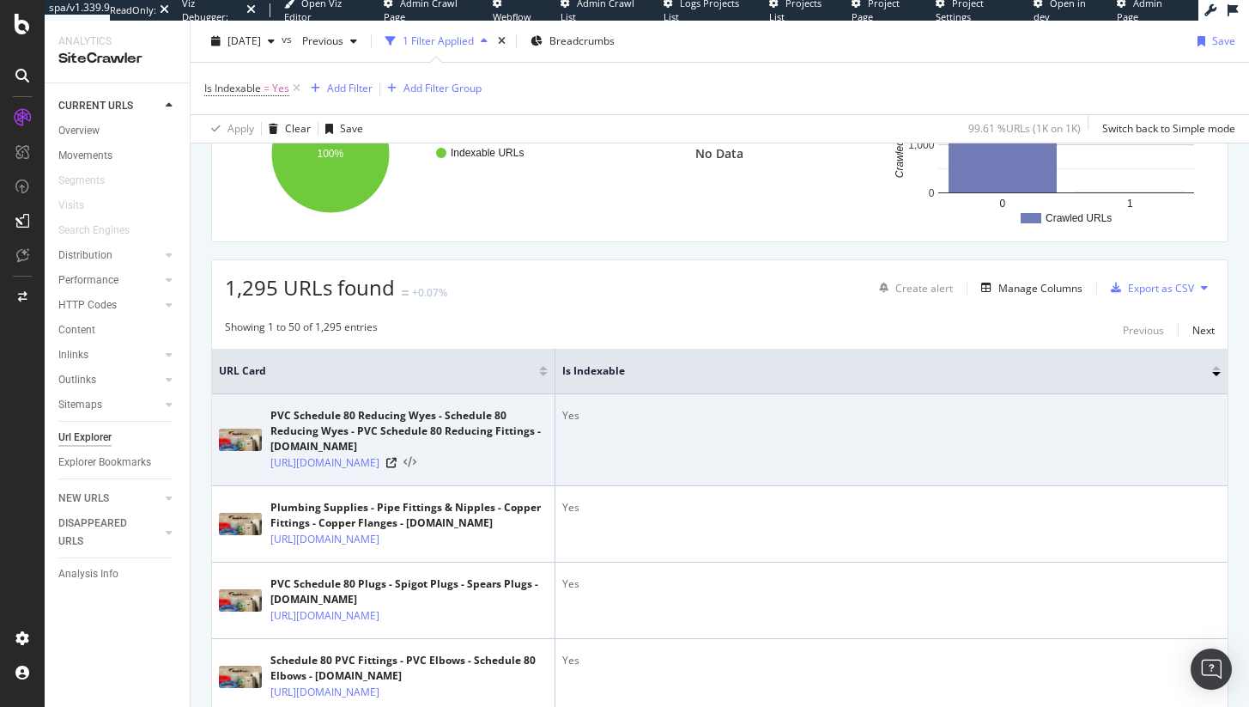
click at [416, 469] on icon at bounding box center [410, 463] width 13 height 12
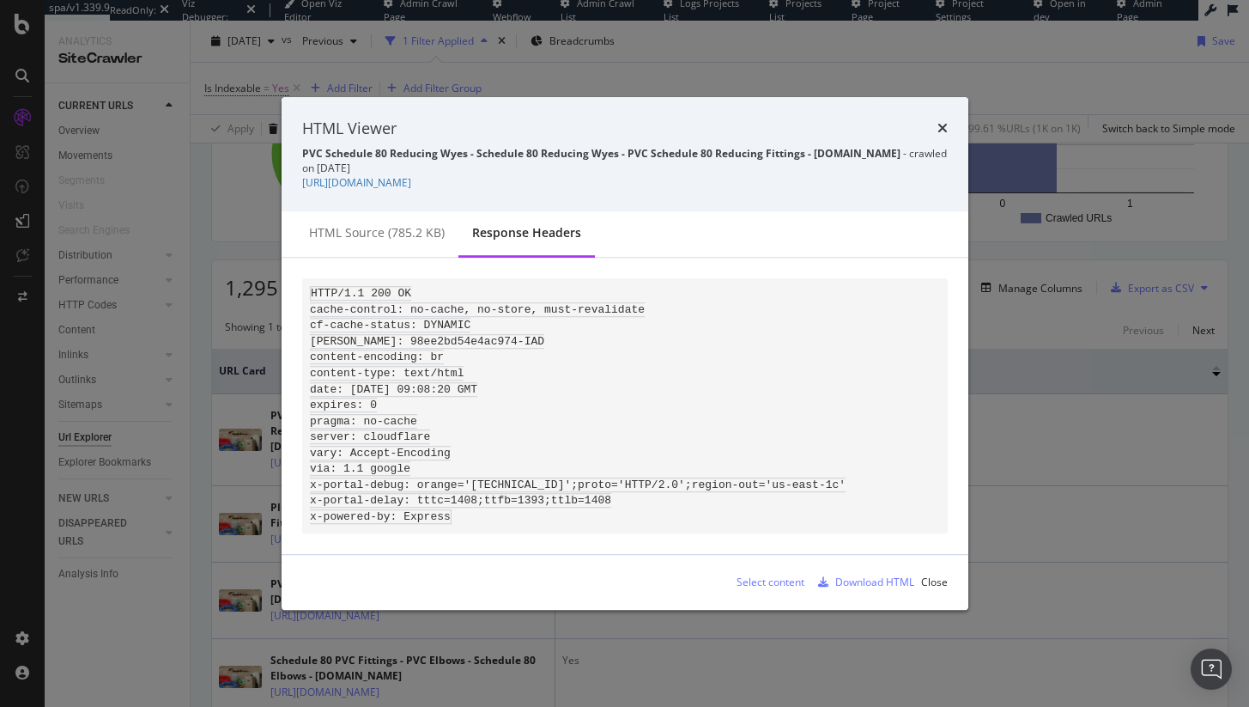
click at [948, 114] on div "HTML Viewer PVC Schedule 80 Reducing Wyes - Schedule 80 Reducing Wyes - PVC Sch…" at bounding box center [625, 154] width 687 height 114
click at [942, 123] on icon "times" at bounding box center [943, 129] width 10 height 14
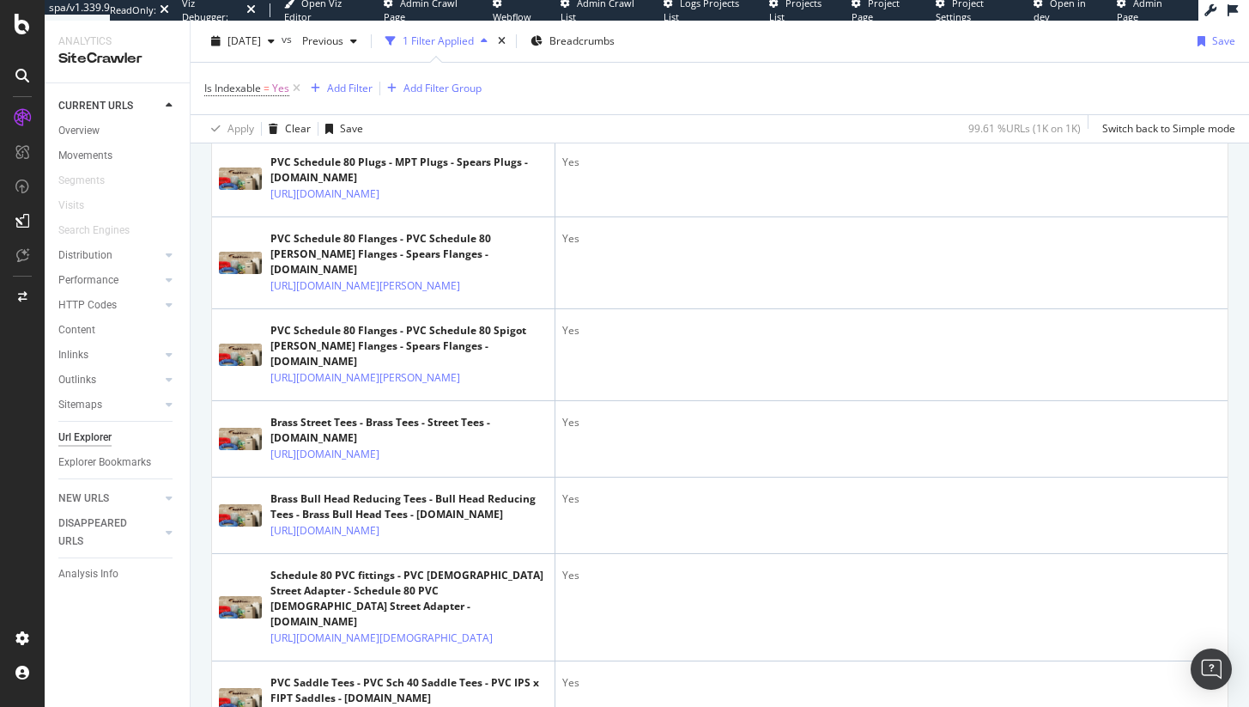
scroll to position [945, 0]
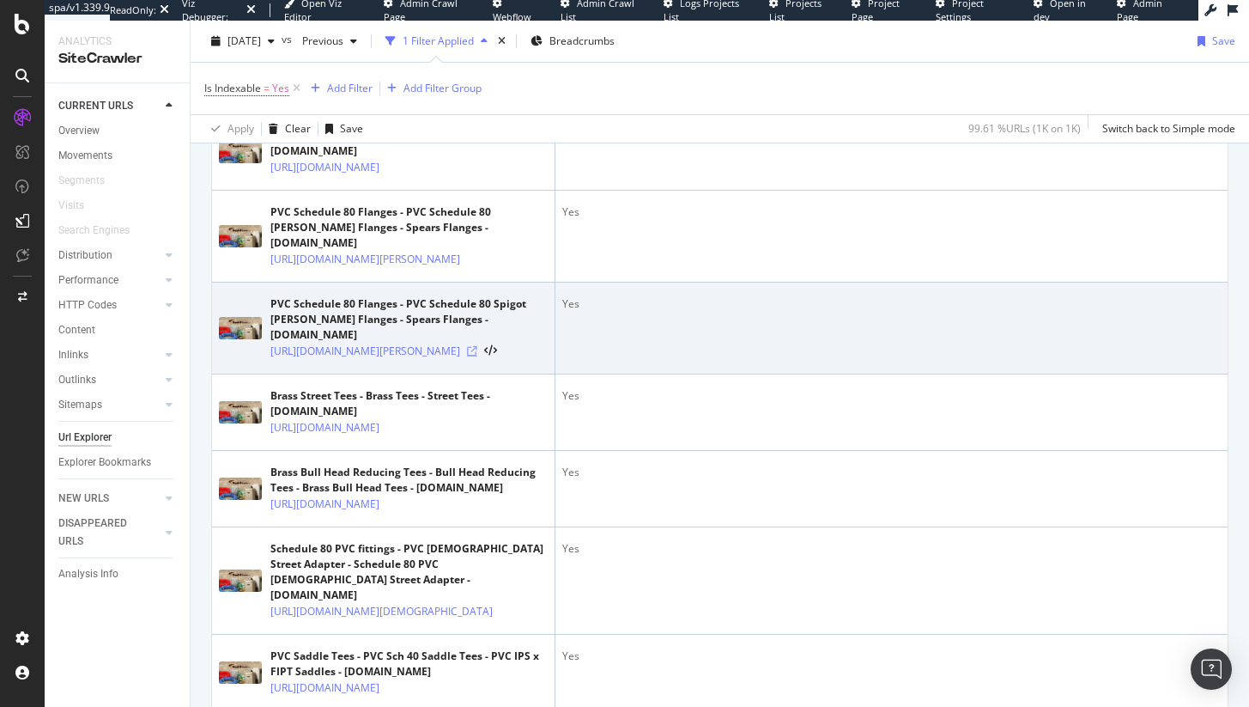
click at [477, 356] on icon at bounding box center [472, 351] width 10 height 10
click at [497, 357] on icon at bounding box center [490, 351] width 13 height 12
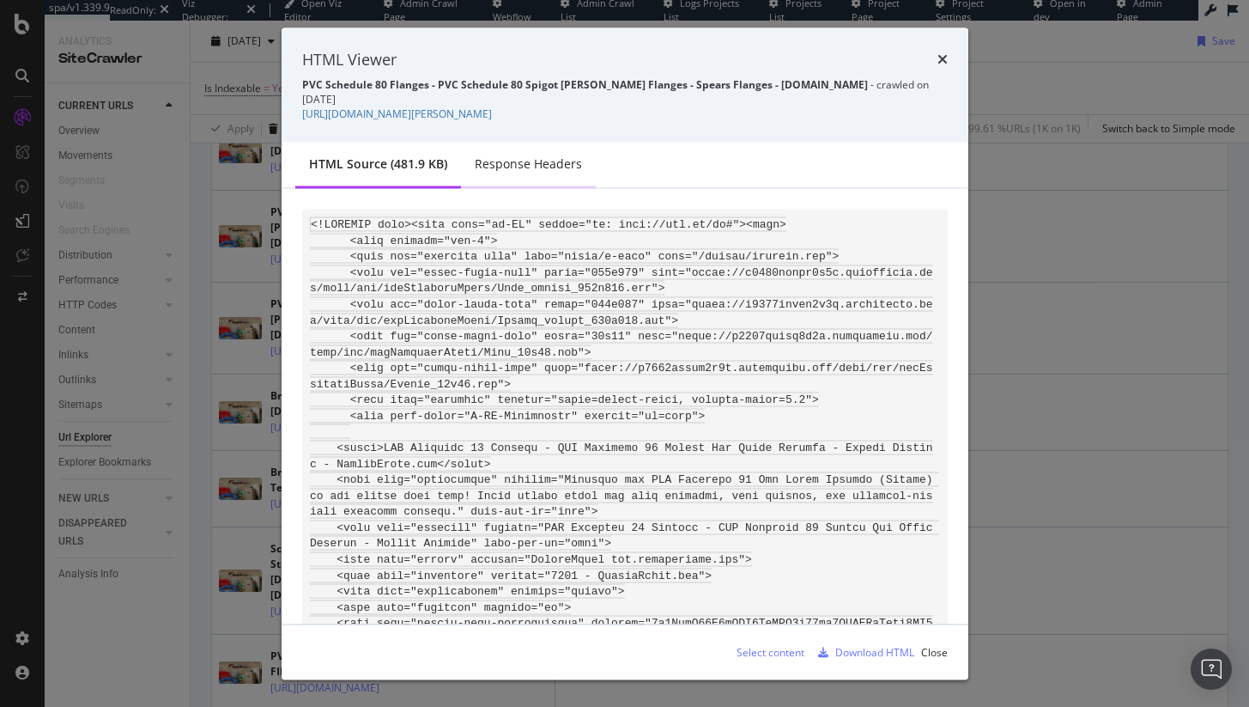
click at [573, 170] on div "Response Headers" at bounding box center [528, 163] width 107 height 17
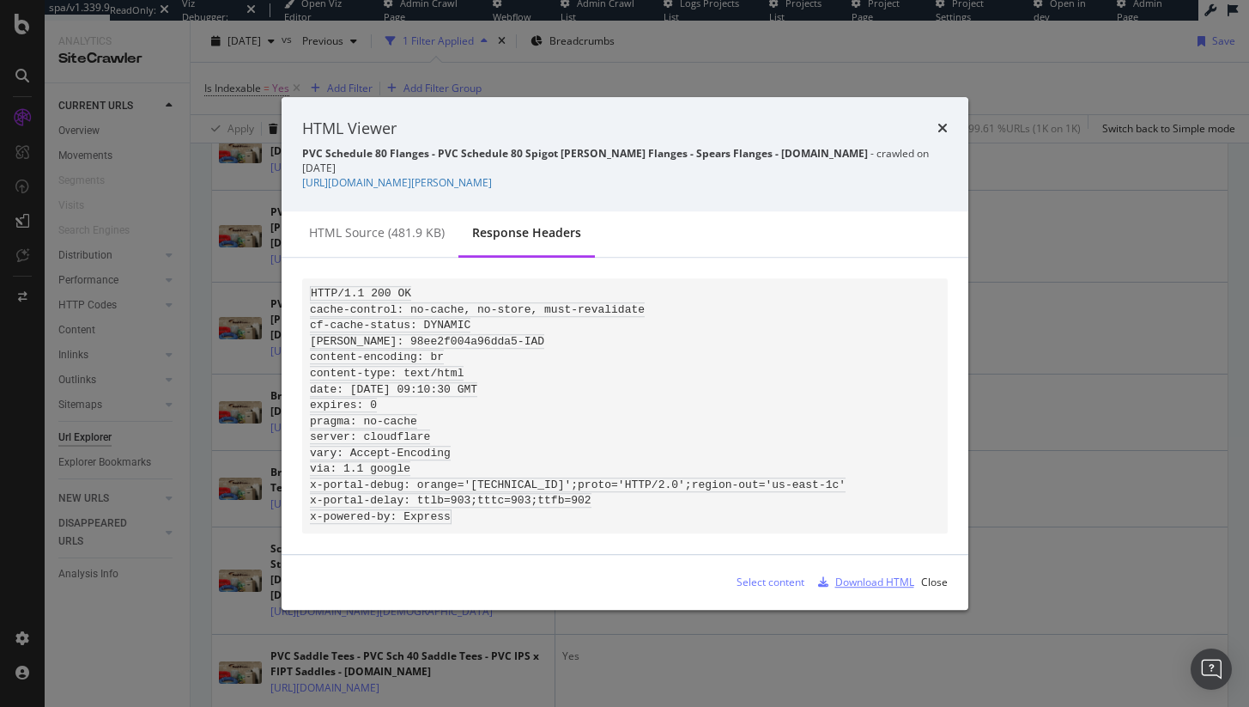
click at [895, 590] on div "Download HTML" at bounding box center [875, 582] width 79 height 15
click at [935, 121] on div "HTML Viewer" at bounding box center [625, 129] width 646 height 22
click at [938, 122] on icon "times" at bounding box center [943, 129] width 10 height 14
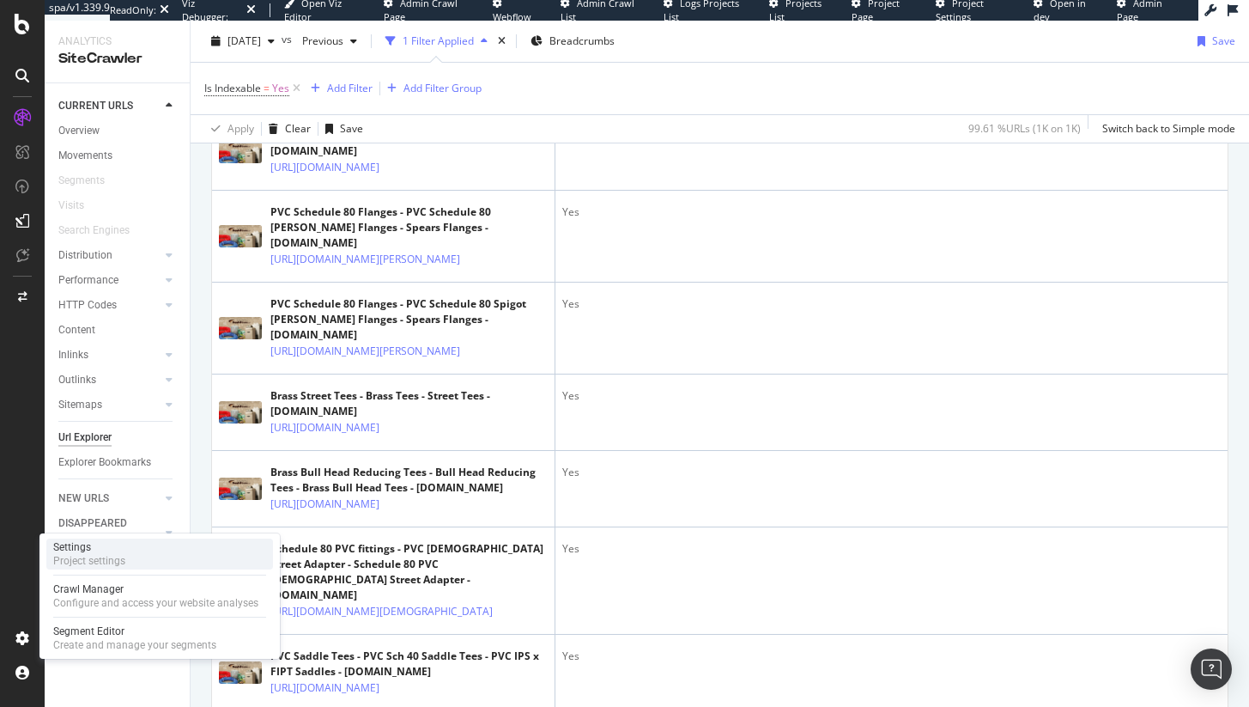
click at [91, 562] on div "Project settings" at bounding box center [89, 561] width 72 height 14
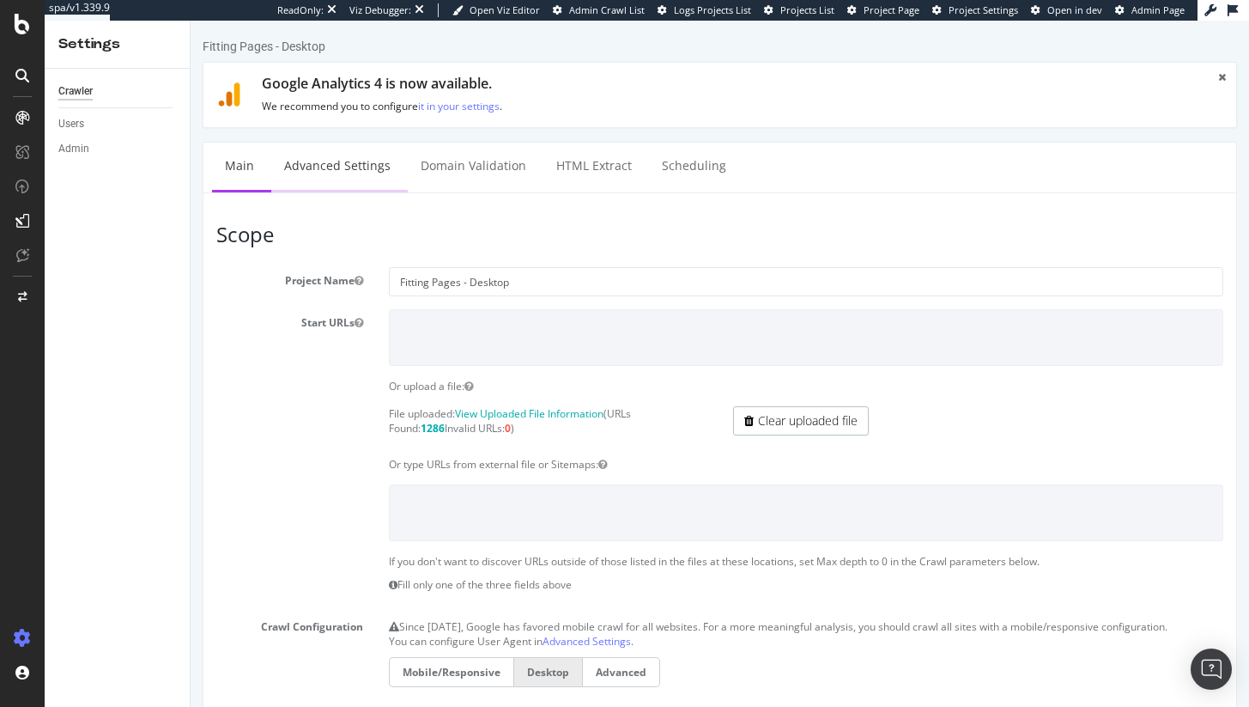
click at [319, 178] on link "Advanced Settings" at bounding box center [337, 166] width 132 height 47
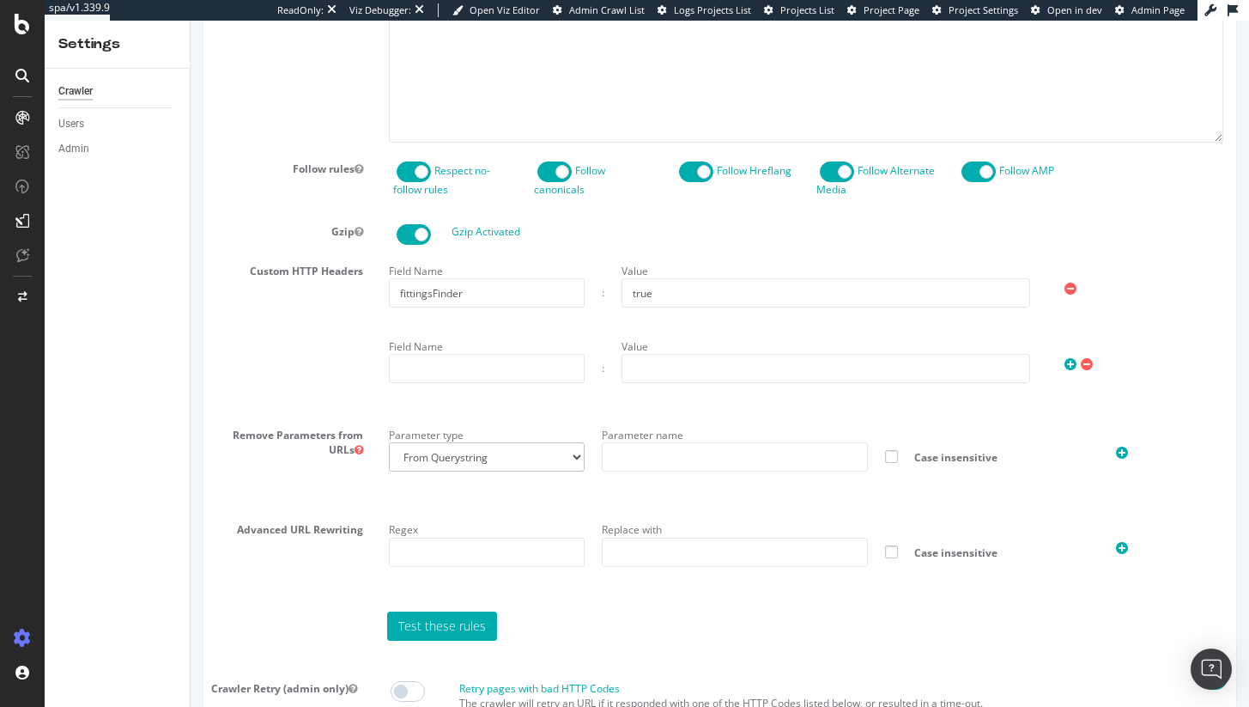
scroll to position [967, 0]
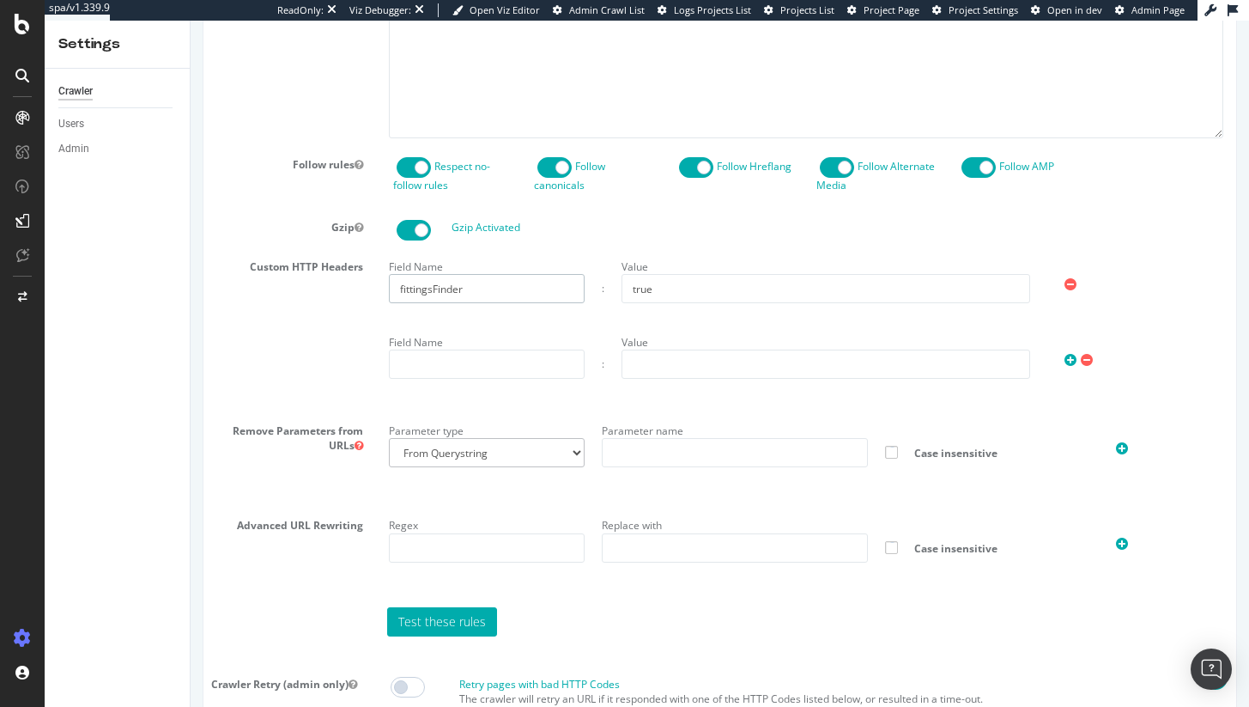
click at [459, 303] on input "fittingsFinder" at bounding box center [487, 288] width 196 height 29
click at [321, 274] on label "Custom HTTP Headers" at bounding box center [290, 263] width 173 height 21
click at [716, 345] on div "Field Name fittingsFinder : Value true Field Name : Value" at bounding box center [806, 328] width 861 height 151
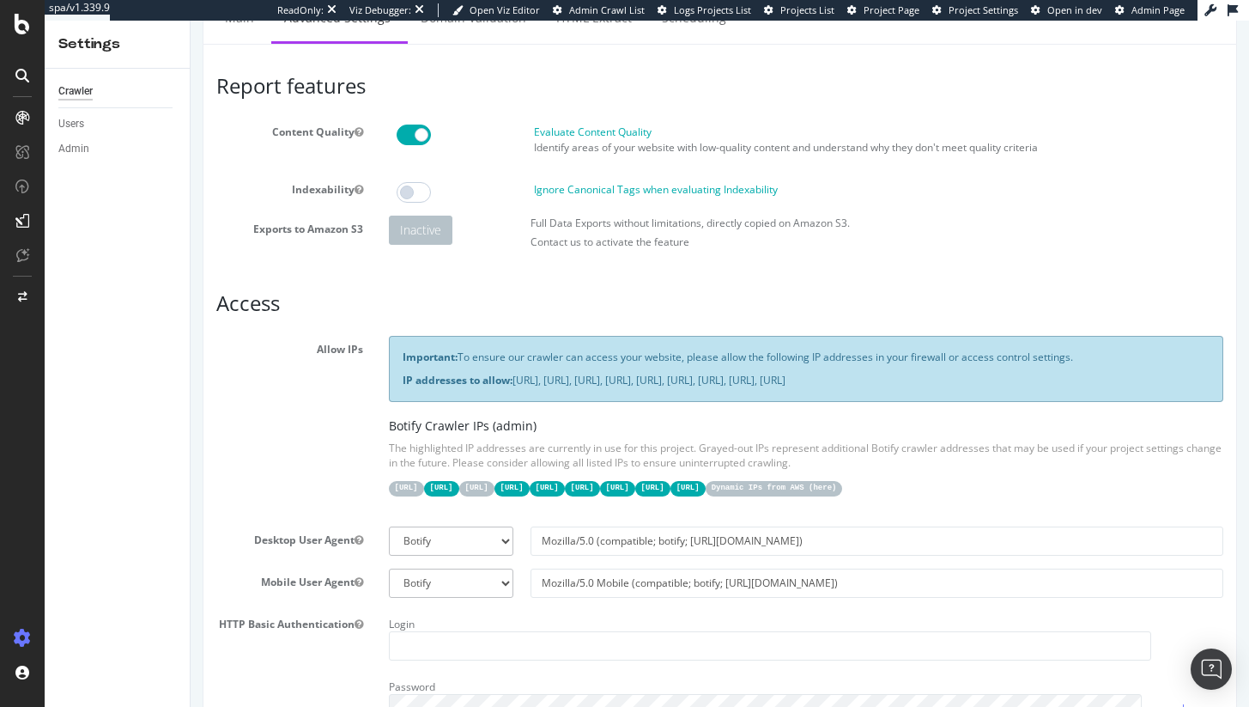
scroll to position [0, 0]
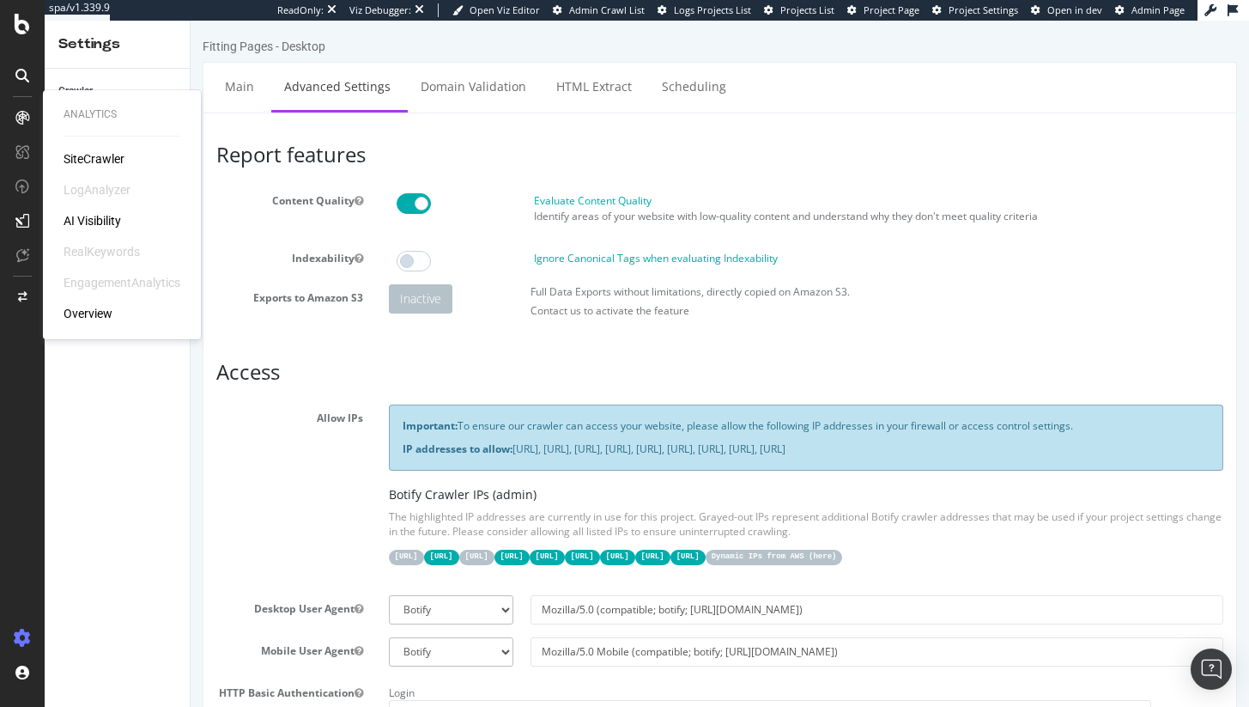
click at [88, 160] on div "SiteCrawler" at bounding box center [94, 158] width 61 height 17
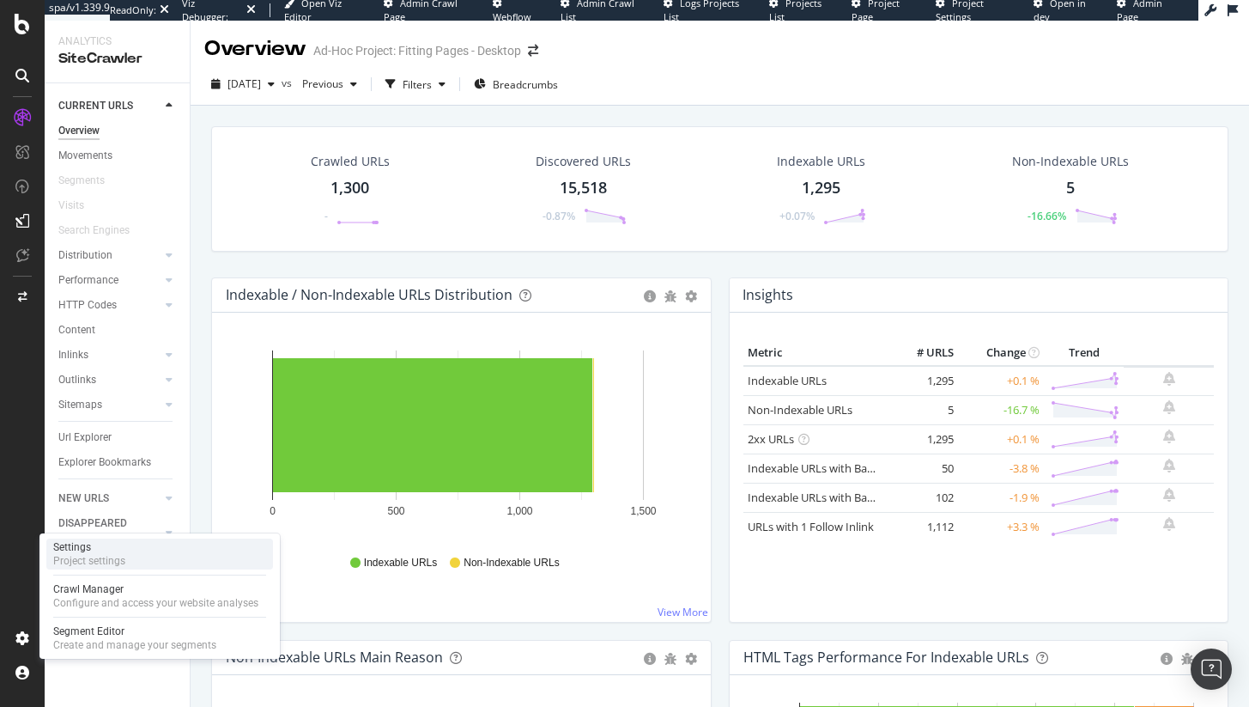
click at [125, 556] on div "Settings Project settings" at bounding box center [159, 553] width 227 height 31
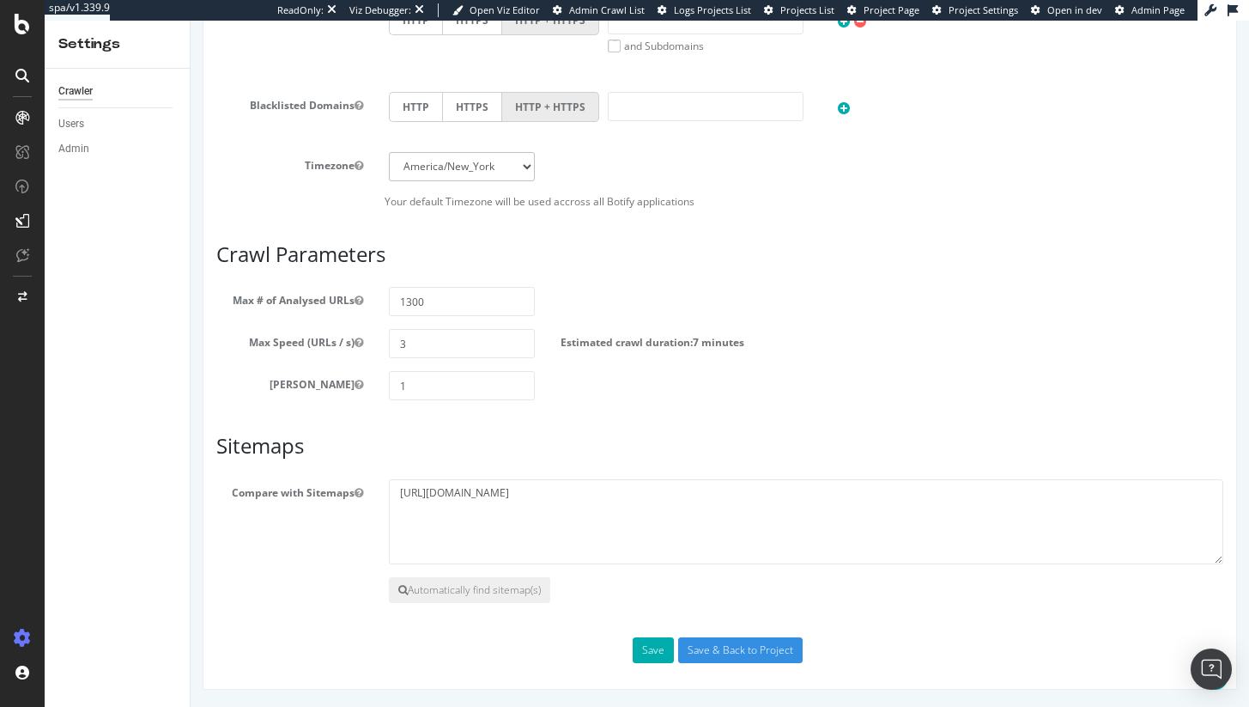
scroll to position [822, 0]
click at [551, 489] on textarea "[URL][DOMAIN_NAME]" at bounding box center [807, 522] width 836 height 86
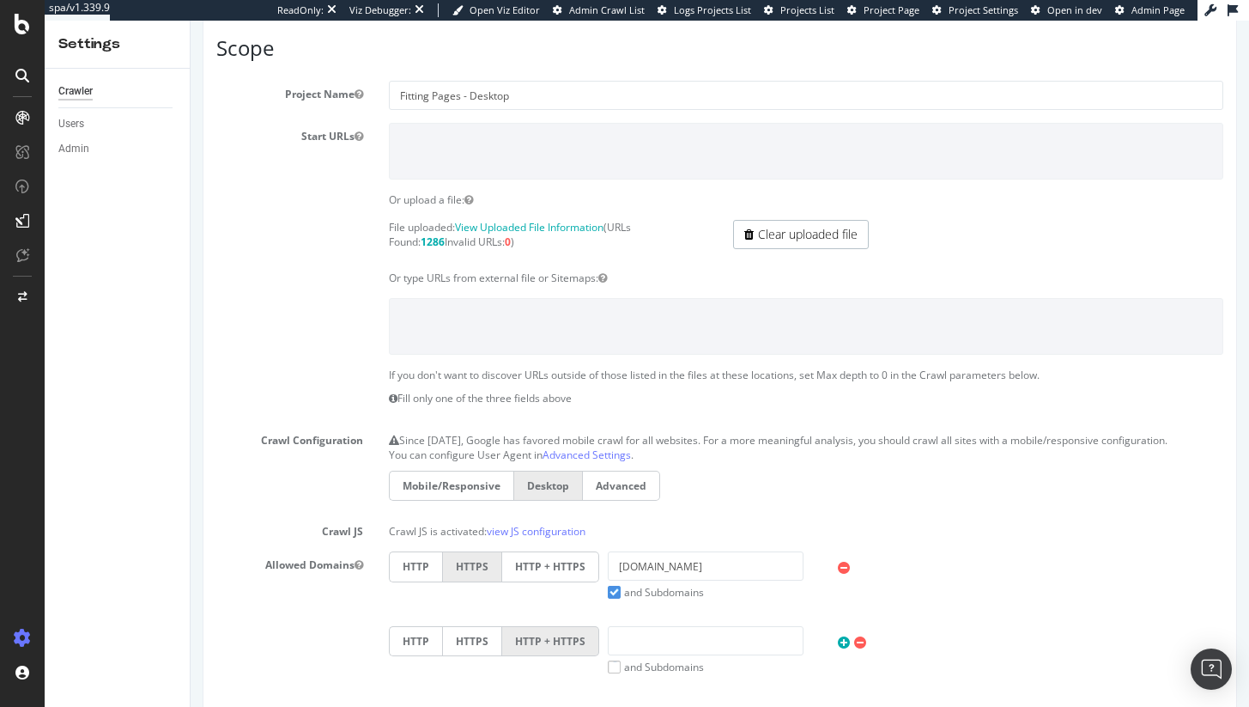
scroll to position [0, 0]
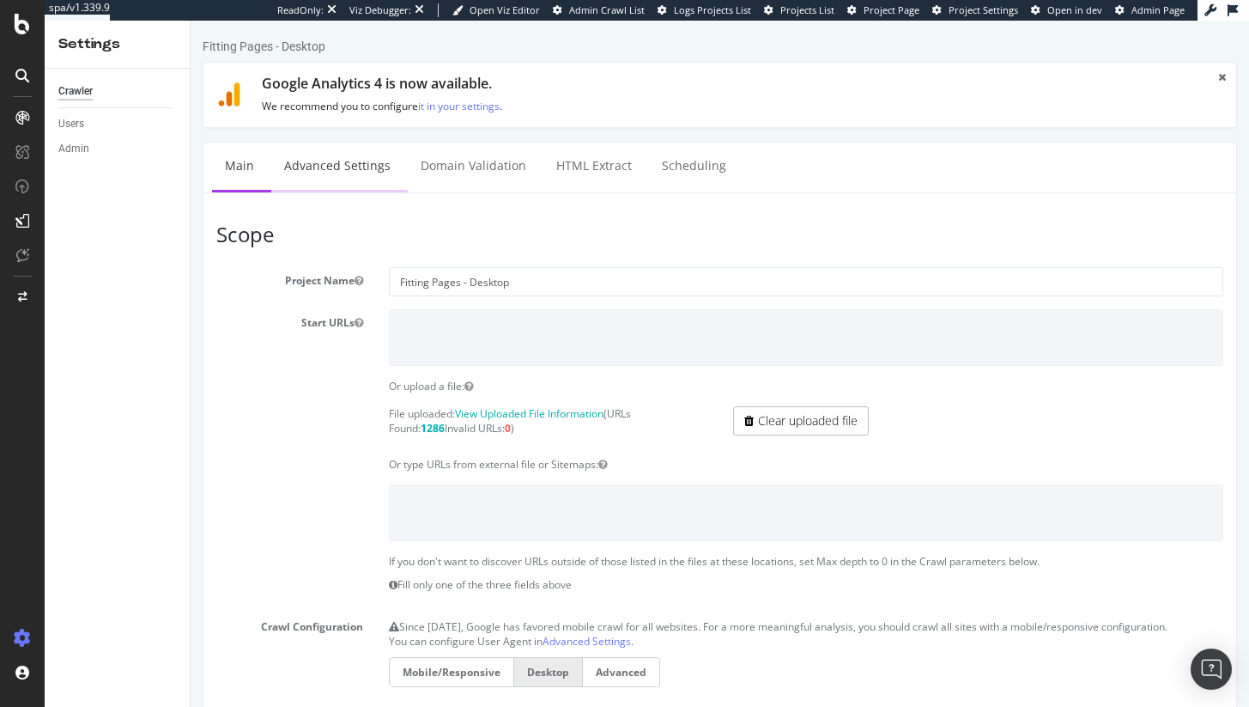
click at [331, 164] on link "Advanced Settings" at bounding box center [337, 166] width 132 height 47
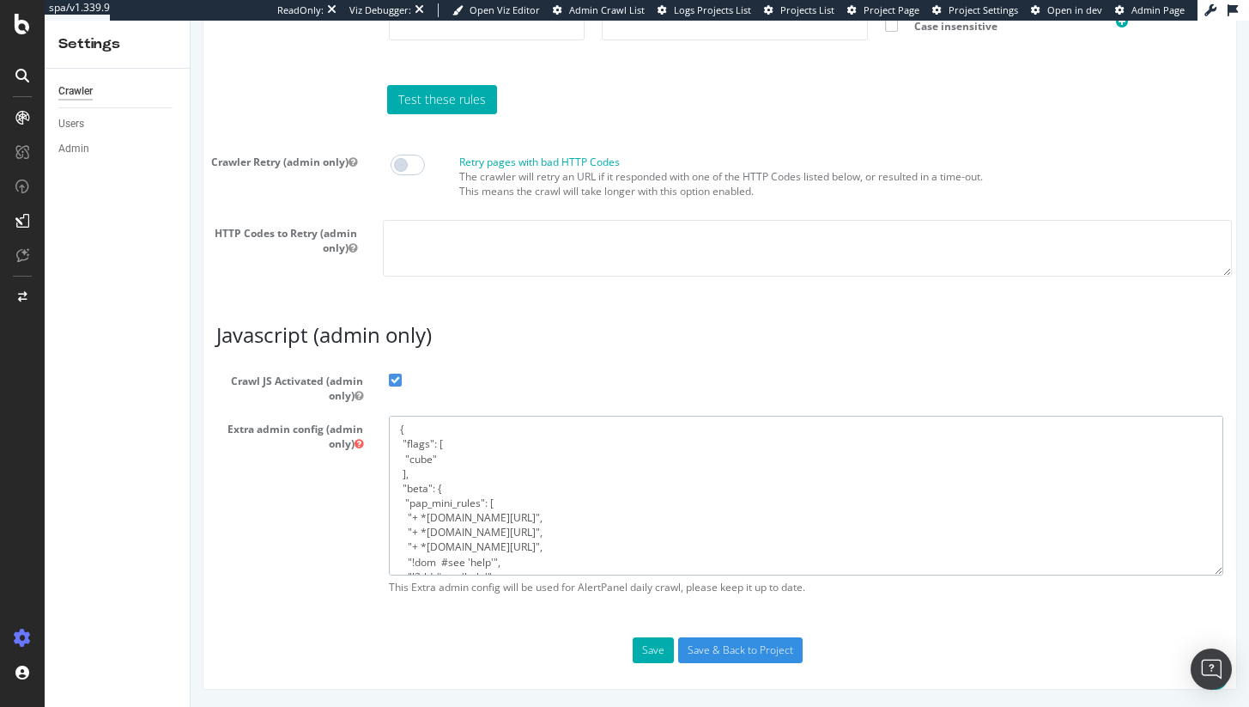
drag, startPoint x: 453, startPoint y: 574, endPoint x: 304, endPoint y: 306, distance: 307.1
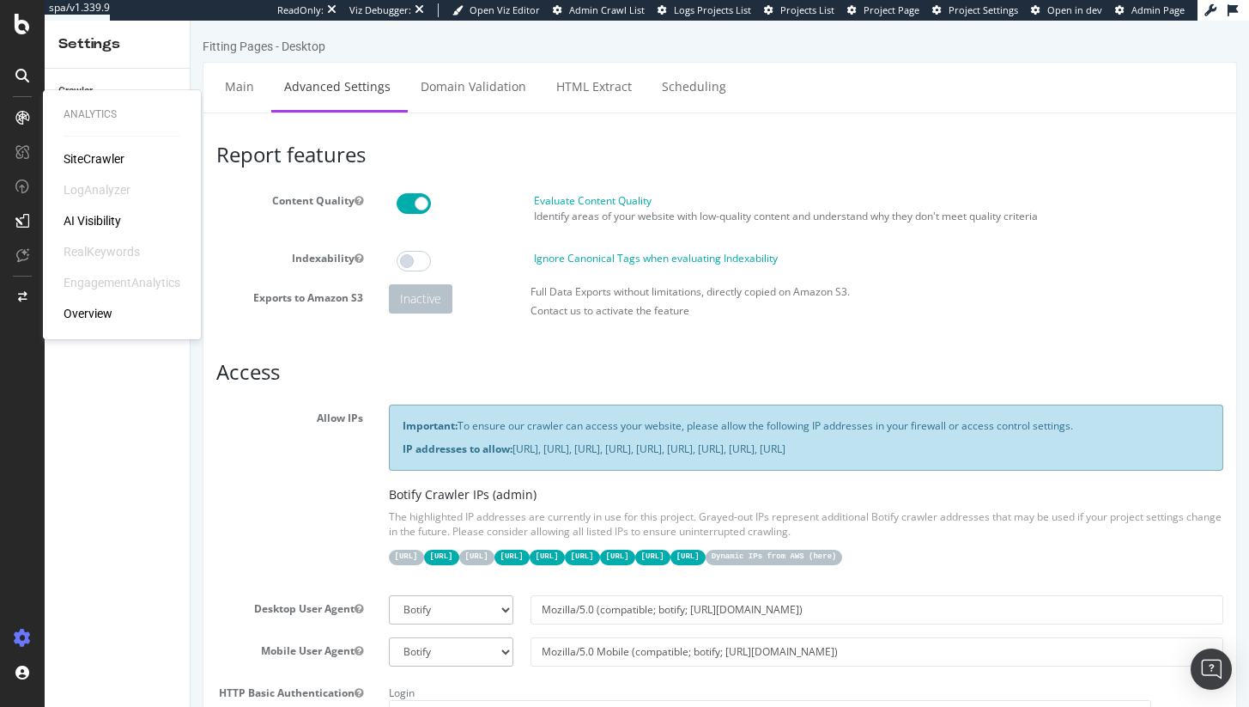
click at [99, 150] on div "SiteCrawler" at bounding box center [94, 158] width 61 height 17
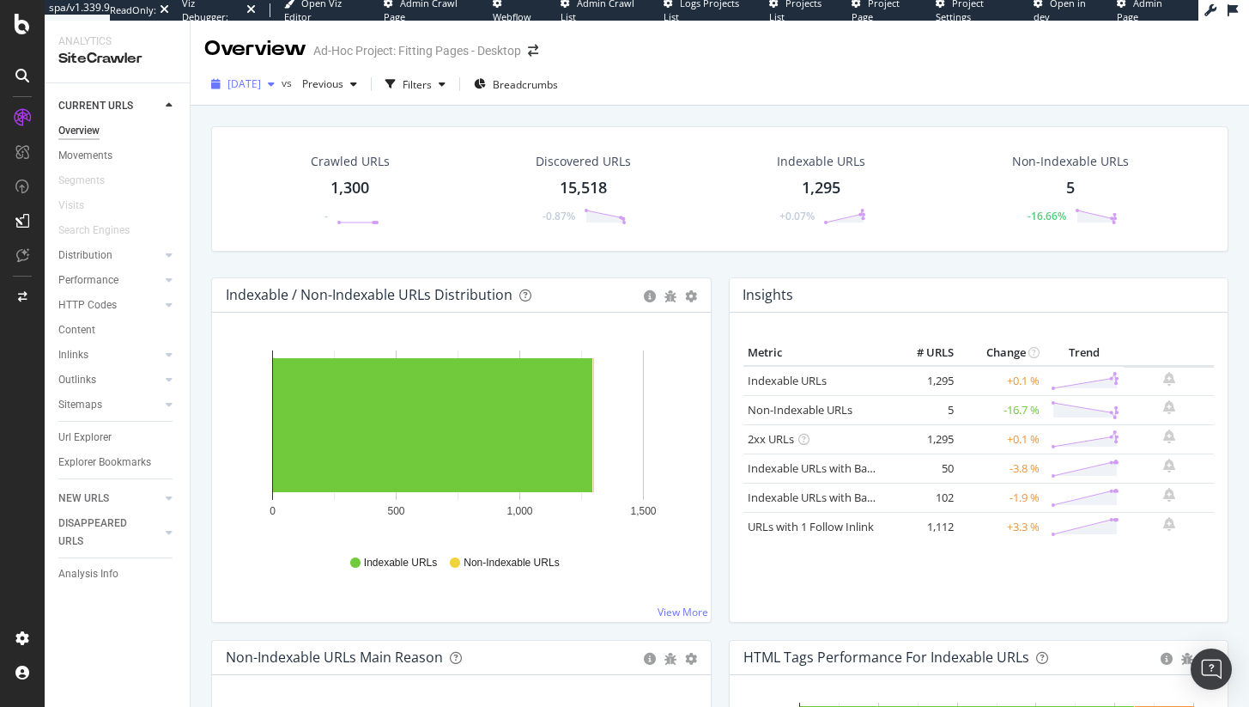
click at [282, 91] on div "2025 Oct. 15th" at bounding box center [242, 84] width 77 height 26
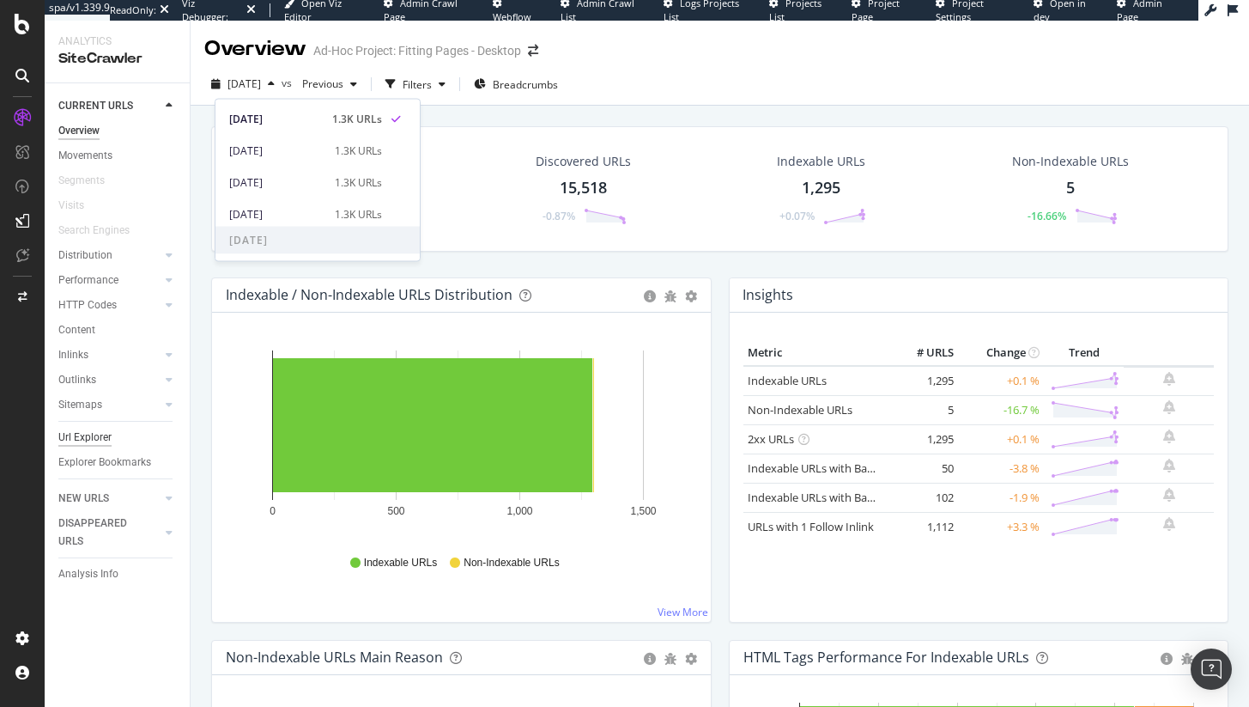
click at [94, 442] on div "Url Explorer" at bounding box center [84, 437] width 53 height 18
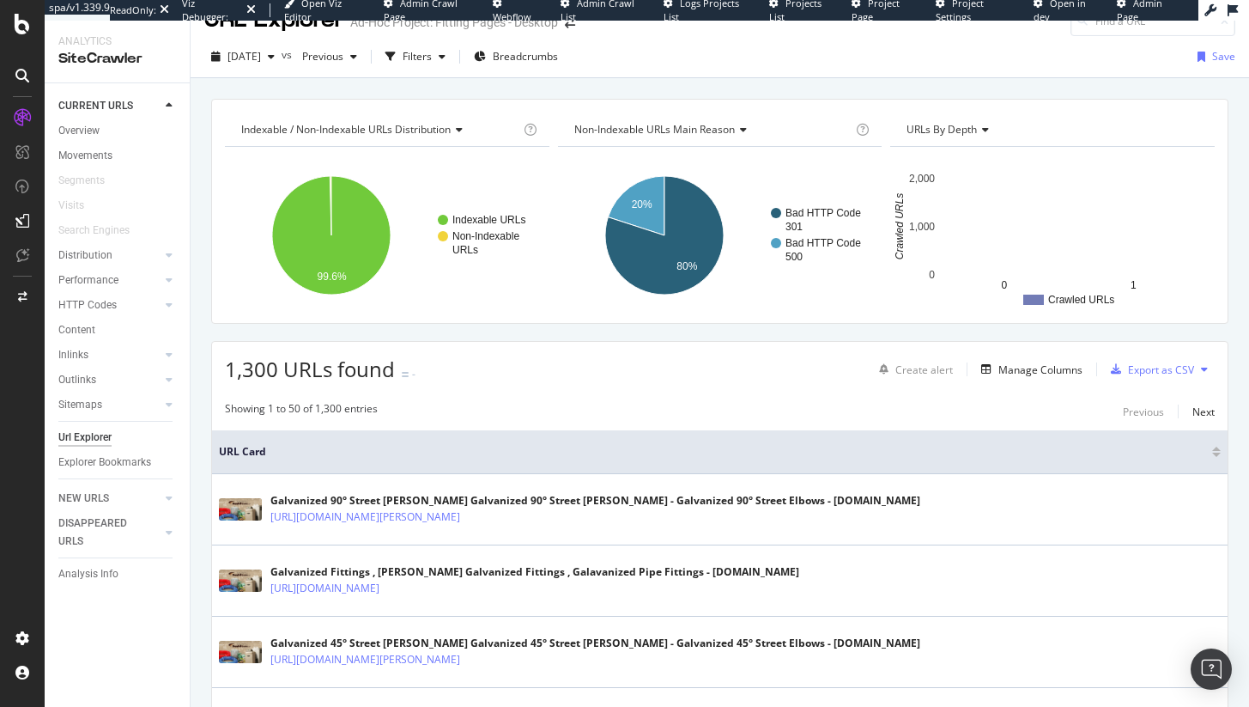
scroll to position [31, 0]
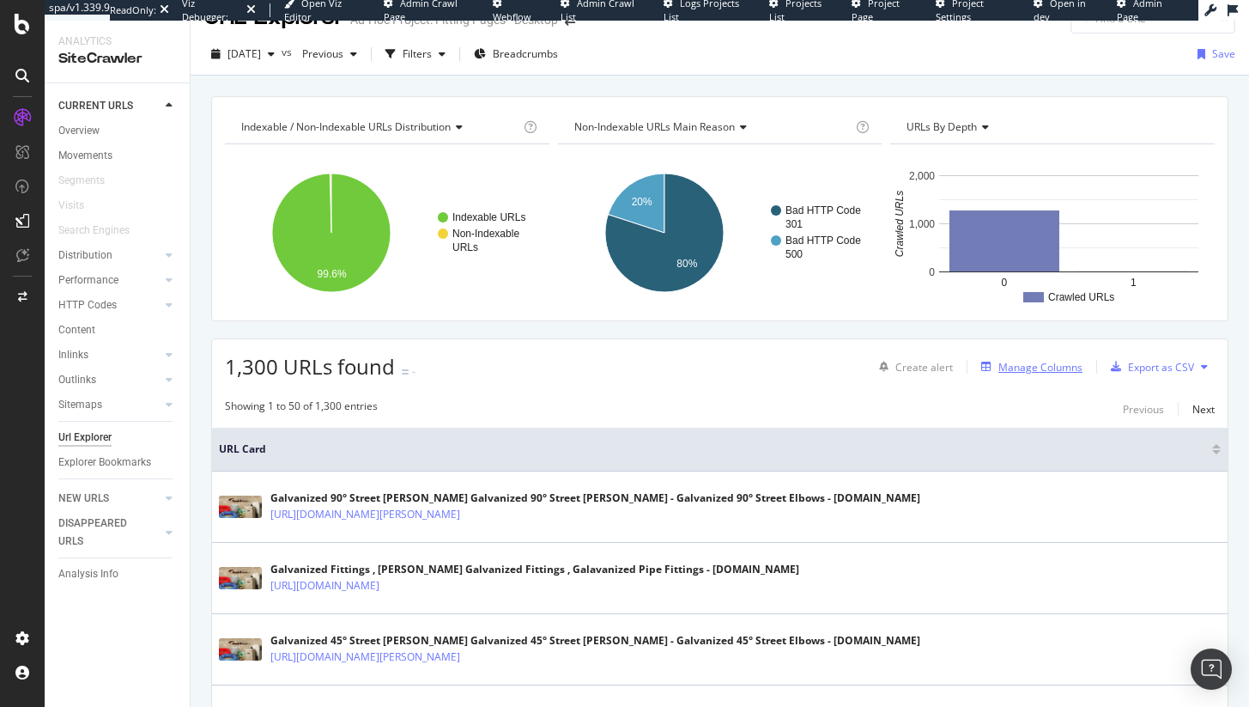
click at [1039, 369] on div "Manage Columns" at bounding box center [1041, 367] width 84 height 15
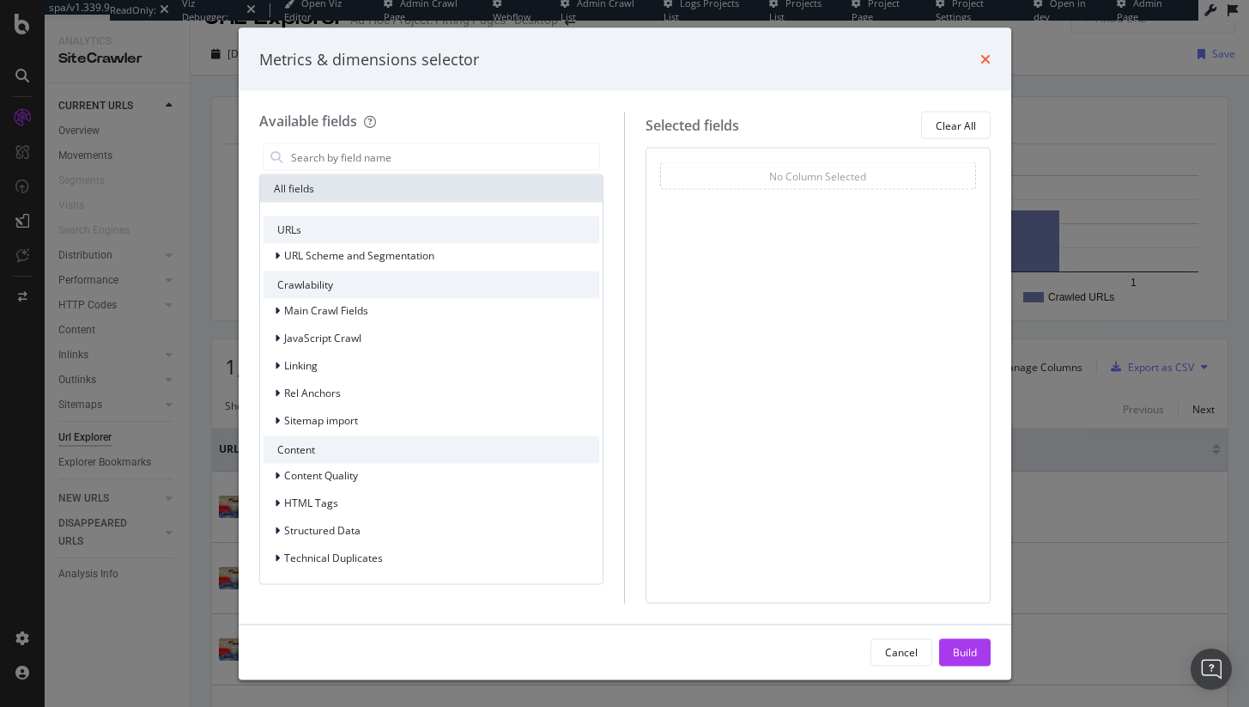
click at [987, 61] on icon "times" at bounding box center [986, 59] width 10 height 14
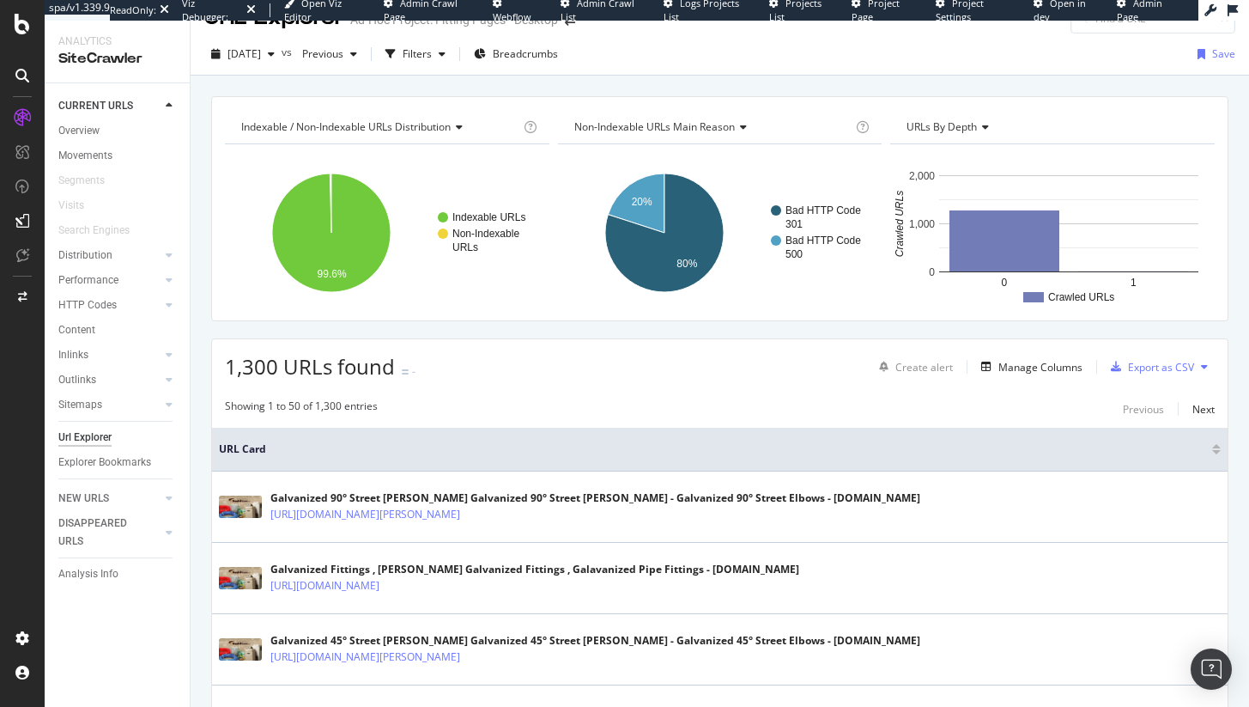
click at [55, 580] on div "CURRENT URLS Overview Movements Segments Visits Search Engines Distribution Top…" at bounding box center [117, 394] width 145 height 623
click at [67, 574] on div "Analysis Info" at bounding box center [88, 574] width 60 height 18
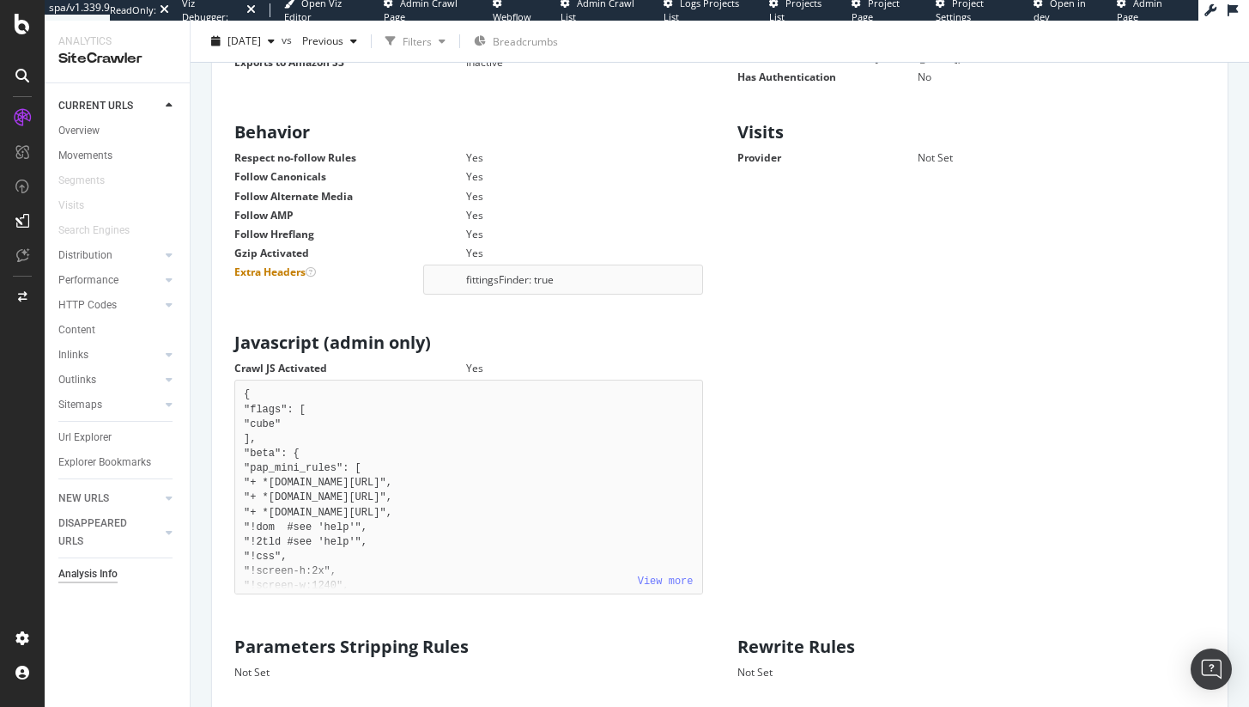
scroll to position [708, 0]
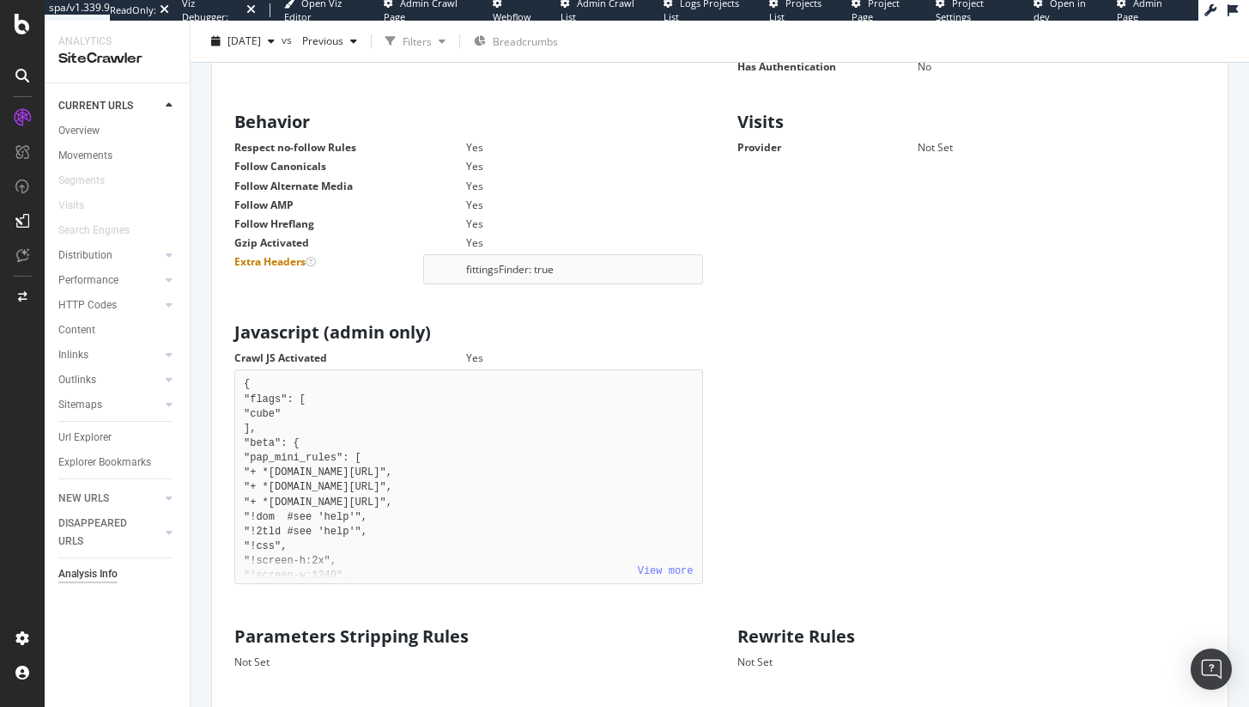
click at [556, 254] on div "fittingsFinder: true" at bounding box center [563, 269] width 280 height 30
click at [261, 40] on span "2025 Oct. 15th" at bounding box center [244, 40] width 33 height 15
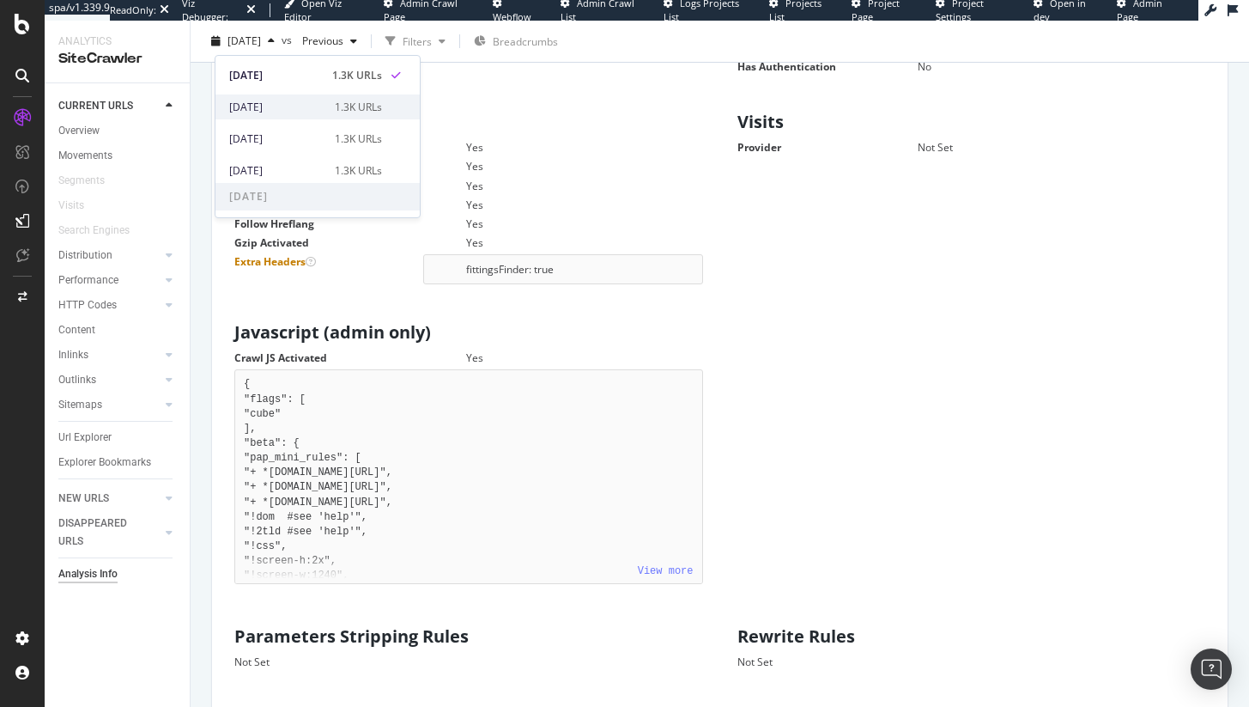
click at [331, 96] on div "2025 Oct. 14th 1.3K URLs" at bounding box center [318, 106] width 204 height 25
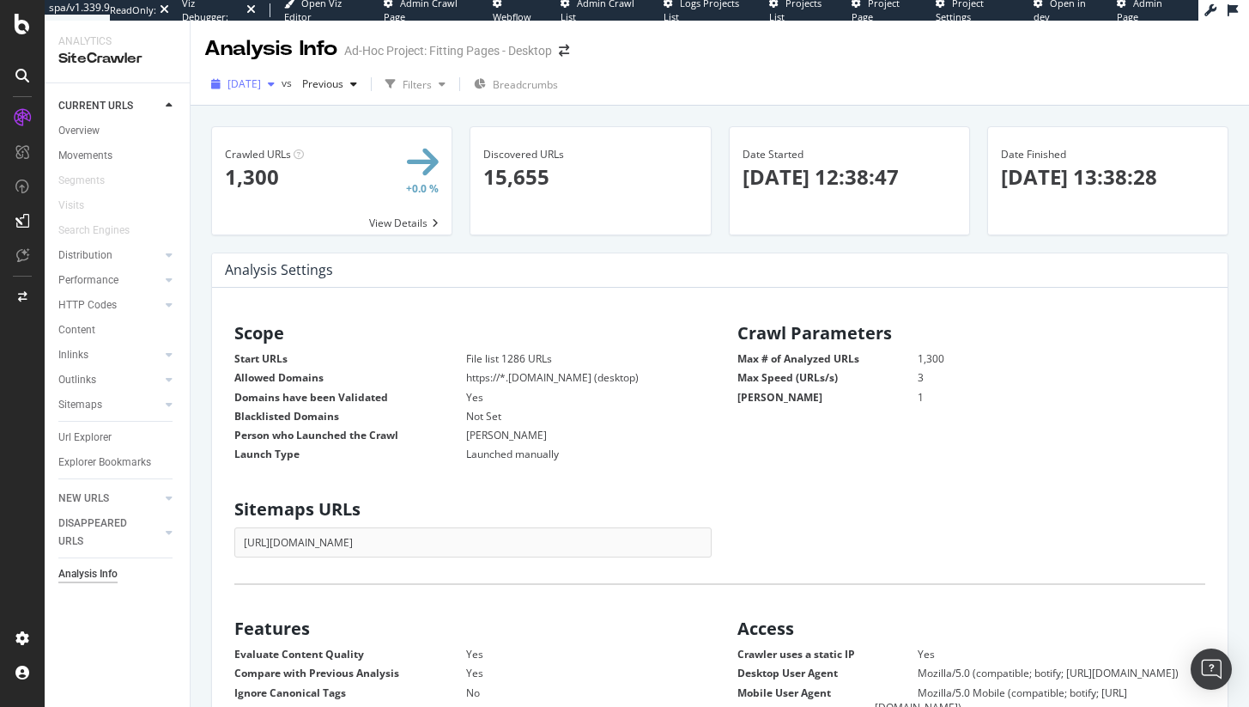
click at [261, 88] on span "[DATE]" at bounding box center [244, 83] width 33 height 15
click at [279, 118] on div "2025 Oct. 15th" at bounding box center [276, 118] width 95 height 15
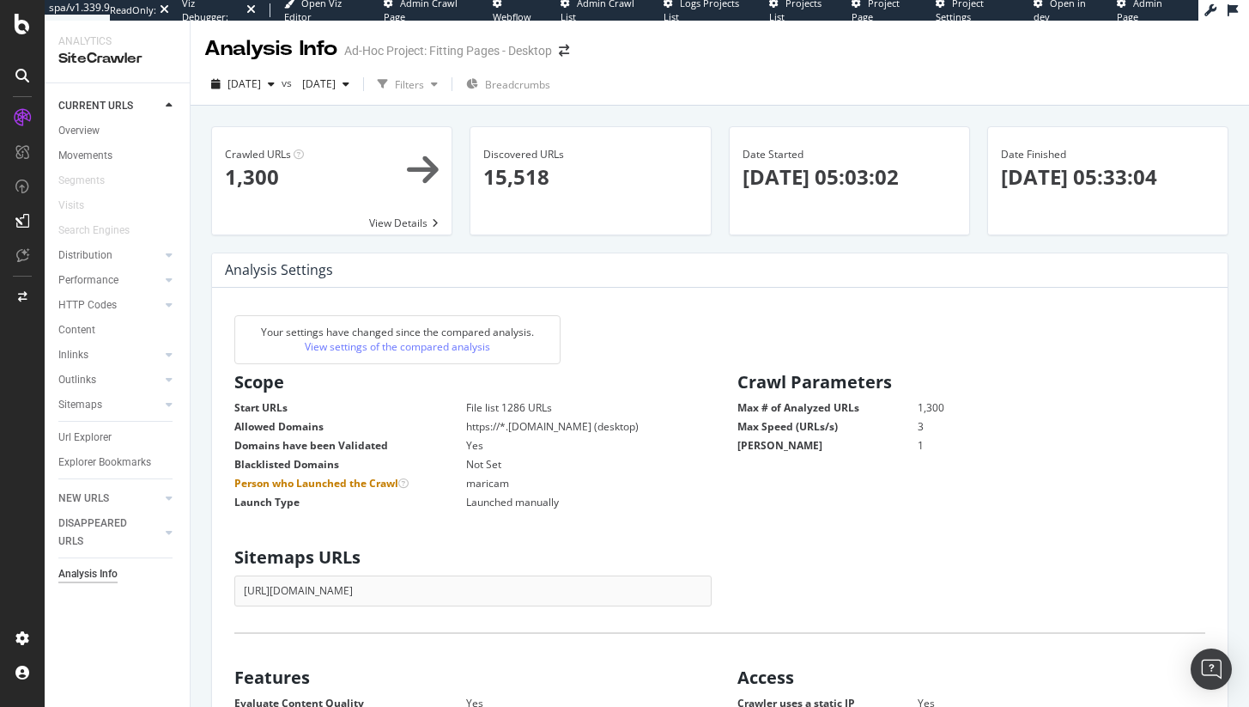
scroll to position [14, 14]
click at [79, 127] on div "Overview" at bounding box center [78, 131] width 41 height 18
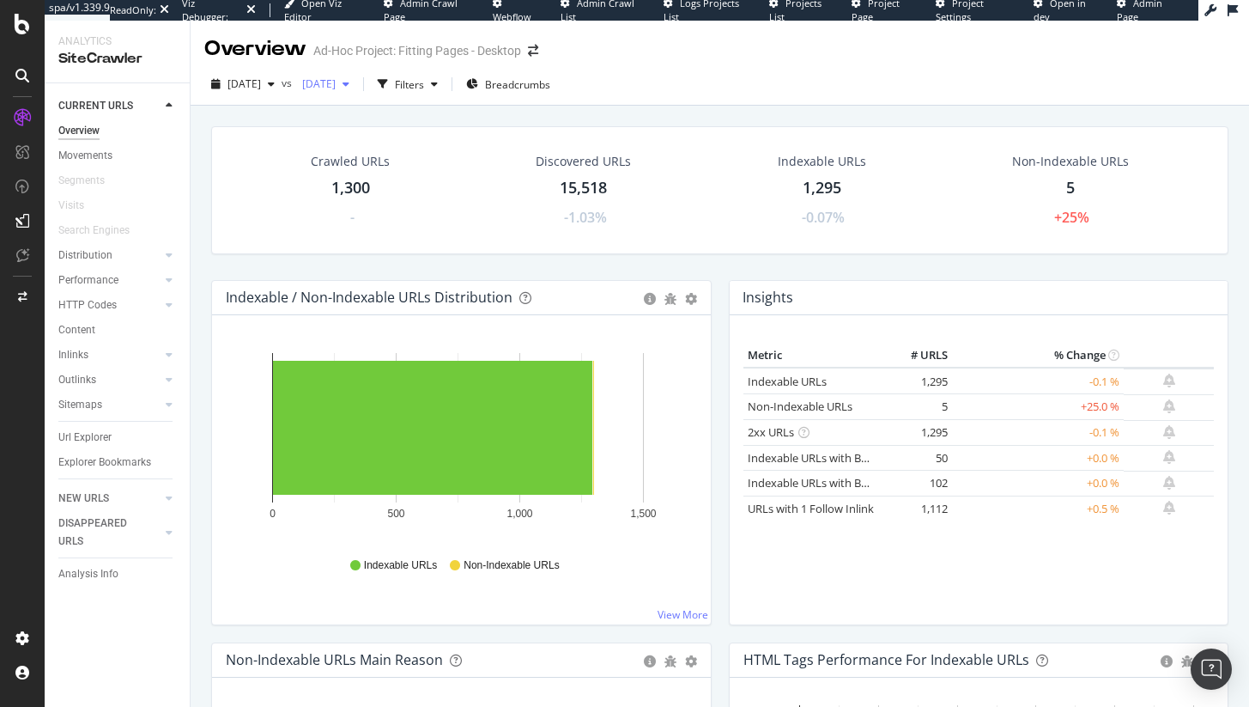
click at [336, 83] on span "2025 Oct. 13th" at bounding box center [315, 83] width 40 height 15
click at [389, 117] on div "[DATE]" at bounding box center [381, 118] width 95 height 15
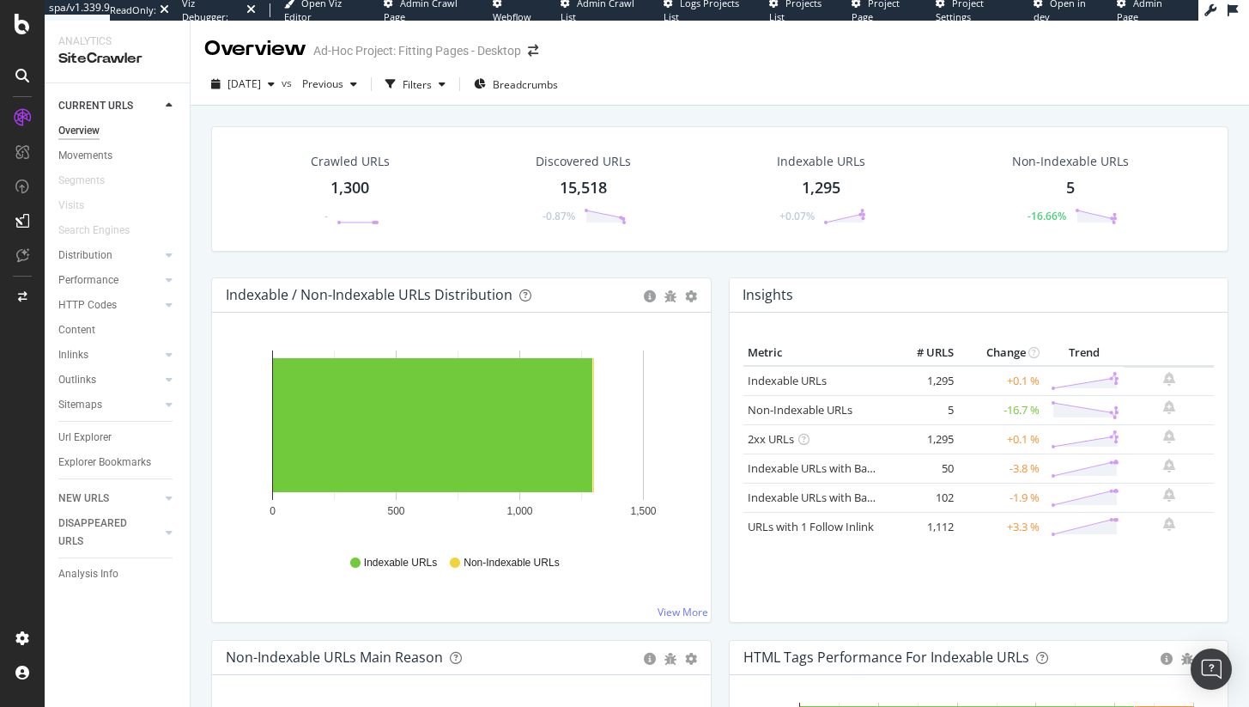
click at [117, 436] on link "Url Explorer" at bounding box center [117, 437] width 119 height 18
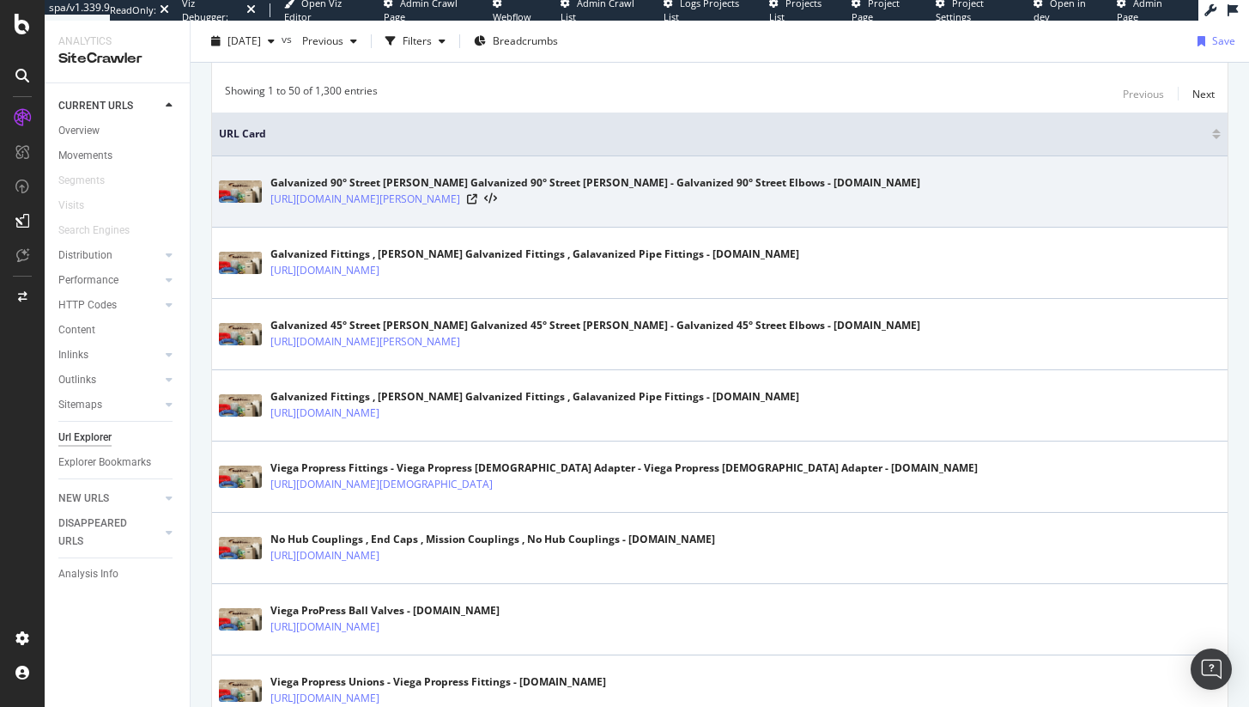
scroll to position [7, 0]
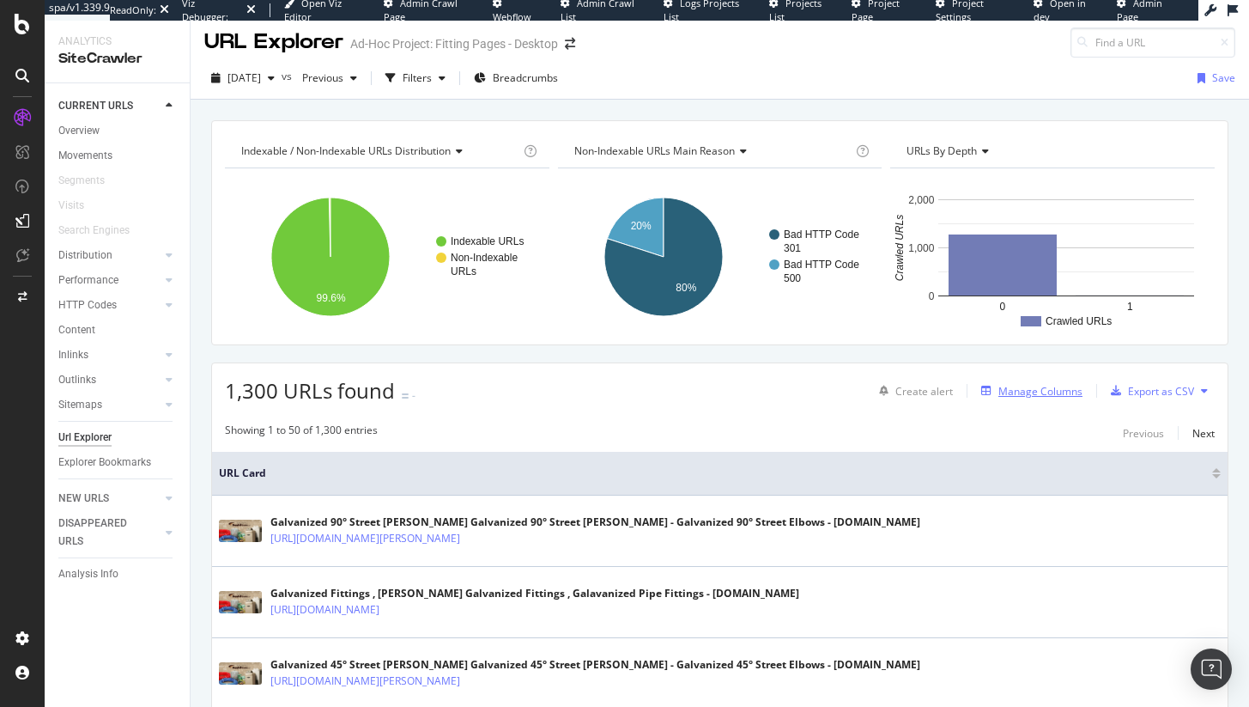
click at [1039, 390] on div "Manage Columns" at bounding box center [1041, 391] width 84 height 15
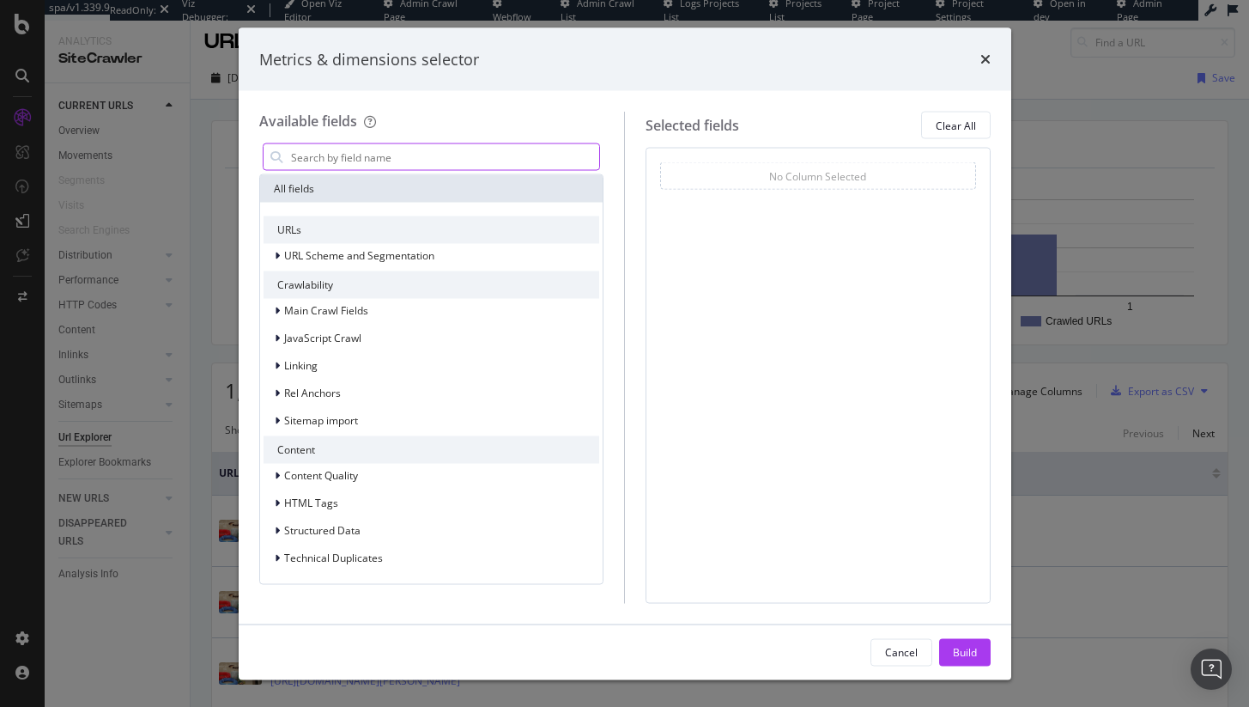
click at [404, 162] on input "modal" at bounding box center [444, 157] width 311 height 26
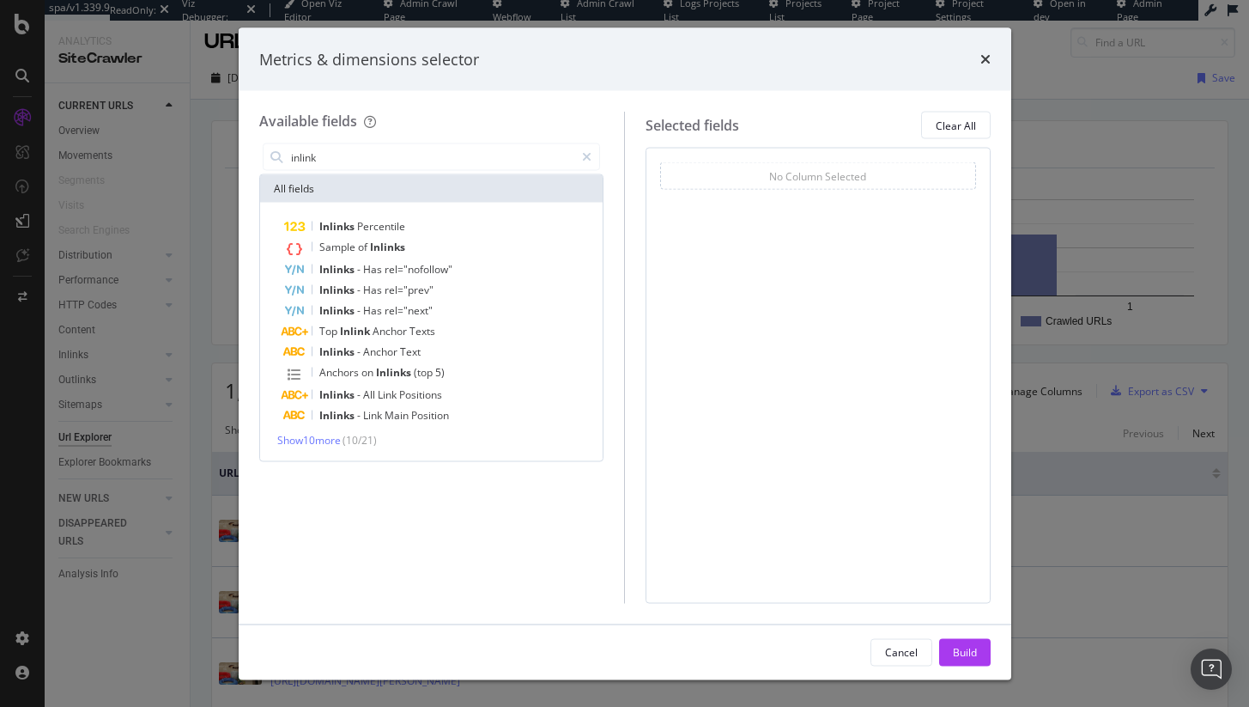
type input "inlink"
click at [335, 431] on div "Inlinks Percentile Sample of Inlinks Inlinks - Has rel="nofollow" Inlinks - Has…" at bounding box center [432, 331] width 337 height 231
click at [340, 440] on span "Show 10 more" at bounding box center [309, 440] width 64 height 15
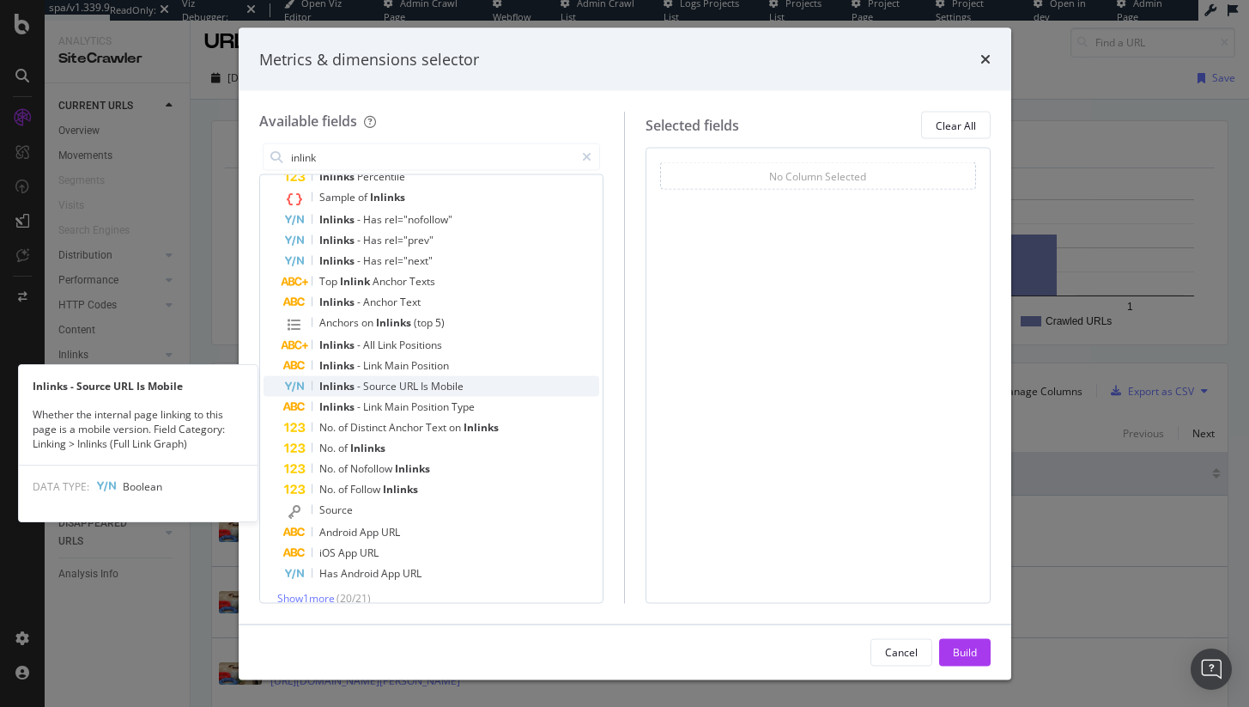
scroll to position [66, 0]
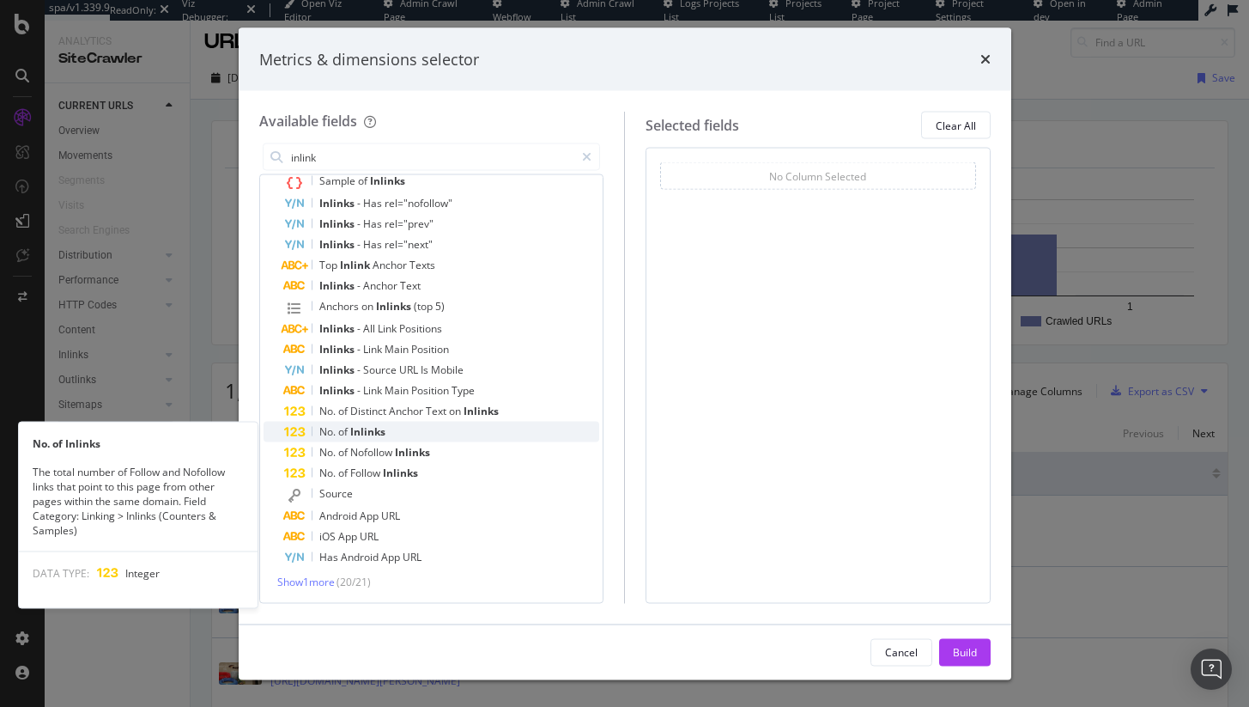
click at [410, 434] on div "No. of Inlinks" at bounding box center [442, 432] width 316 height 21
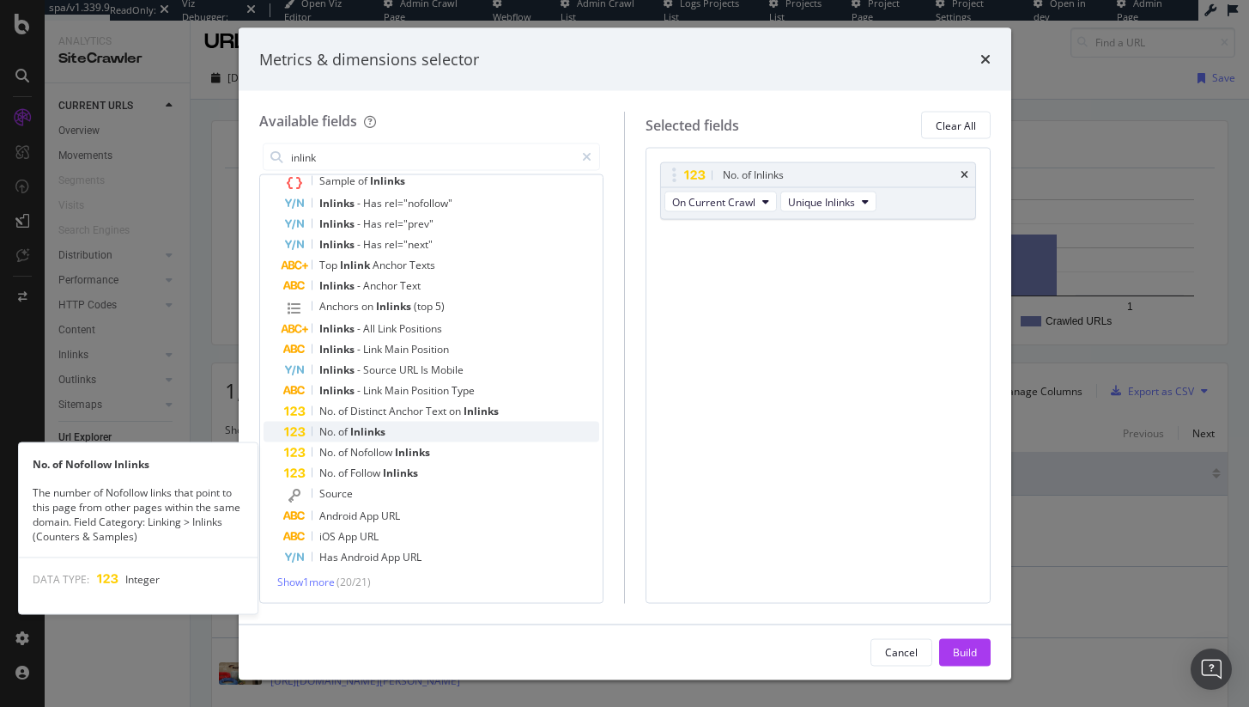
click at [338, 434] on span "of" at bounding box center [344, 431] width 12 height 15
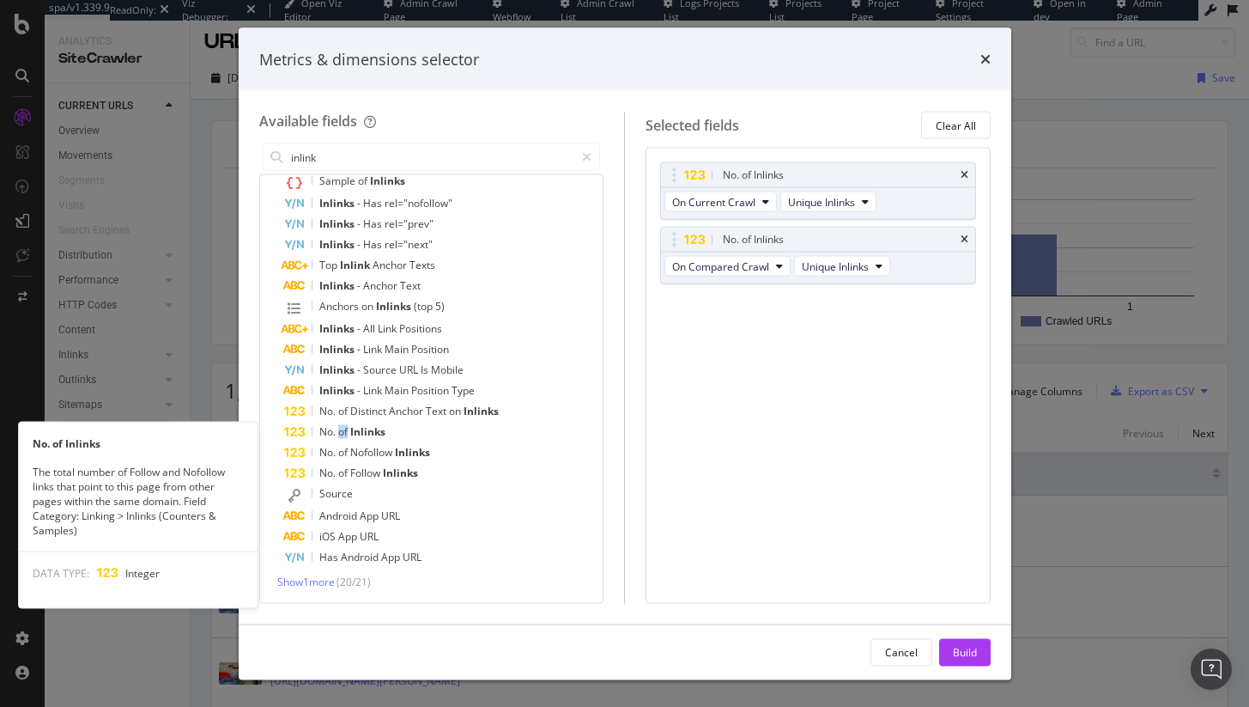
click at [338, 434] on span "of" at bounding box center [344, 431] width 12 height 15
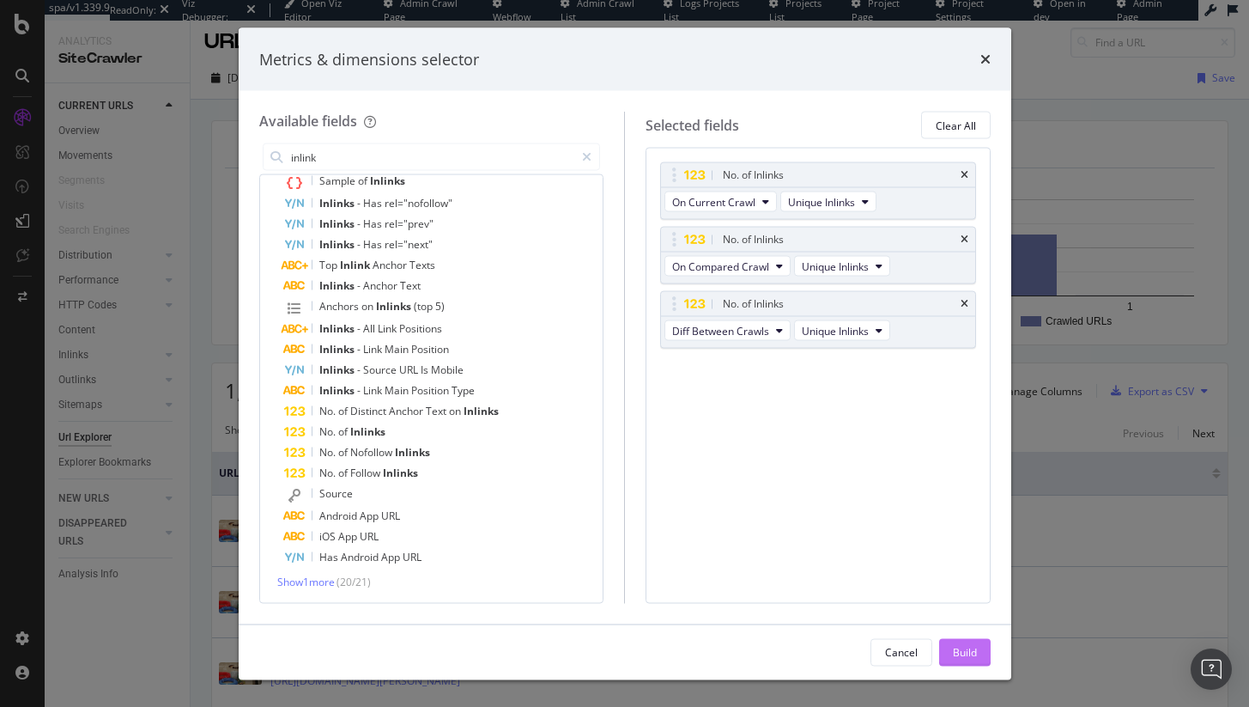
click at [961, 643] on div "Build" at bounding box center [965, 652] width 24 height 26
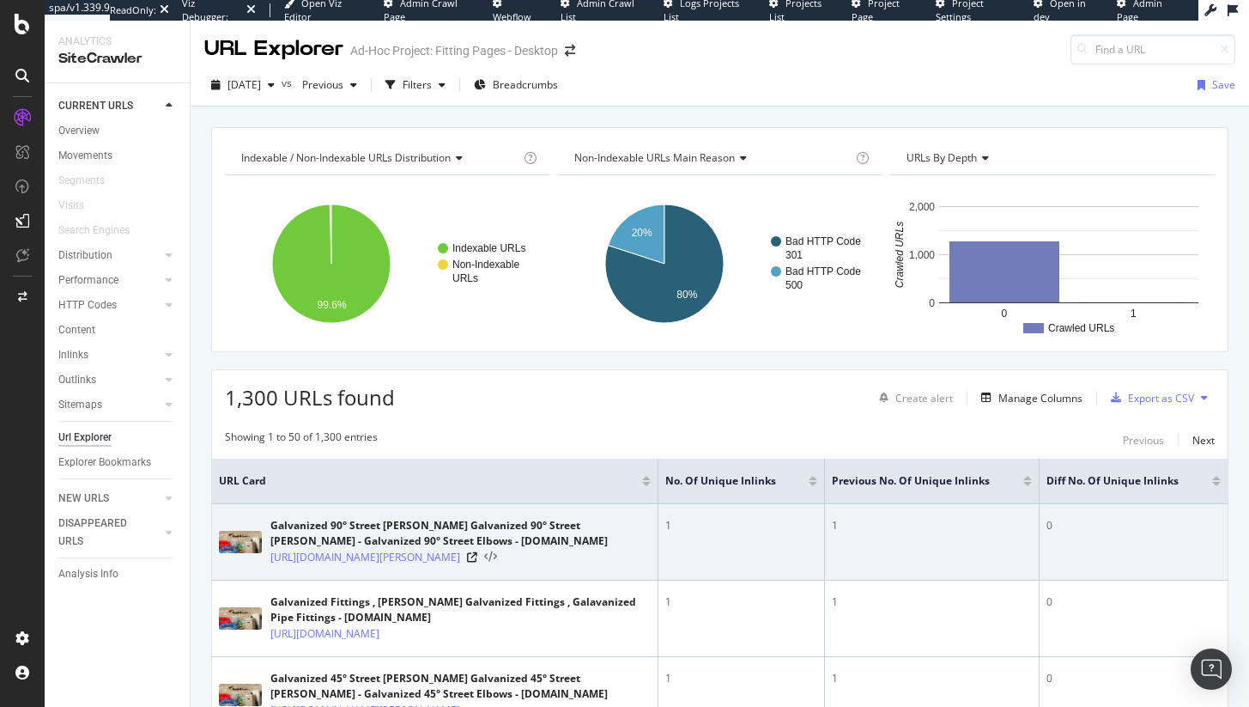
click at [497, 562] on icon at bounding box center [490, 557] width 13 height 12
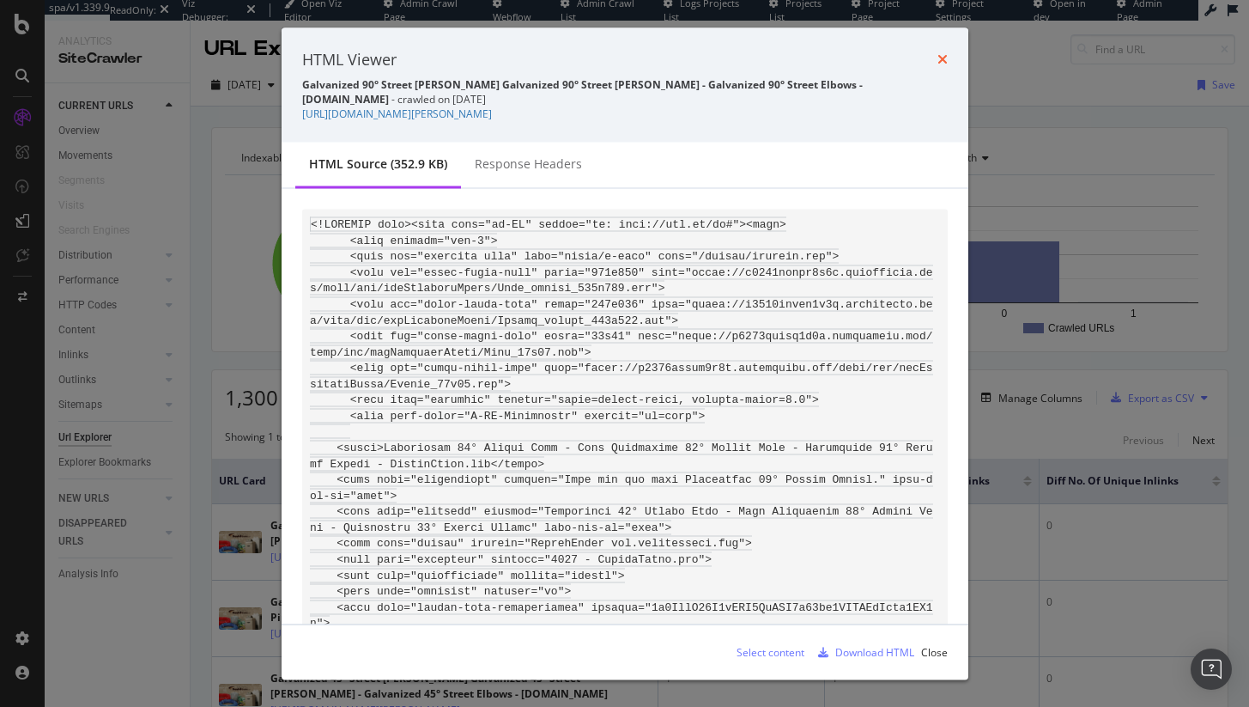
click at [943, 56] on icon "times" at bounding box center [943, 59] width 10 height 14
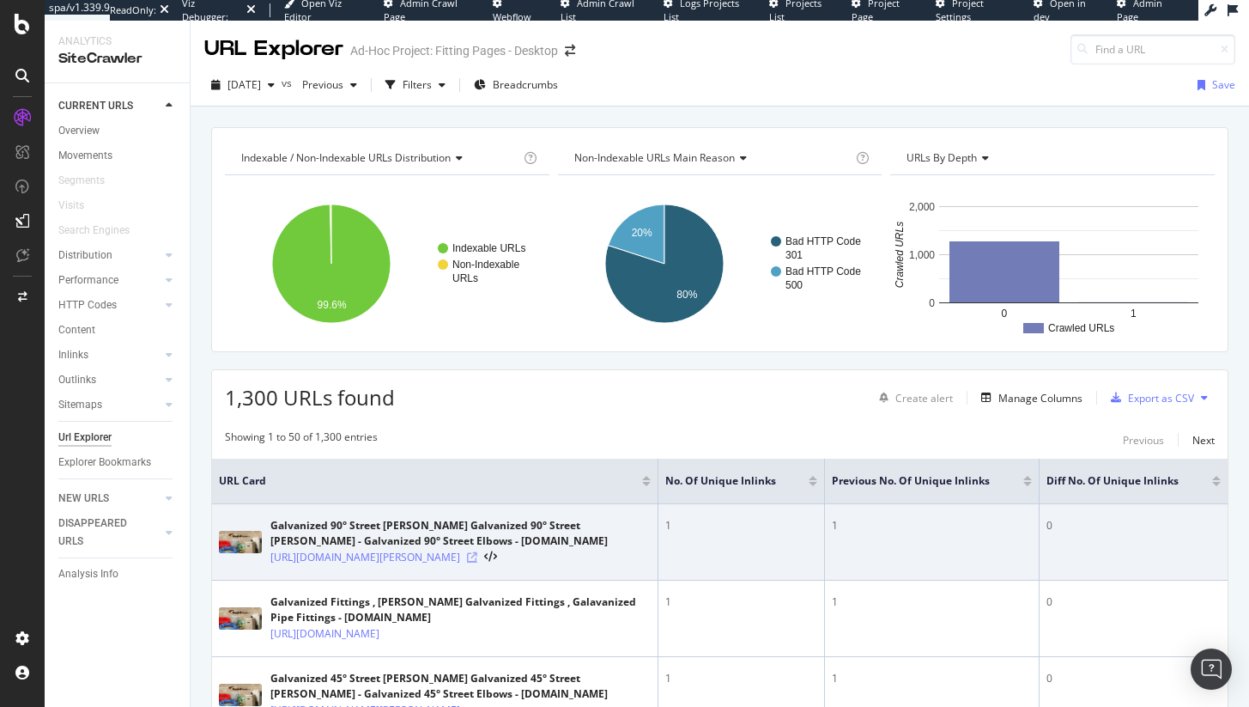
click at [477, 553] on icon at bounding box center [472, 557] width 10 height 10
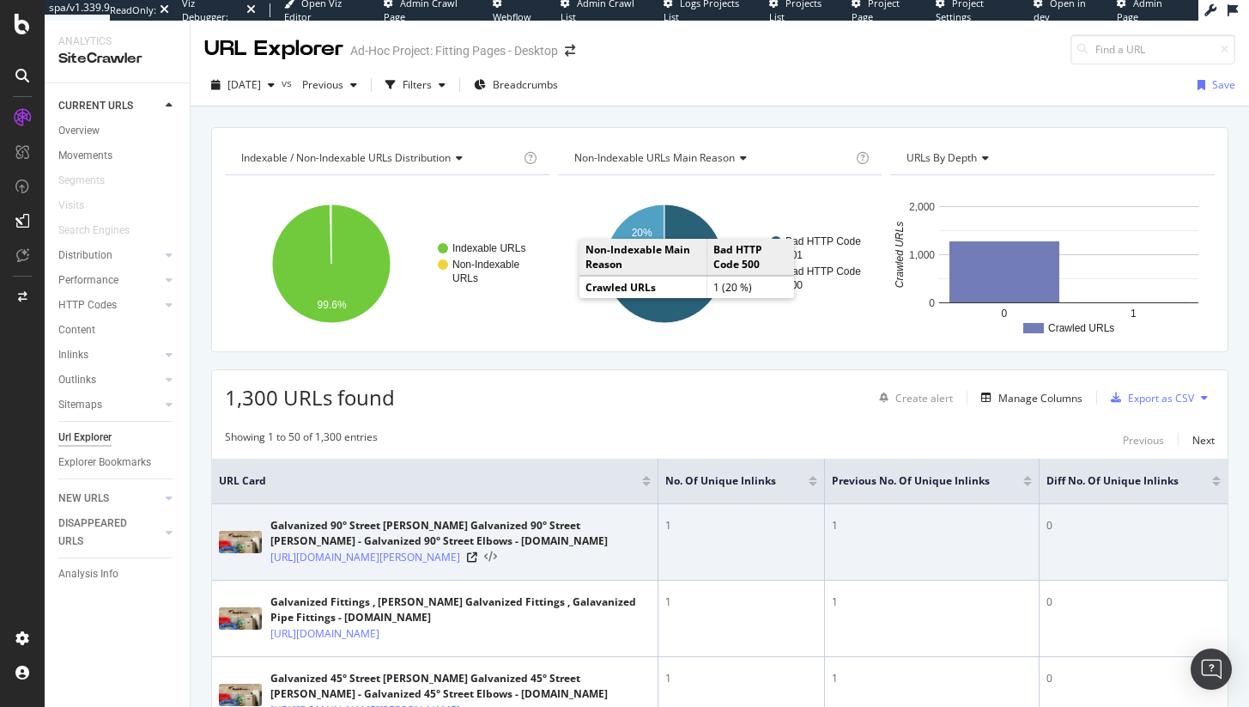
click at [497, 562] on icon at bounding box center [490, 557] width 13 height 12
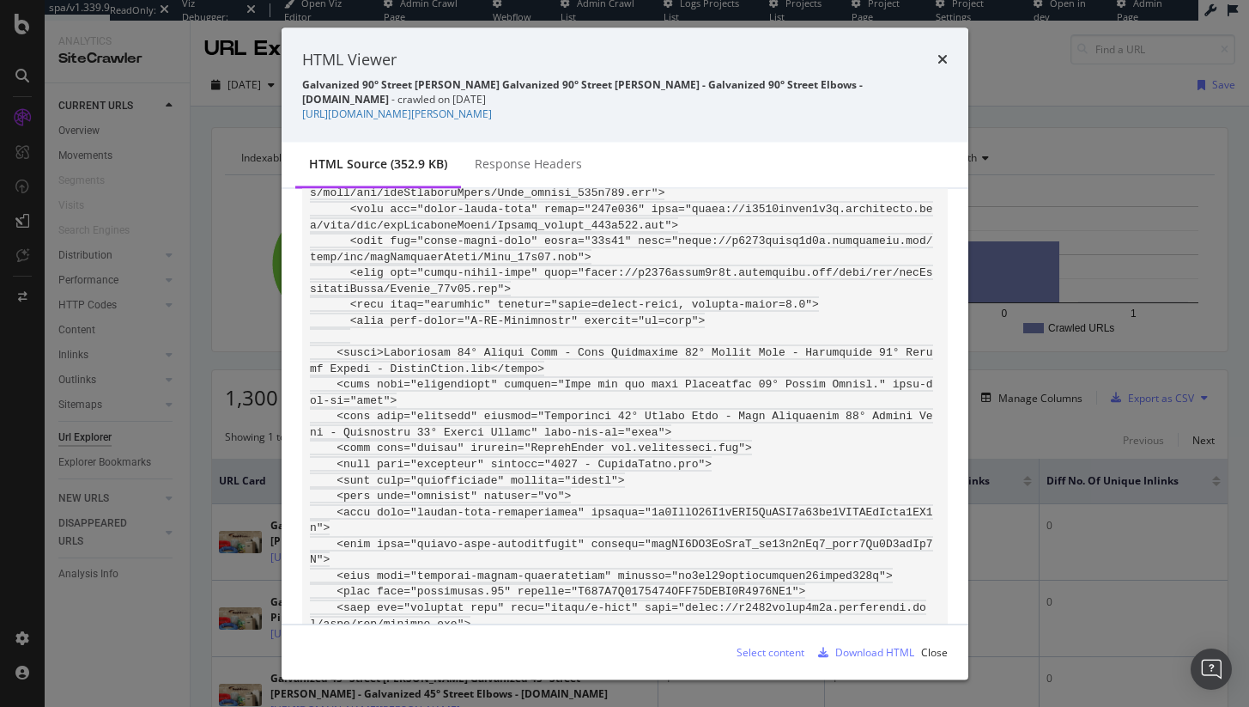
scroll to position [99, 0]
click at [945, 53] on icon "times" at bounding box center [943, 59] width 10 height 14
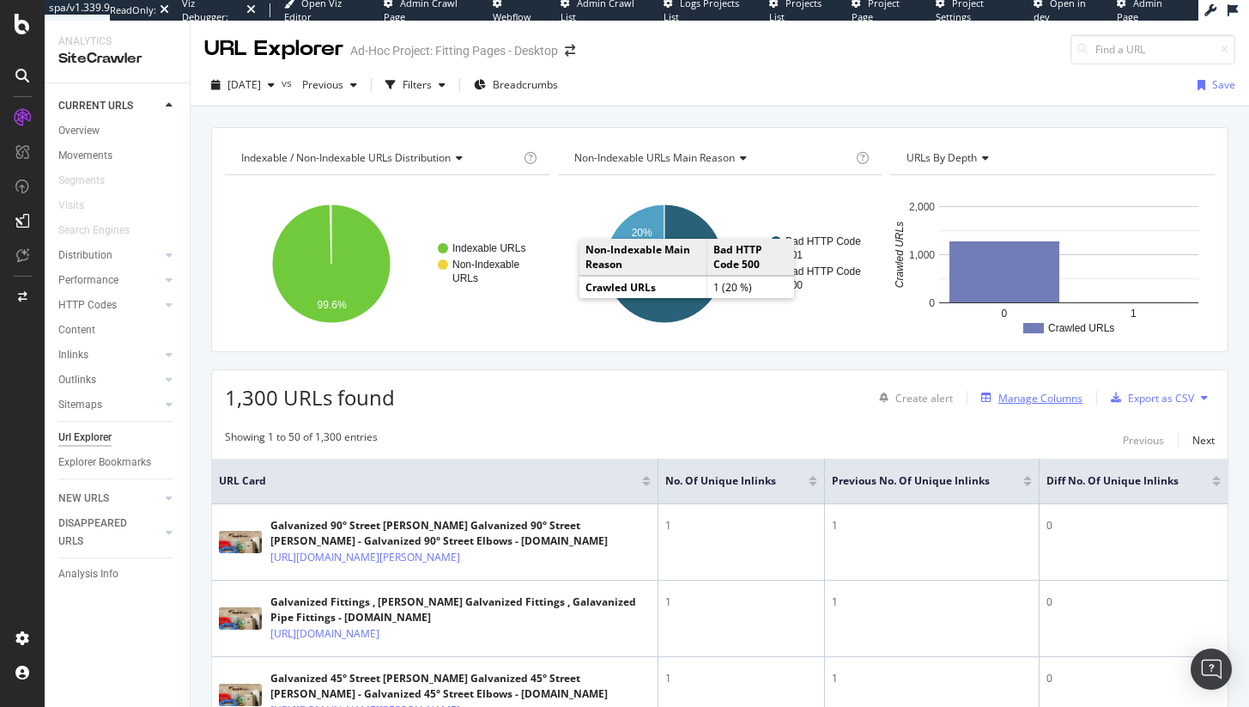
click at [999, 396] on div "Manage Columns" at bounding box center [1041, 398] width 84 height 15
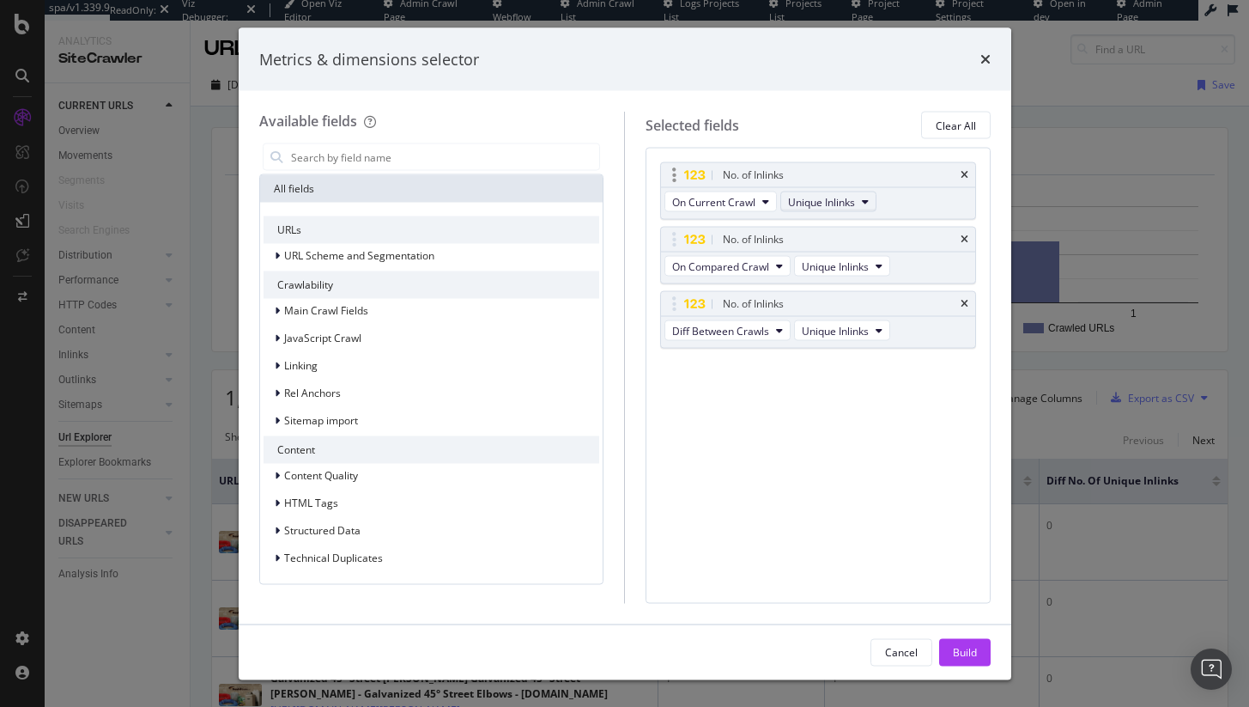
click at [852, 207] on span "Unique Inlinks" at bounding box center [821, 201] width 67 height 15
click at [854, 269] on span "Total Inlinks" at bounding box center [831, 263] width 72 height 15
click at [856, 269] on span "Unique Inlinks" at bounding box center [835, 265] width 67 height 15
click at [860, 317] on div "Total Inlinks" at bounding box center [845, 328] width 100 height 25
click at [858, 325] on span "Unique Inlinks" at bounding box center [835, 330] width 67 height 15
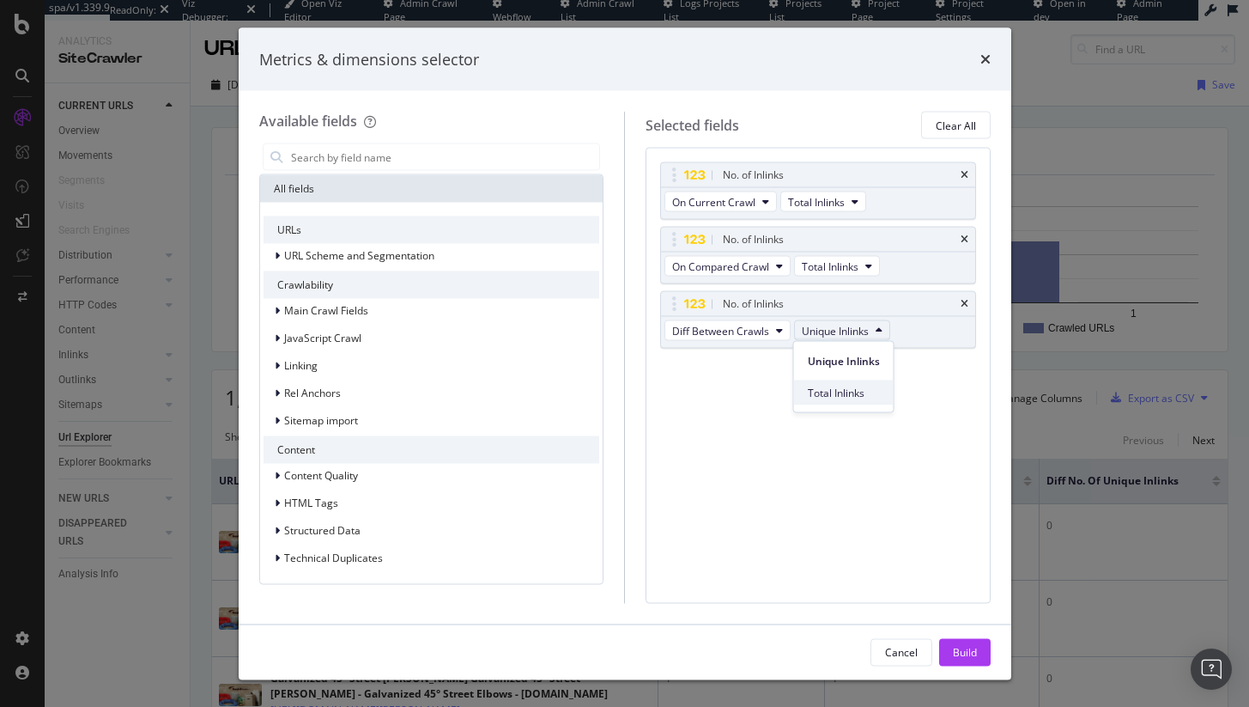
click at [857, 384] on div "Total Inlinks" at bounding box center [844, 392] width 100 height 25
click at [968, 664] on div "Build" at bounding box center [965, 652] width 24 height 26
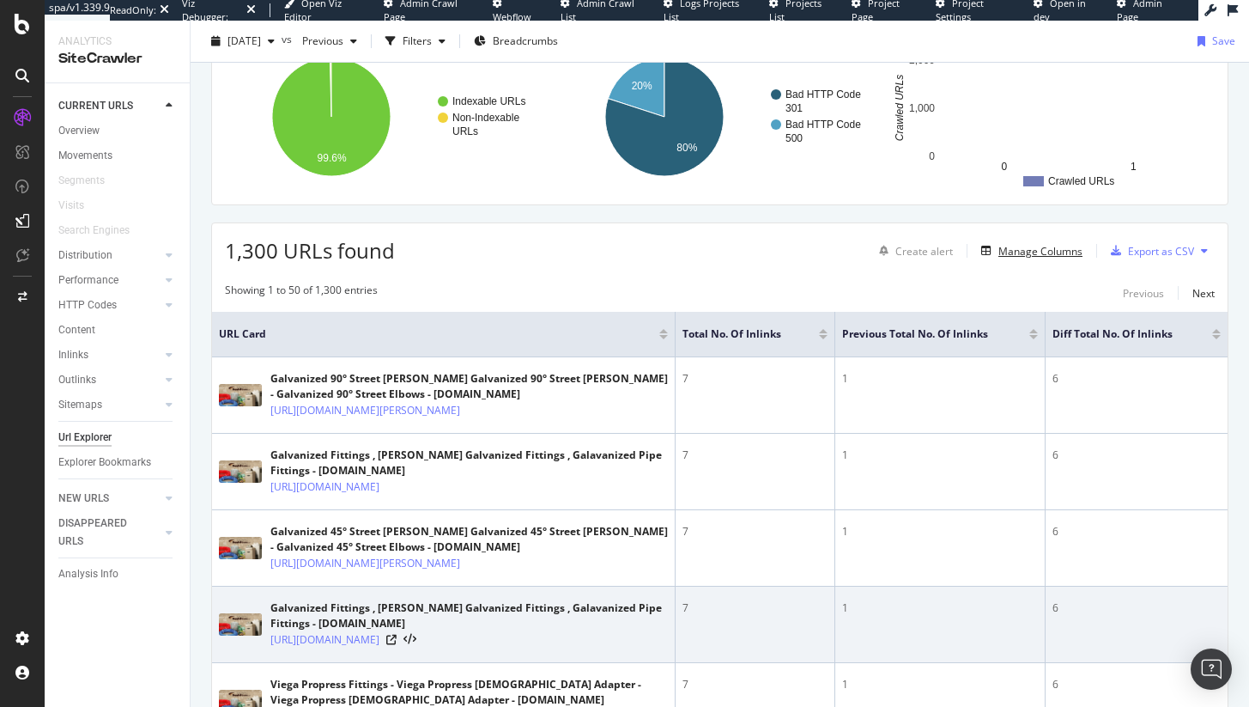
scroll to position [153, 0]
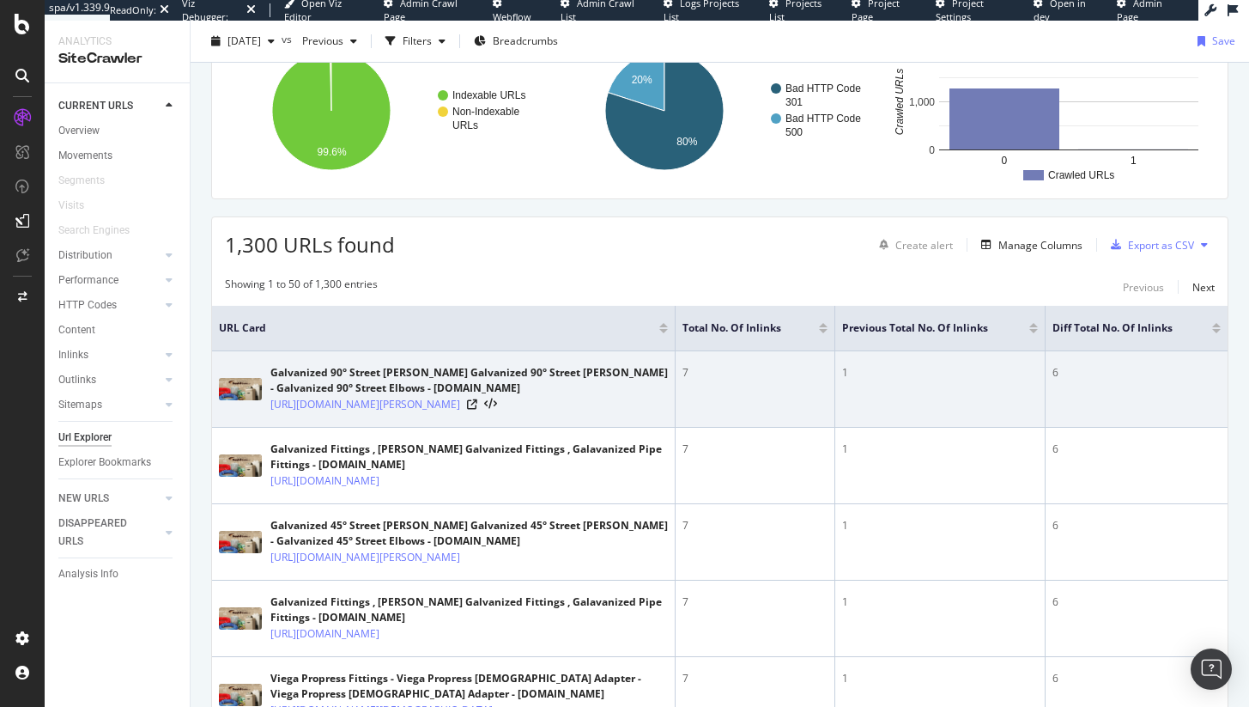
click at [869, 372] on div "1" at bounding box center [940, 372] width 196 height 15
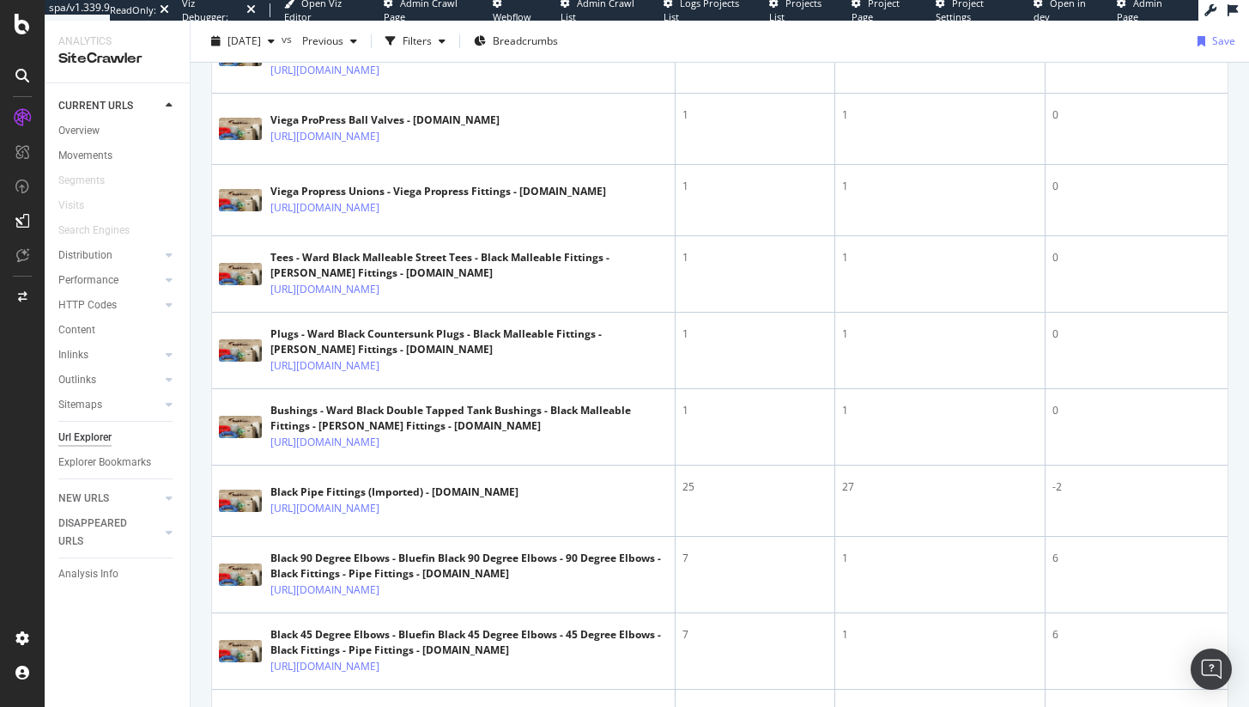
scroll to position [59, 0]
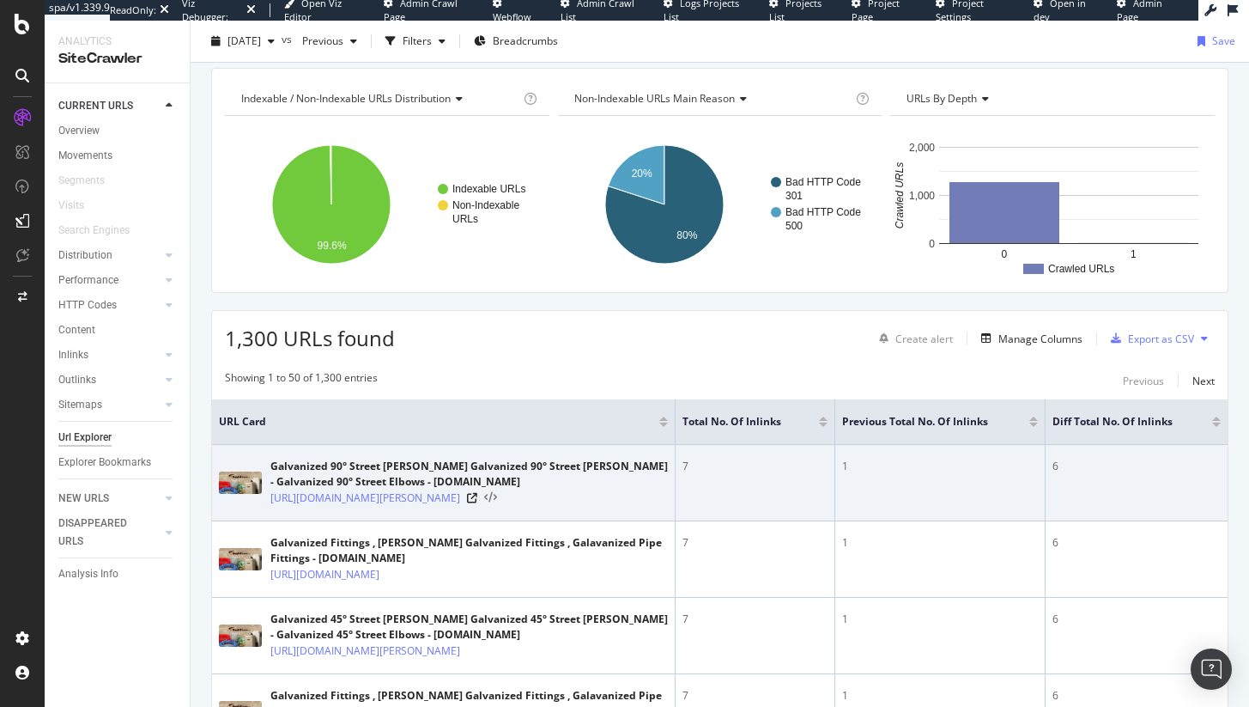
click at [497, 500] on icon at bounding box center [490, 498] width 13 height 12
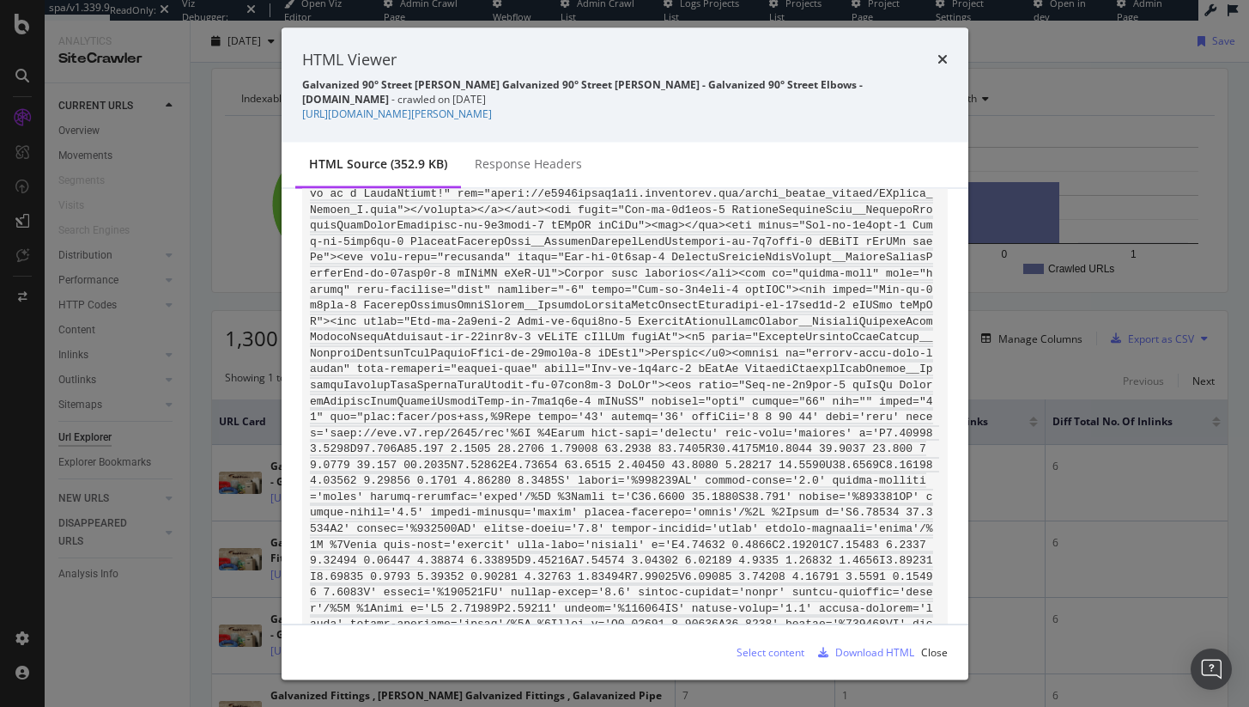
scroll to position [12613, 0]
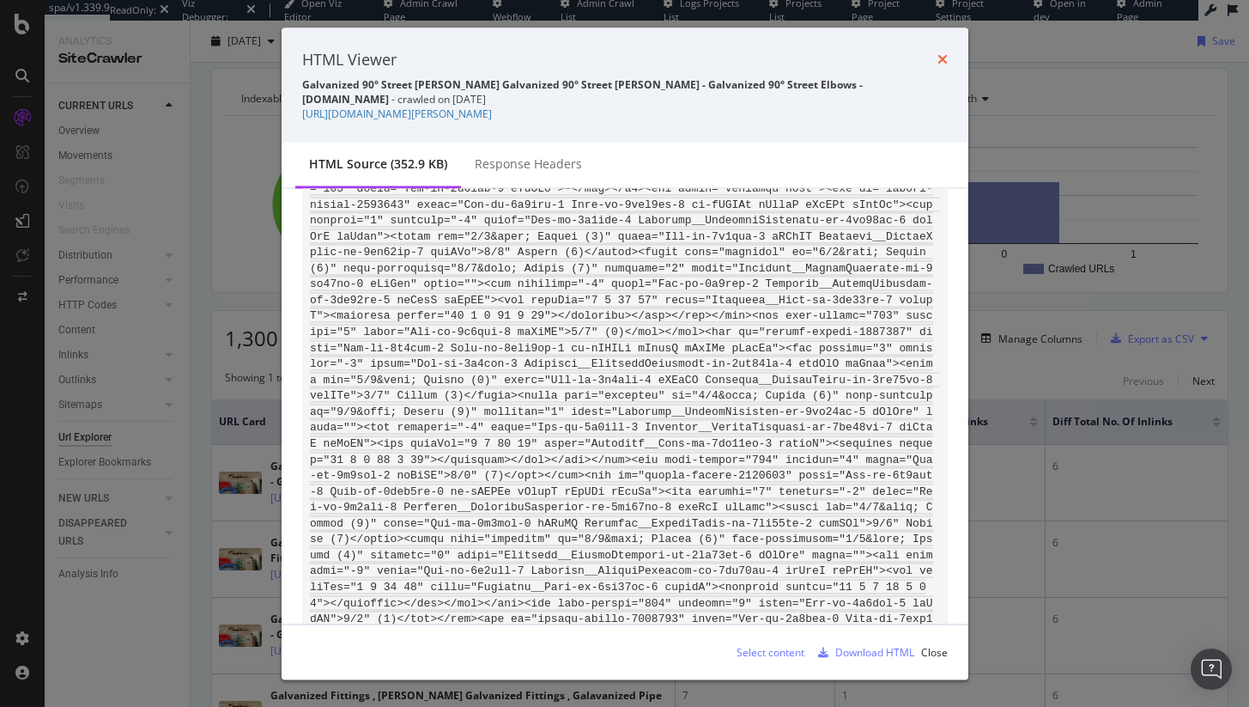
click at [945, 58] on icon "times" at bounding box center [943, 59] width 10 height 14
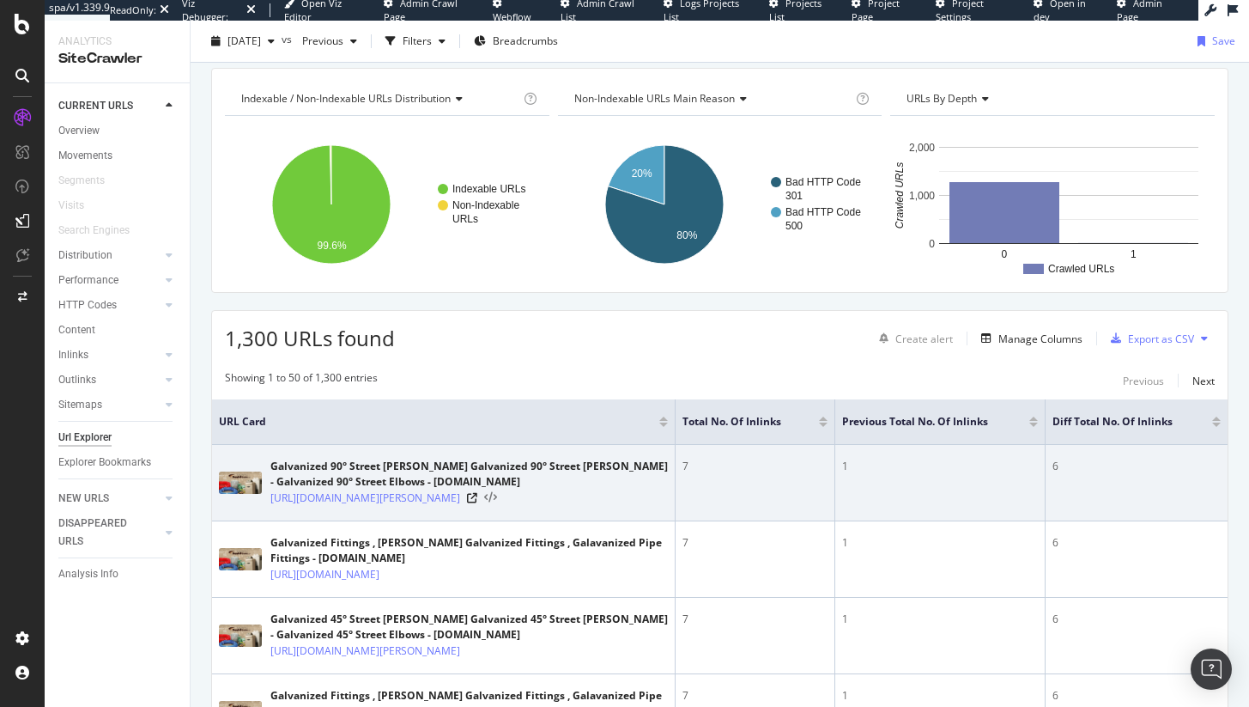
click at [497, 498] on icon at bounding box center [490, 498] width 13 height 12
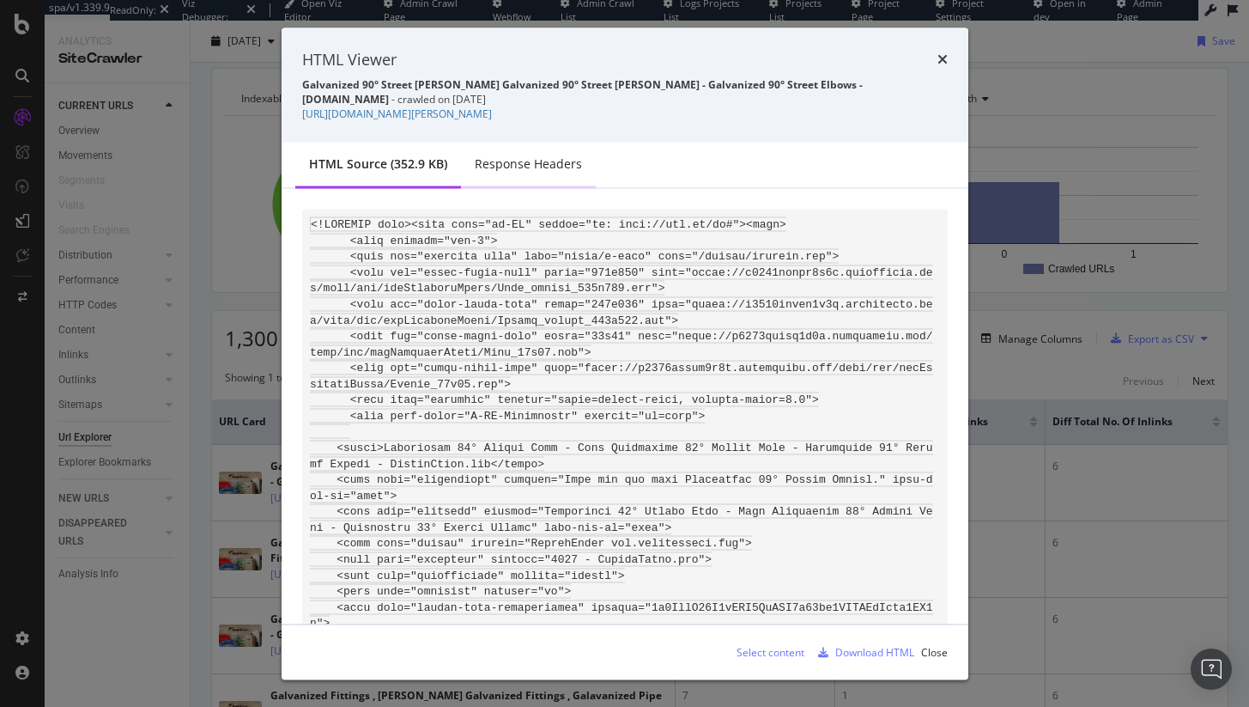
click at [553, 169] on div "Response Headers" at bounding box center [528, 163] width 107 height 17
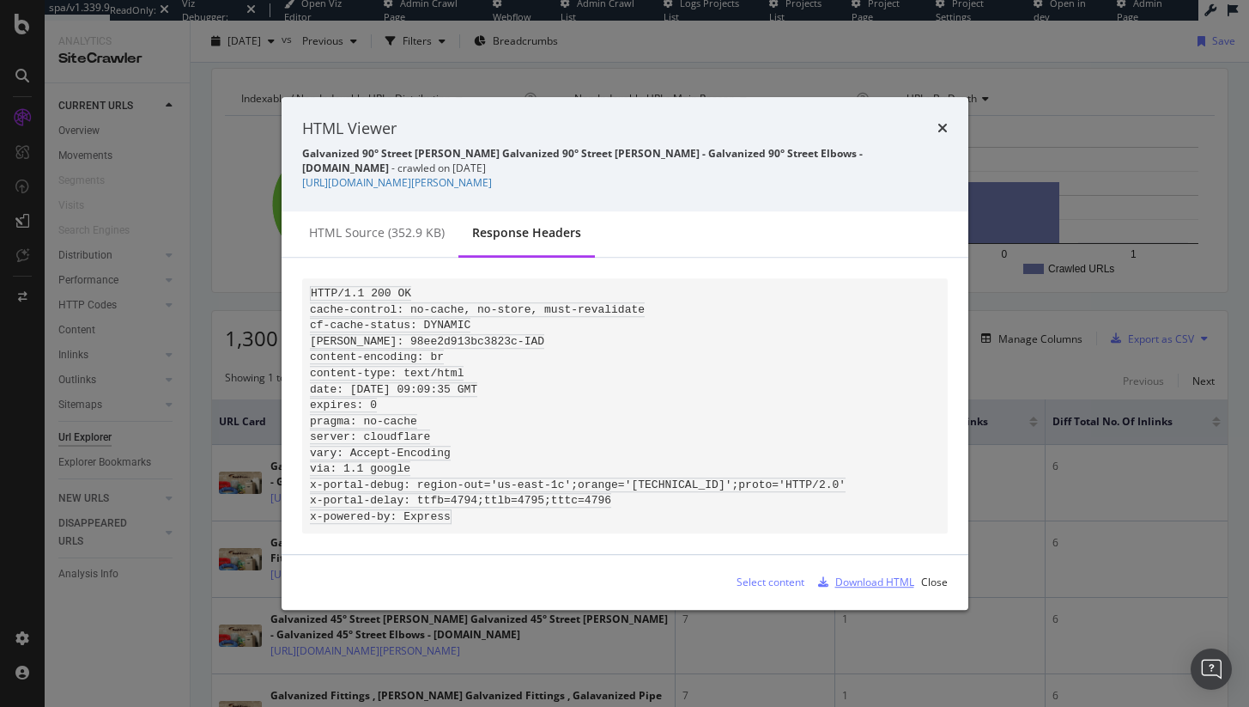
click at [884, 590] on div "Download HTML" at bounding box center [875, 582] width 79 height 15
click at [944, 122] on icon "times" at bounding box center [943, 129] width 10 height 14
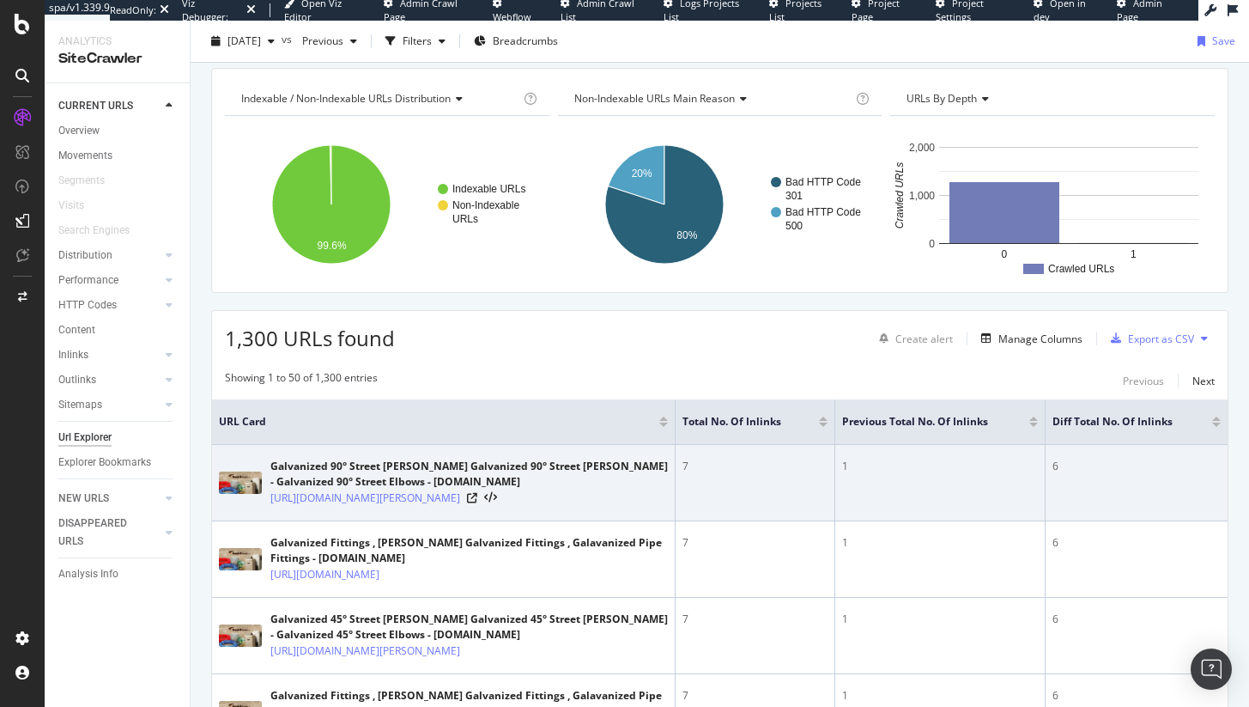
click at [683, 465] on div "7" at bounding box center [755, 466] width 145 height 15
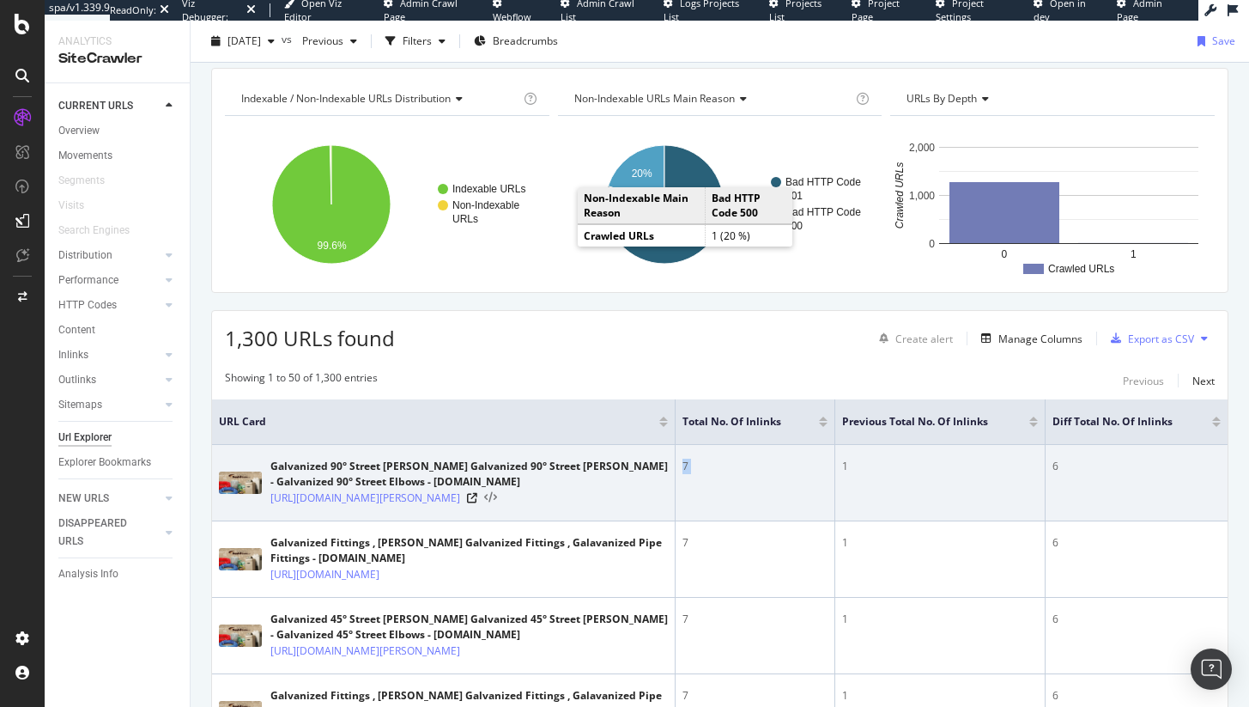
click at [497, 497] on icon at bounding box center [490, 498] width 13 height 12
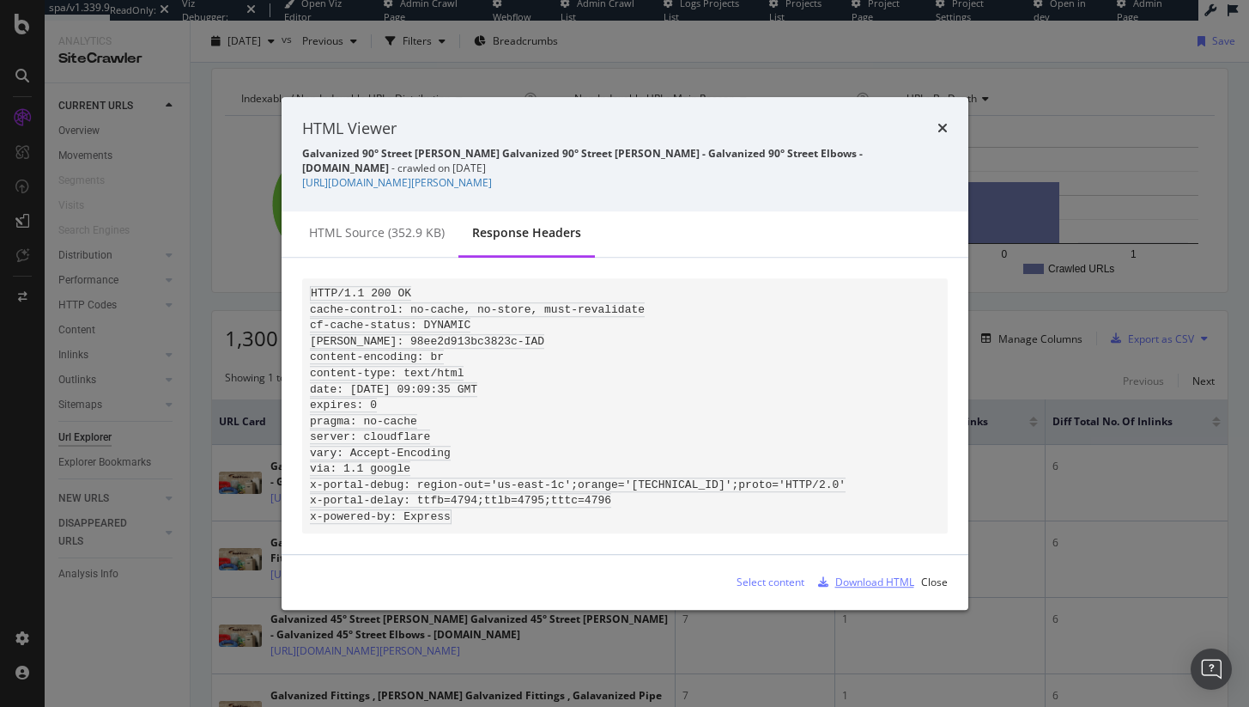
click at [851, 589] on div "Download HTML" at bounding box center [875, 582] width 79 height 15
click at [940, 122] on icon "times" at bounding box center [943, 129] width 10 height 14
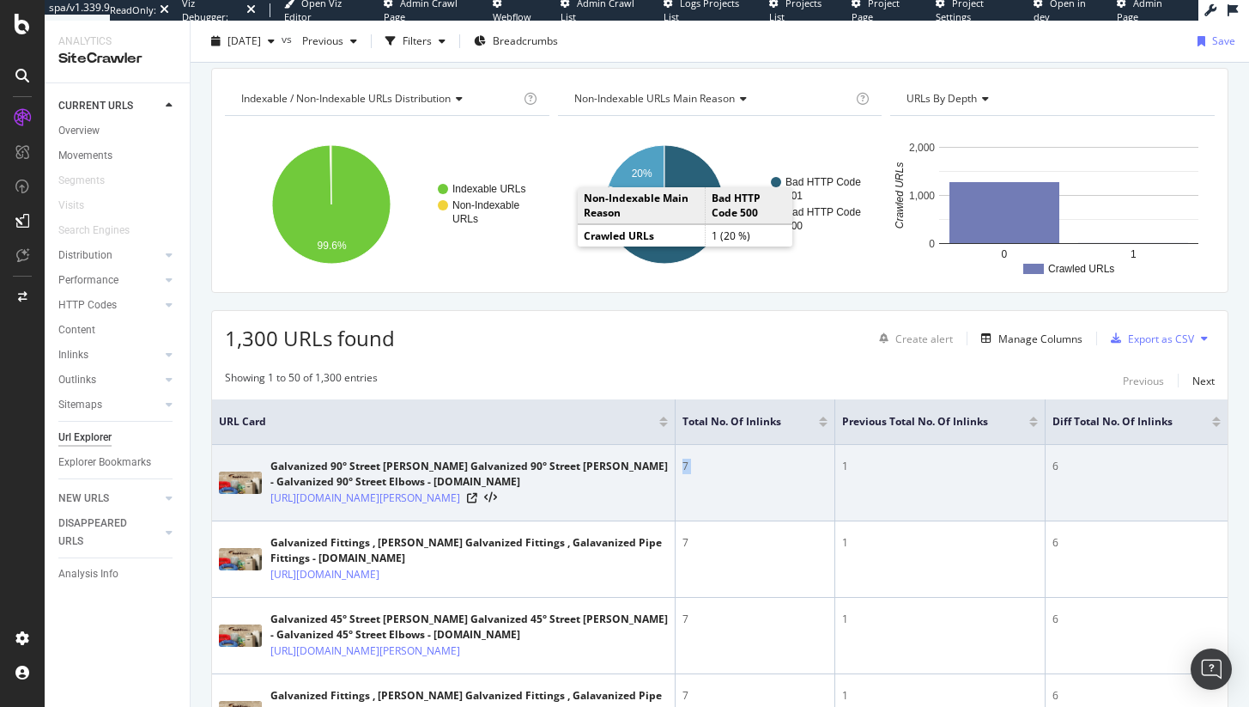
click at [840, 455] on td "1" at bounding box center [941, 483] width 210 height 76
click at [932, 500] on td "1" at bounding box center [941, 483] width 210 height 76
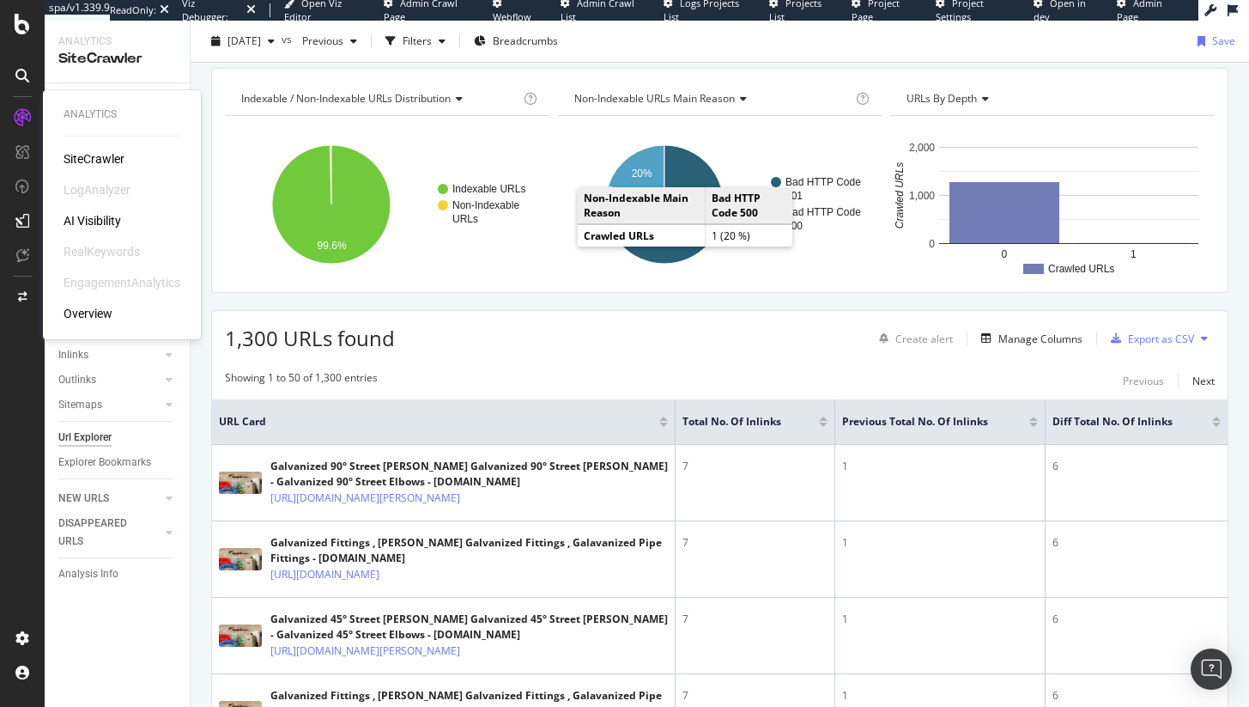
click at [102, 160] on div "SiteCrawler" at bounding box center [94, 158] width 61 height 17
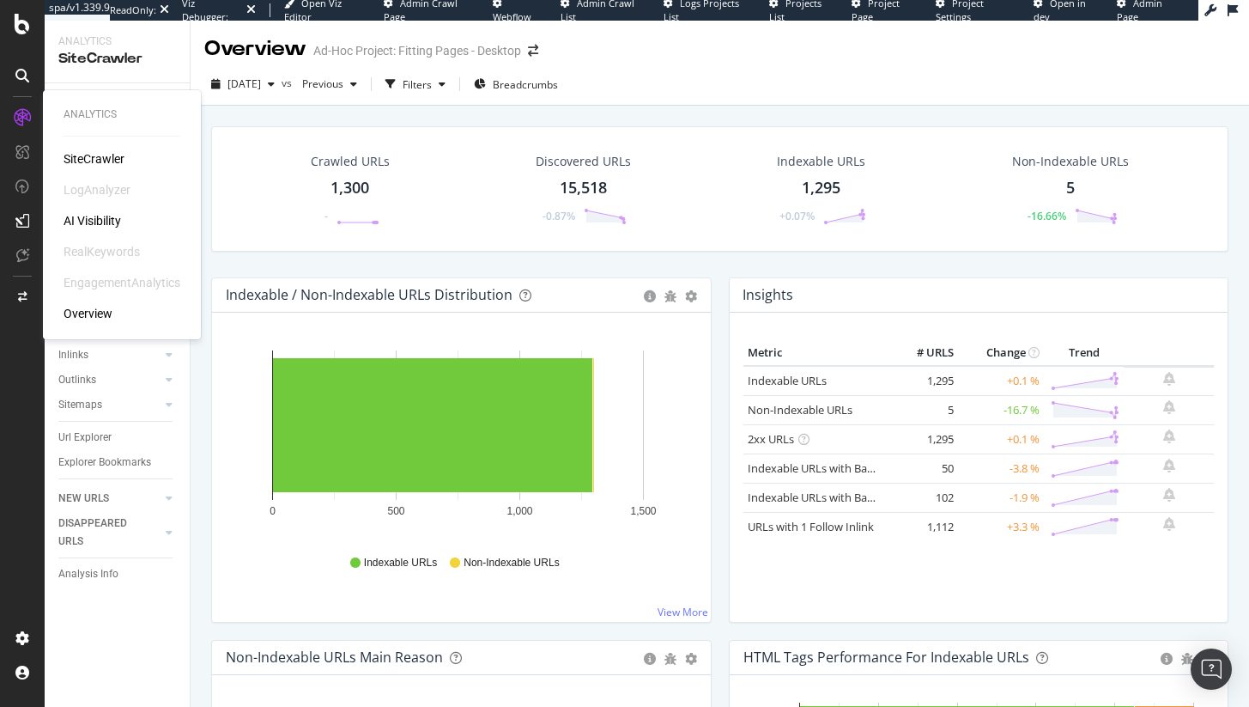
click at [91, 167] on div "SiteCrawler" at bounding box center [94, 158] width 61 height 17
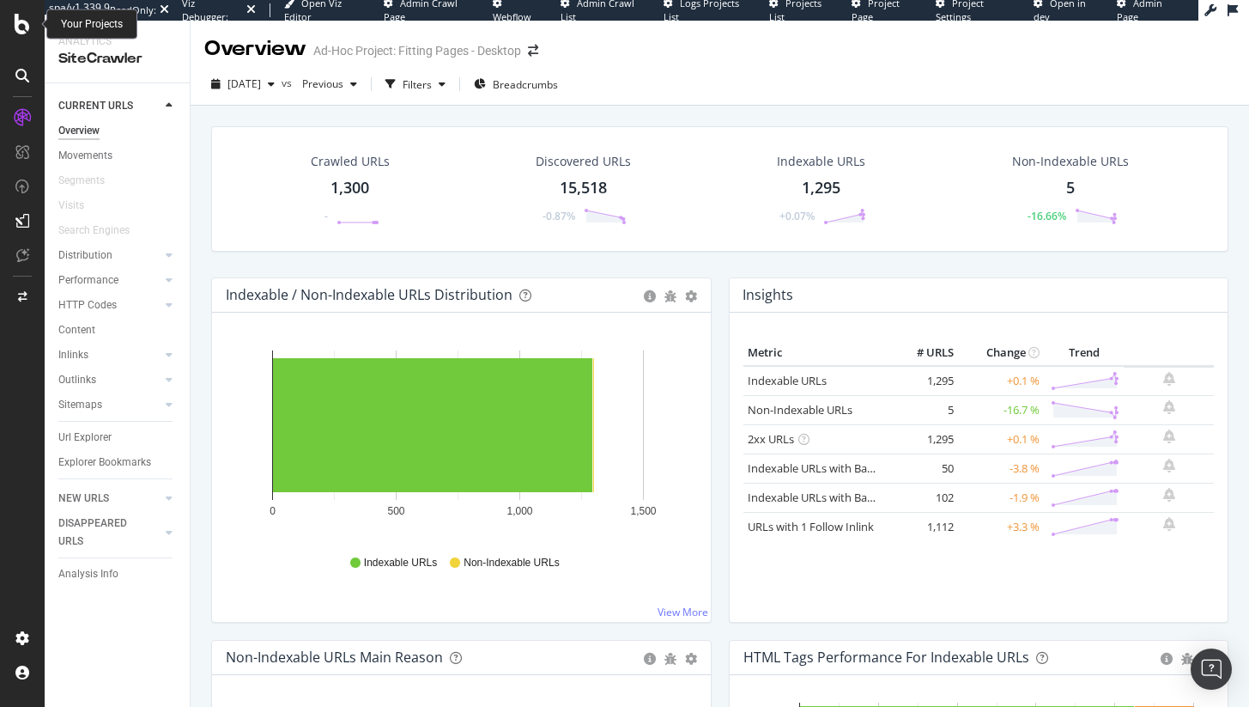
click at [28, 9] on div at bounding box center [22, 353] width 45 height 707
click at [27, 15] on icon at bounding box center [22, 24] width 15 height 21
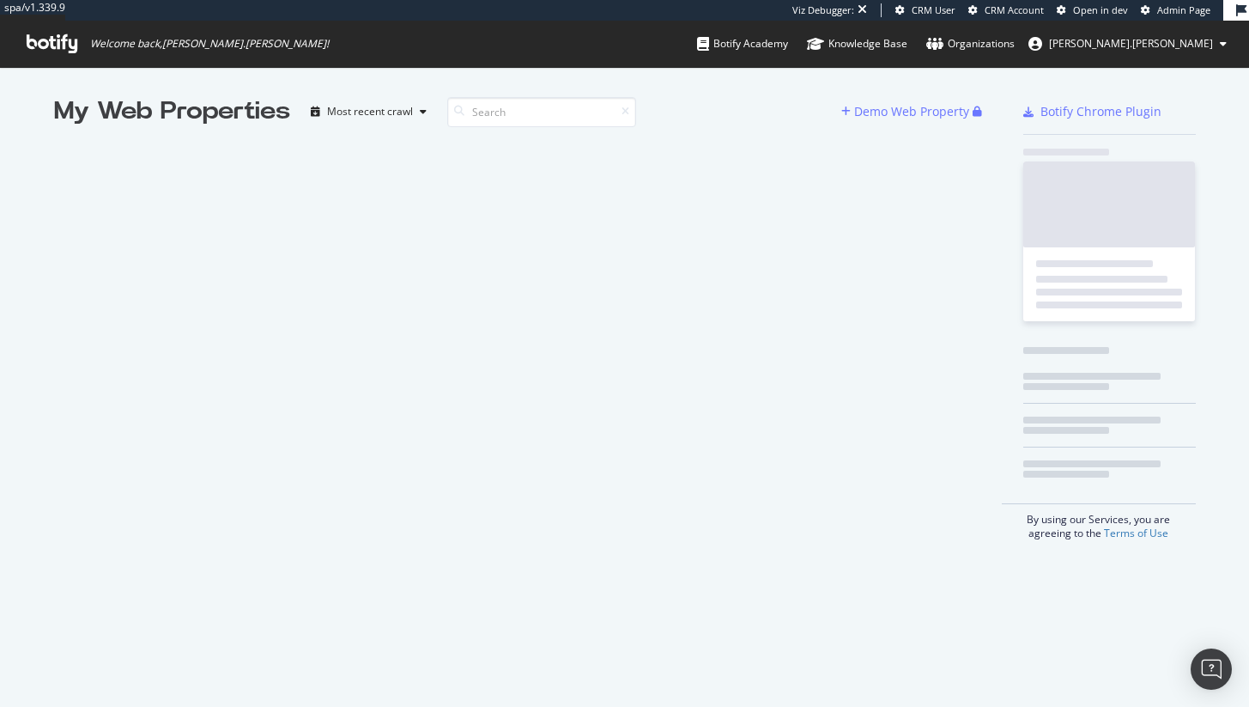
scroll to position [694, 1224]
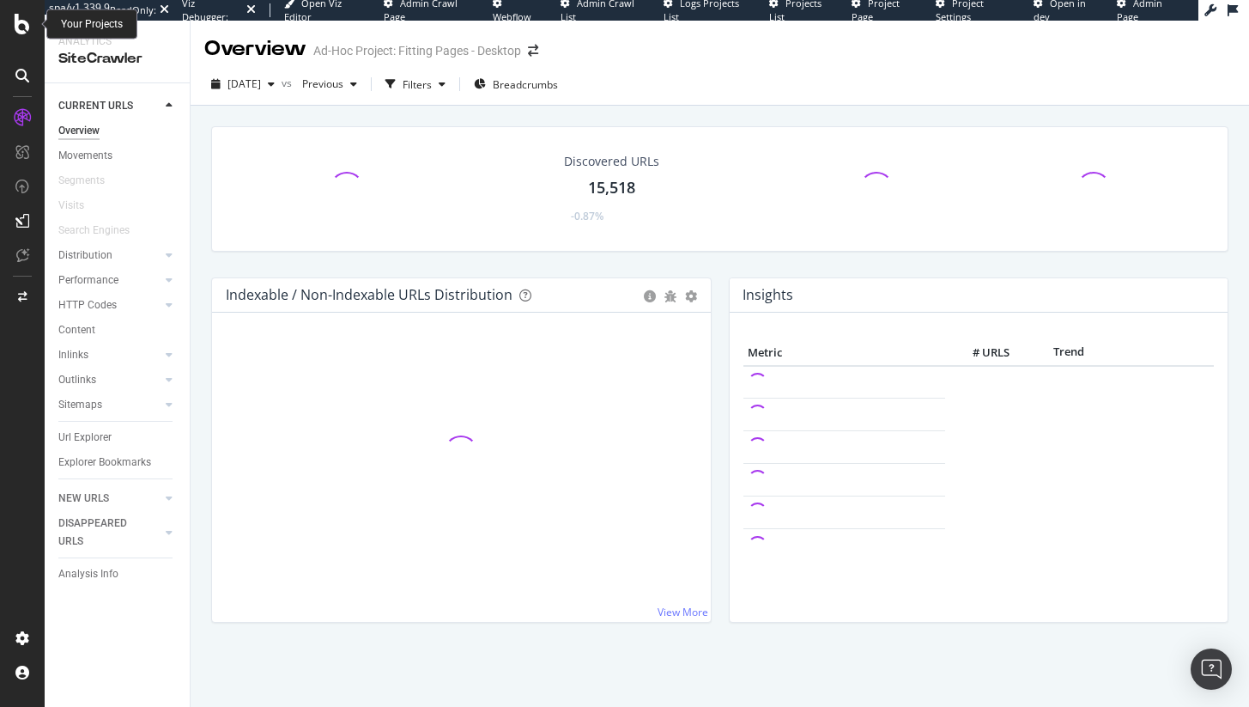
click at [28, 23] on icon at bounding box center [22, 24] width 15 height 21
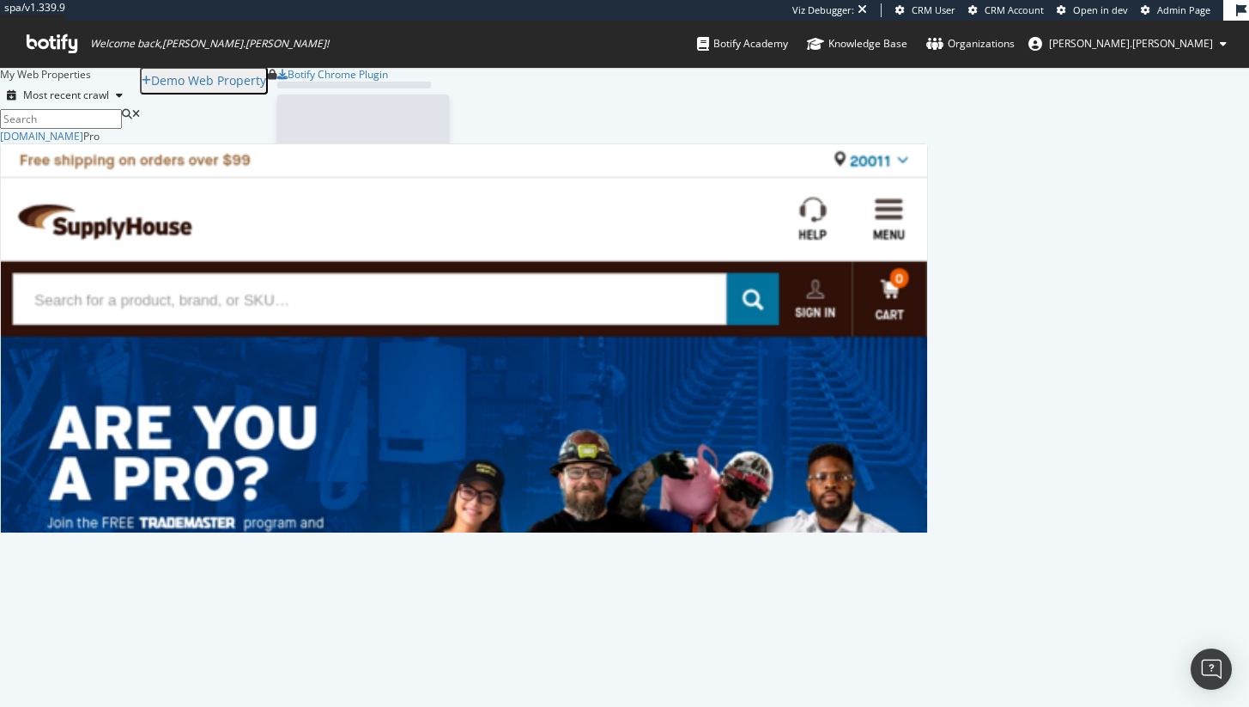
scroll to position [391, 915]
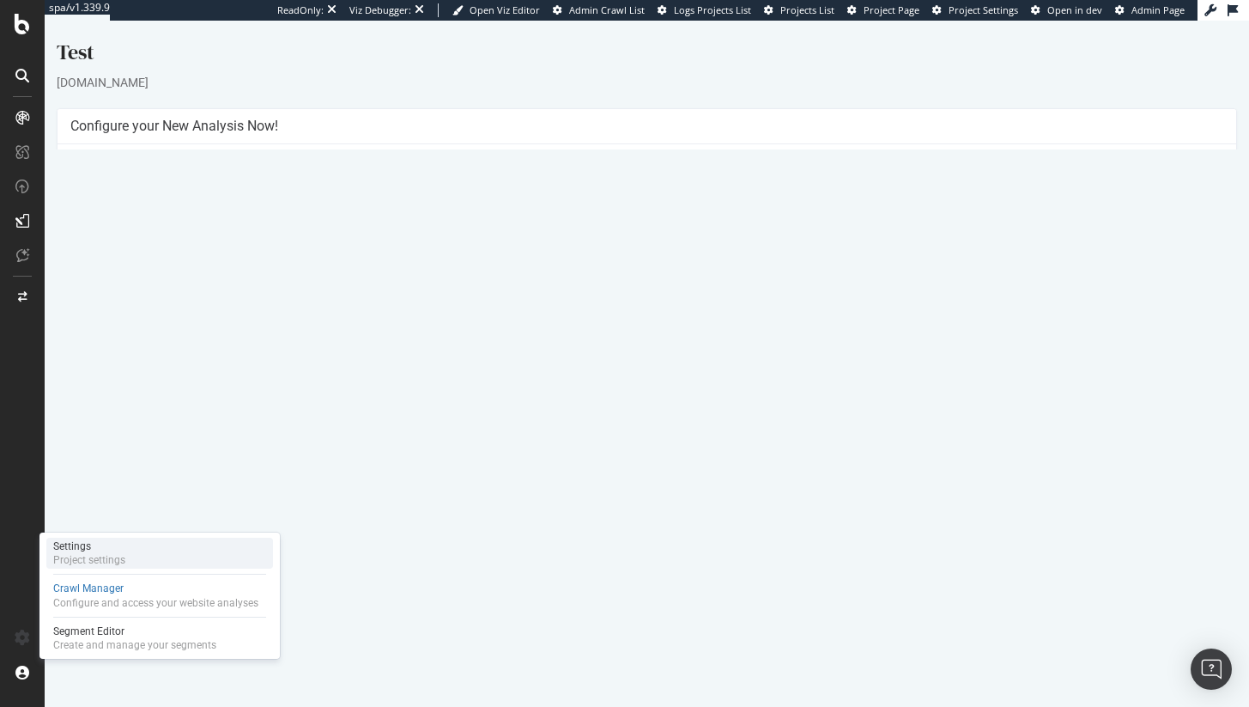
click at [108, 563] on div "Project settings" at bounding box center [89, 560] width 72 height 14
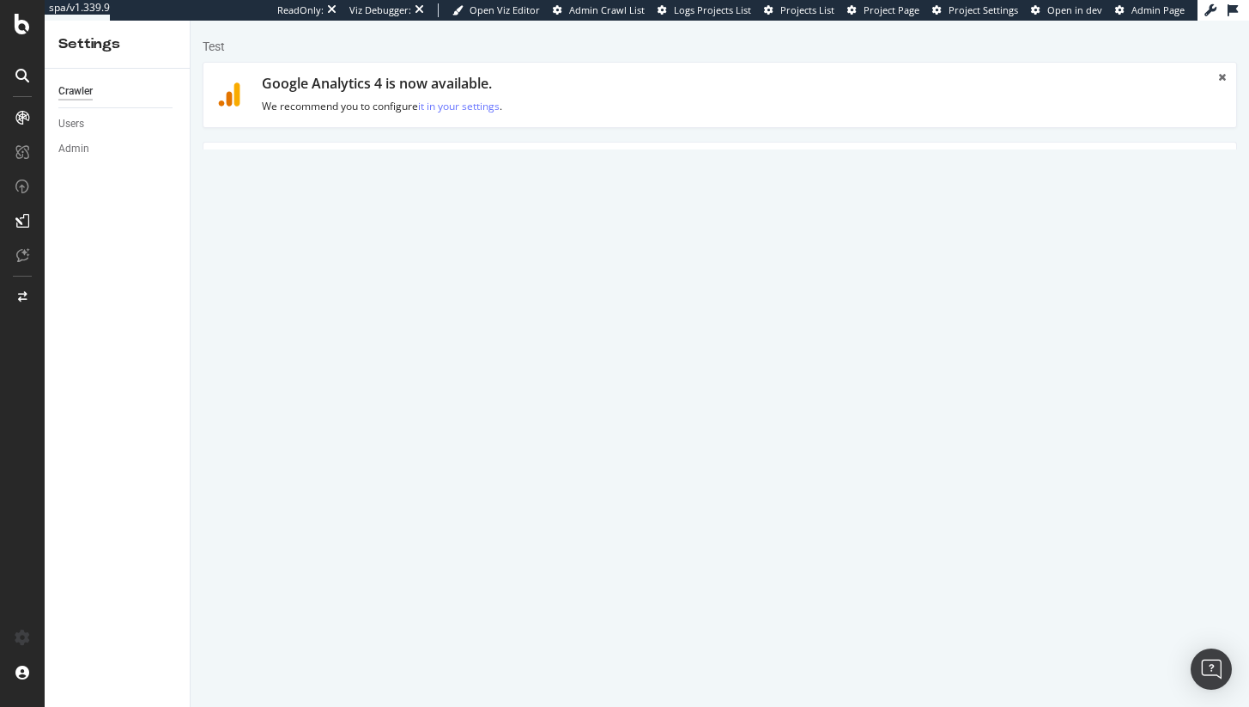
click at [690, 325] on textarea "[URL][DOMAIN_NAME]" at bounding box center [807, 337] width 836 height 56
drag, startPoint x: 690, startPoint y: 325, endPoint x: 590, endPoint y: 337, distance: 101.1
click at [590, 337] on textarea "[URL][DOMAIN_NAME]" at bounding box center [807, 337] width 836 height 56
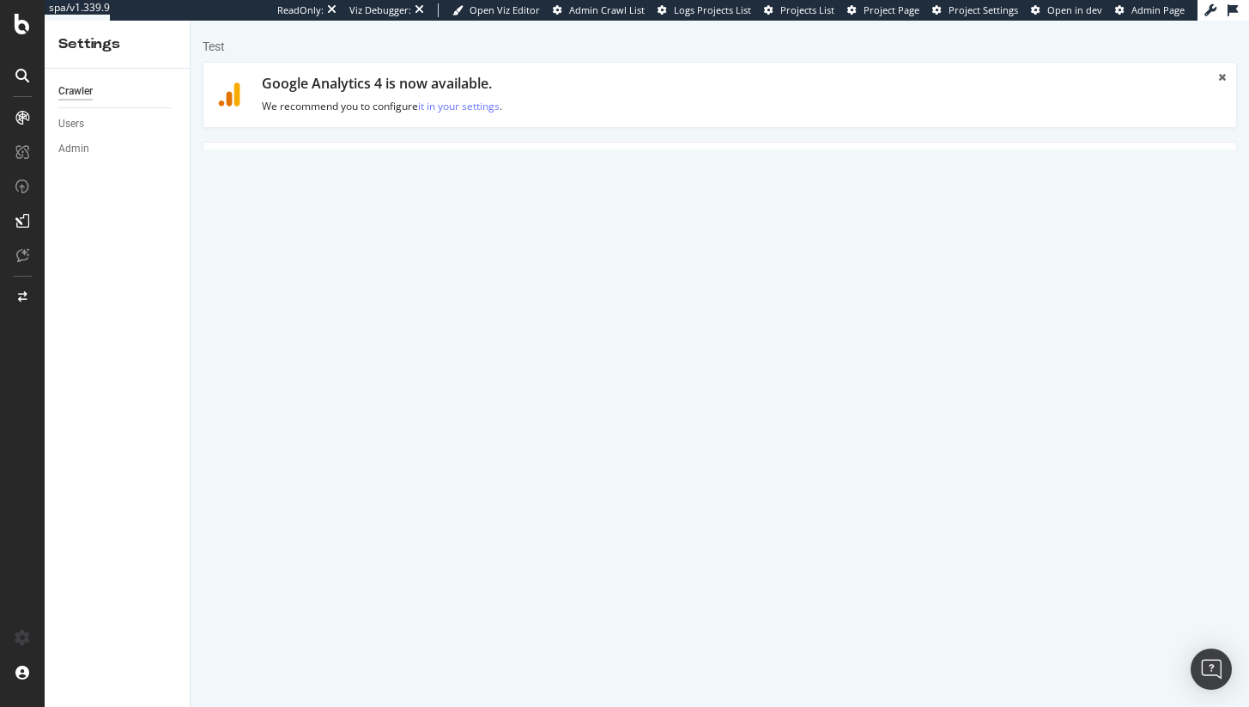
paste textarea "?fittingsFinder=true"
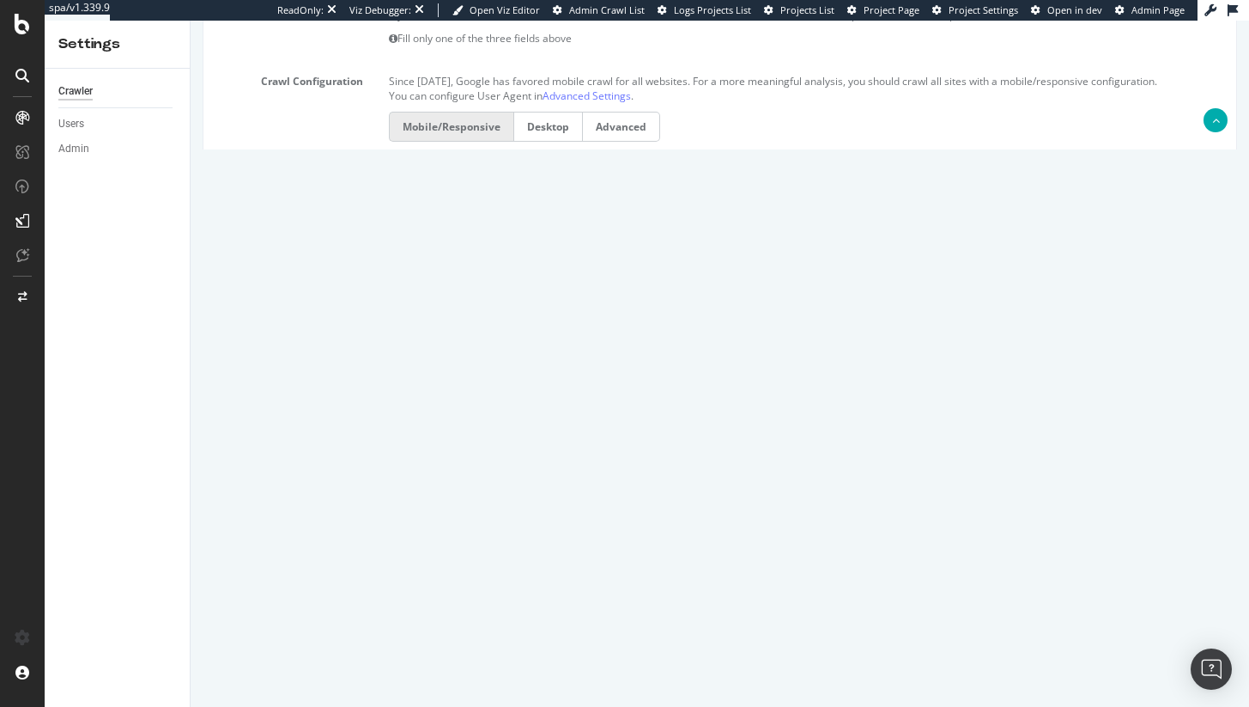
scroll to position [771, 0]
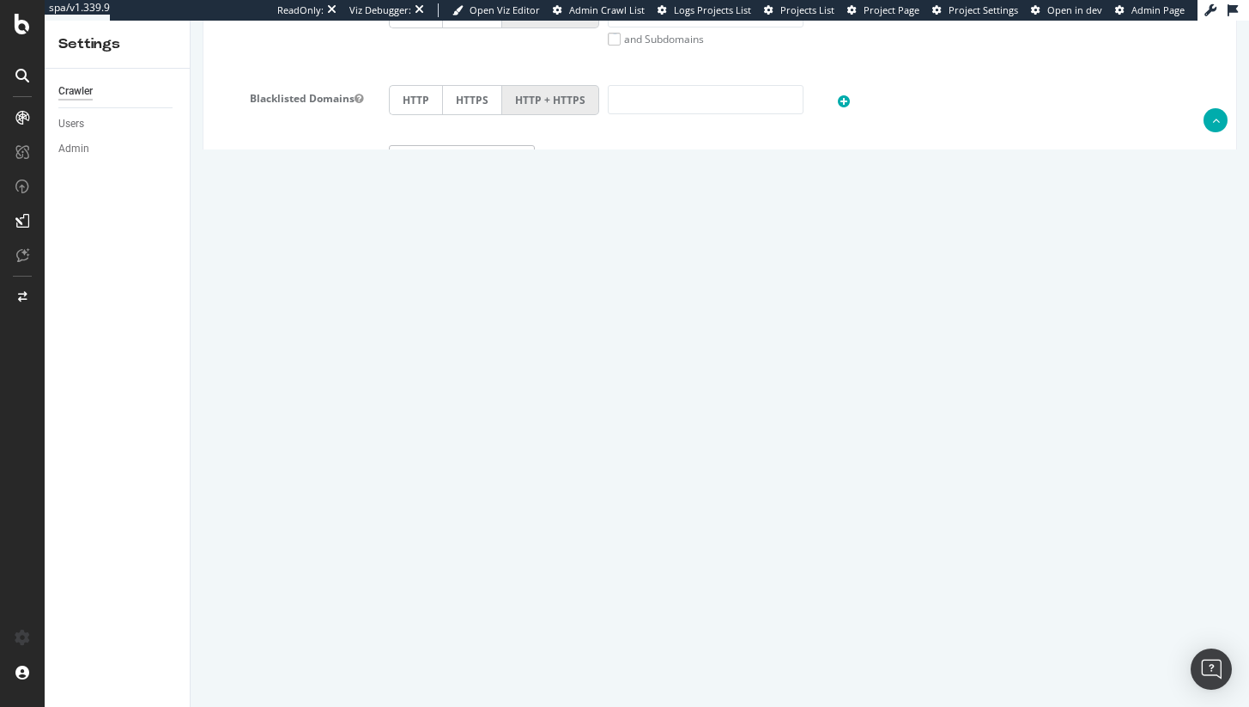
type textarea "[URL][DOMAIN_NAME]"
click at [647, 655] on button "Save" at bounding box center [653, 644] width 41 height 26
click at [472, 523] on textarea at bounding box center [807, 515] width 836 height 86
paste textarea "[URL][DOMAIN_NAME]"
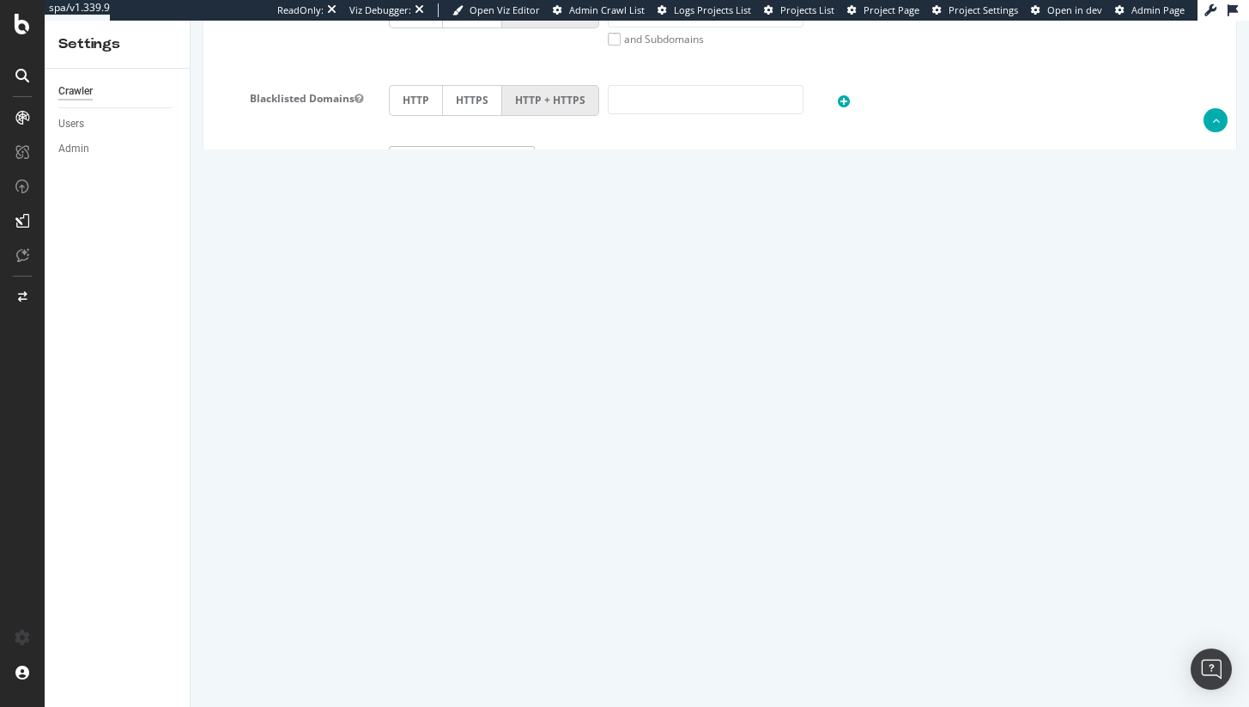
type textarea "[URL][DOMAIN_NAME]"
click at [652, 637] on button "Save" at bounding box center [653, 644] width 41 height 26
click at [653, 641] on div "Save Save & Back to Project" at bounding box center [720, 644] width 1033 height 26
click at [417, 300] on input "1" at bounding box center [462, 295] width 147 height 29
click at [419, 327] on input "3" at bounding box center [462, 337] width 147 height 29
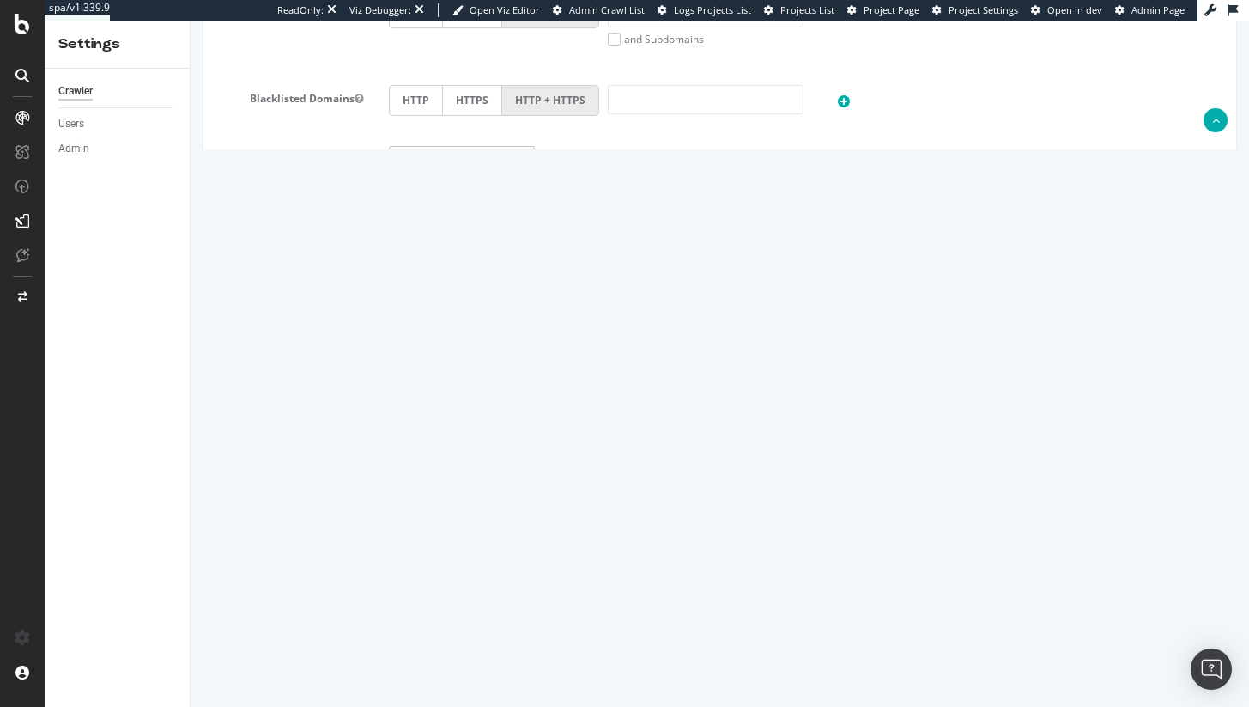
click at [425, 386] on input "number" at bounding box center [462, 379] width 147 height 29
type input "1"
click at [658, 424] on div "Scope Project Name Test Start URLs https://www.supplyhouse.com/Copper-Fittings-…" at bounding box center [719, 54] width 1007 height 1205
click at [330, 307] on div "Verify your website on the Domain Validation tab to crawl faster than three pag…" at bounding box center [357, 273] width 234 height 89
click at [414, 375] on input "1" at bounding box center [462, 379] width 147 height 29
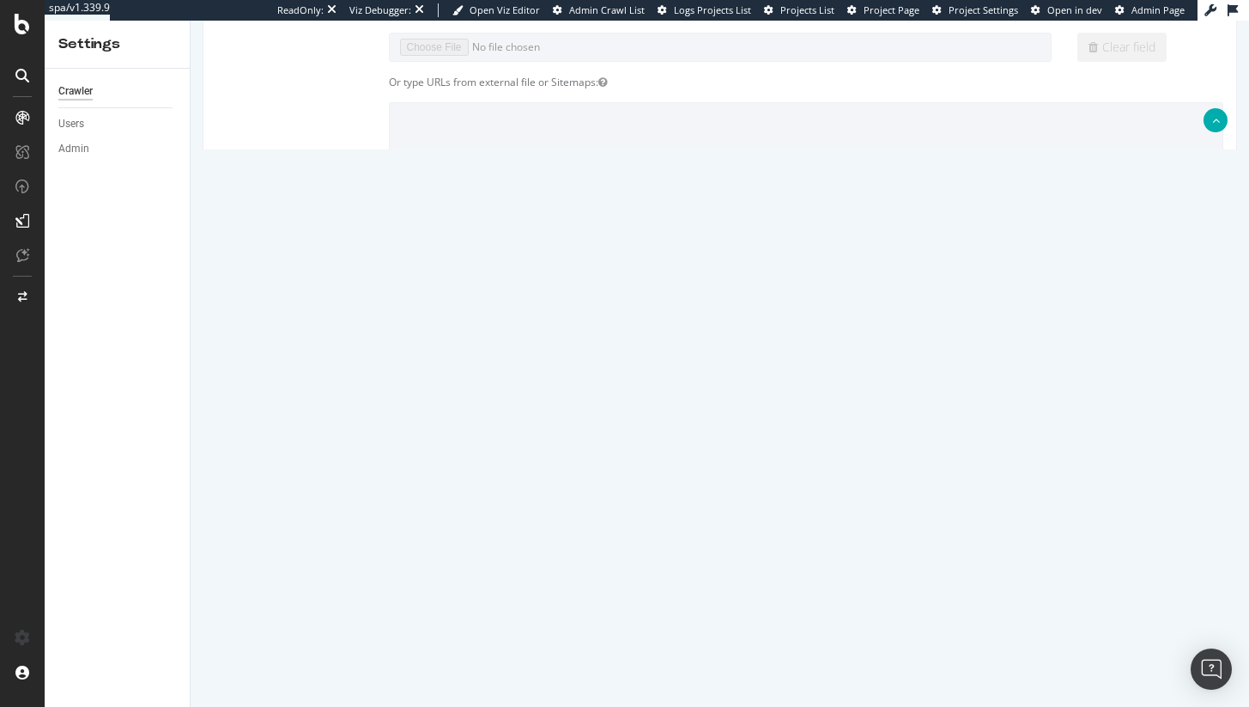
scroll to position [0, 0]
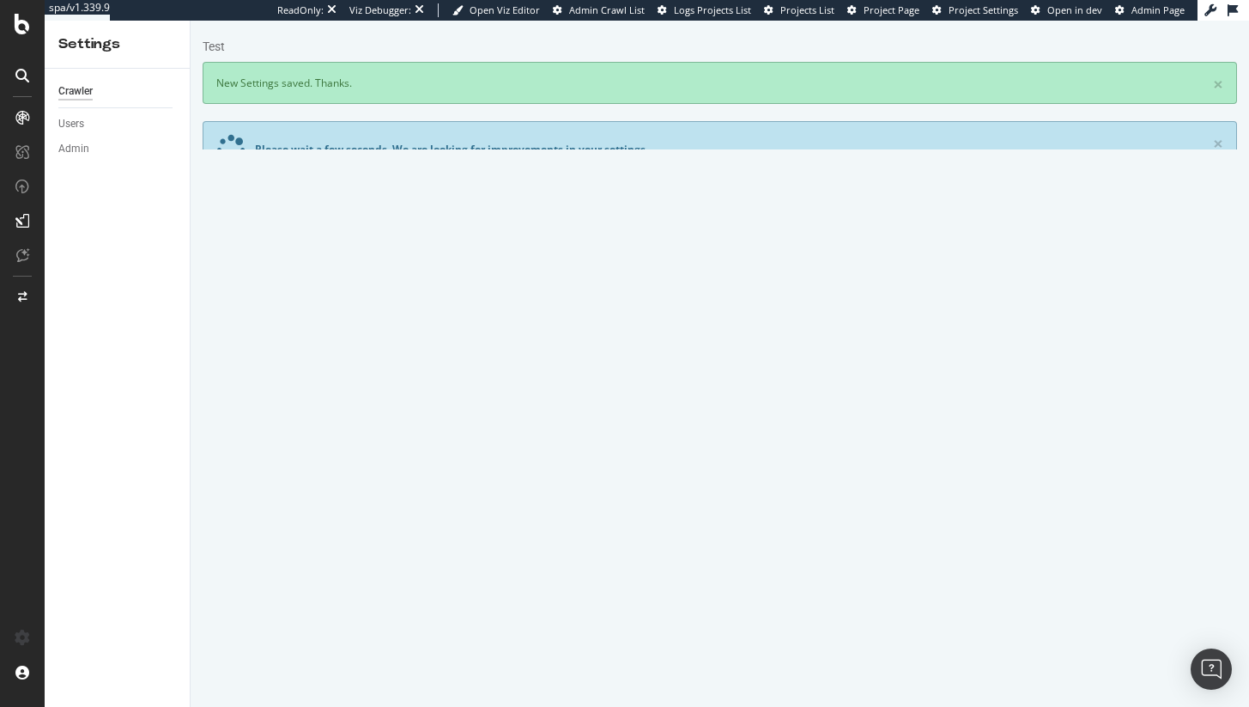
click at [374, 312] on link "Advanced Settings" at bounding box center [337, 299] width 132 height 47
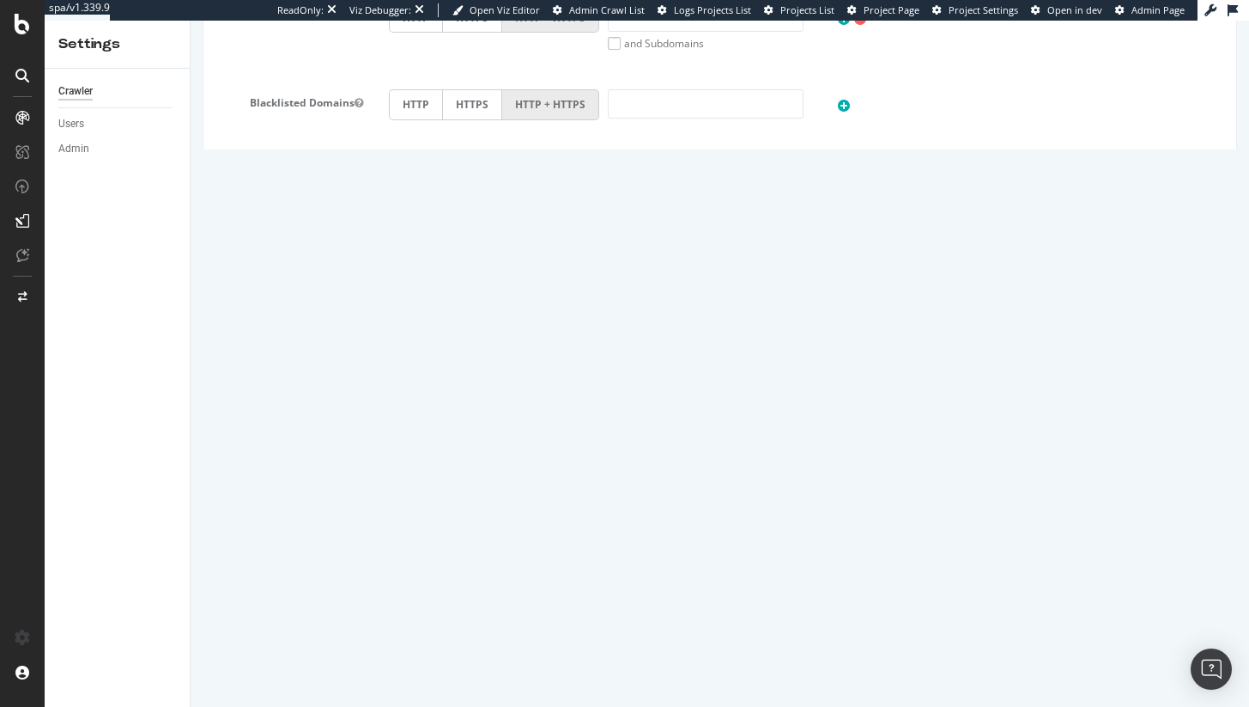
scroll to position [905, 0]
click at [645, 657] on button "Save" at bounding box center [653, 644] width 41 height 26
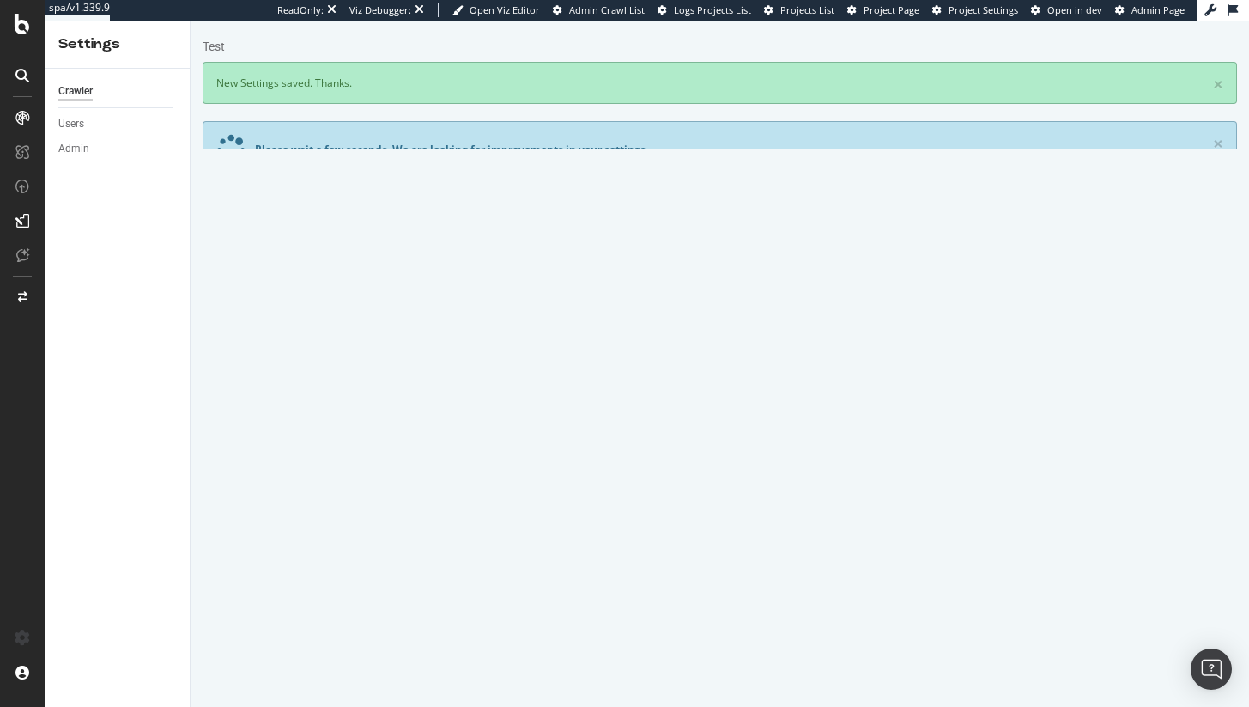
scroll to position [0, 0]
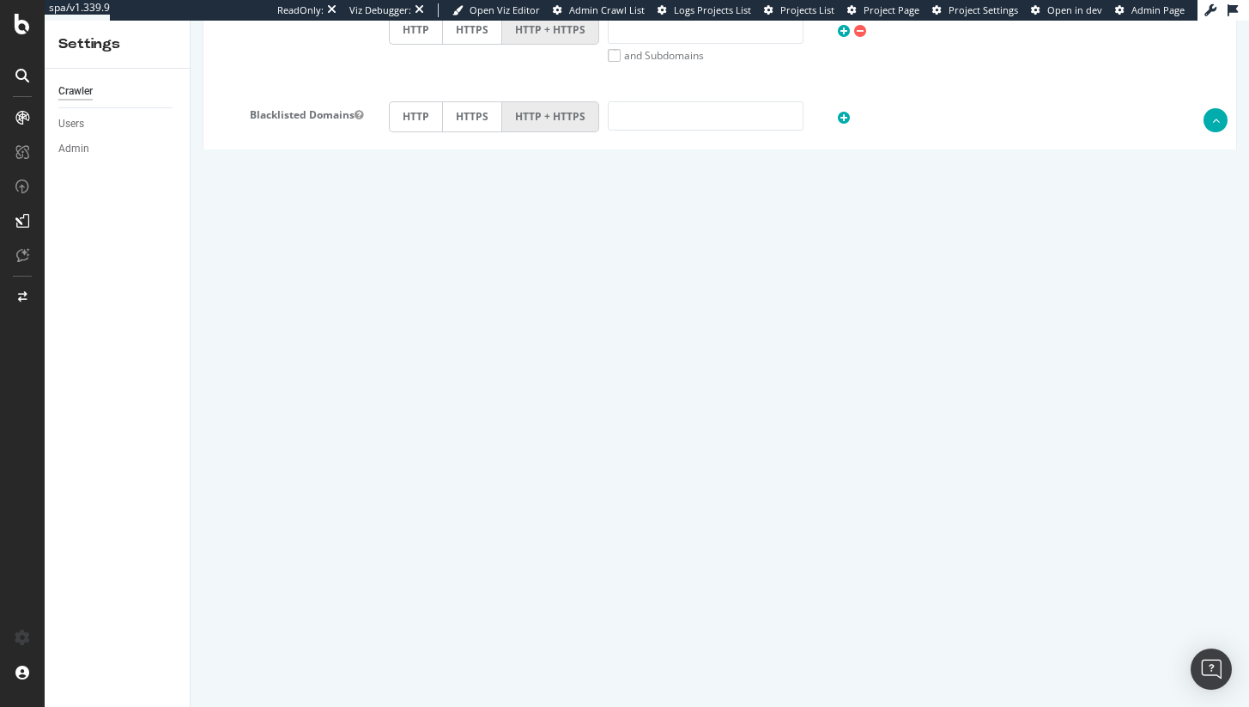
click at [465, 513] on textarea "https://www.supplyhouse.com/sitemap.xml" at bounding box center [807, 532] width 836 height 86
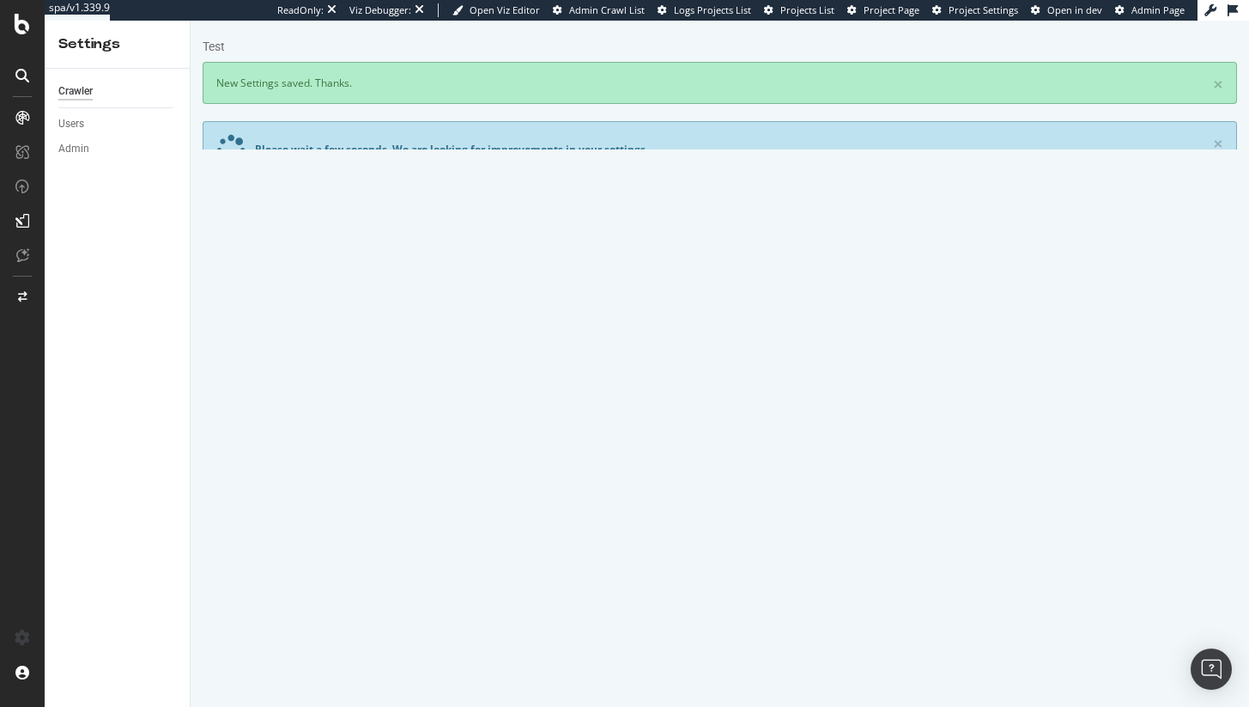
click at [330, 287] on link "Advanced Settings" at bounding box center [337, 299] width 132 height 47
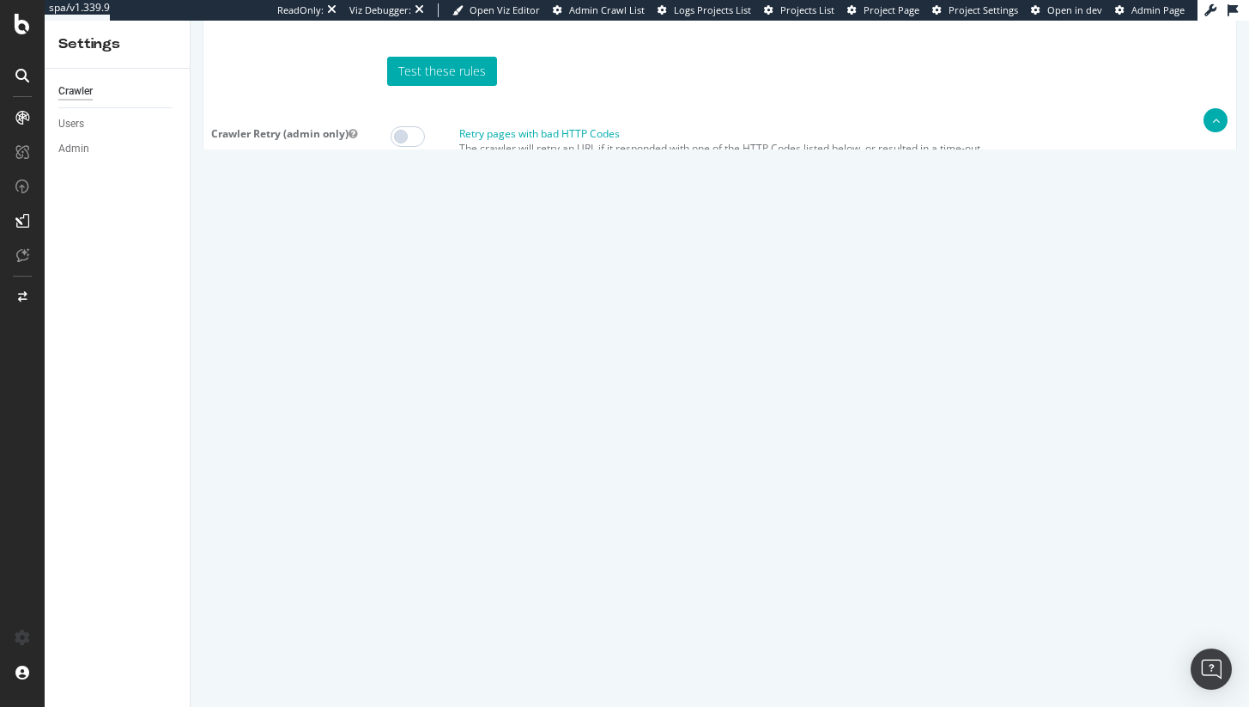
scroll to position [1593, 0]
click at [395, 374] on label "Crawl JS Activated (admin only)" at bounding box center [720, 355] width 1033 height 35
click at [191, 21] on input "Crawl JS Activated (admin only)" at bounding box center [191, 21] width 0 height 0
drag, startPoint x: 394, startPoint y: 386, endPoint x: 402, endPoint y: 402, distance: 18.1
click at [394, 374] on label "Crawl JS Activated (admin only)" at bounding box center [720, 355] width 1033 height 35
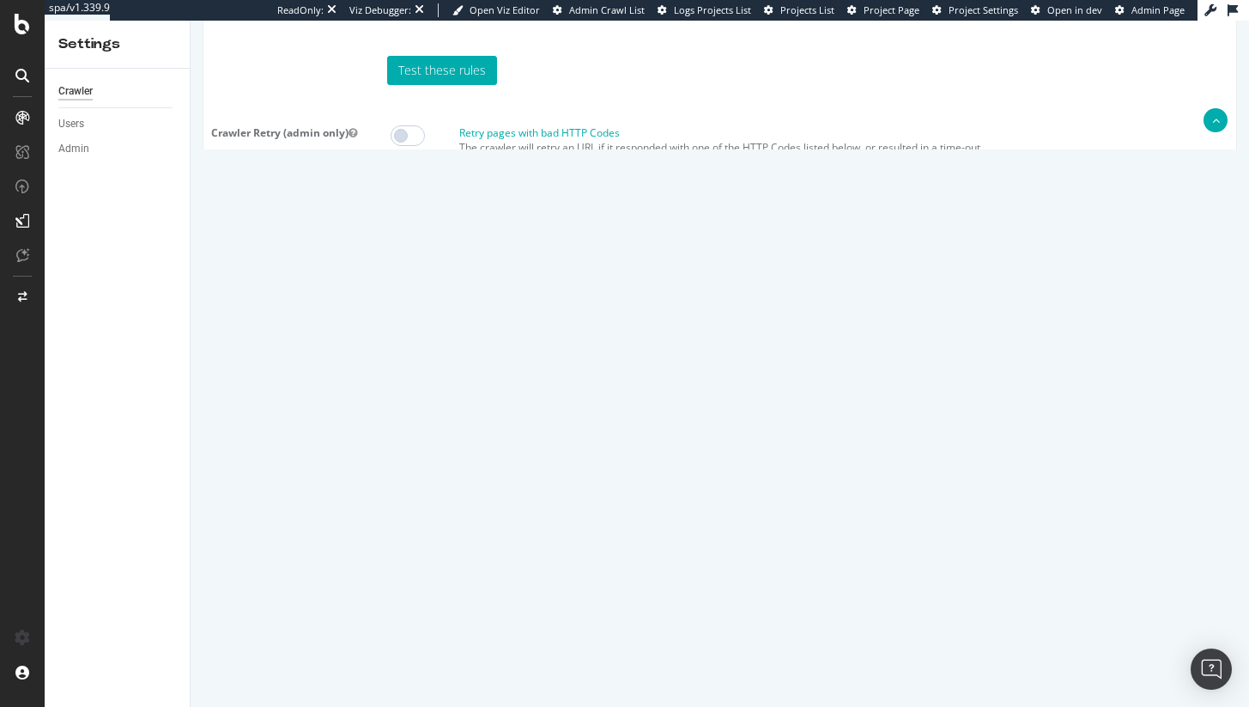
click at [434, 453] on textarea at bounding box center [807, 465] width 836 height 159
paste textarea "{ "flags": [ "cube" ], "beta": { "pap_mini_rules": [ "+ *powerreviews.com/*", "…"
type textarea "{ "flags": [ "cube" ], "beta": { "pap_mini_rules": [ "+ *powerreviews.com/*", "…"
click at [652, 634] on button "Save" at bounding box center [653, 621] width 41 height 26
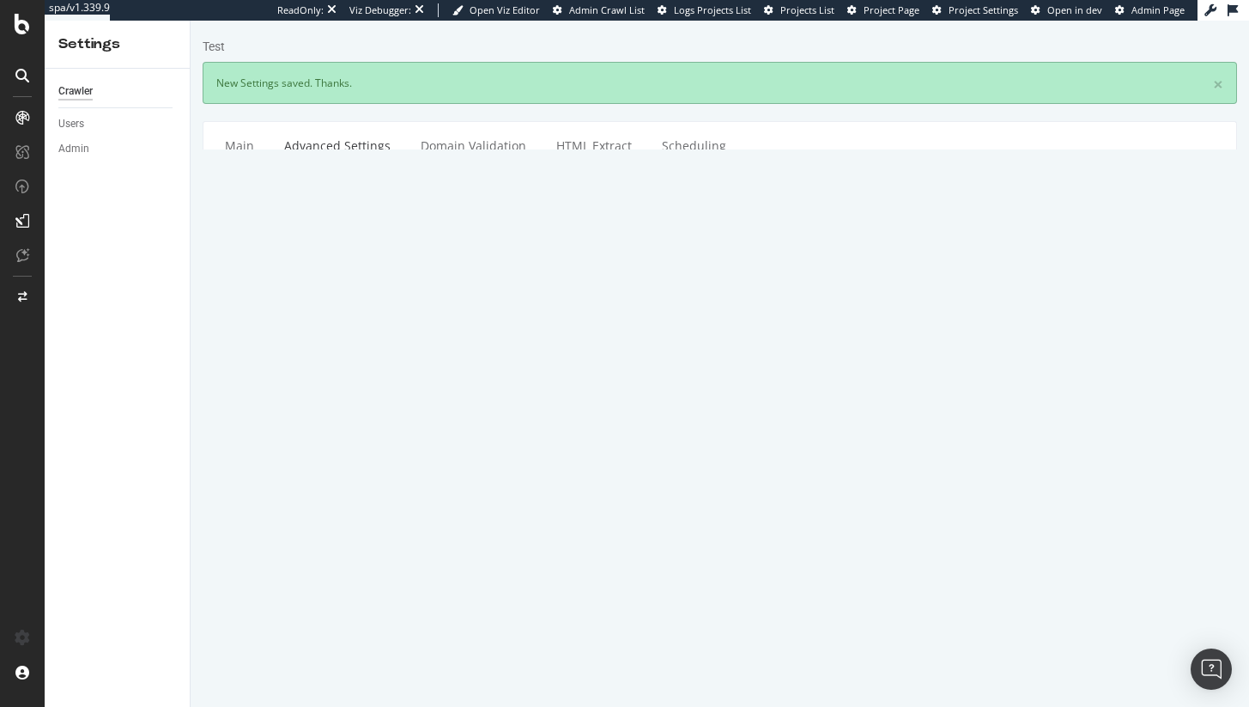
scroll to position [0, 0]
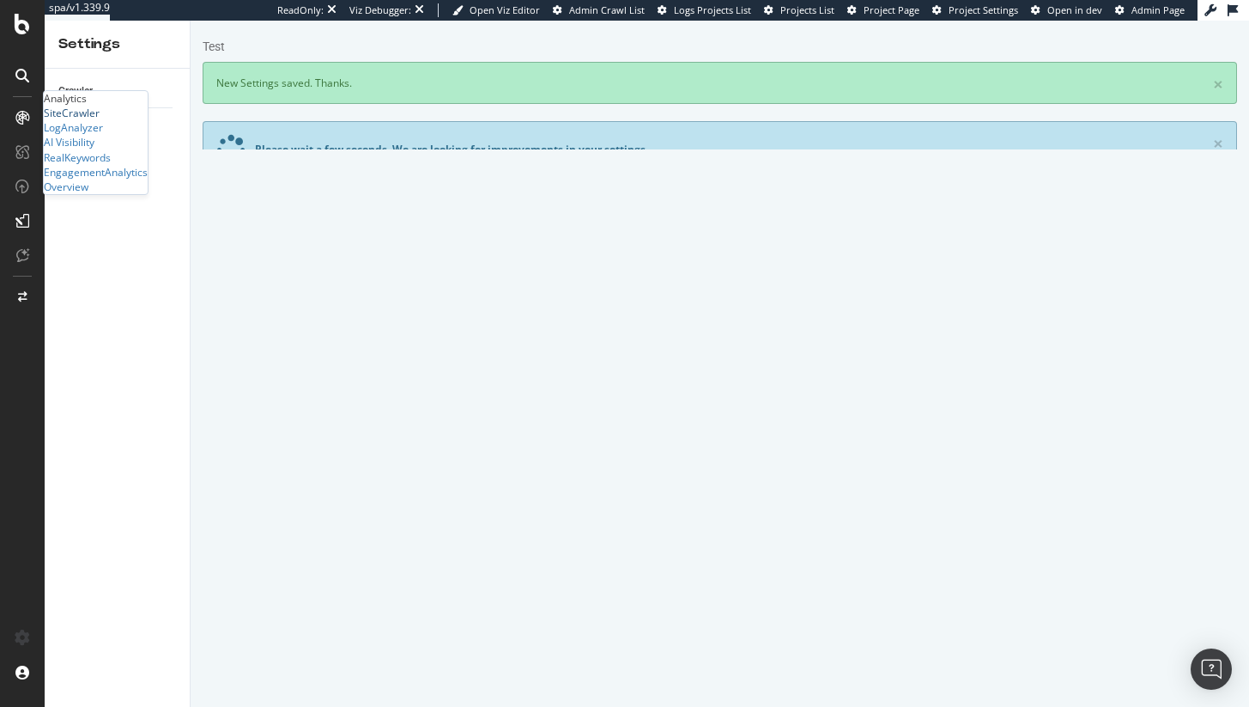
click at [87, 120] on div "SiteCrawler" at bounding box center [72, 113] width 56 height 15
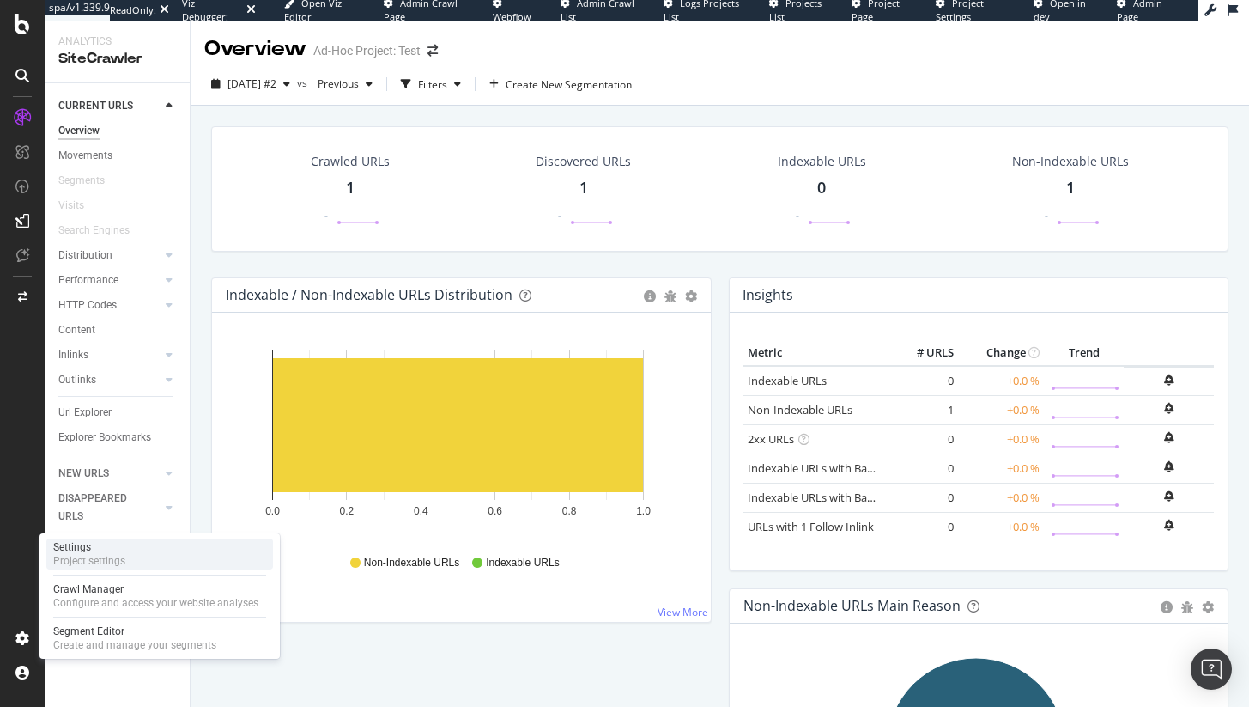
click at [131, 552] on div "Settings Project settings" at bounding box center [159, 553] width 227 height 31
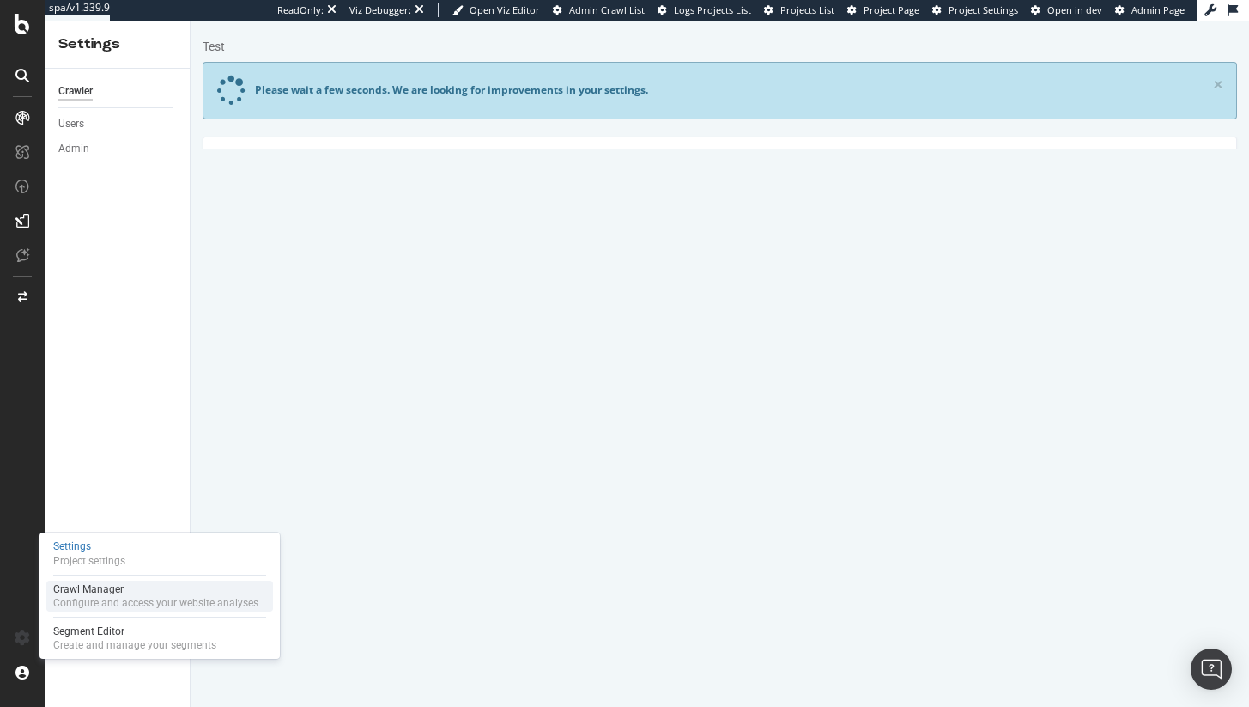
click at [99, 596] on div "Configure and access your website analyses" at bounding box center [155, 603] width 205 height 14
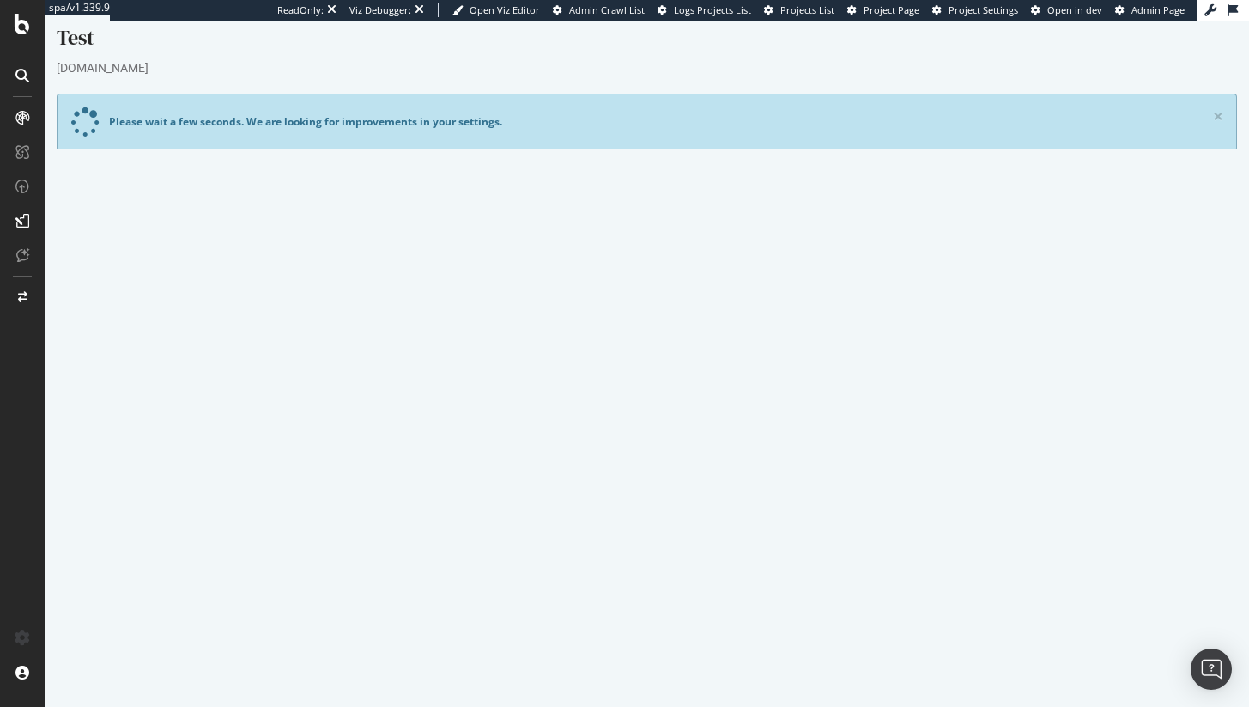
scroll to position [49, 0]
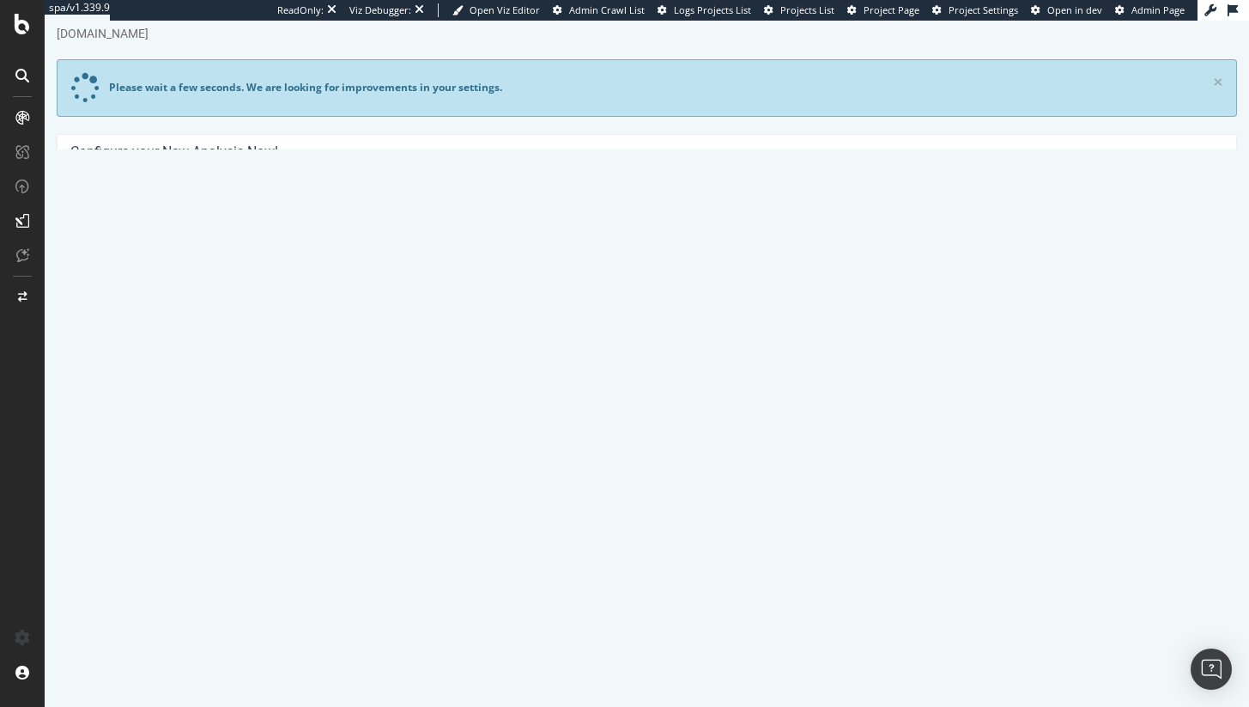
click at [640, 449] on button "Yes! Start Now" at bounding box center [625, 450] width 106 height 27
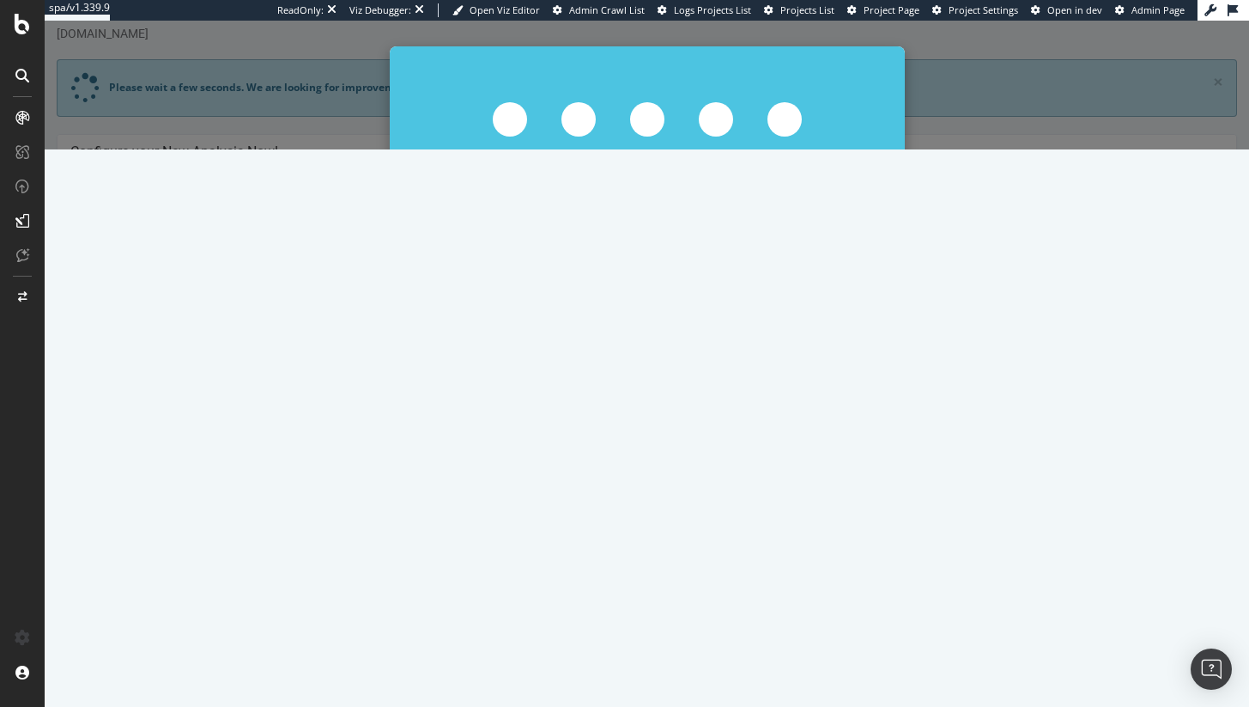
click at [639, 463] on button "Start Now Anyway" at bounding box center [679, 468] width 118 height 29
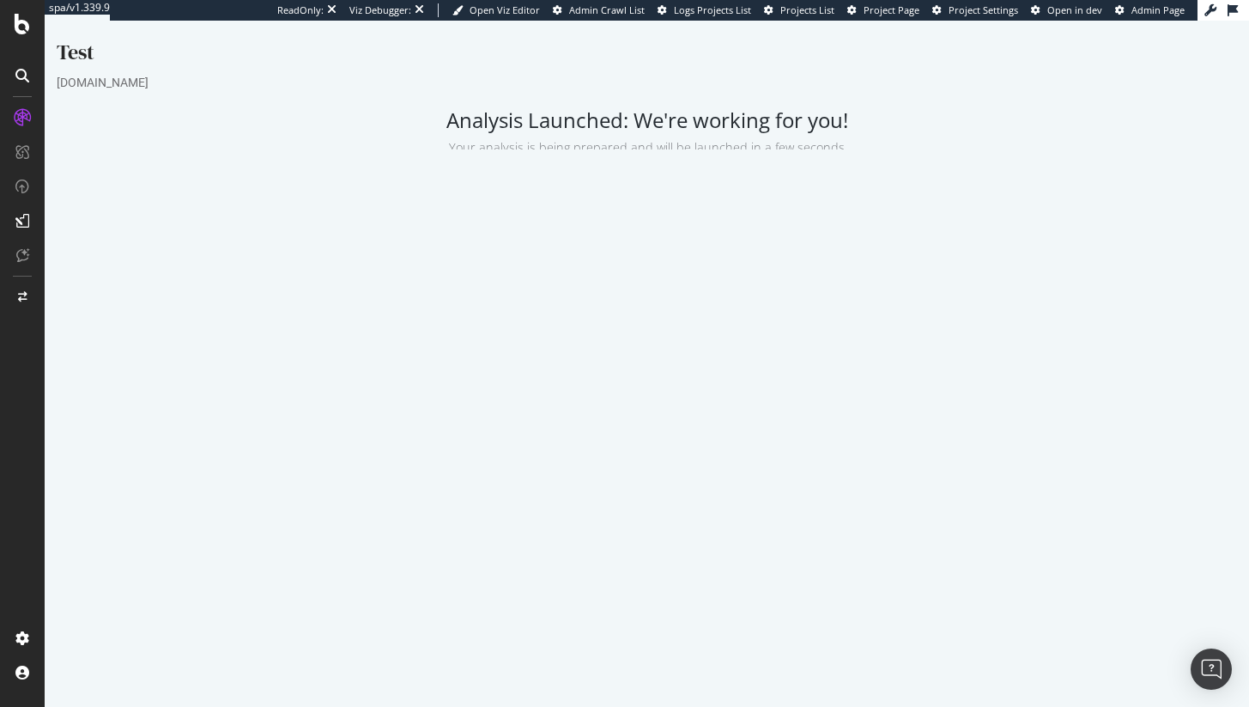
click at [757, 376] on td "3 URLs / s Estimated crawl duration: less than 1 minute" at bounding box center [785, 360] width 277 height 34
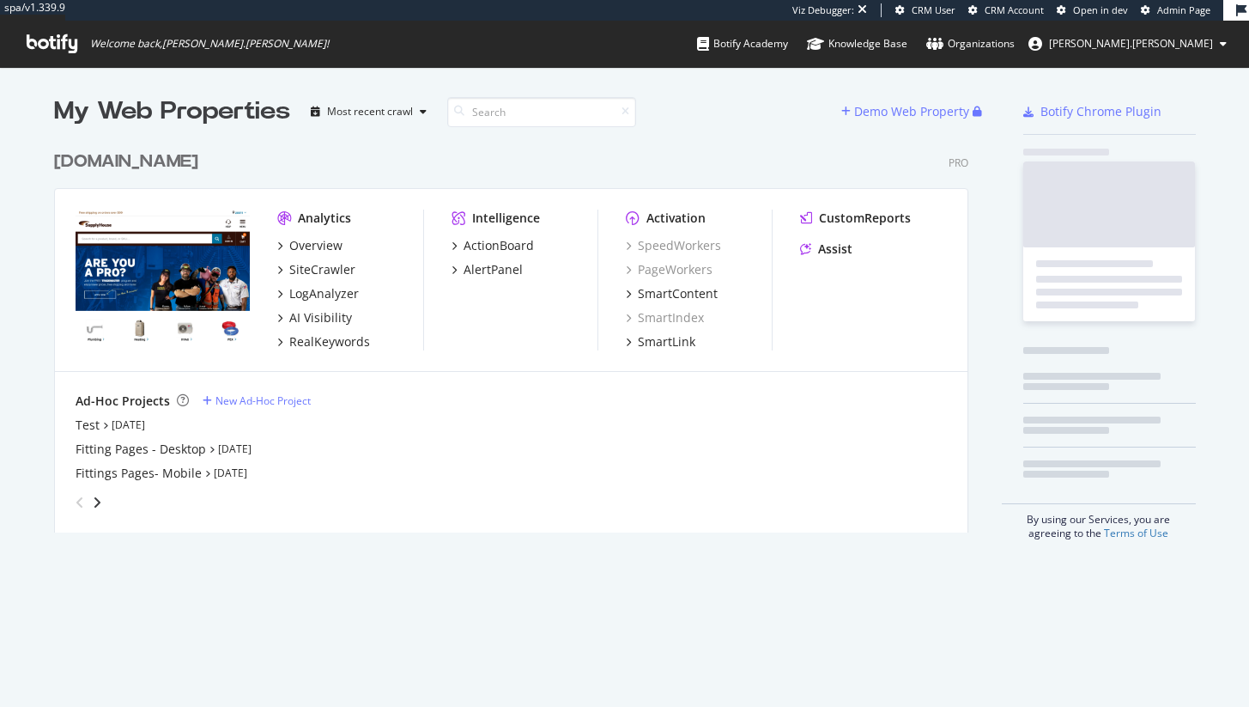
scroll to position [391, 915]
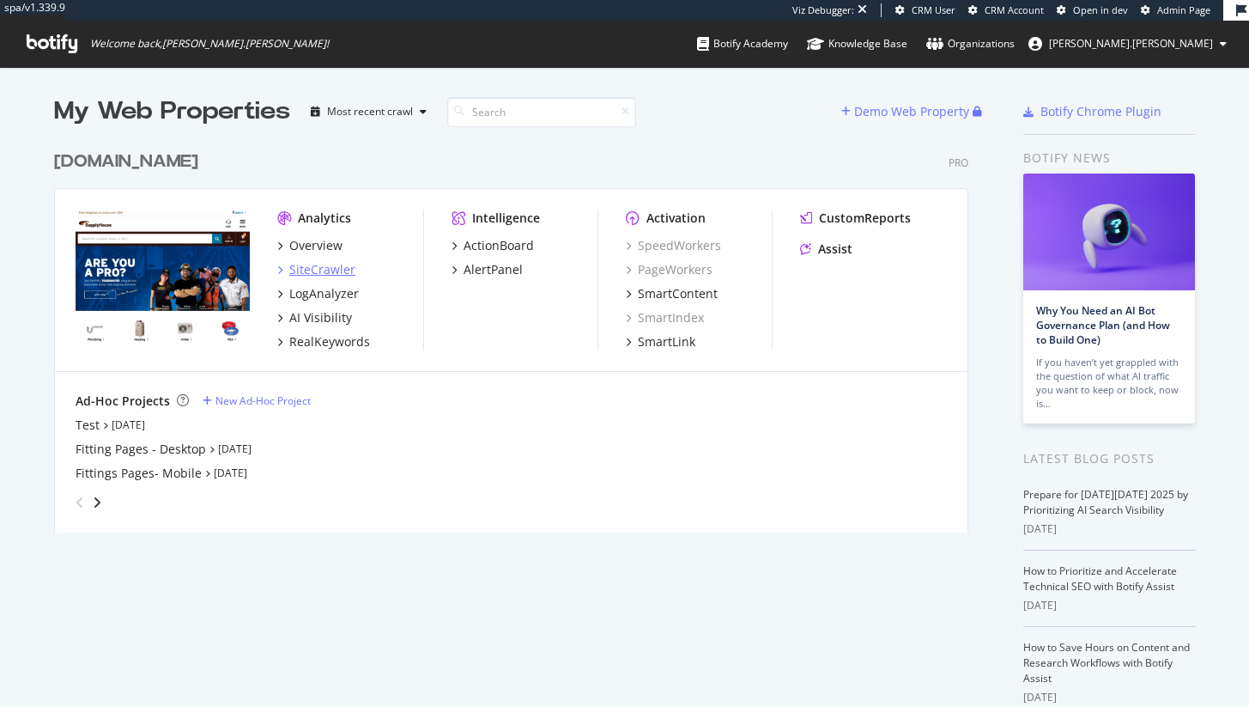
click at [327, 269] on div "SiteCrawler" at bounding box center [322, 269] width 66 height 17
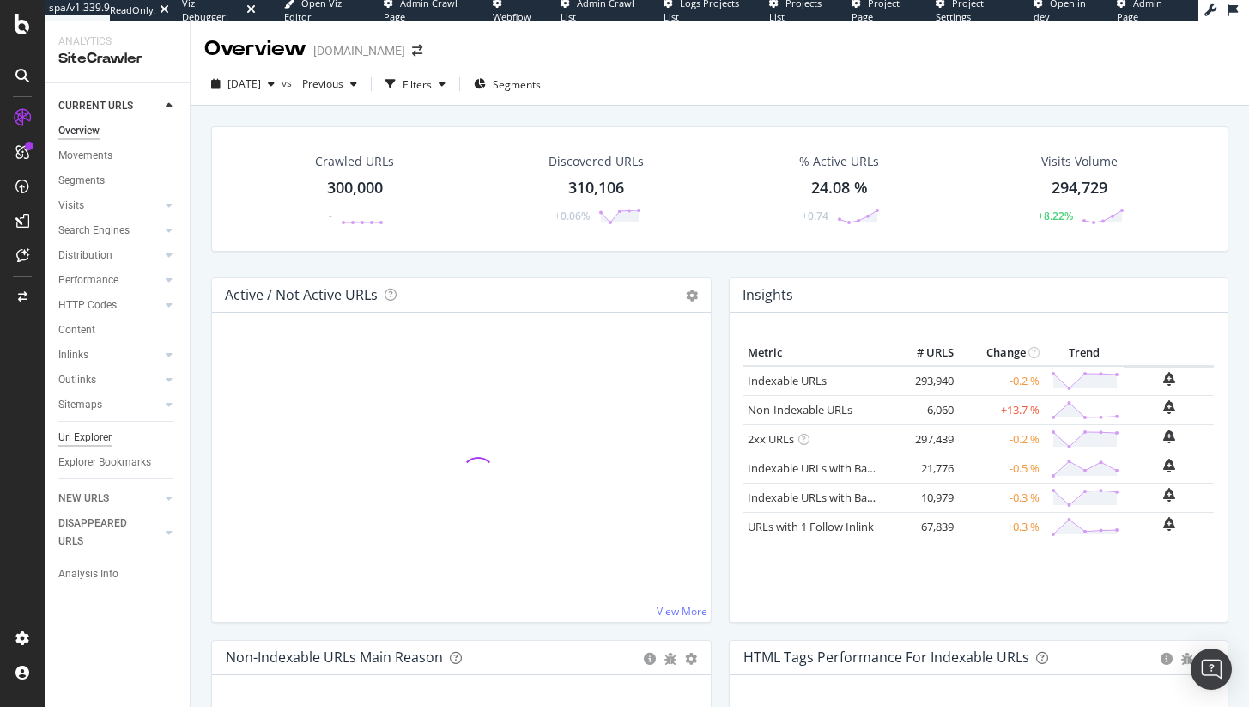
click at [80, 435] on div "Url Explorer" at bounding box center [84, 437] width 53 height 18
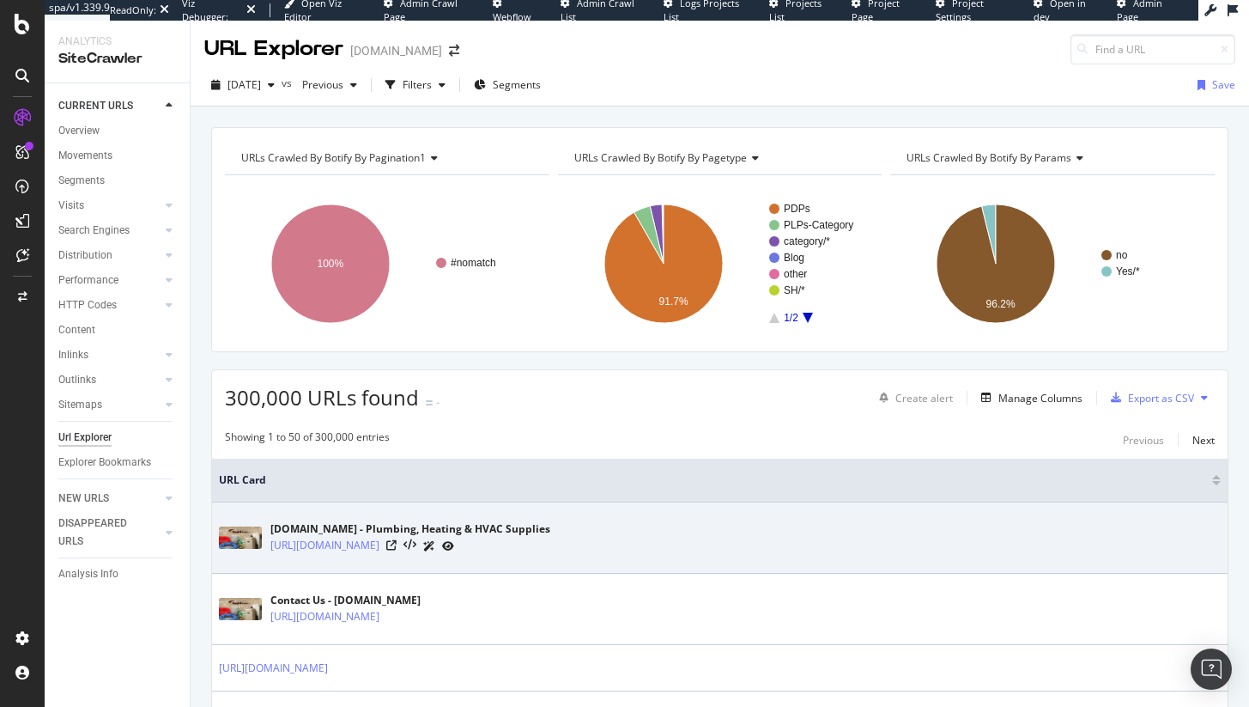
click at [454, 546] on icon at bounding box center [448, 546] width 12 height 10
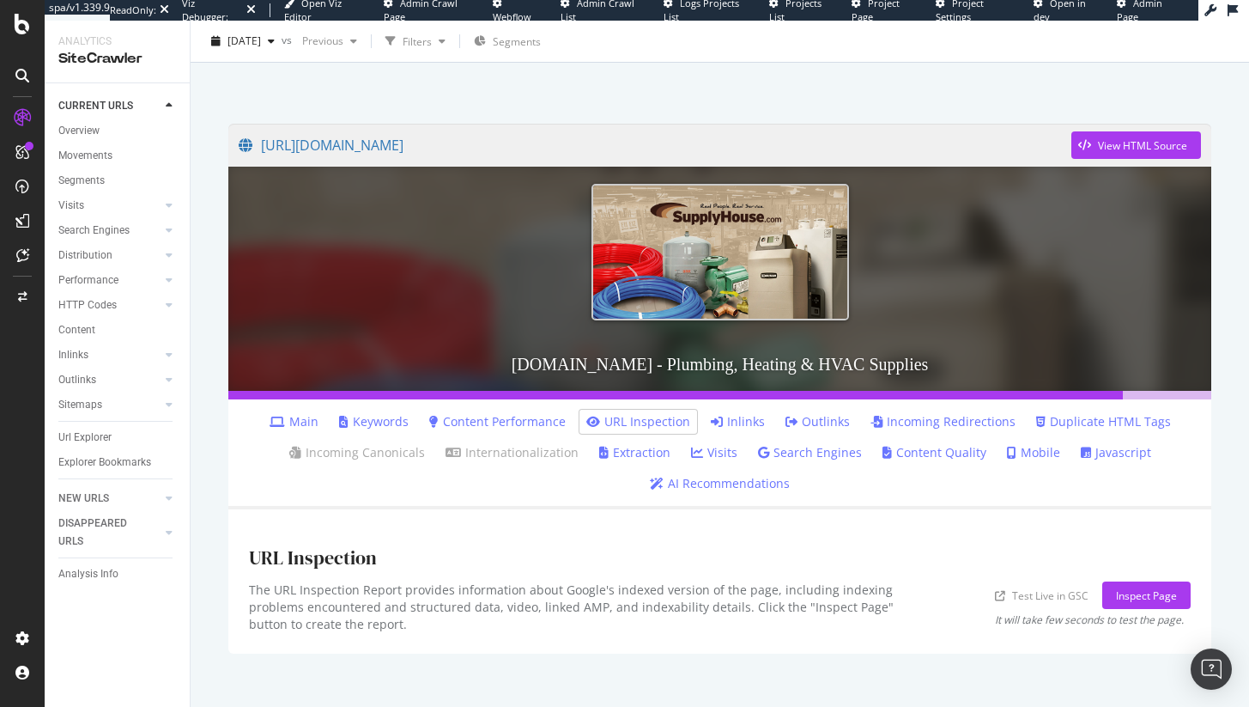
scroll to position [85, 0]
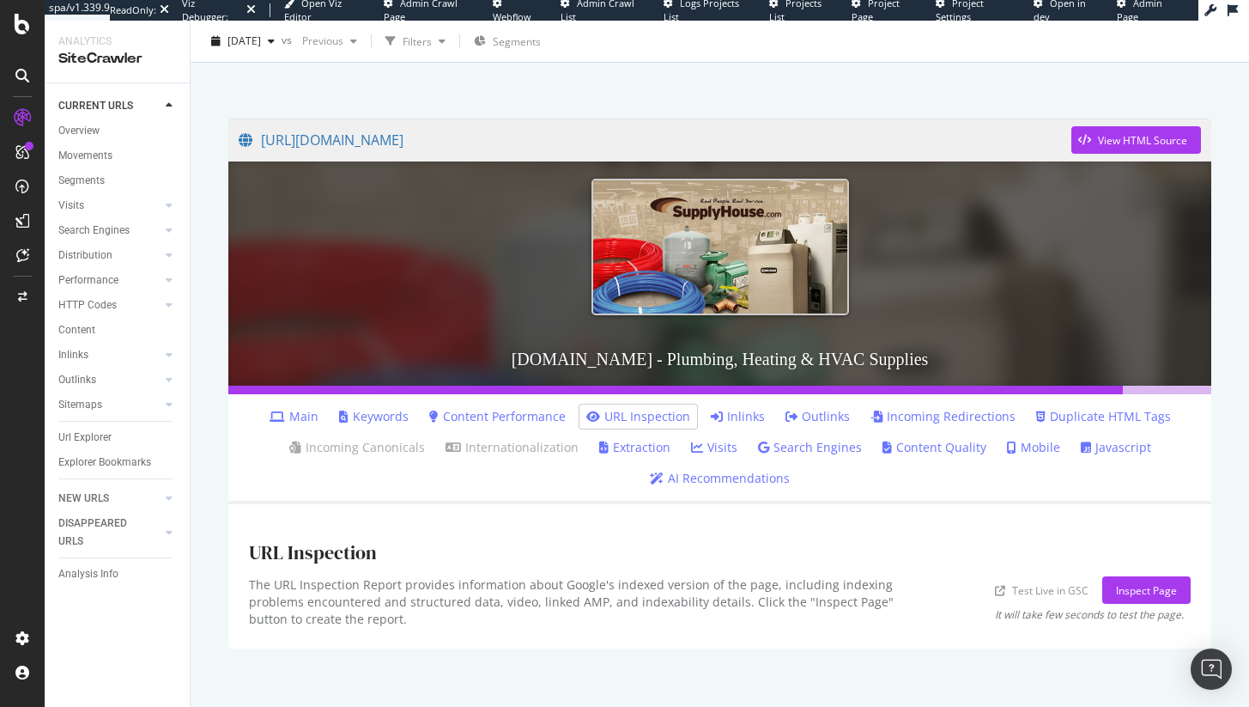
click at [726, 414] on link "Inlinks" at bounding box center [738, 416] width 54 height 17
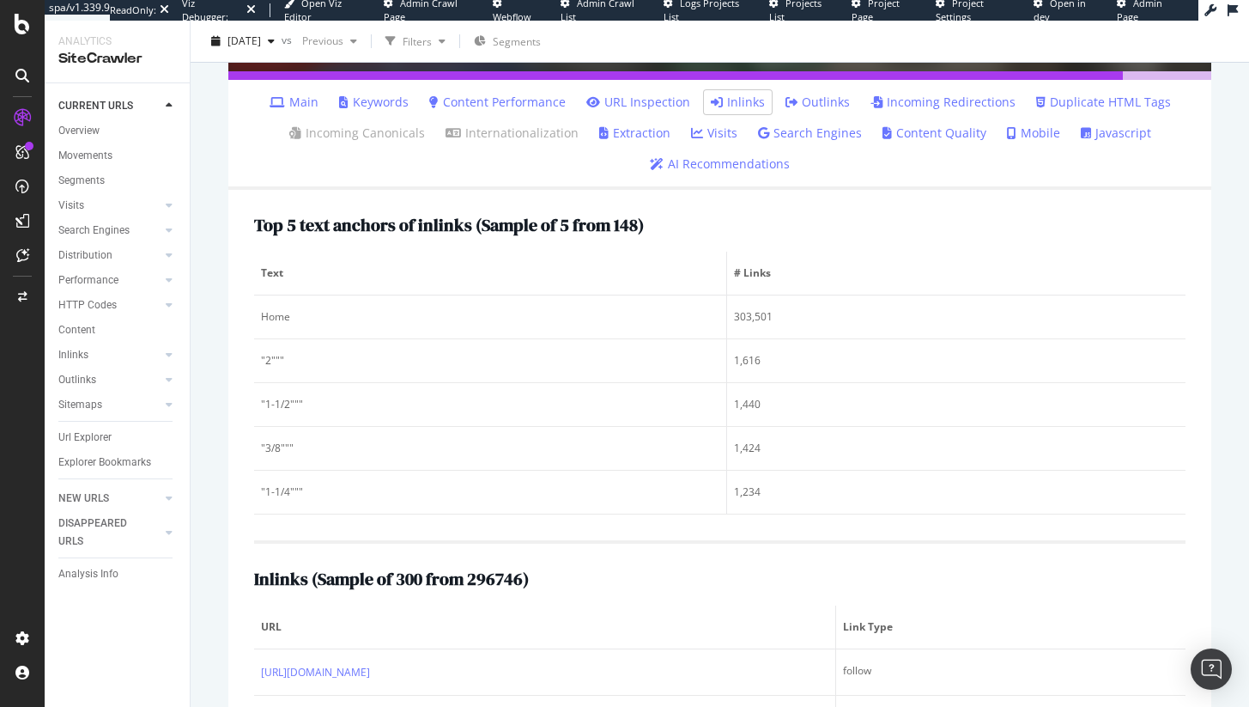
scroll to position [442, 0]
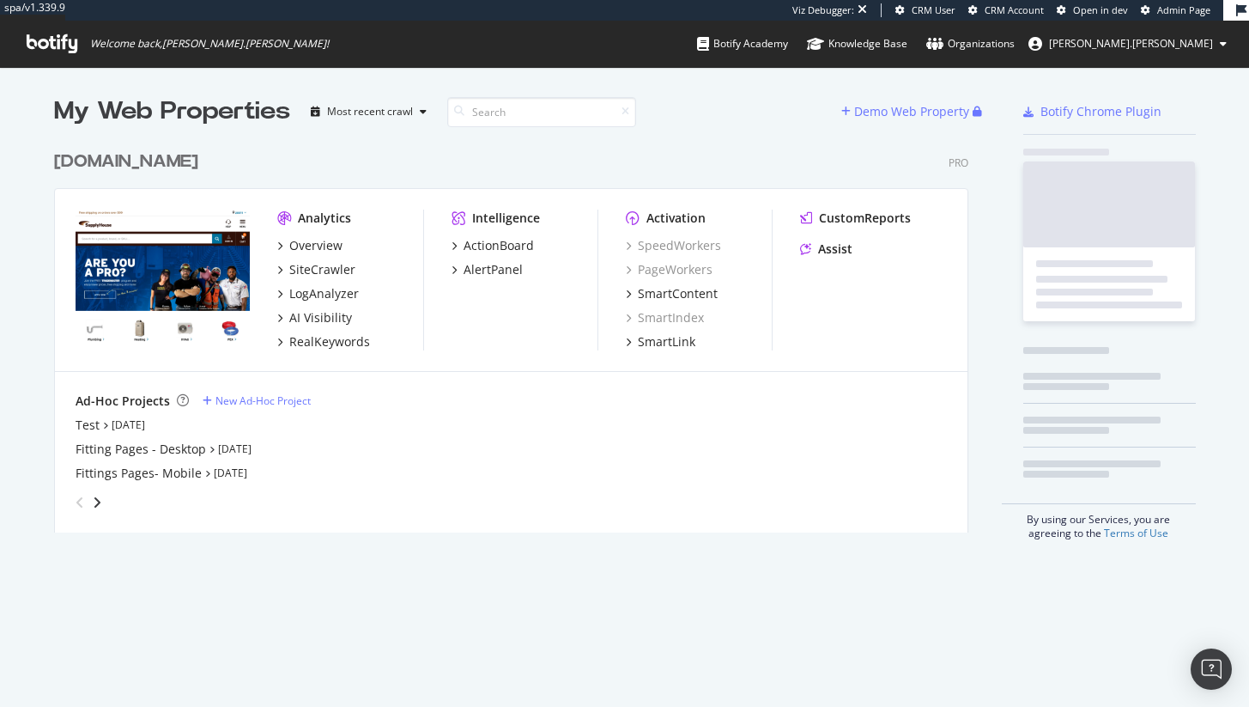
scroll to position [391, 915]
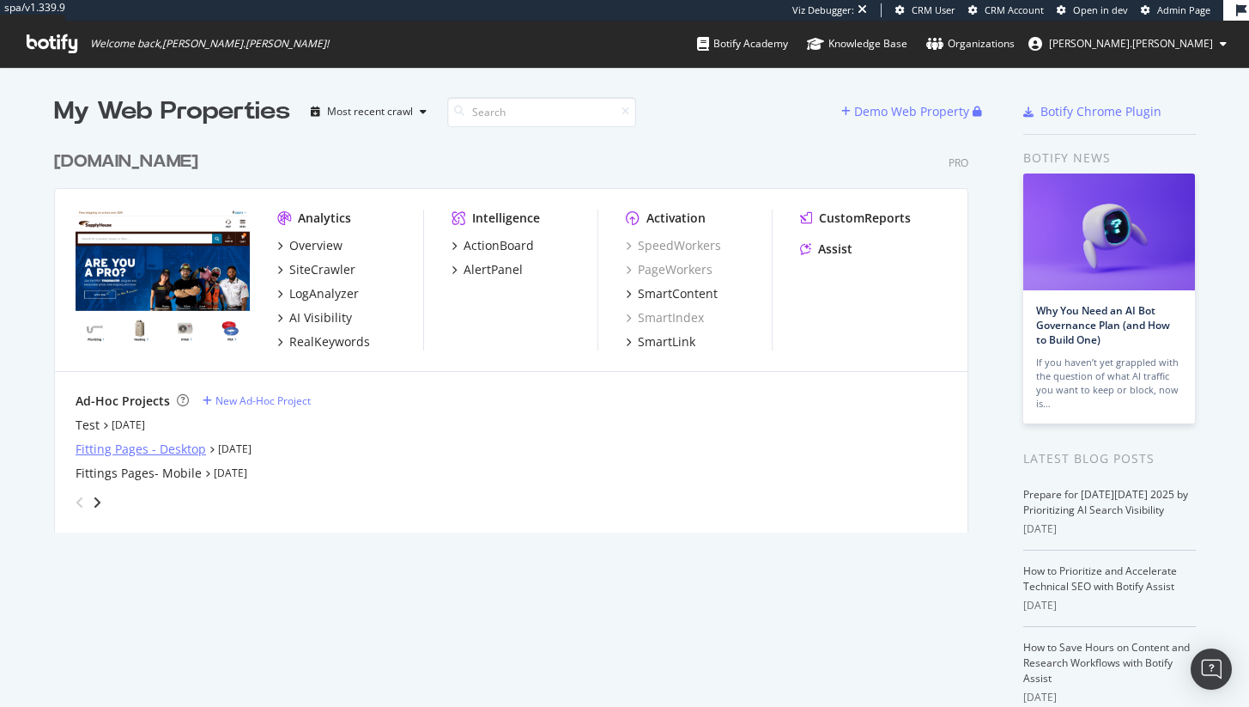
click at [82, 447] on div "Fitting Pages - Desktop" at bounding box center [141, 449] width 131 height 17
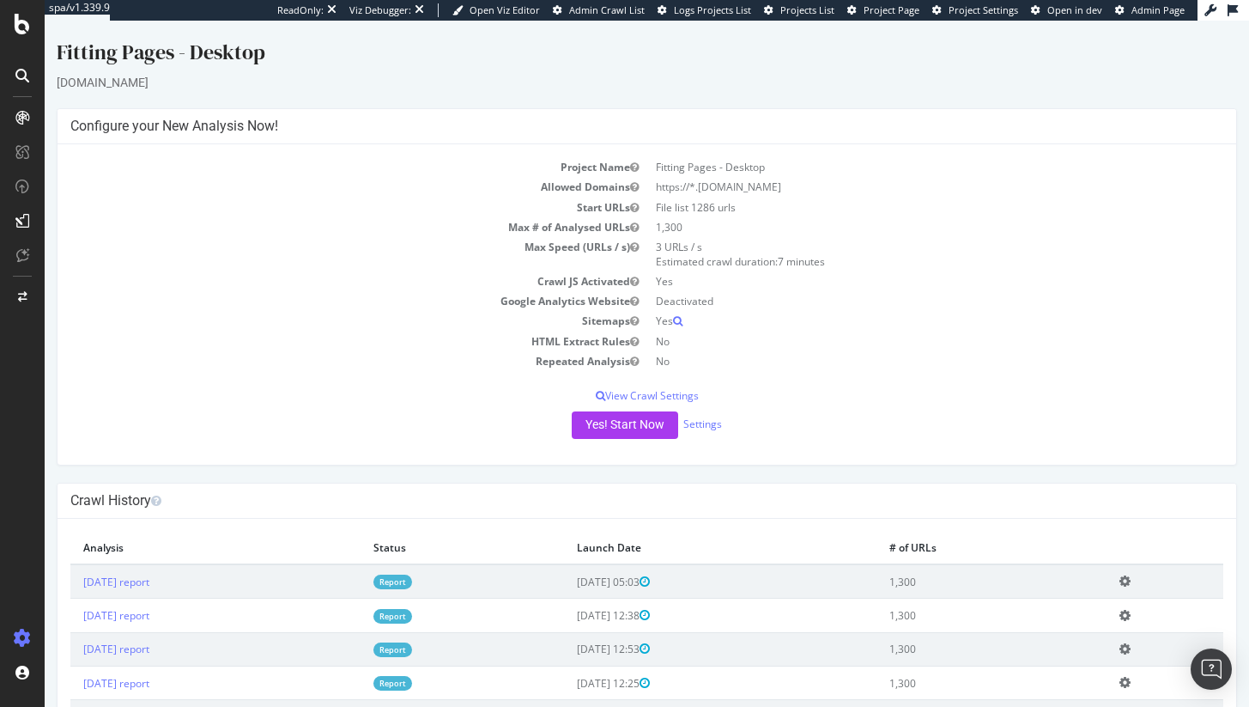
click at [34, 12] on div at bounding box center [22, 353] width 45 height 707
click at [27, 28] on icon at bounding box center [22, 24] width 15 height 21
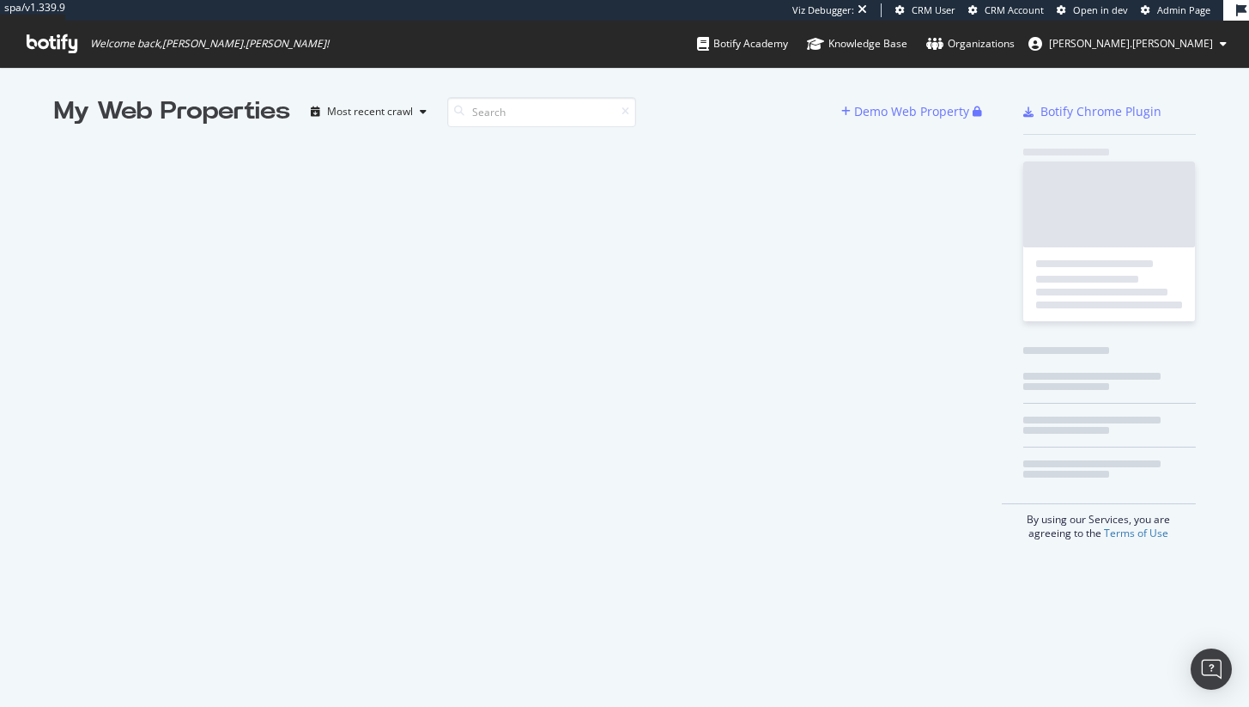
scroll to position [694, 1224]
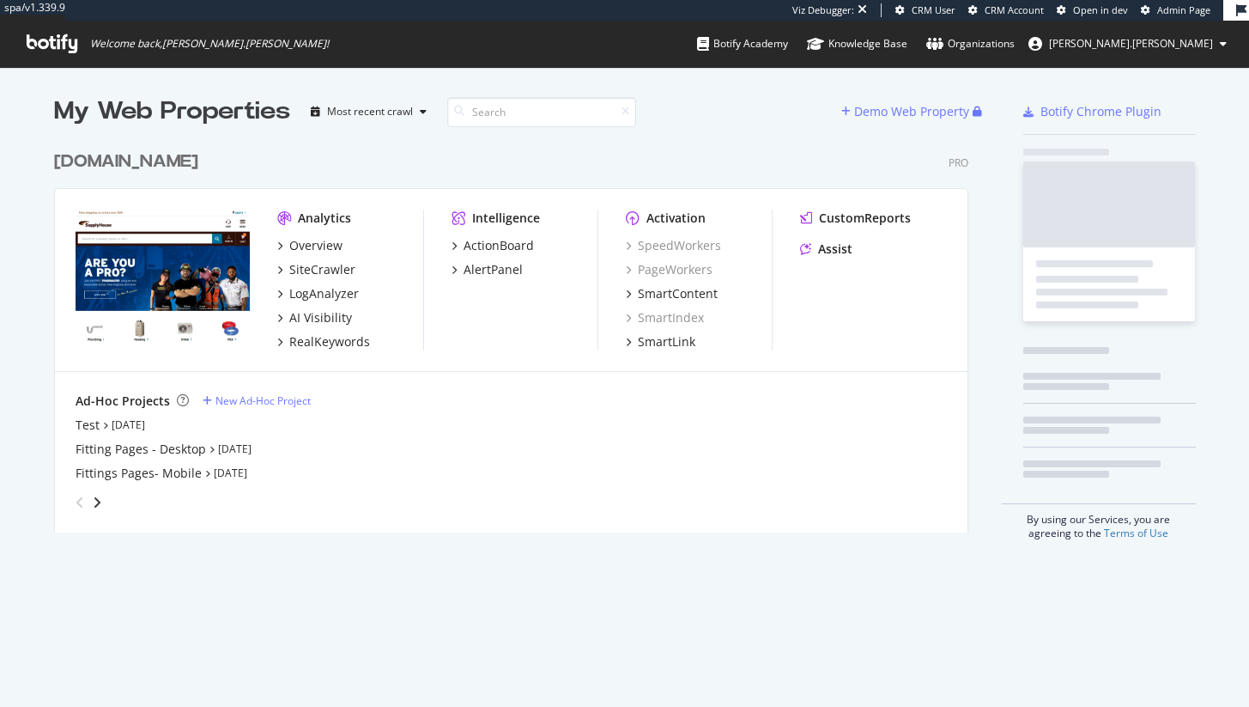
scroll to position [391, 915]
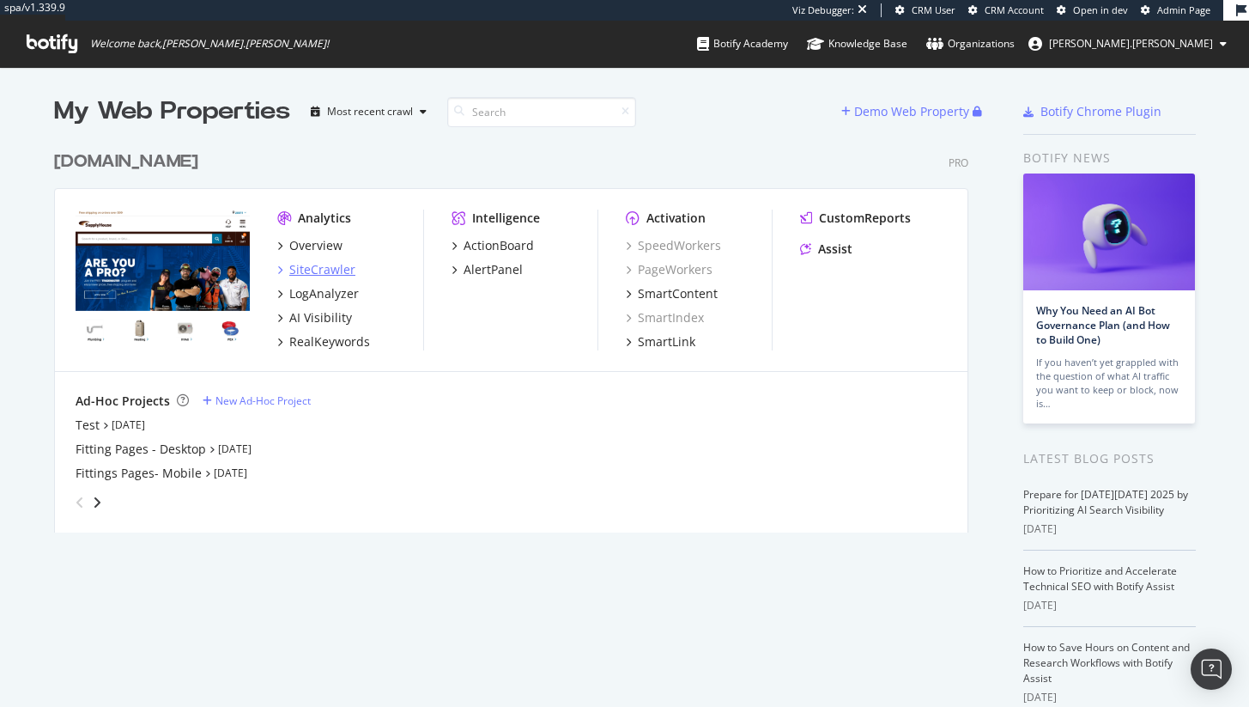
click at [331, 266] on div "SiteCrawler" at bounding box center [322, 269] width 66 height 17
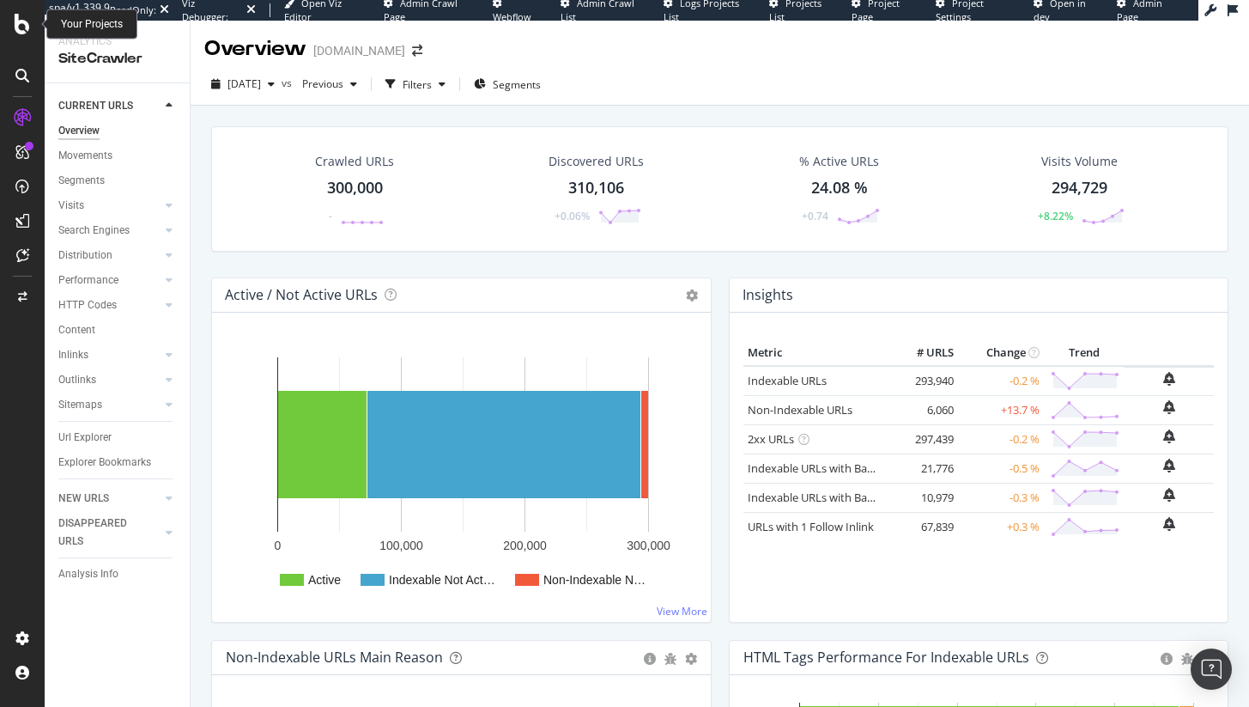
click at [34, 20] on div at bounding box center [22, 24] width 41 height 21
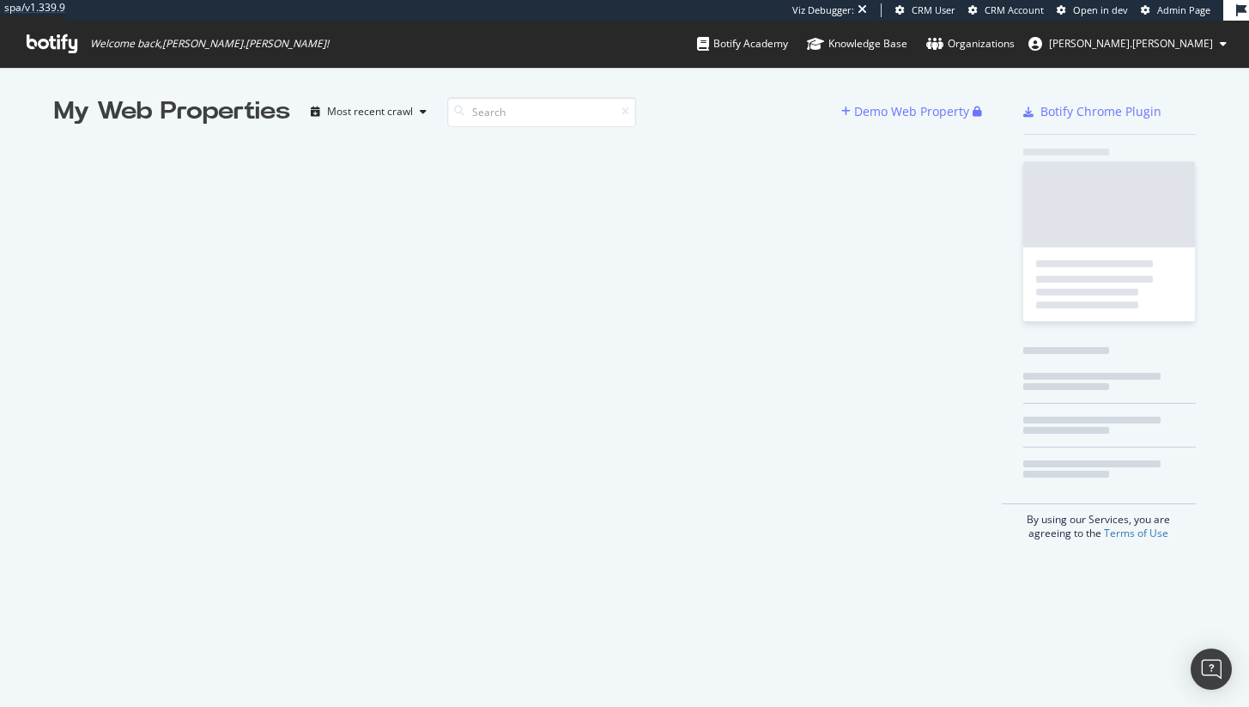
scroll to position [694, 1224]
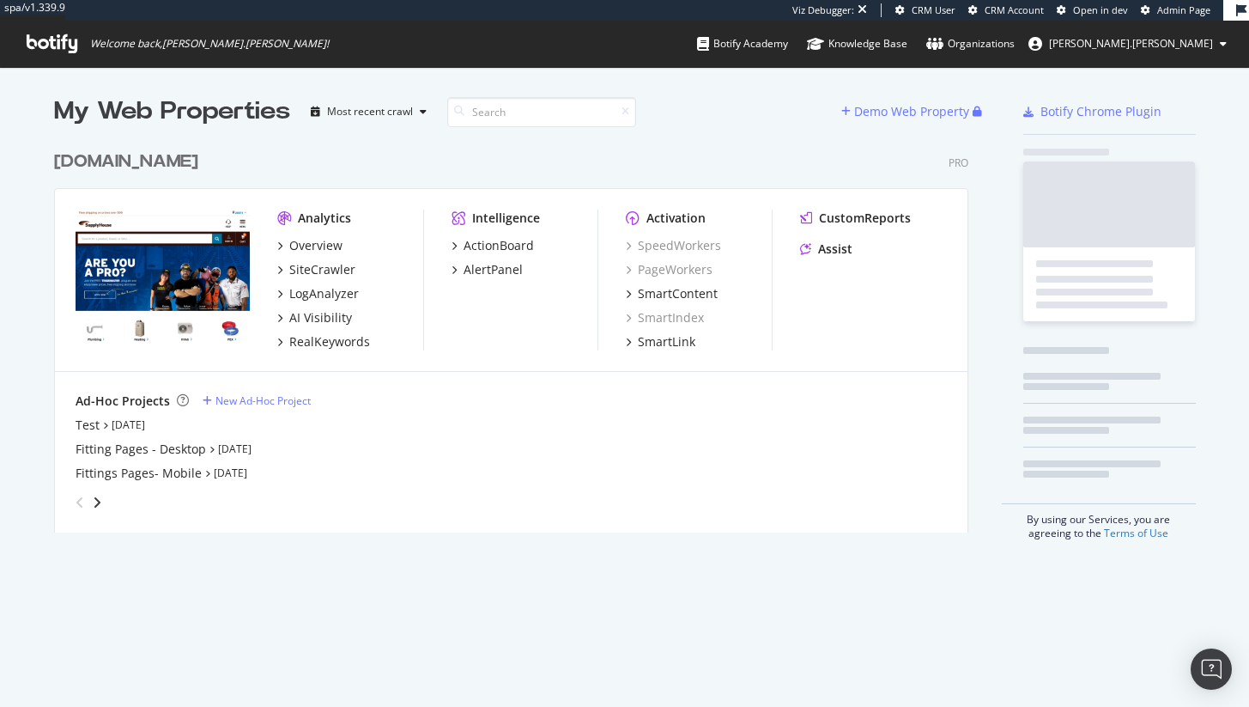
scroll to position [391, 915]
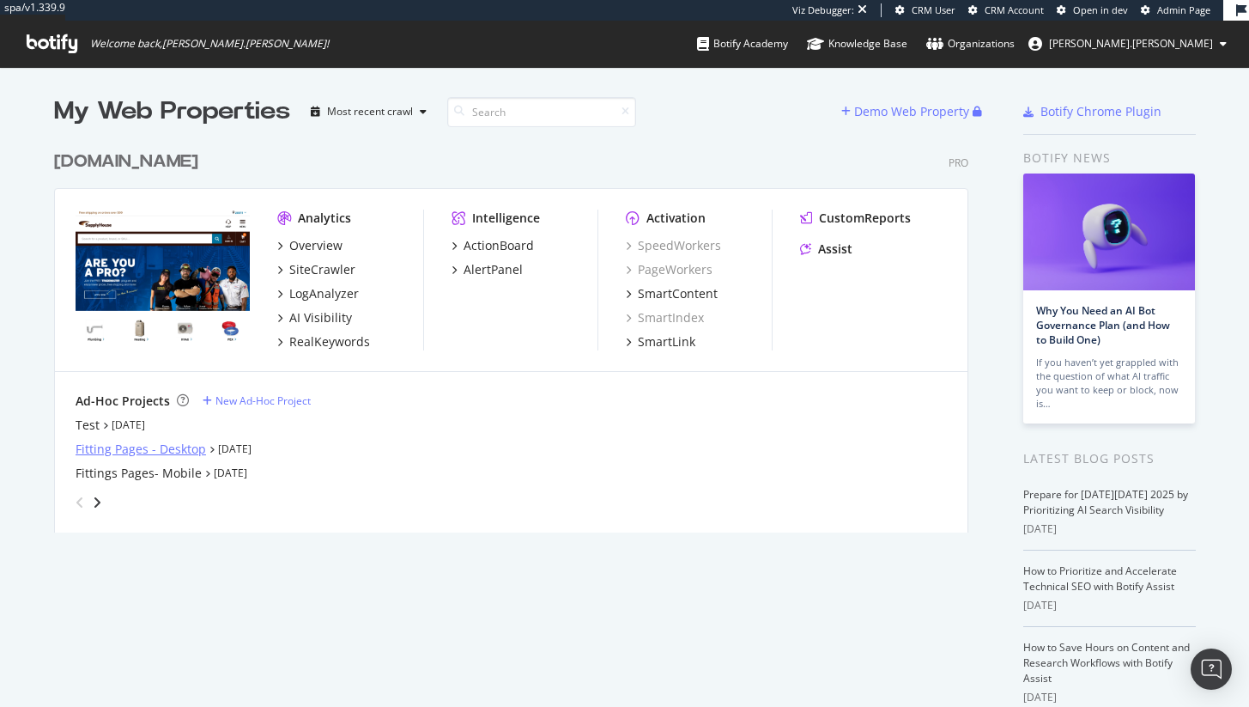
click at [114, 451] on div "Fitting Pages - Desktop" at bounding box center [141, 449] width 131 height 17
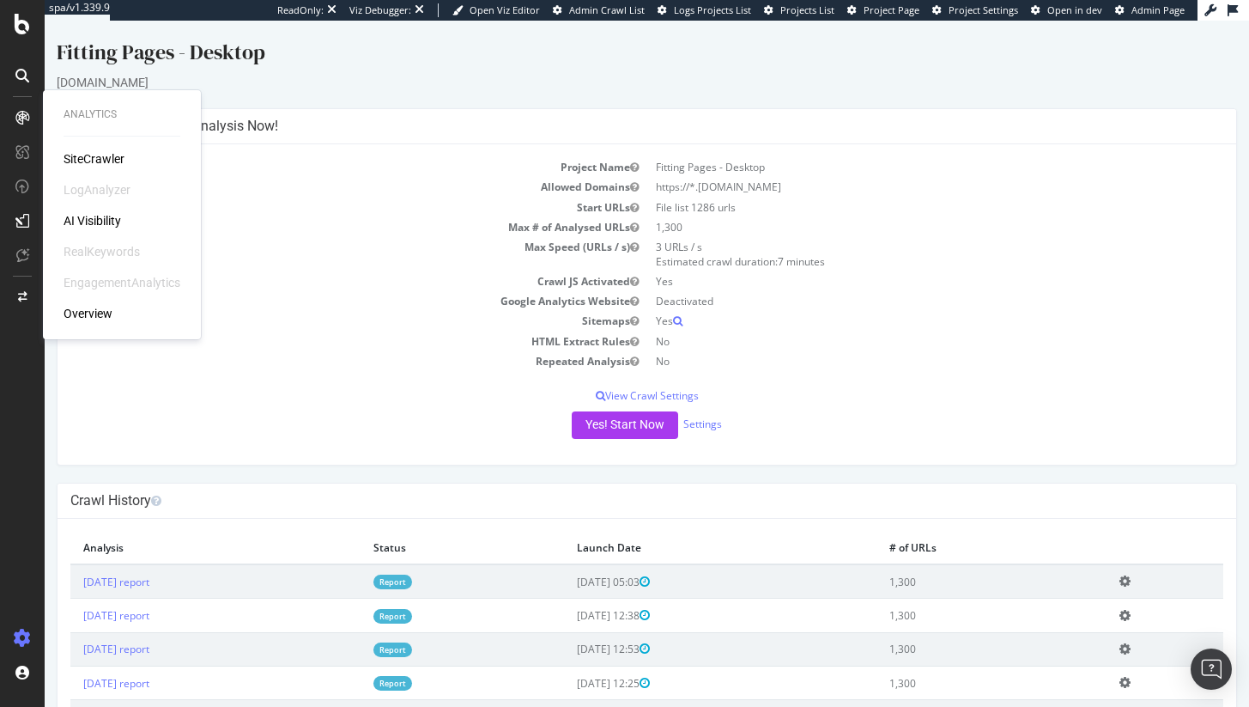
click at [95, 164] on div "SiteCrawler" at bounding box center [94, 158] width 61 height 17
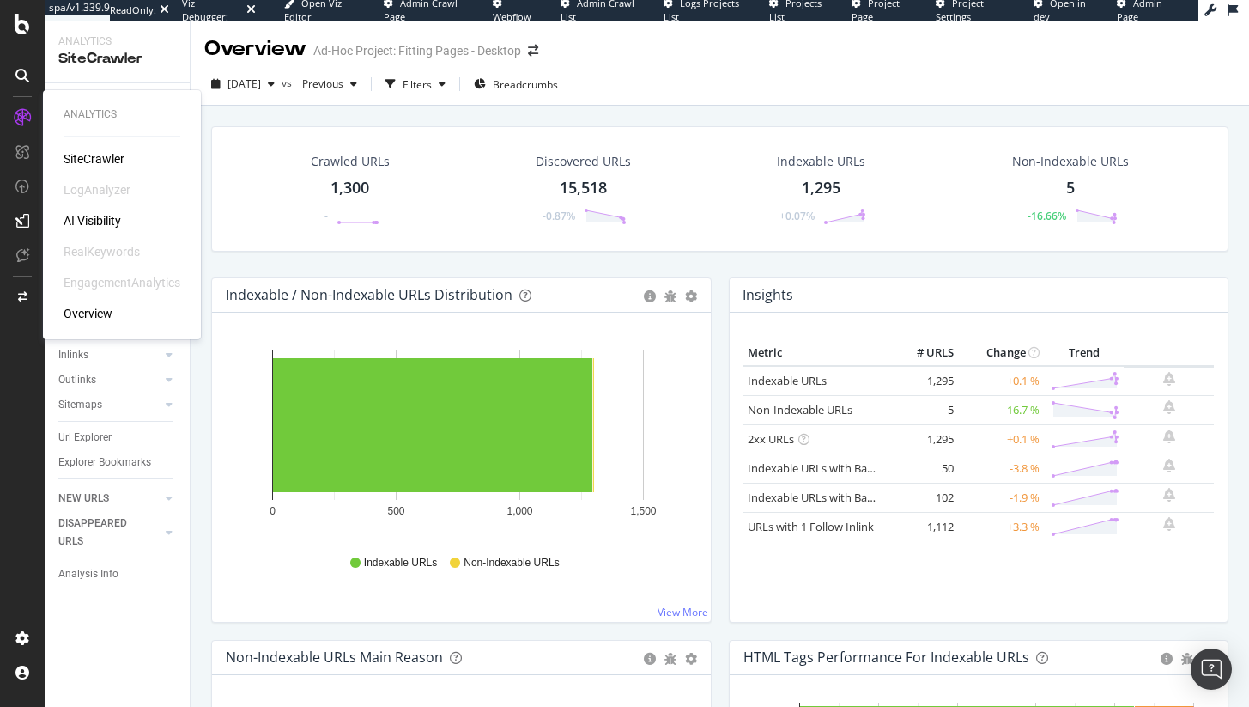
click at [85, 155] on div "SiteCrawler" at bounding box center [94, 158] width 61 height 17
click at [85, 441] on div "Url Explorer" at bounding box center [84, 437] width 53 height 18
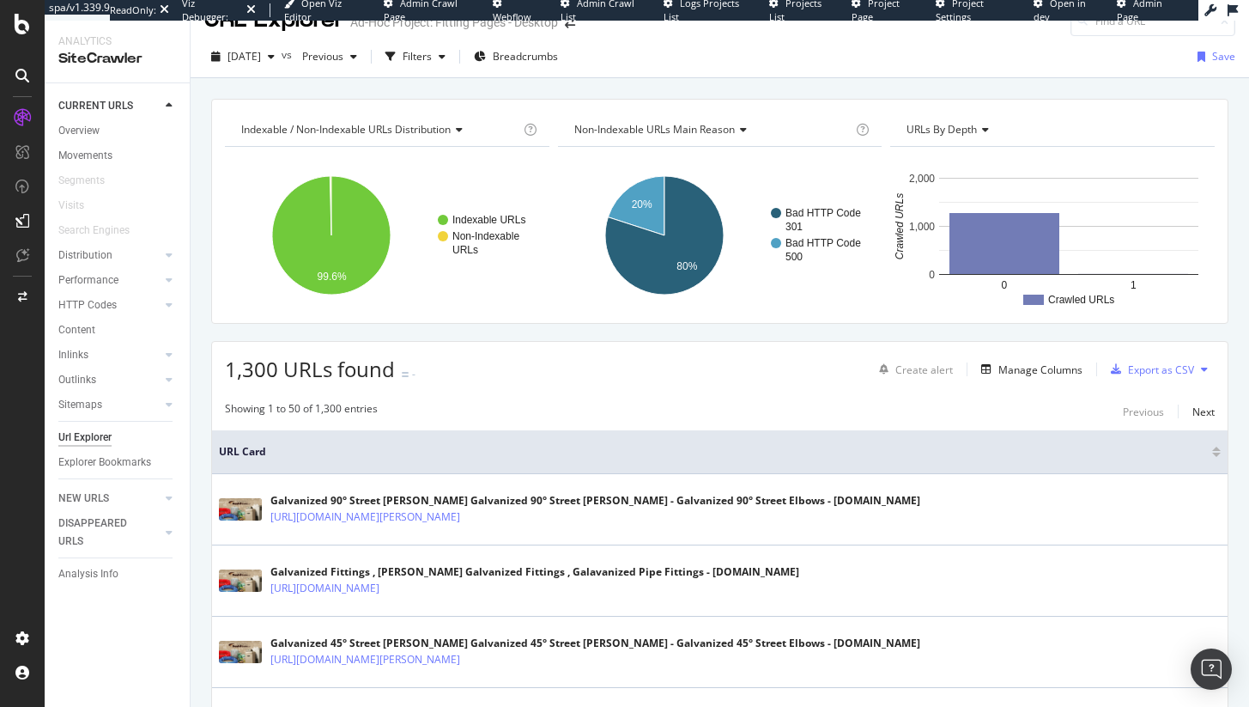
scroll to position [35, 0]
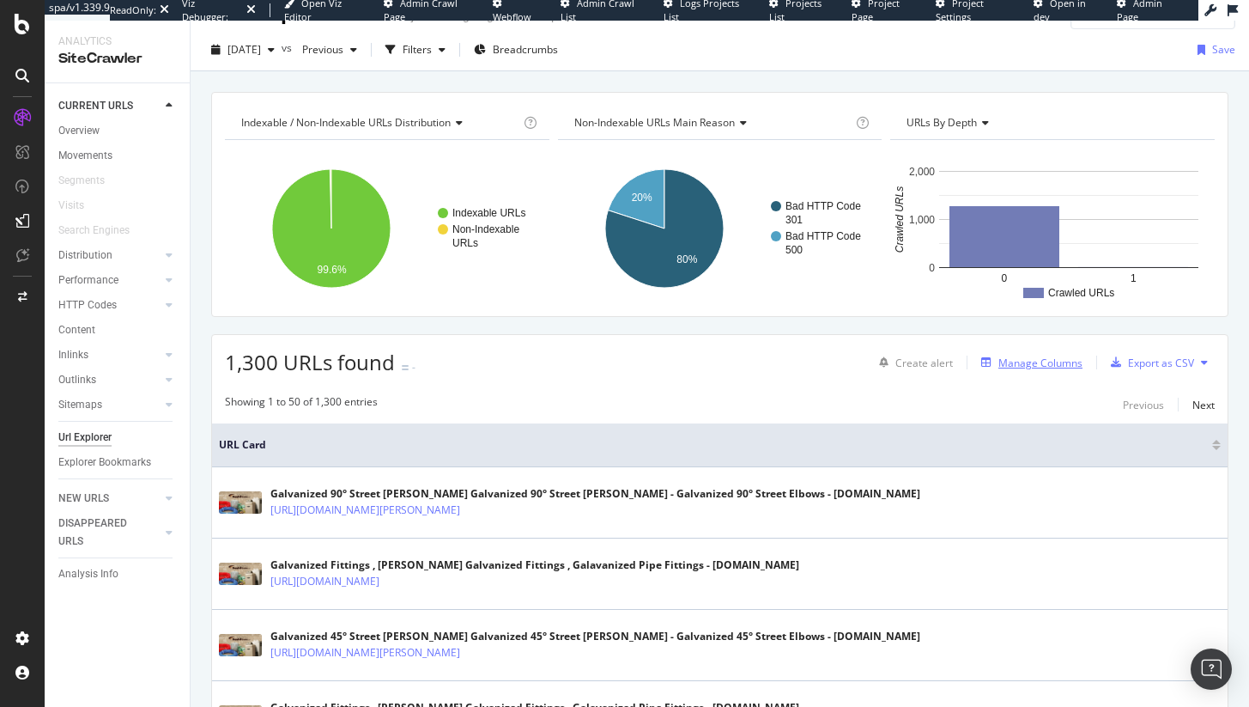
click at [1027, 368] on div "Manage Columns" at bounding box center [1041, 362] width 84 height 15
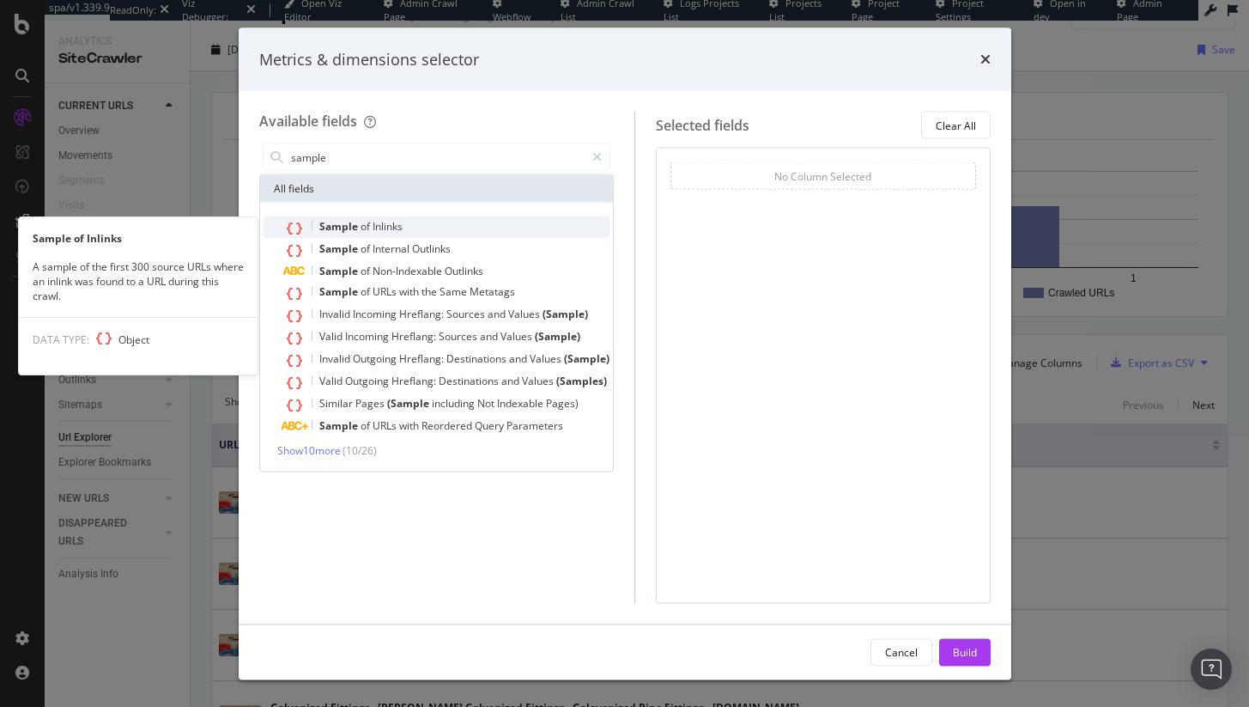
type input "sample"
click at [407, 226] on div "Sample of Inlinks" at bounding box center [446, 227] width 325 height 22
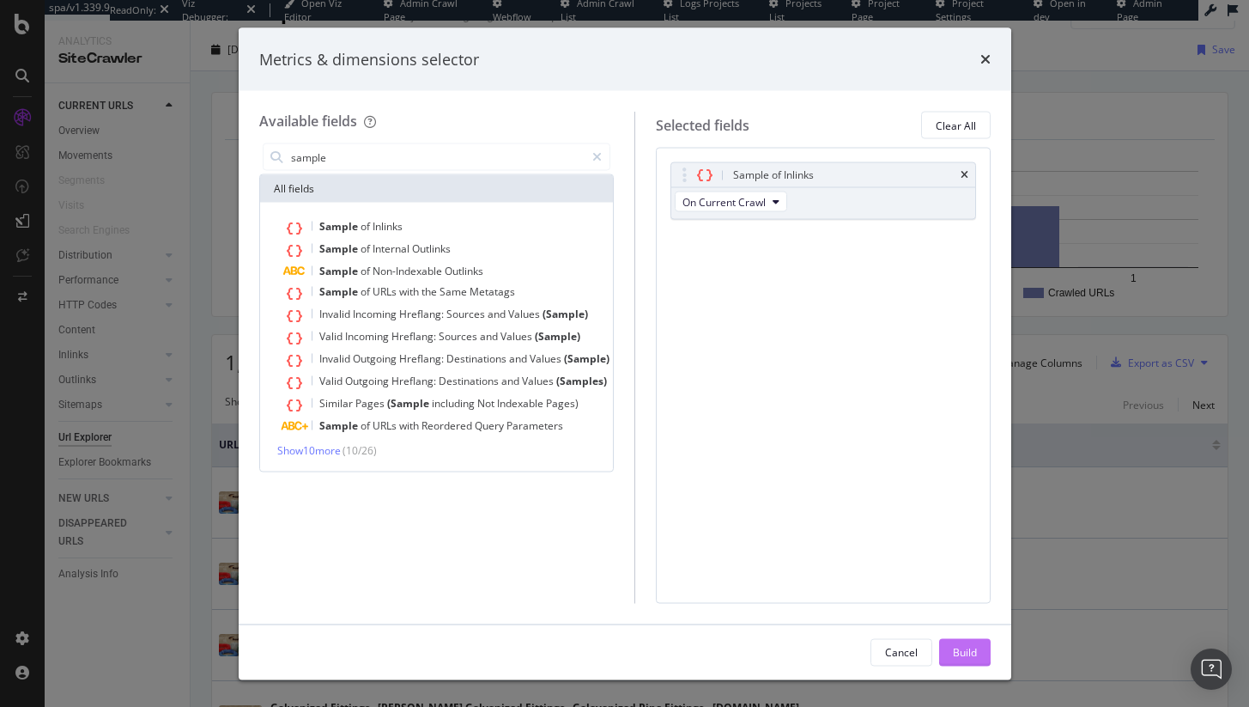
click at [987, 659] on button "Build" at bounding box center [965, 651] width 52 height 27
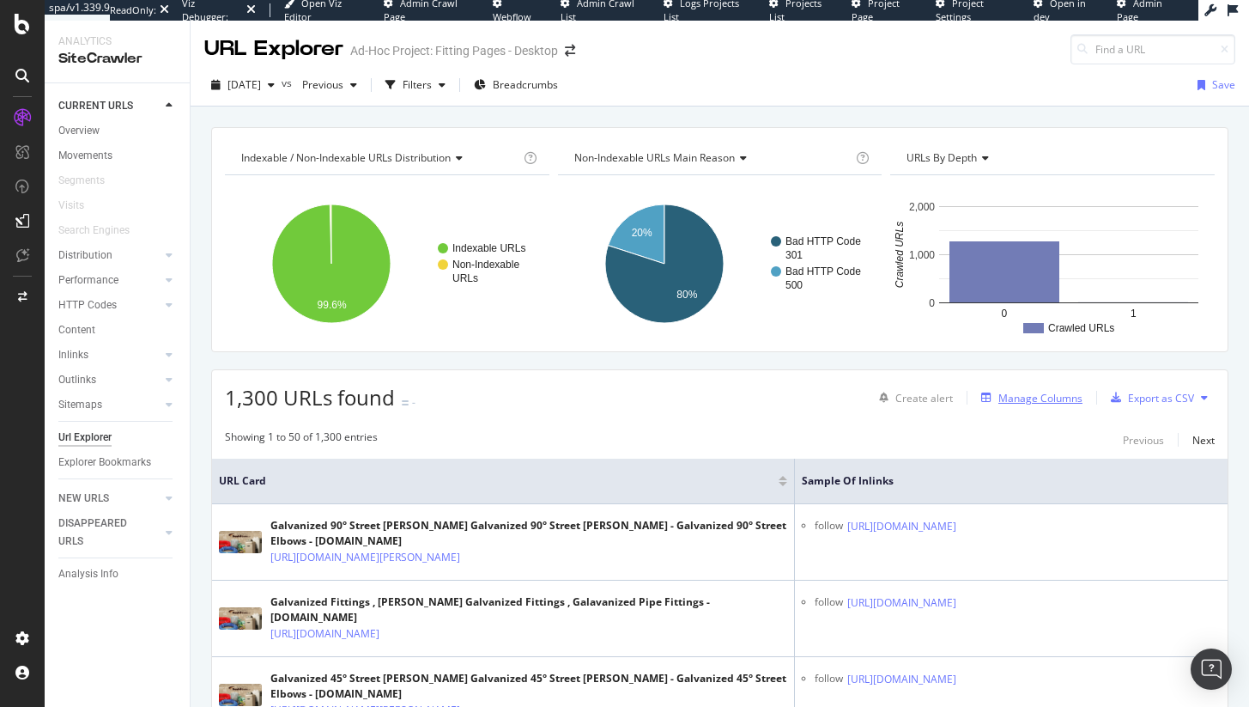
click at [1025, 405] on div "Manage Columns" at bounding box center [1029, 397] width 108 height 19
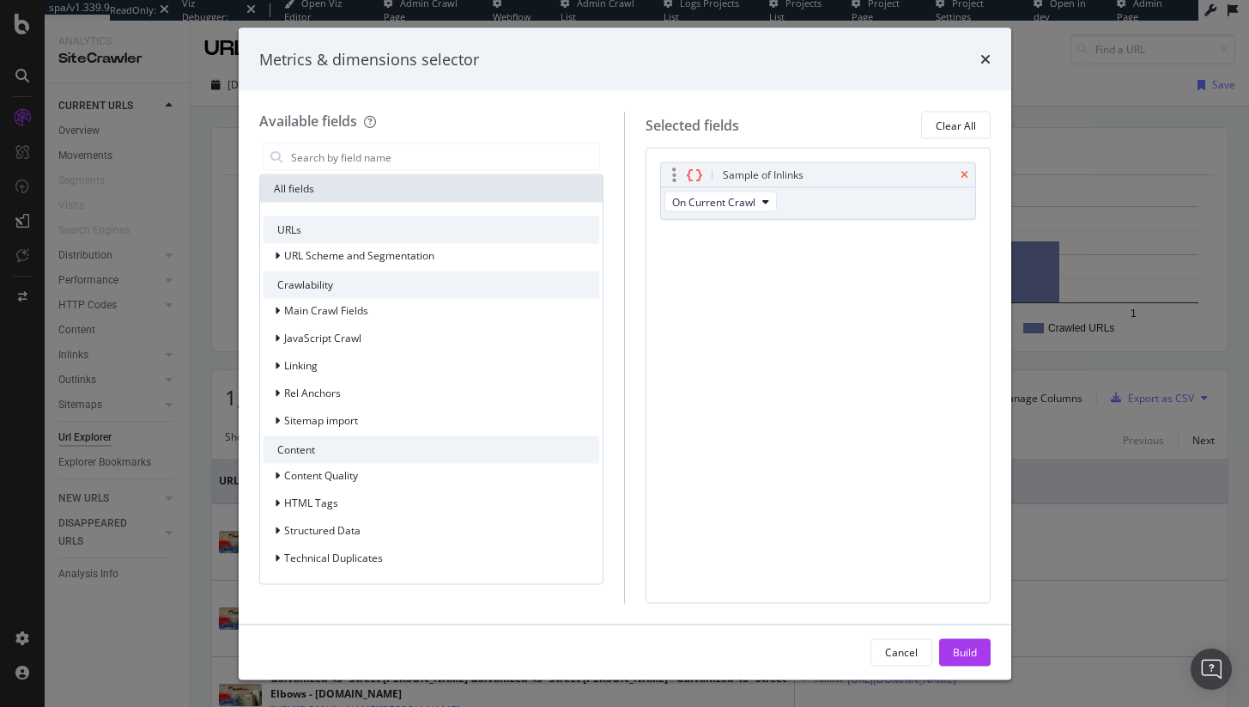
click at [966, 173] on icon "times" at bounding box center [965, 175] width 8 height 10
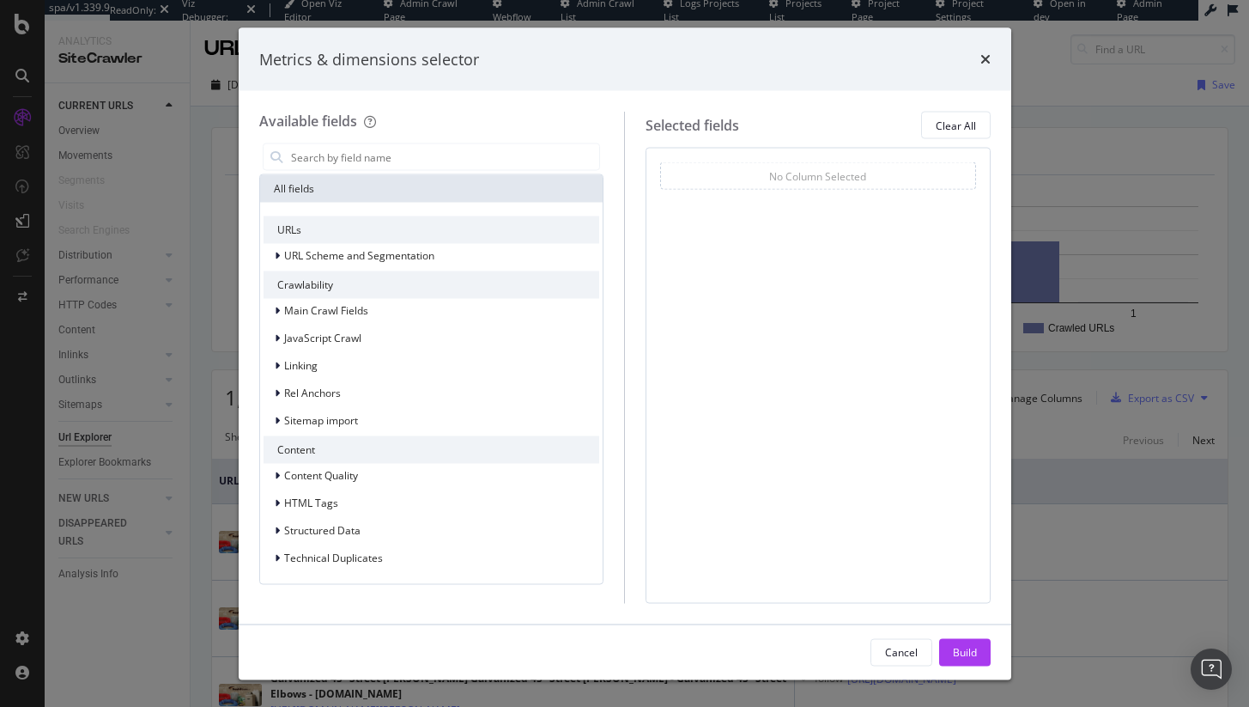
click at [990, 59] on div "Metrics & dimensions selector" at bounding box center [625, 59] width 773 height 64
click at [983, 54] on icon "times" at bounding box center [986, 59] width 10 height 14
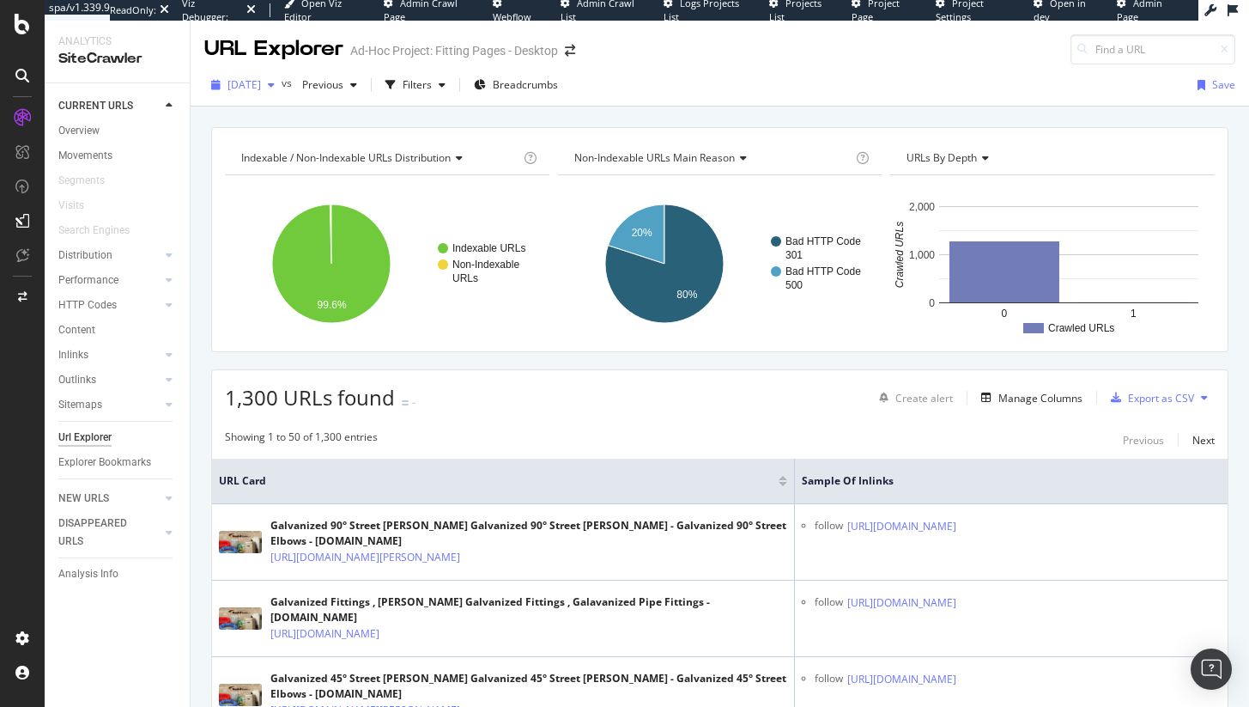
click at [261, 86] on span "2025 Oct. 15th" at bounding box center [244, 84] width 33 height 15
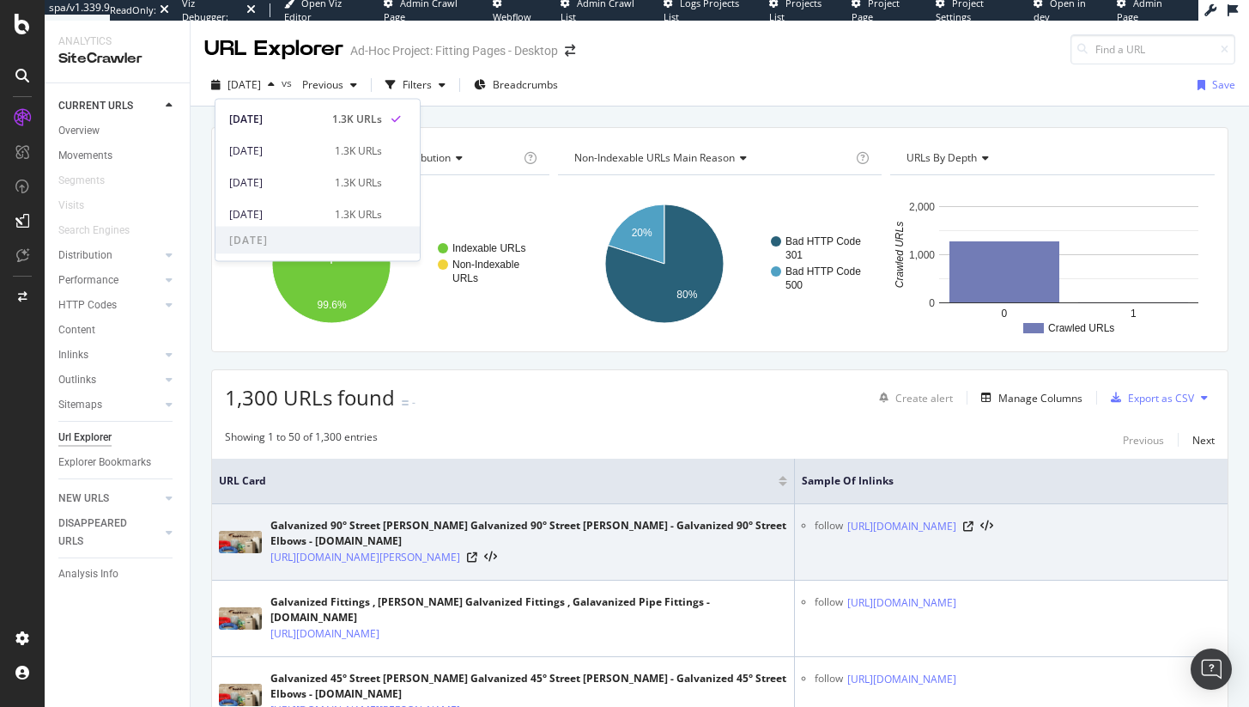
scroll to position [3, 0]
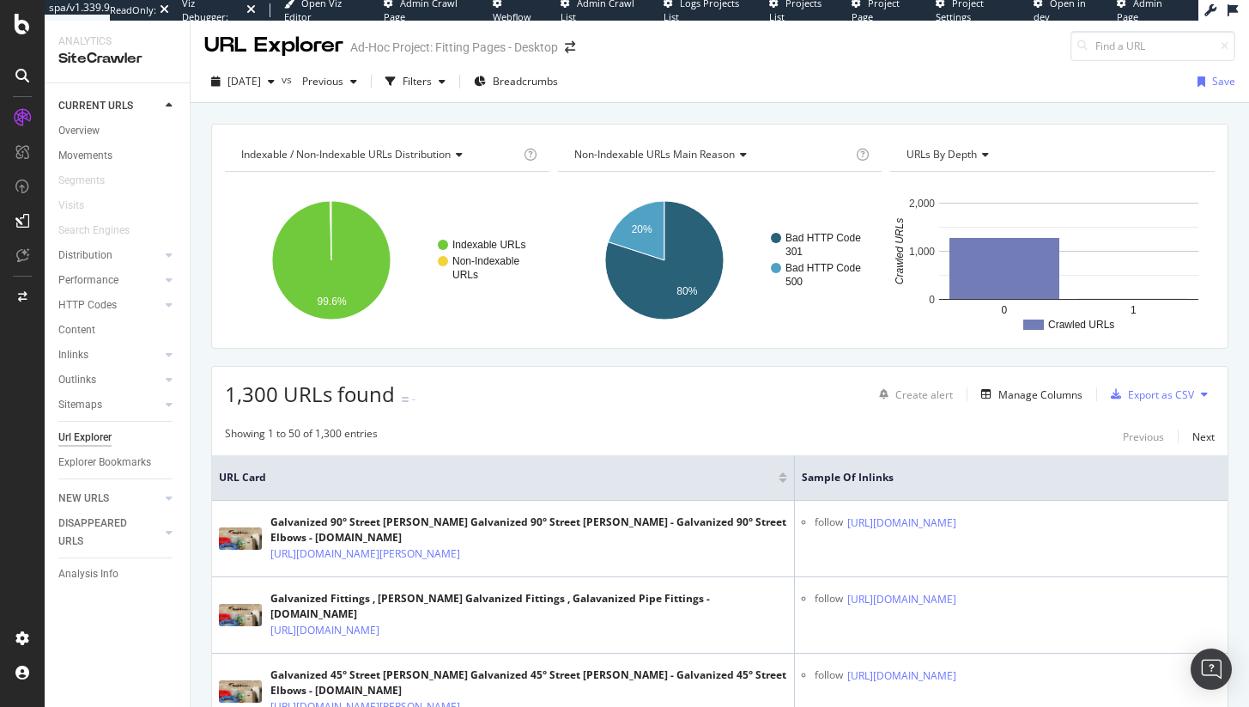
click at [857, 461] on th "Sample of Inlinks" at bounding box center [1011, 478] width 433 height 46
click at [1008, 398] on div "Manage Columns" at bounding box center [1041, 394] width 84 height 15
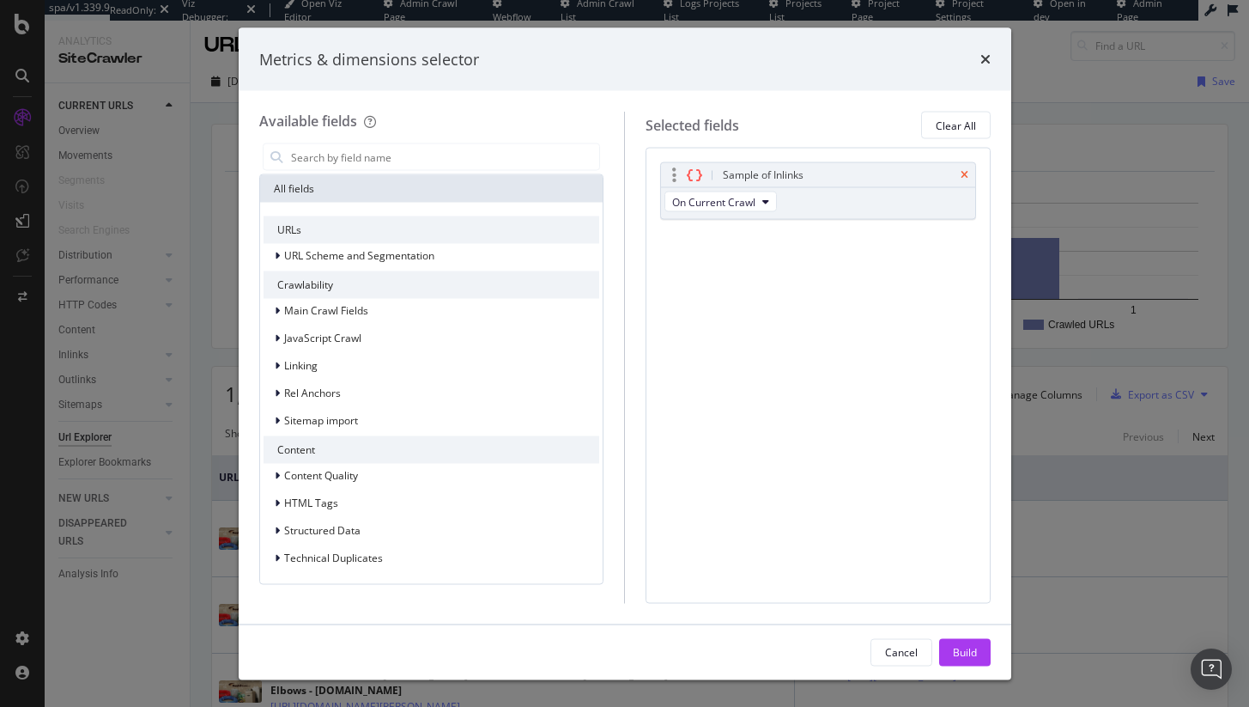
click at [964, 175] on icon "times" at bounding box center [965, 175] width 8 height 10
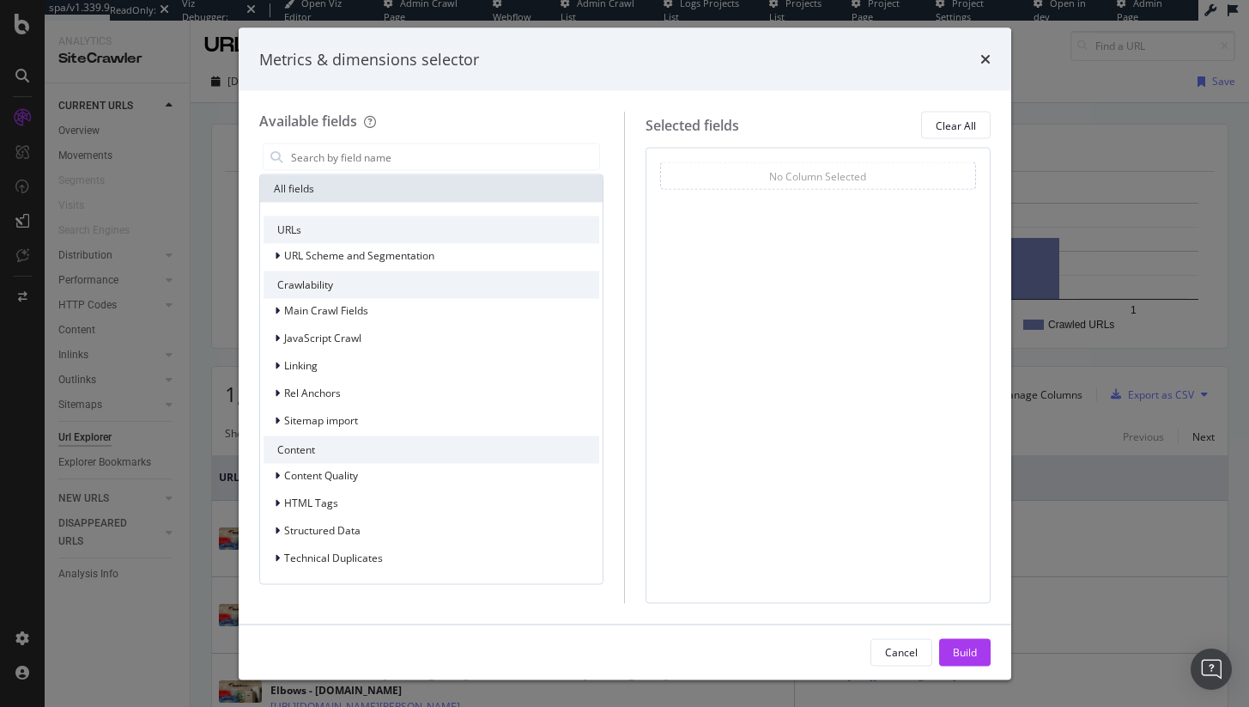
drag, startPoint x: 305, startPoint y: 177, endPoint x: 315, endPoint y: 172, distance: 11.5
click at [305, 176] on div "All fields" at bounding box center [431, 188] width 343 height 27
click at [984, 54] on icon "times" at bounding box center [986, 59] width 10 height 14
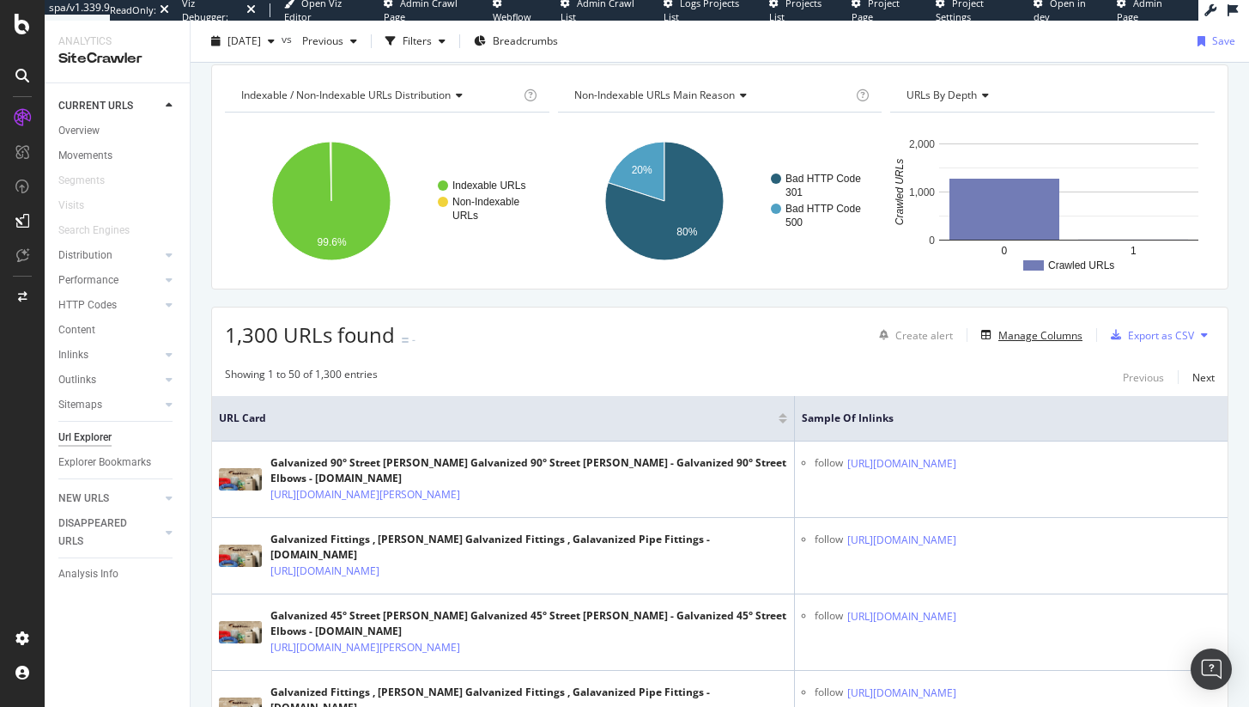
scroll to position [63, 0]
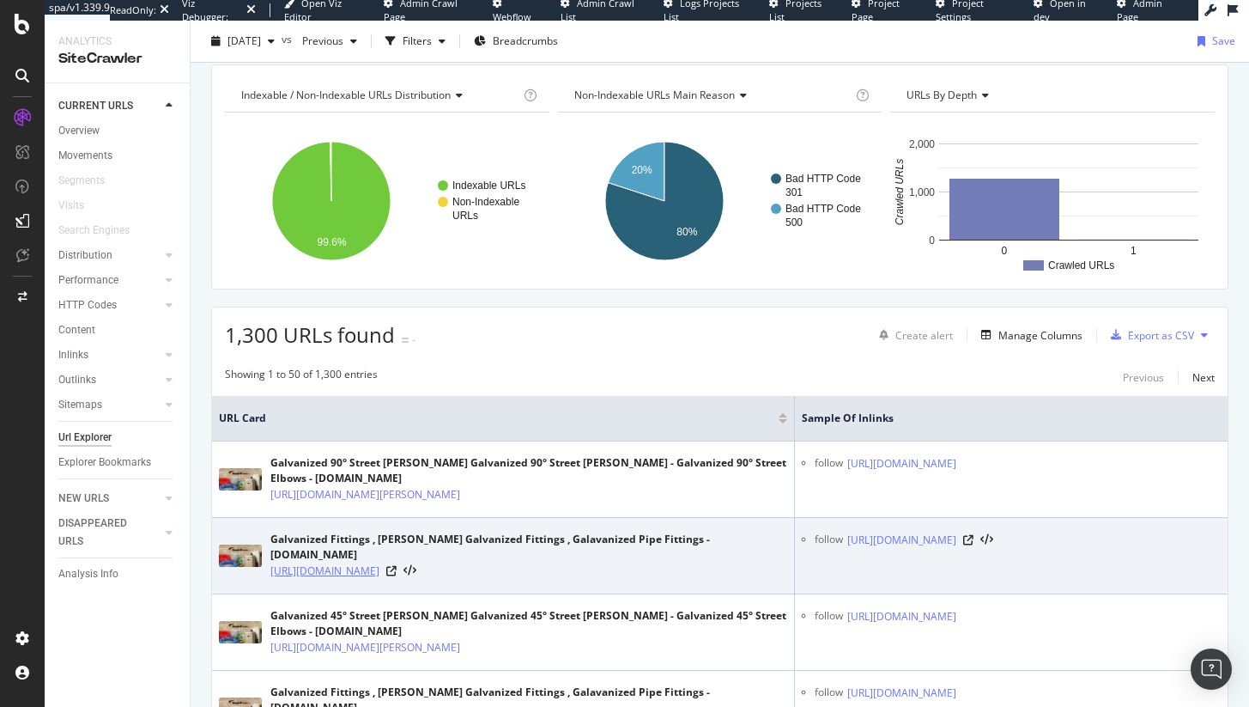
copy link "[URL][DOMAIN_NAME]"
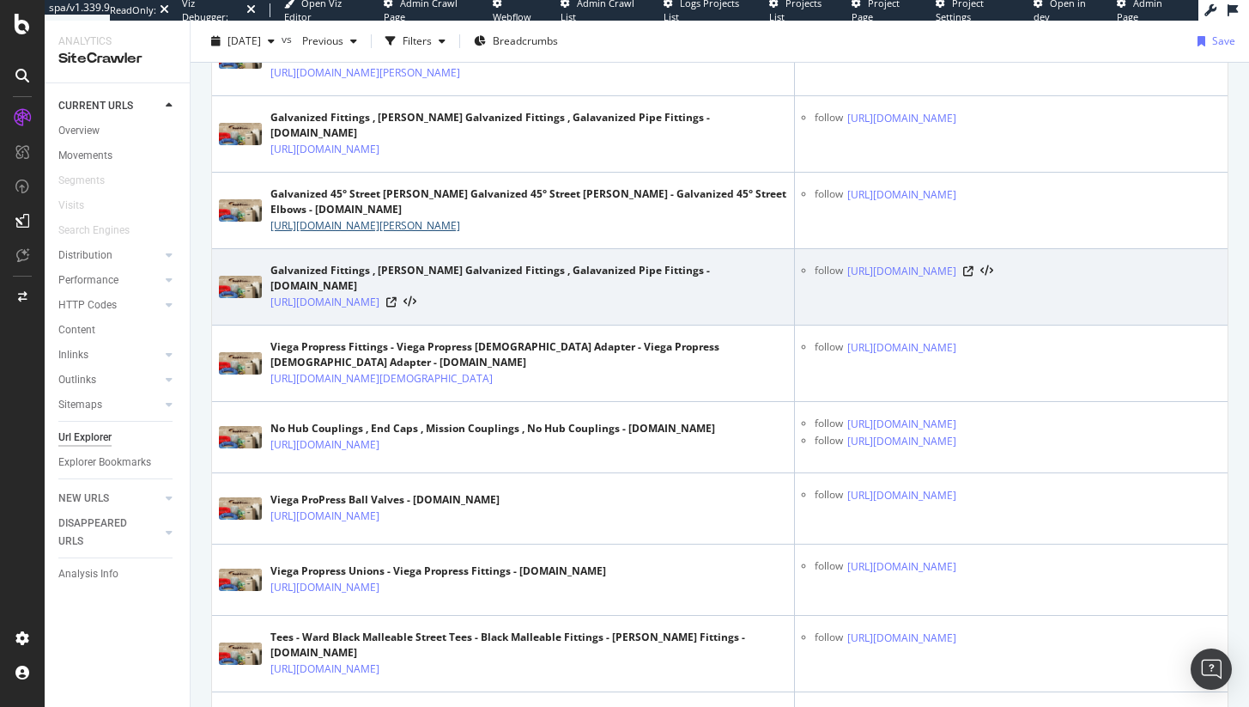
scroll to position [657, 0]
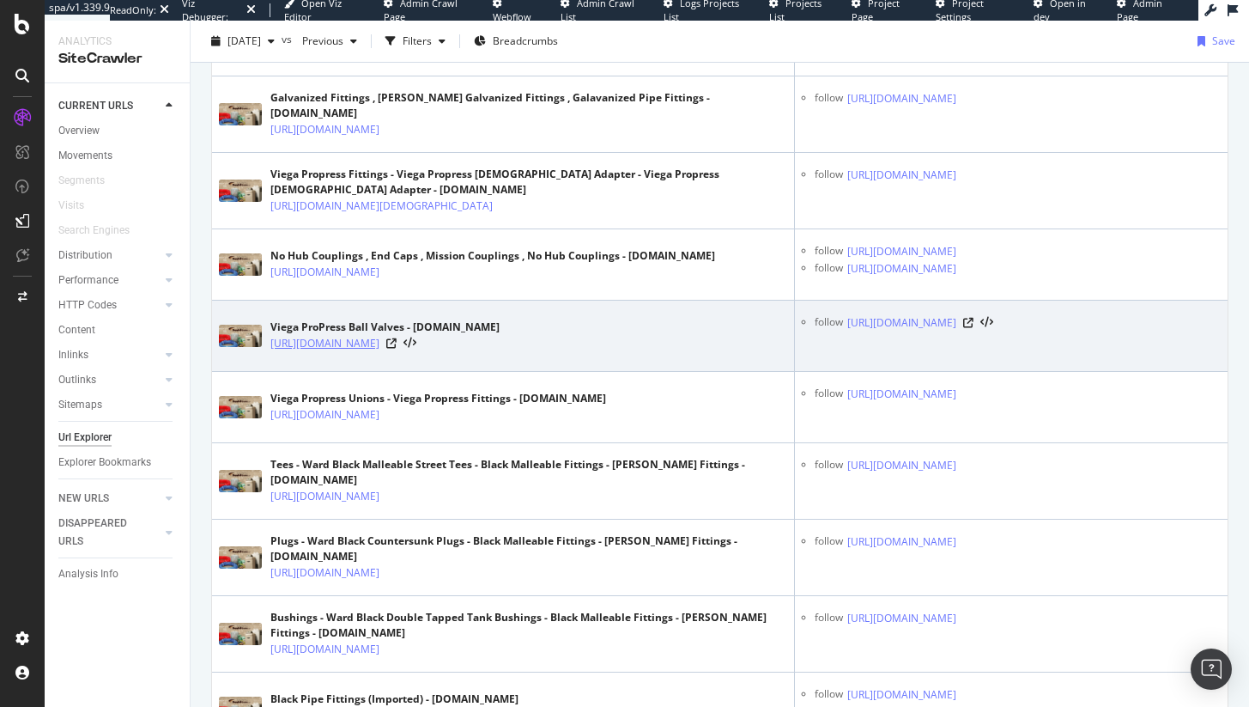
copy link "[URL][DOMAIN_NAME]"
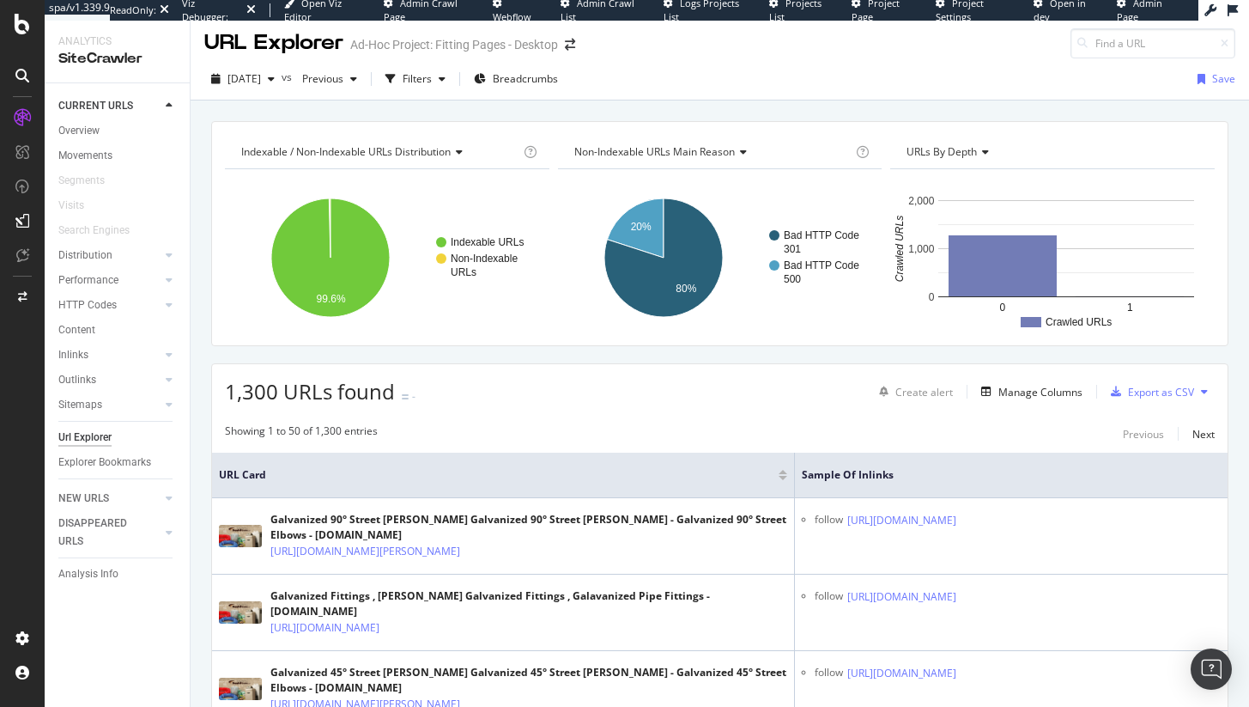
scroll to position [0, 0]
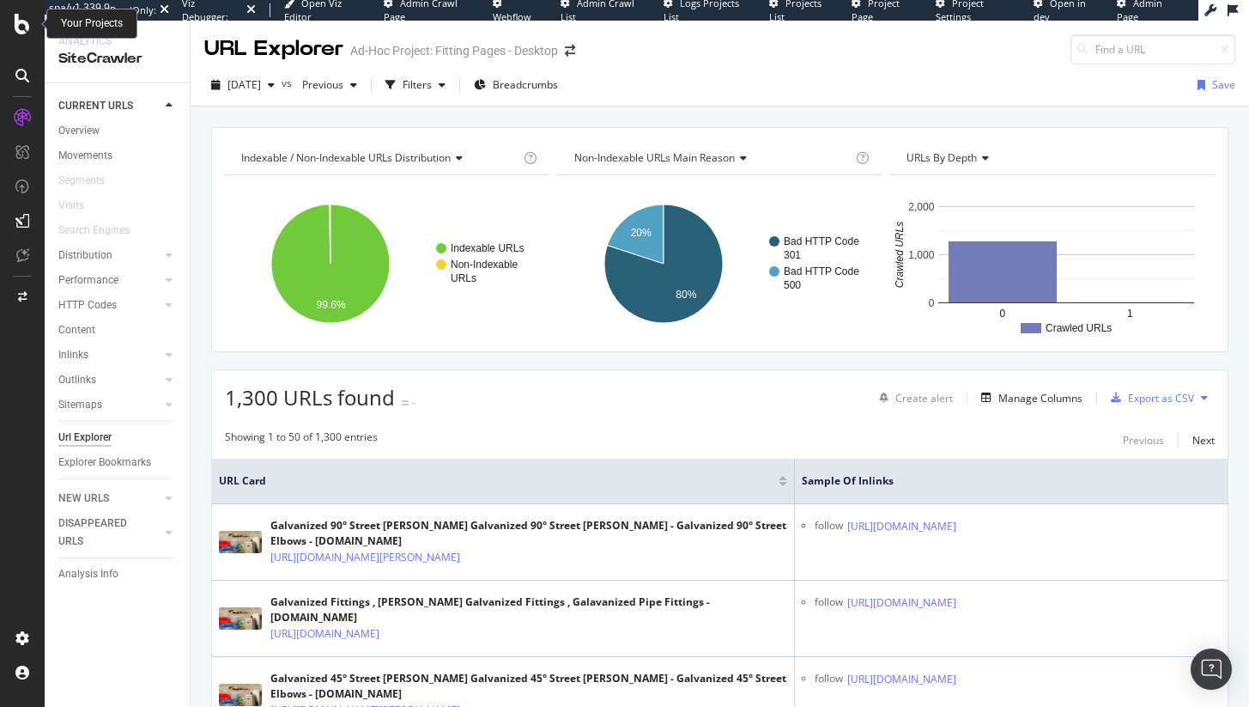
click at [30, 25] on div at bounding box center [22, 24] width 41 height 21
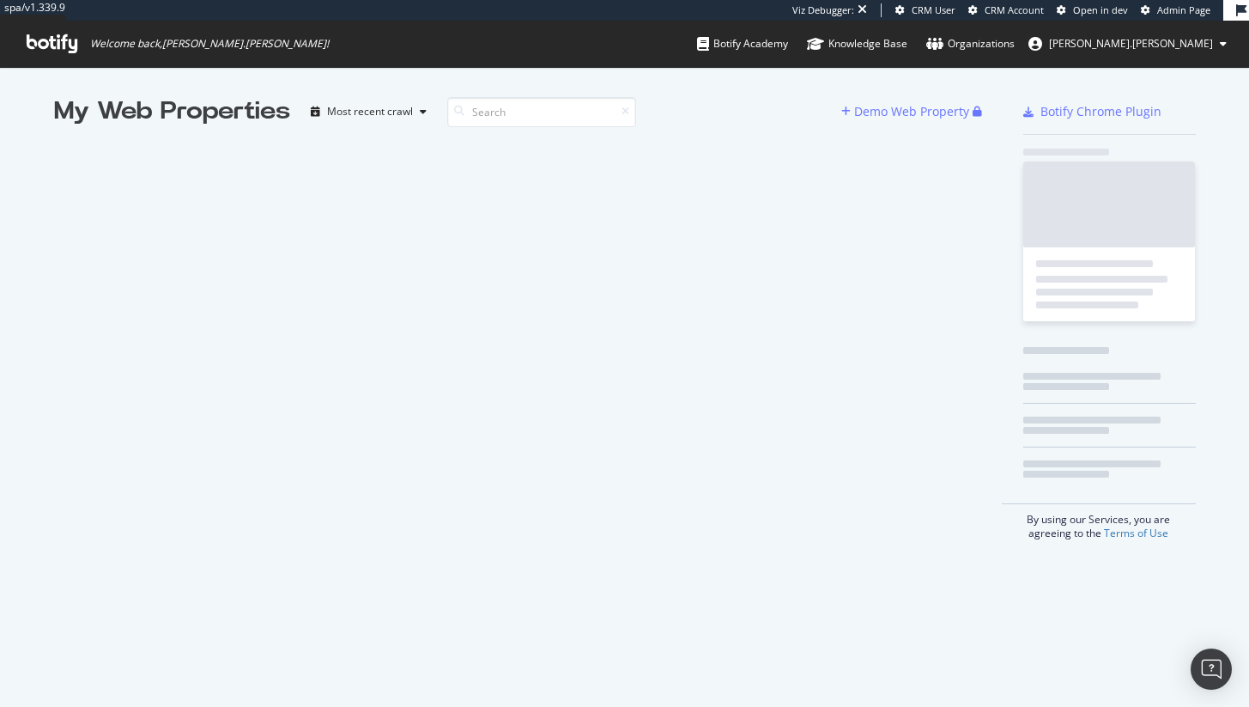
scroll to position [694, 1224]
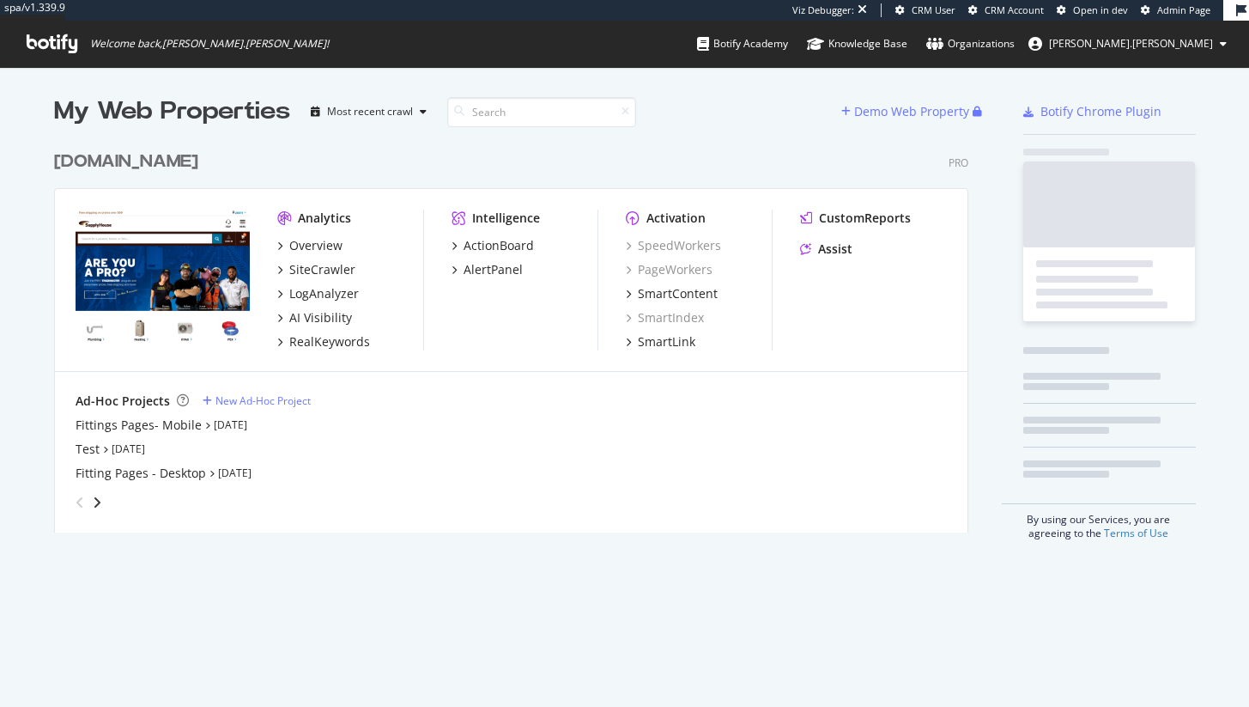
scroll to position [391, 915]
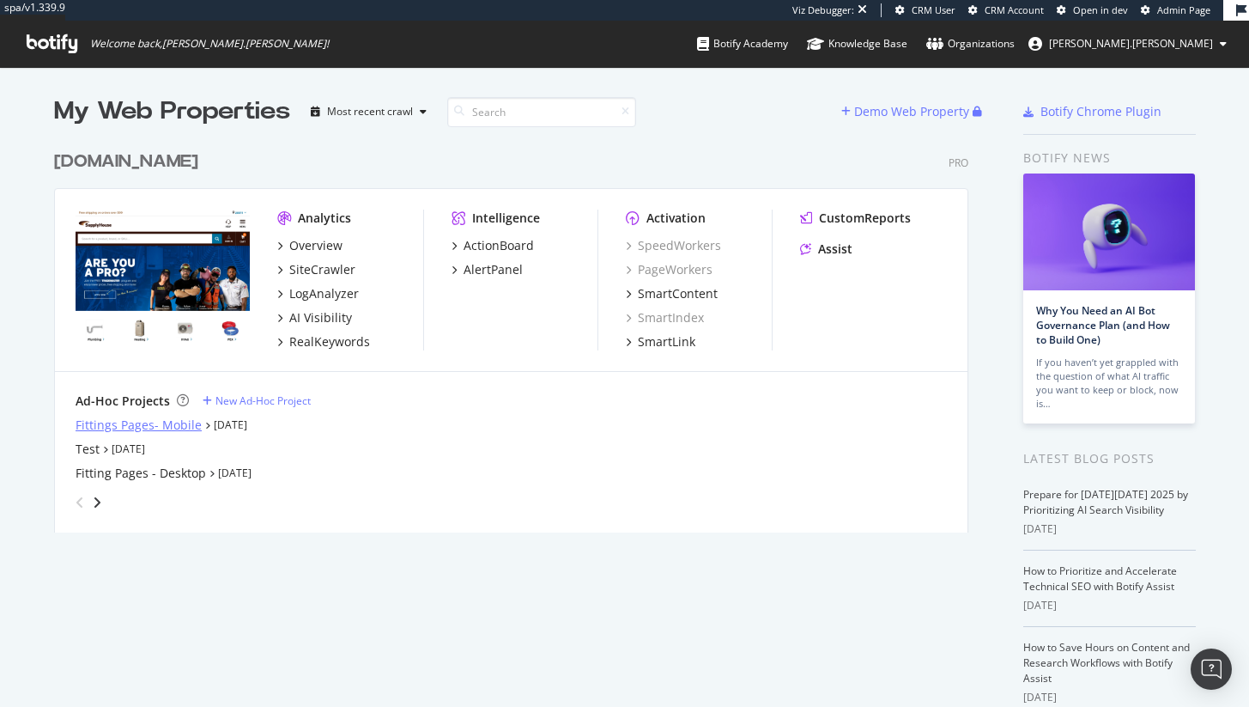
click at [139, 423] on div "Fittings Pages- Mobile" at bounding box center [139, 424] width 126 height 17
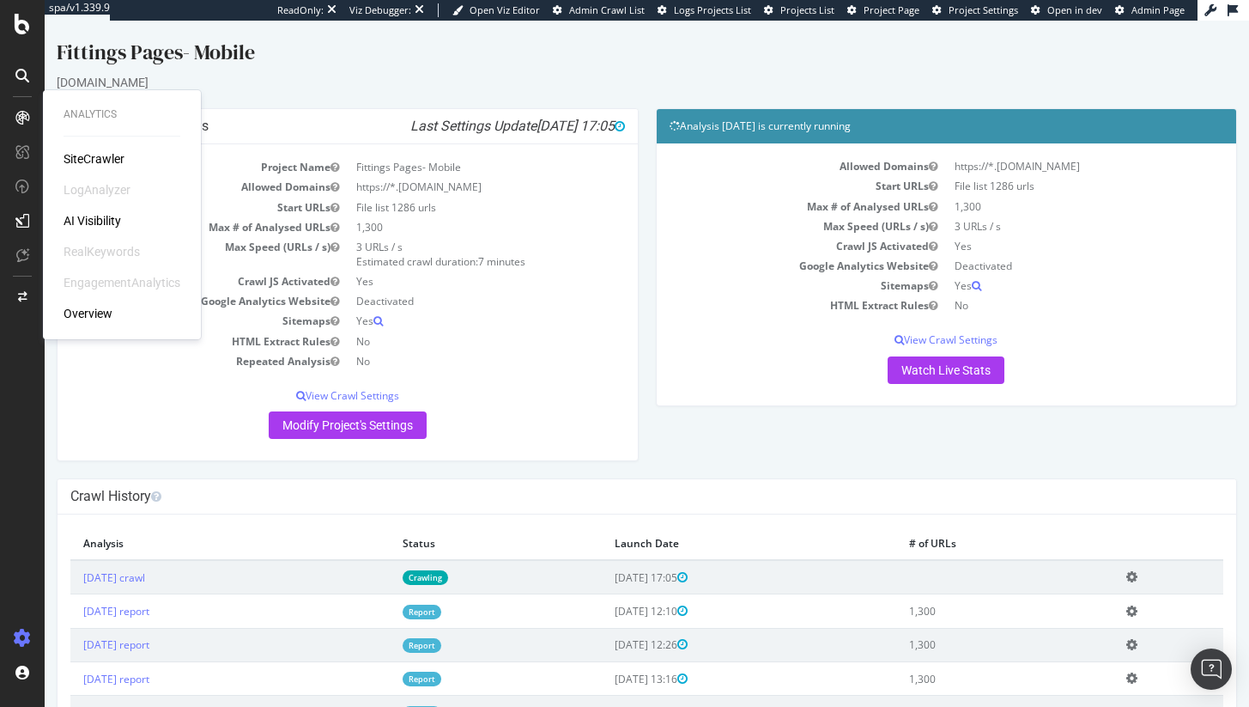
click at [100, 153] on div "SiteCrawler" at bounding box center [94, 158] width 61 height 17
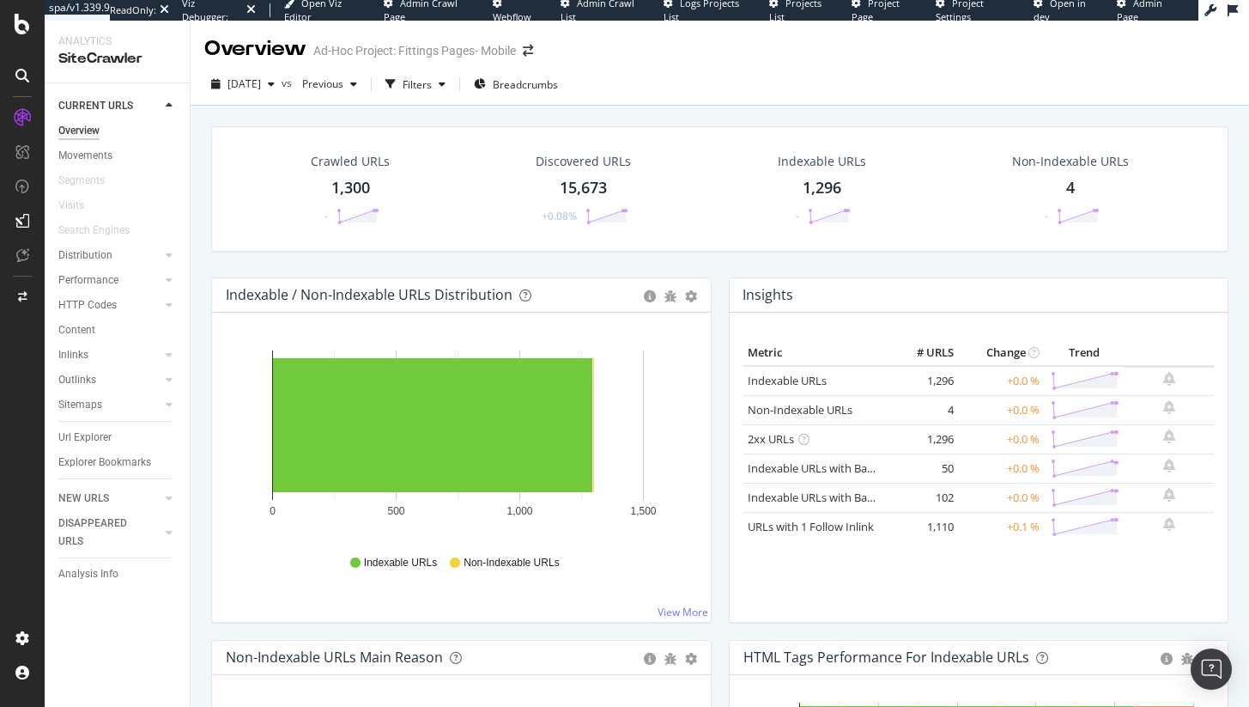
drag, startPoint x: 96, startPoint y: 428, endPoint x: 281, endPoint y: 424, distance: 184.7
click at [96, 428] on div "Url Explorer" at bounding box center [84, 437] width 53 height 18
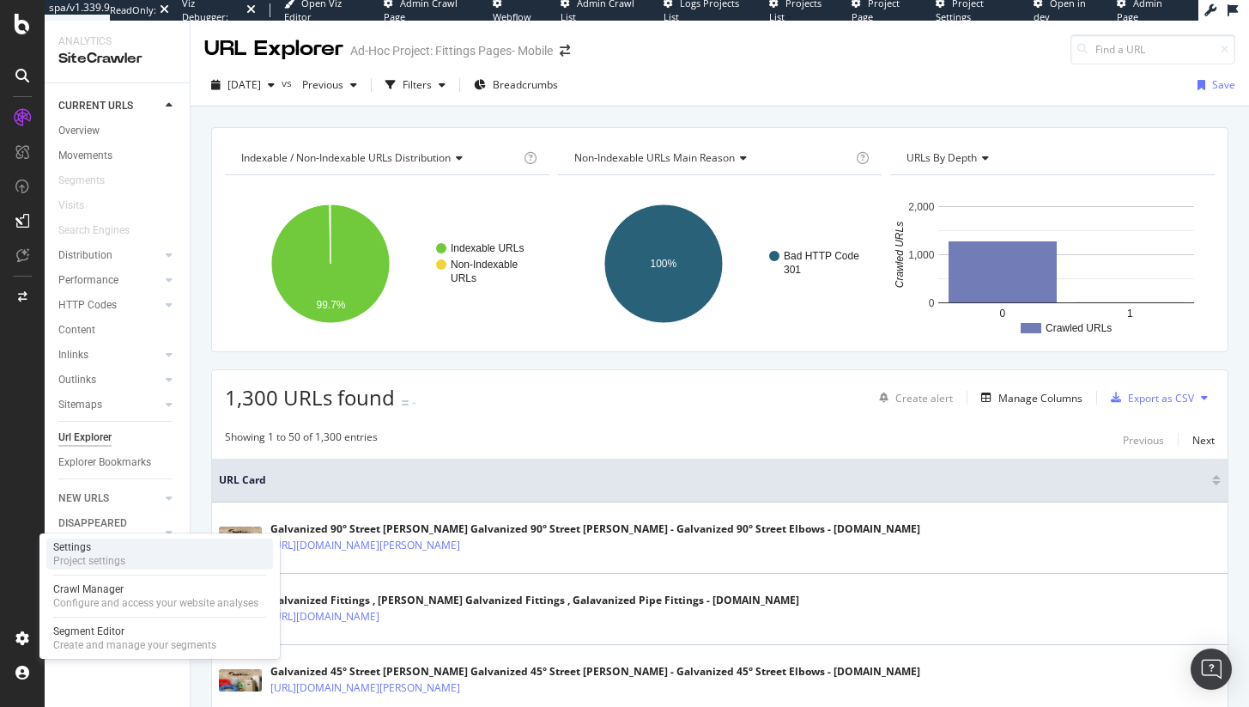
click at [140, 562] on div "Settings Project settings" at bounding box center [159, 553] width 227 height 31
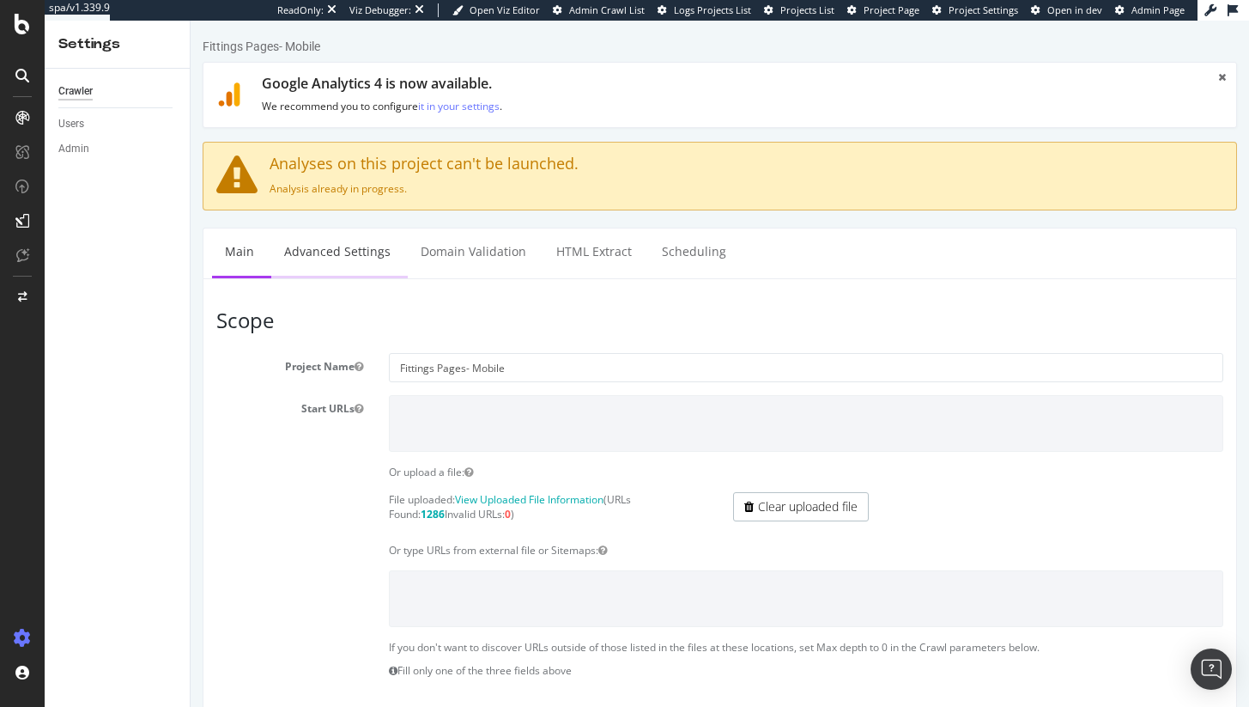
click at [354, 270] on link "Advanced Settings" at bounding box center [337, 251] width 132 height 47
